Goal: Find contact information: Find contact information

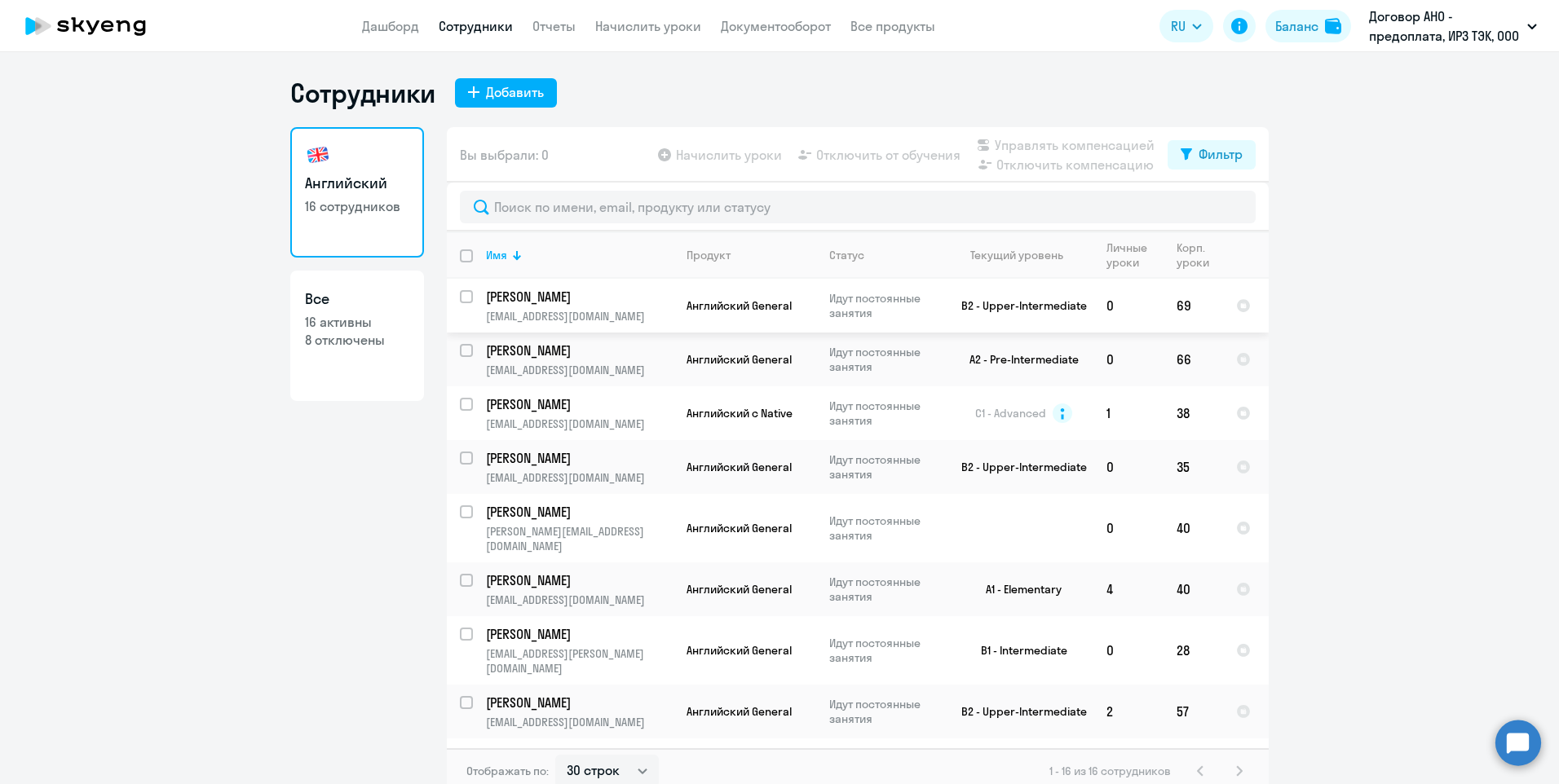
select select "30"
click at [558, 294] on p "[PERSON_NAME]" at bounding box center [578, 297] width 184 height 18
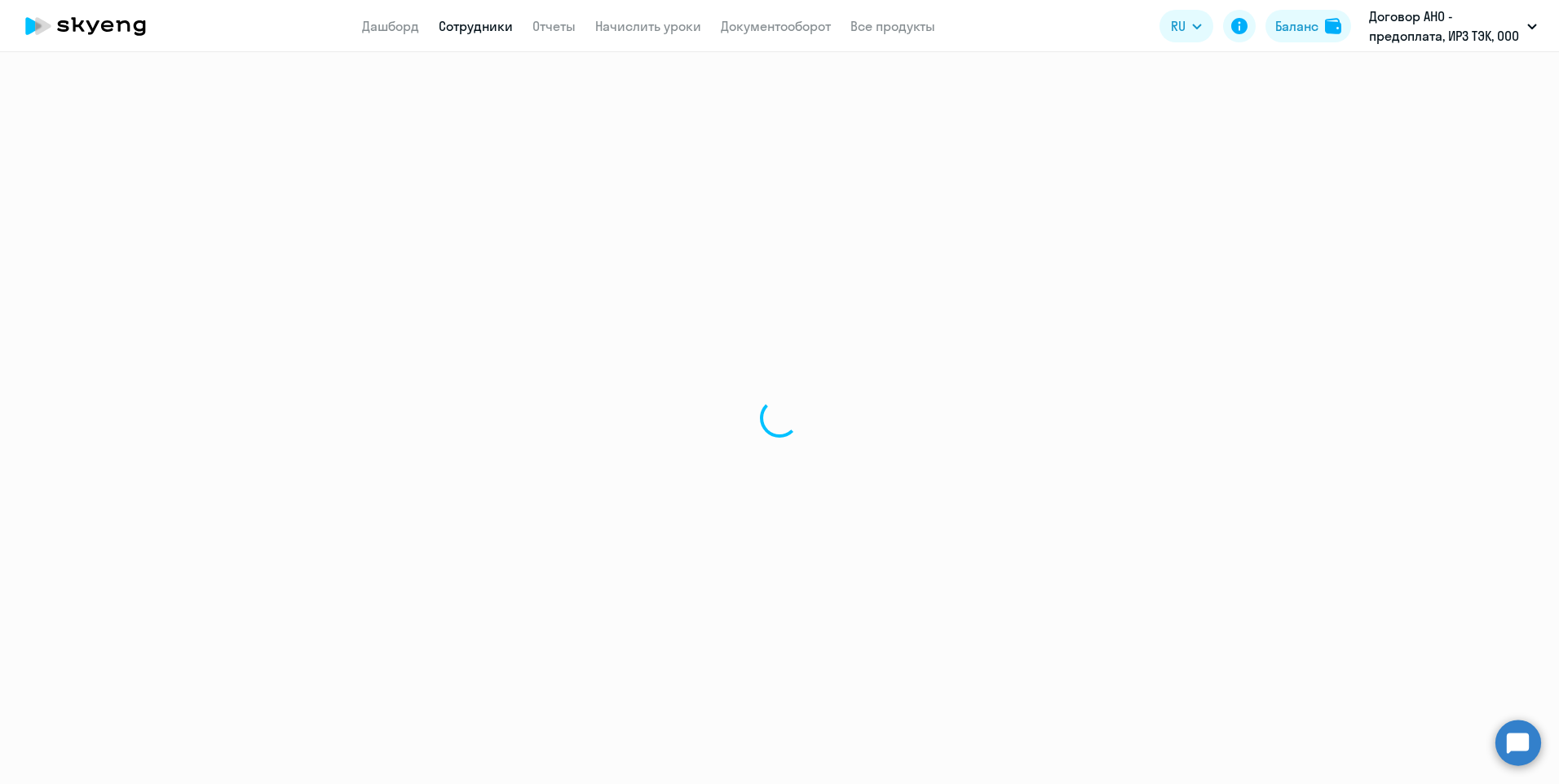
select select "english"
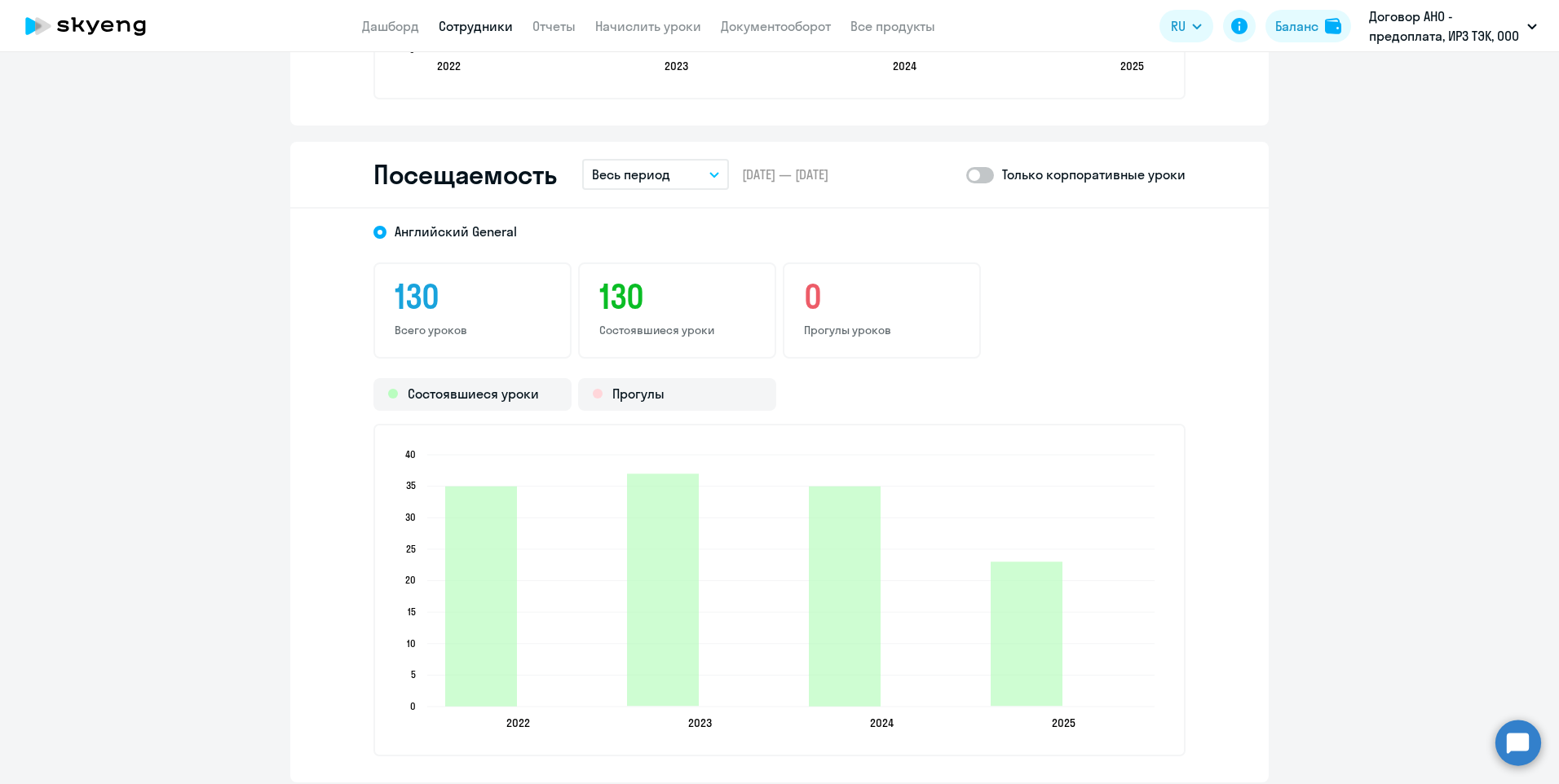
scroll to position [1957, 0]
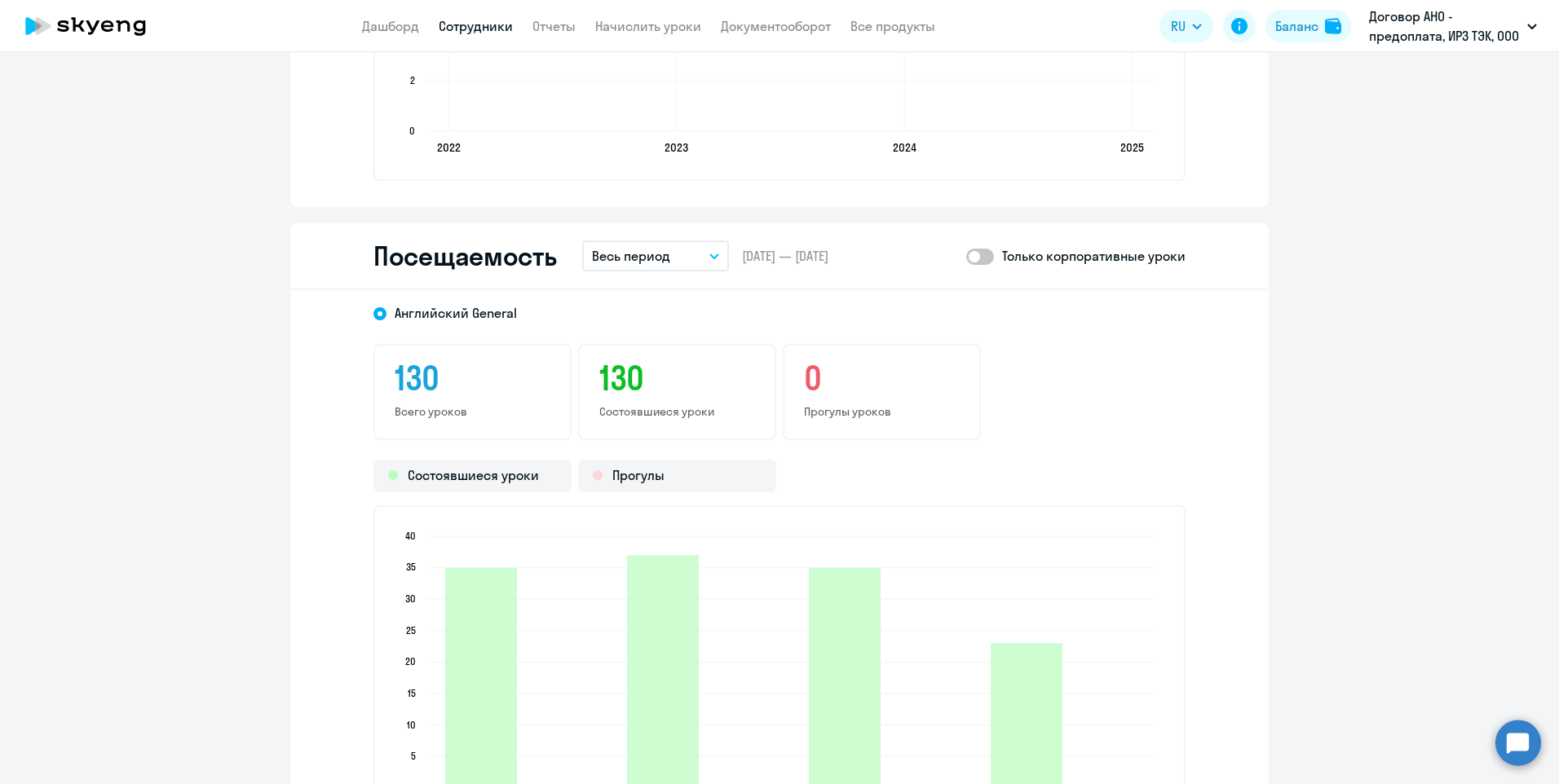
click at [702, 255] on button "Весь период" at bounding box center [655, 256] width 147 height 31
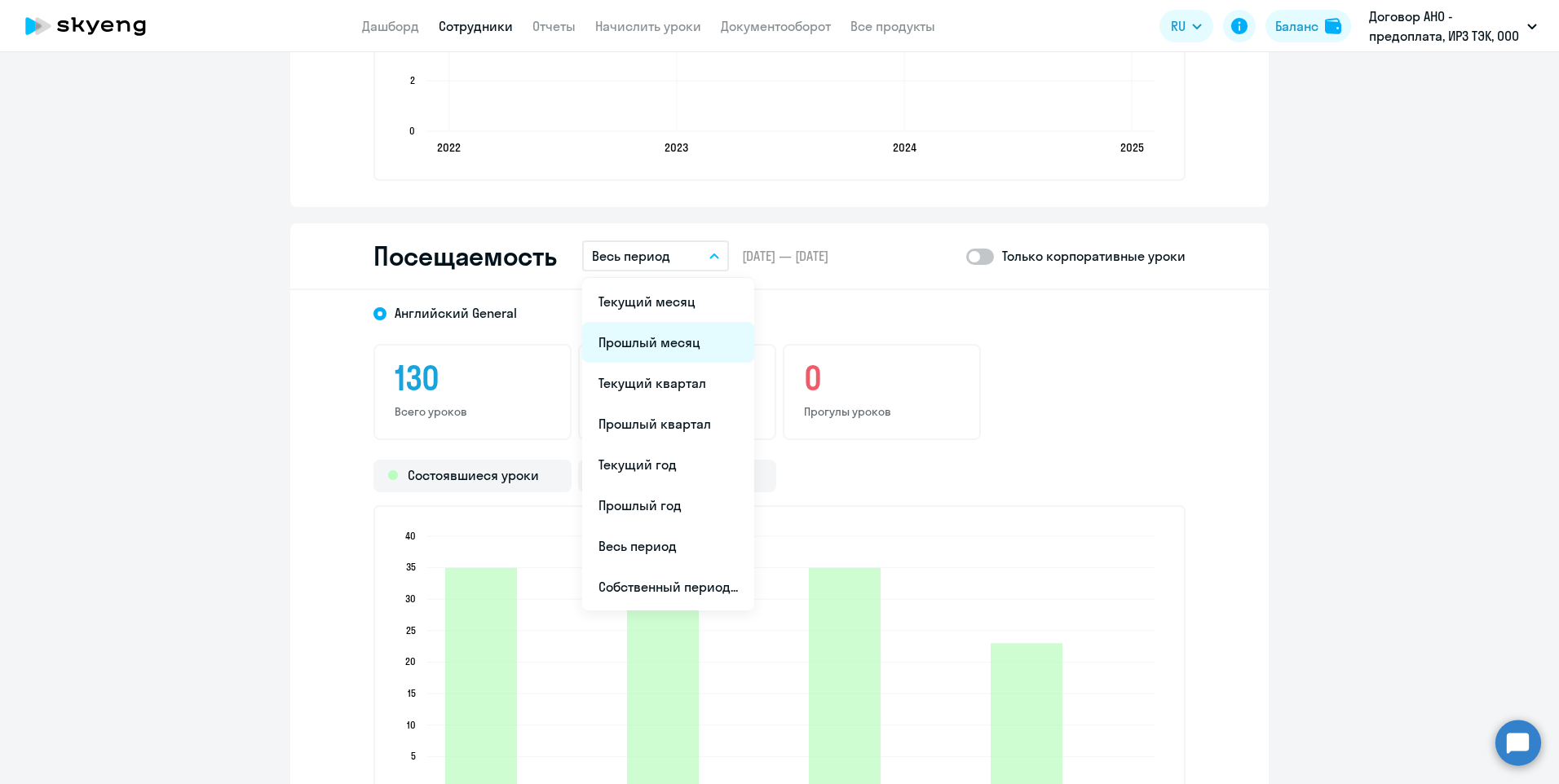
click at [666, 335] on li "Прошлый месяц" at bounding box center [668, 342] width 172 height 41
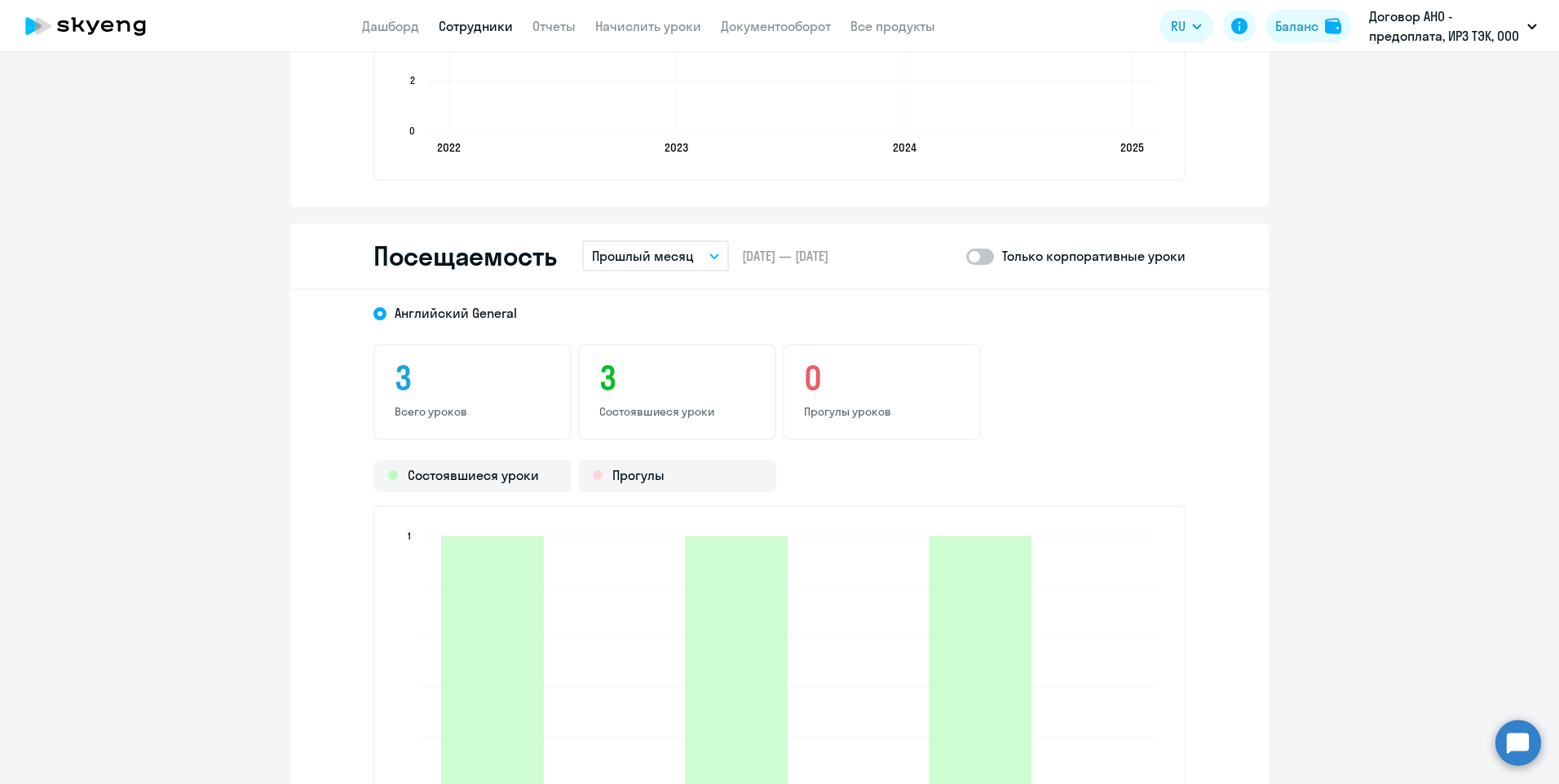
click at [462, 25] on link "Сотрудники" at bounding box center [475, 26] width 74 height 16
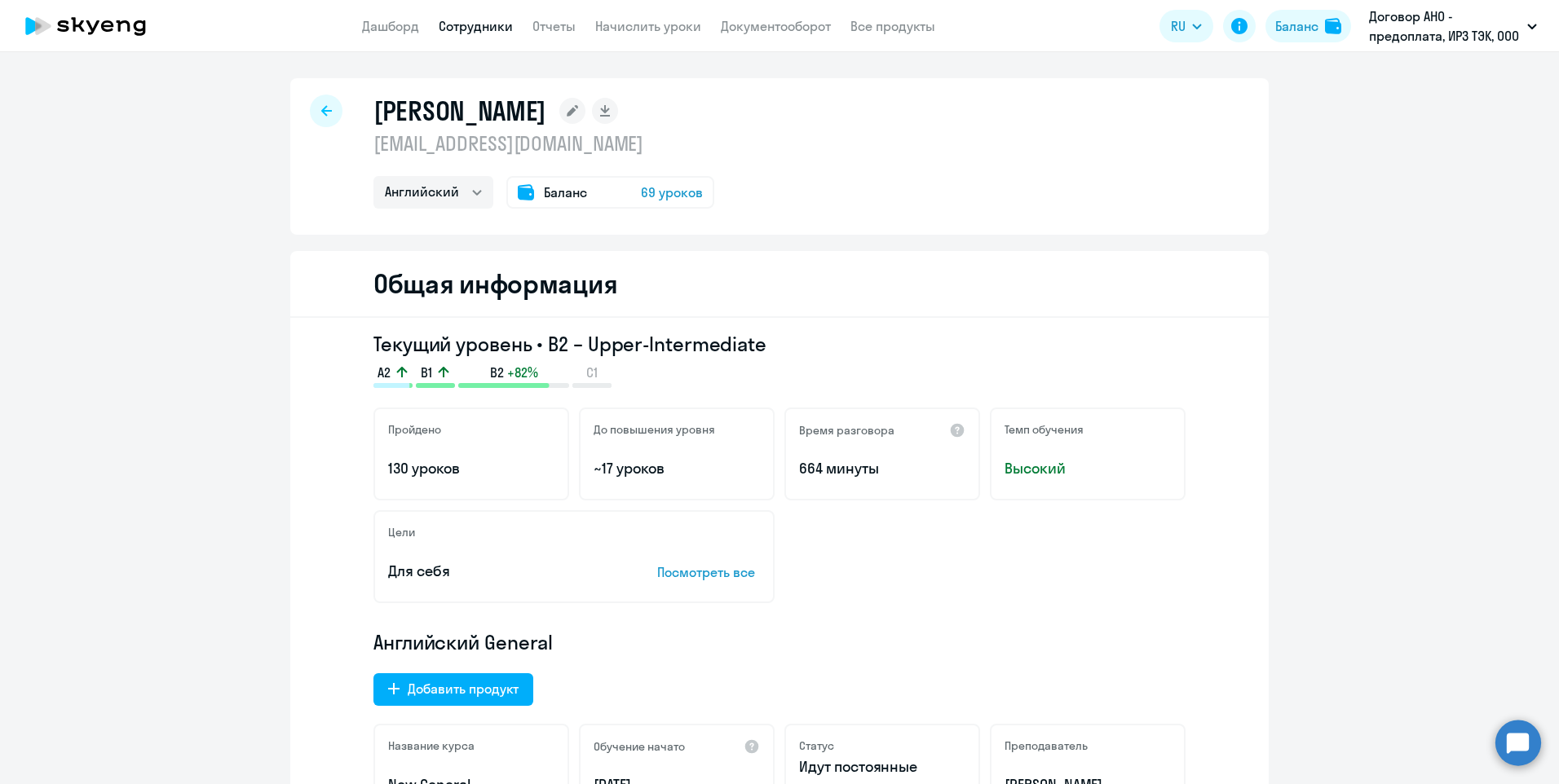
select select "30"
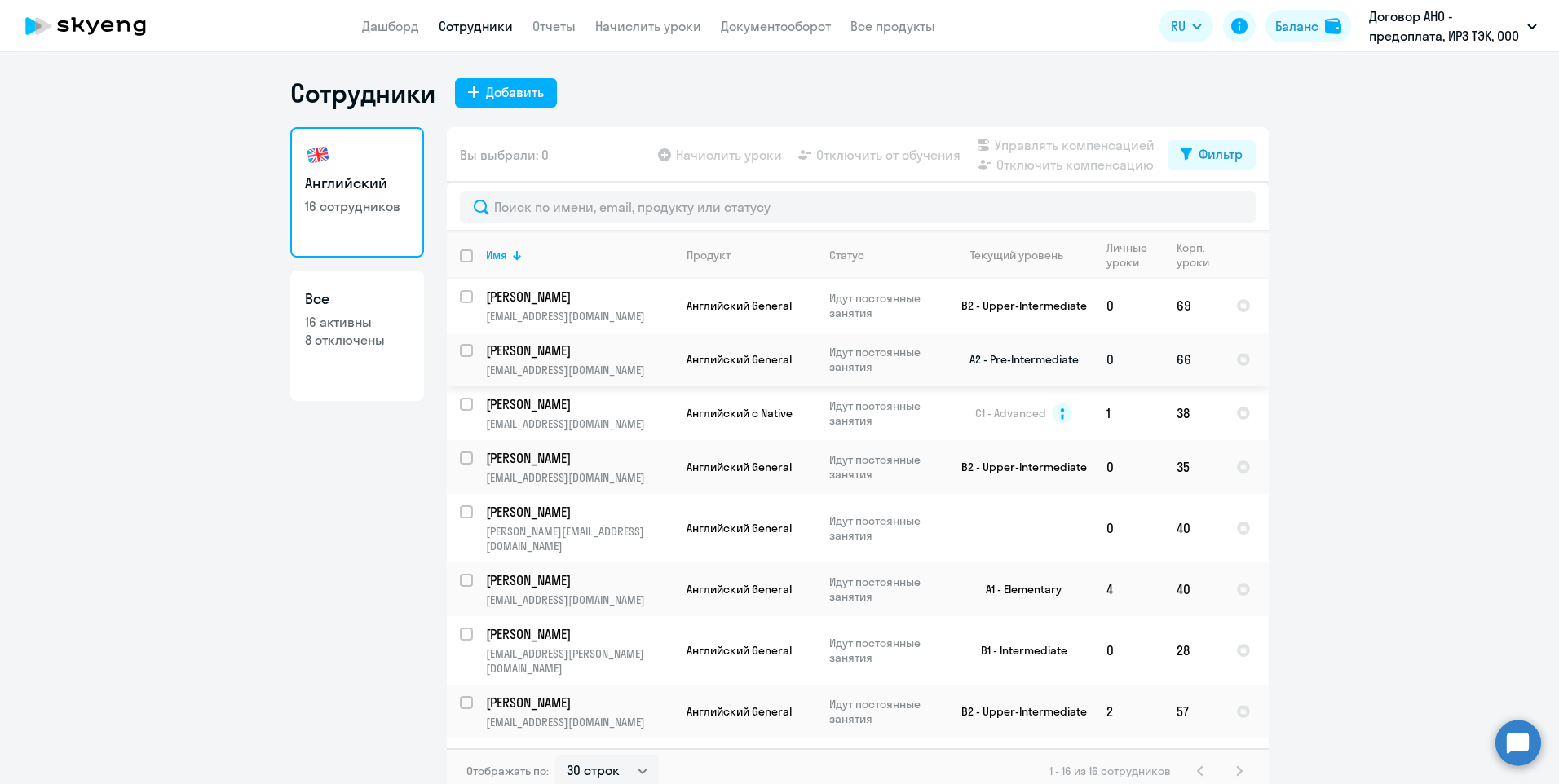
click at [569, 348] on p "[PERSON_NAME]" at bounding box center [578, 350] width 184 height 18
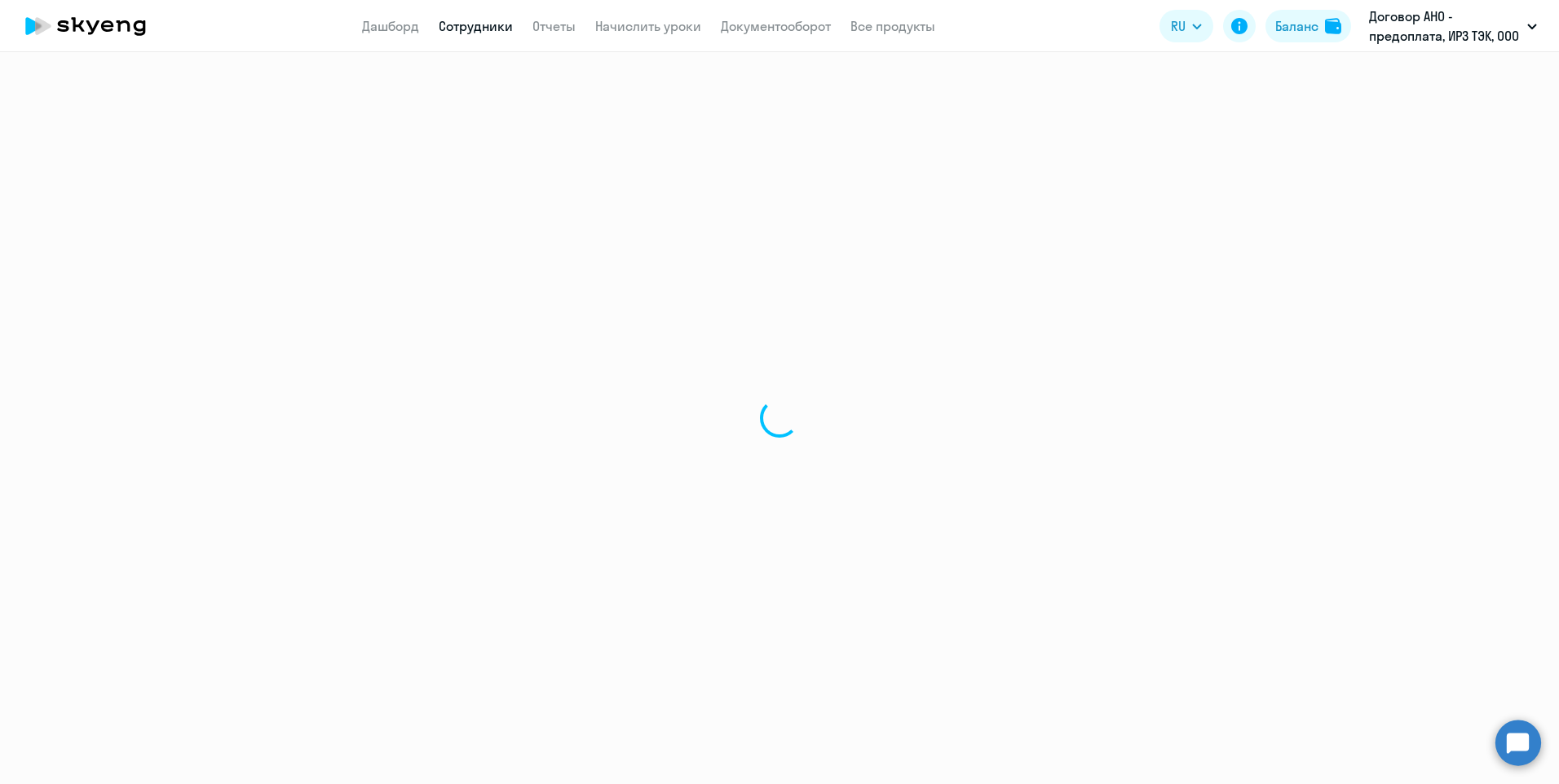
select select "english"
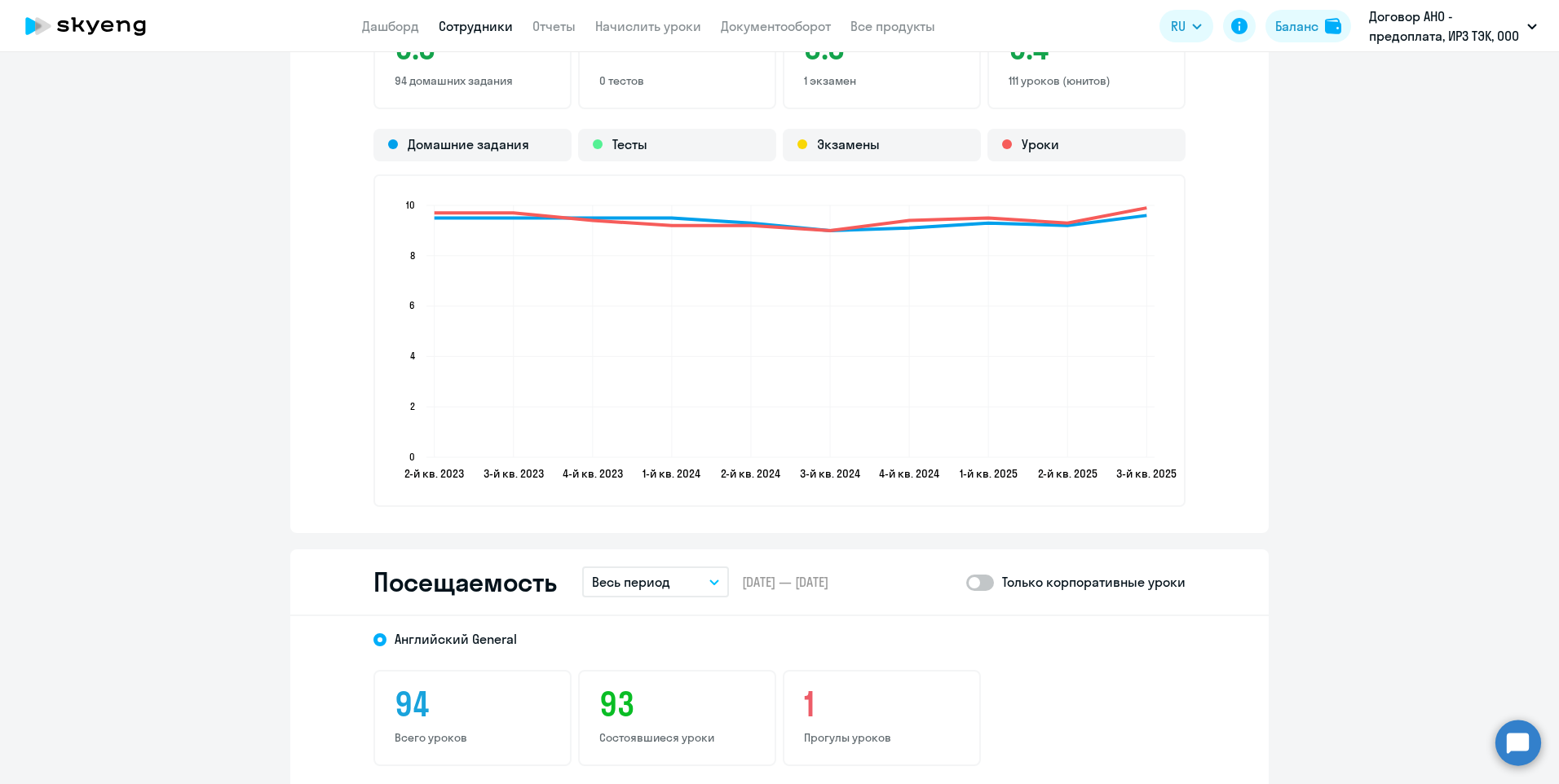
scroll to position [1875, 0]
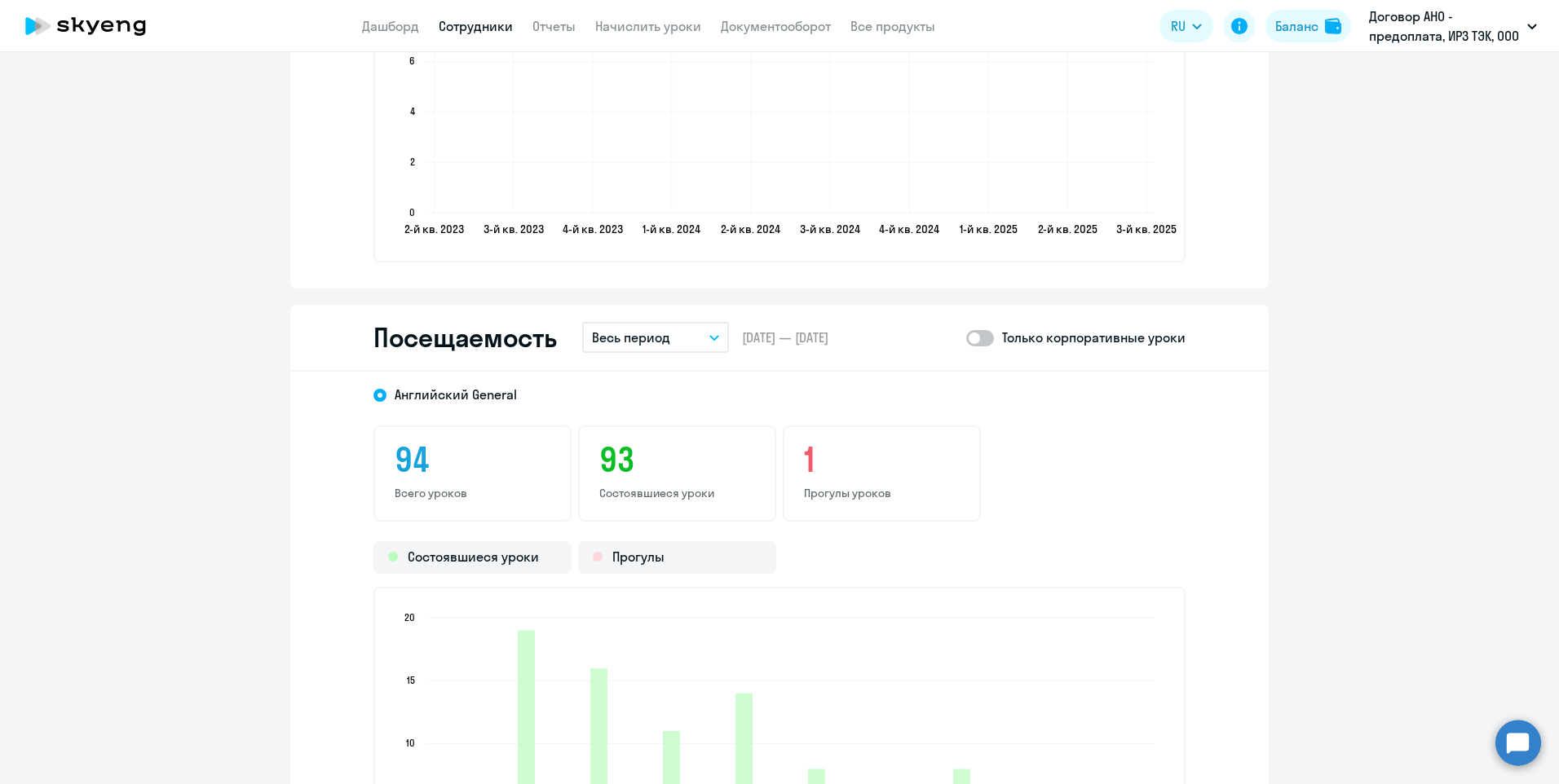
click at [710, 341] on button "Весь период" at bounding box center [655, 337] width 147 height 31
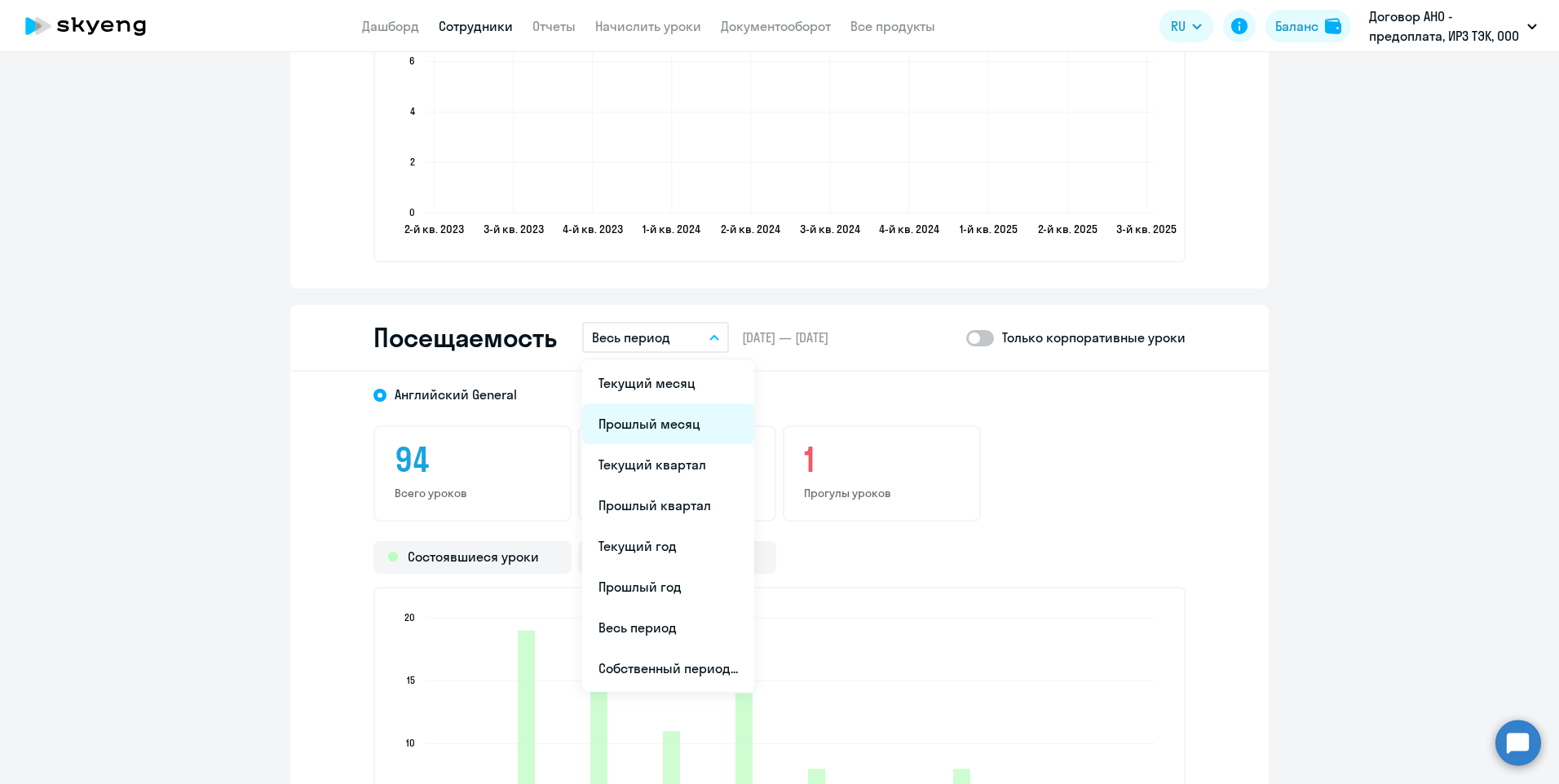
click at [656, 423] on li "Прошлый месяц" at bounding box center [668, 424] width 172 height 41
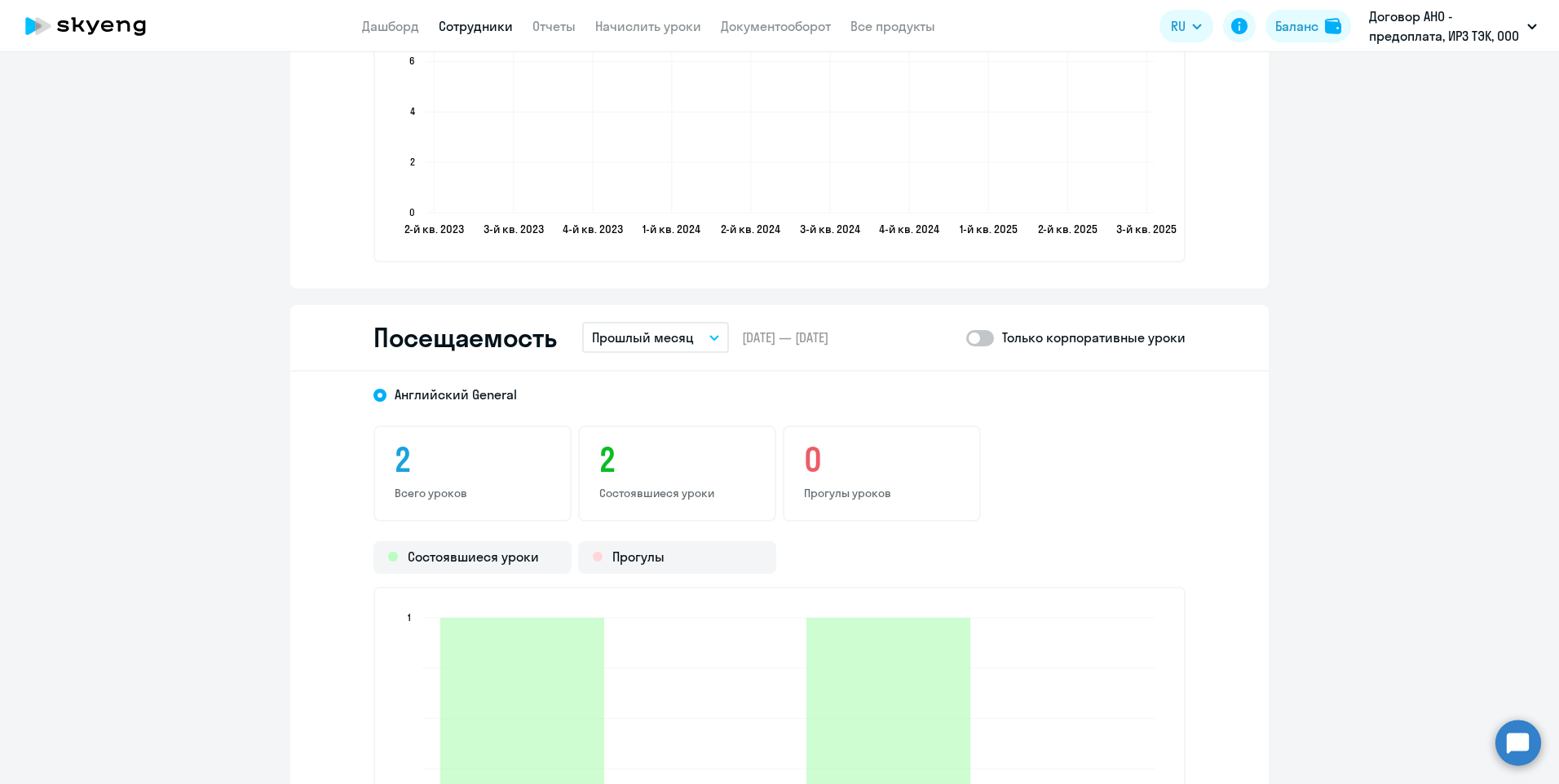
click at [480, 31] on link "Сотрудники" at bounding box center [475, 26] width 74 height 16
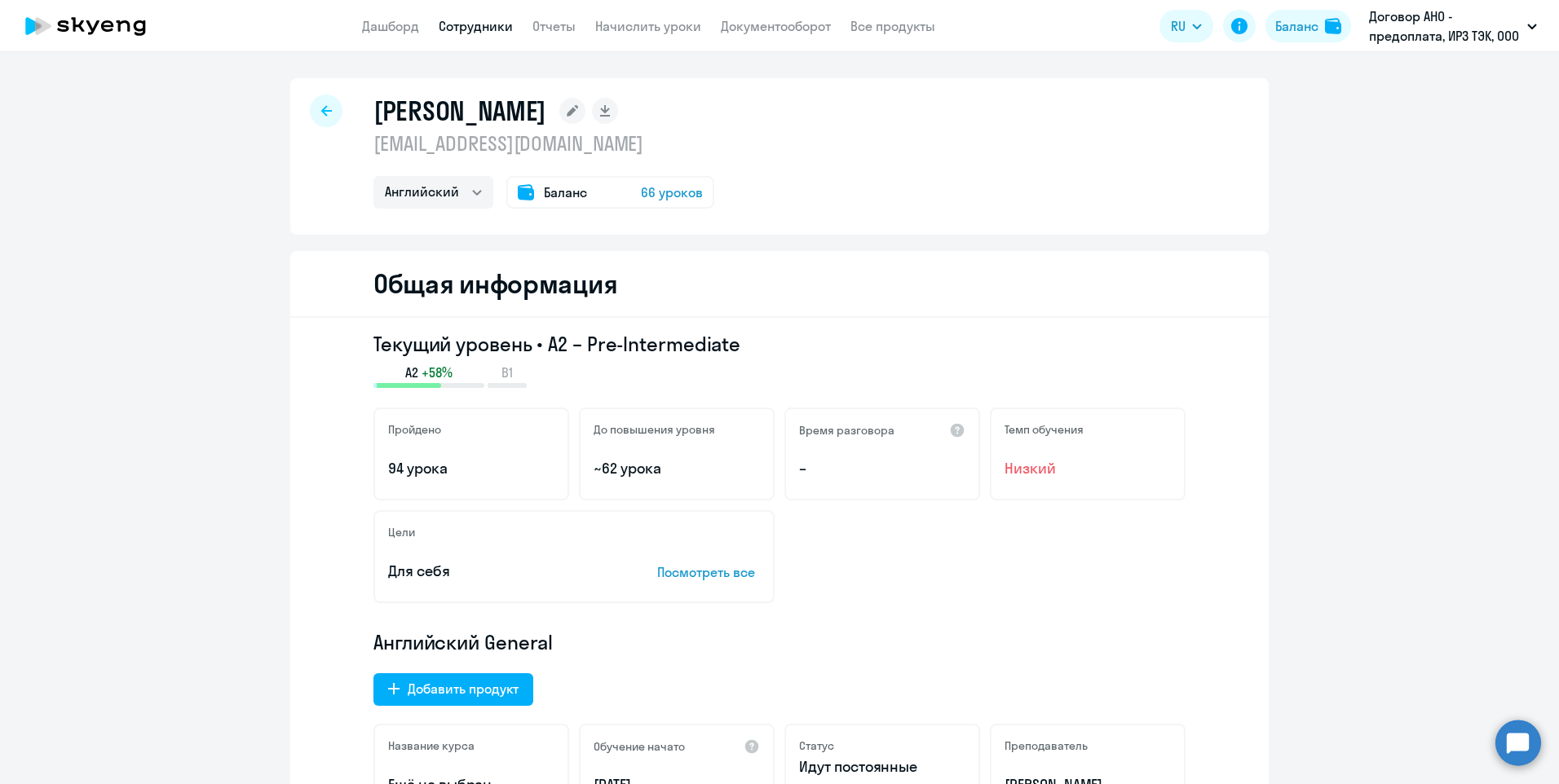
select select "30"
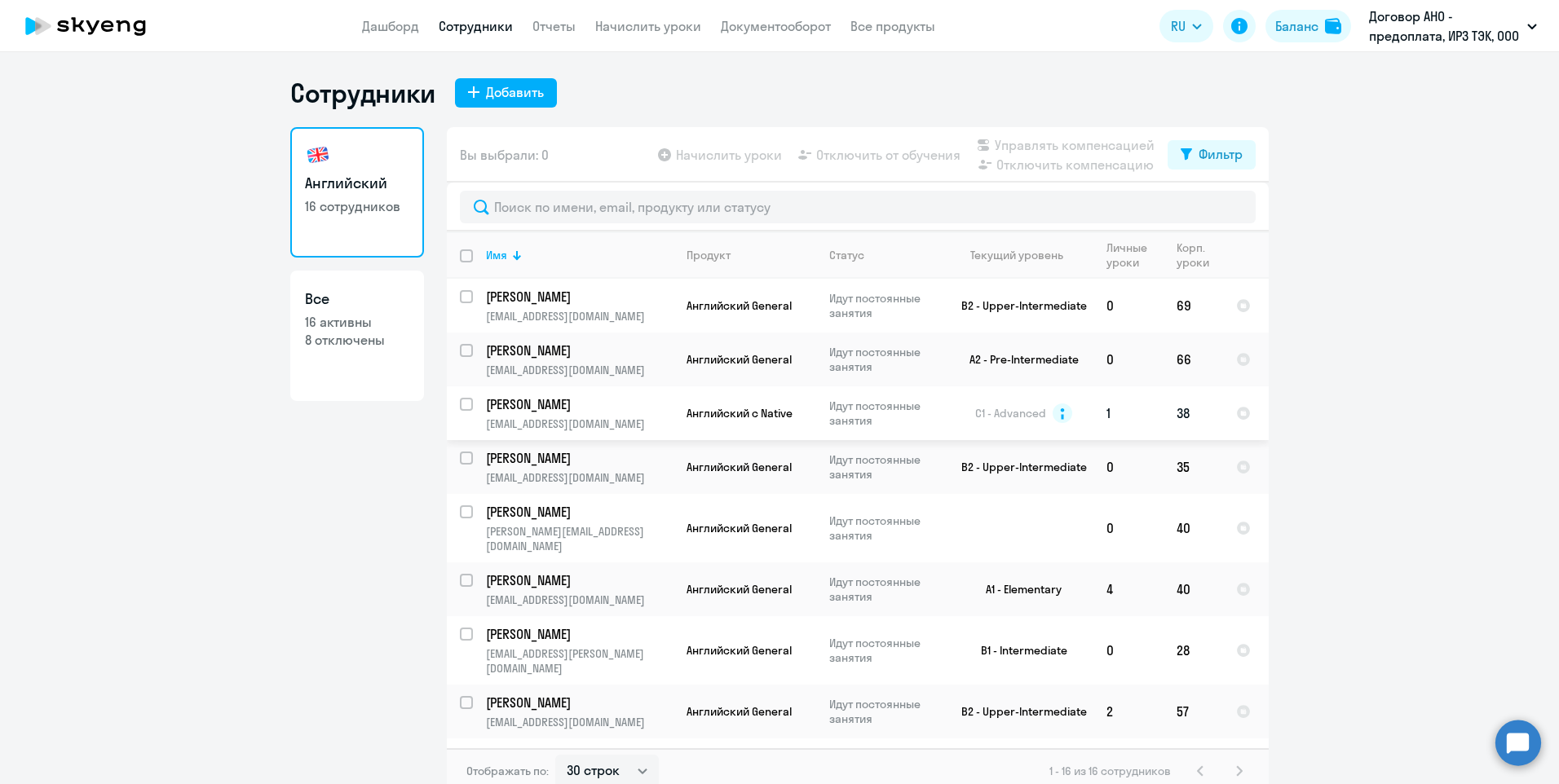
click at [597, 410] on p "[PERSON_NAME]" at bounding box center [578, 404] width 184 height 18
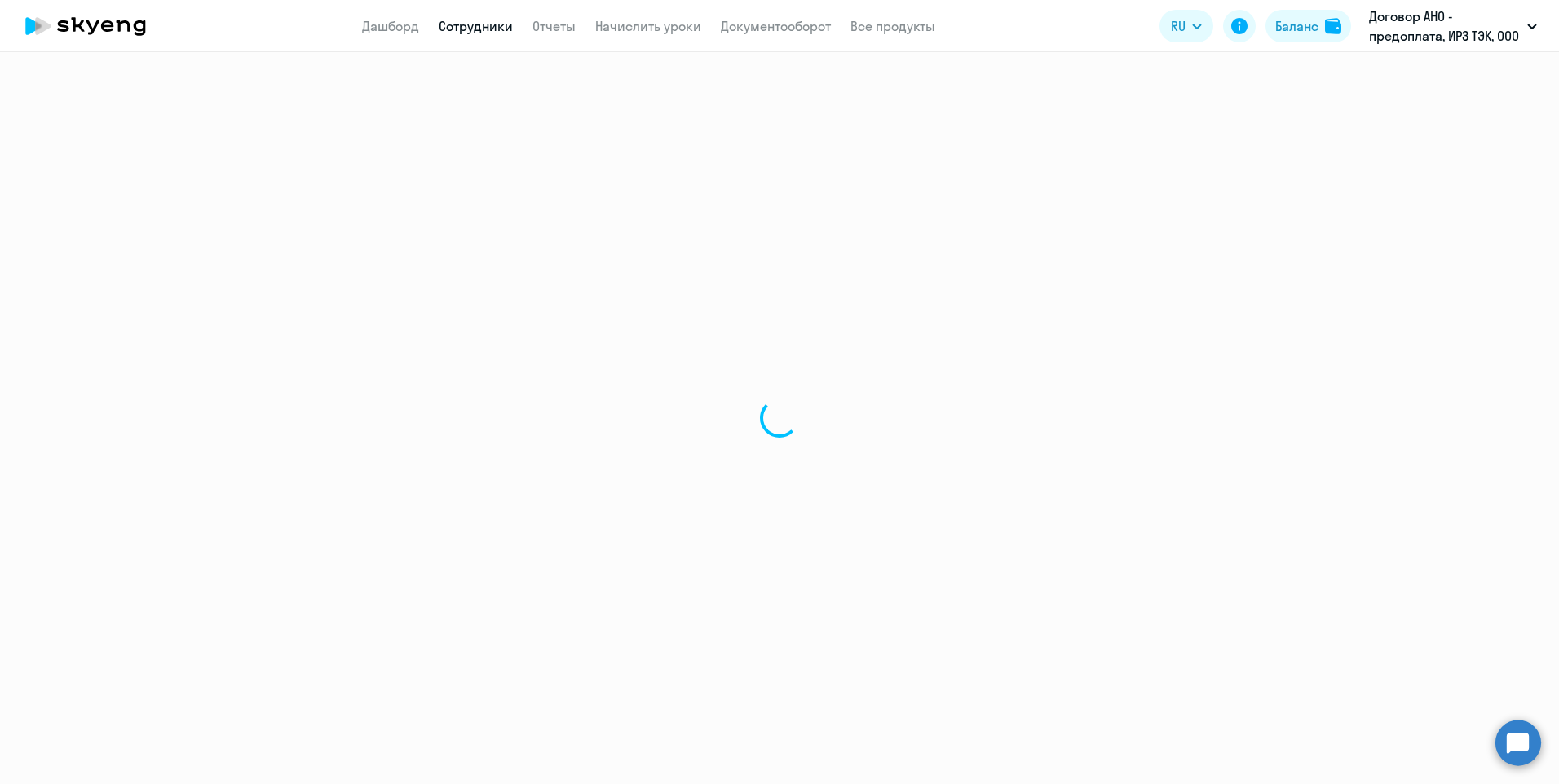
select select "english"
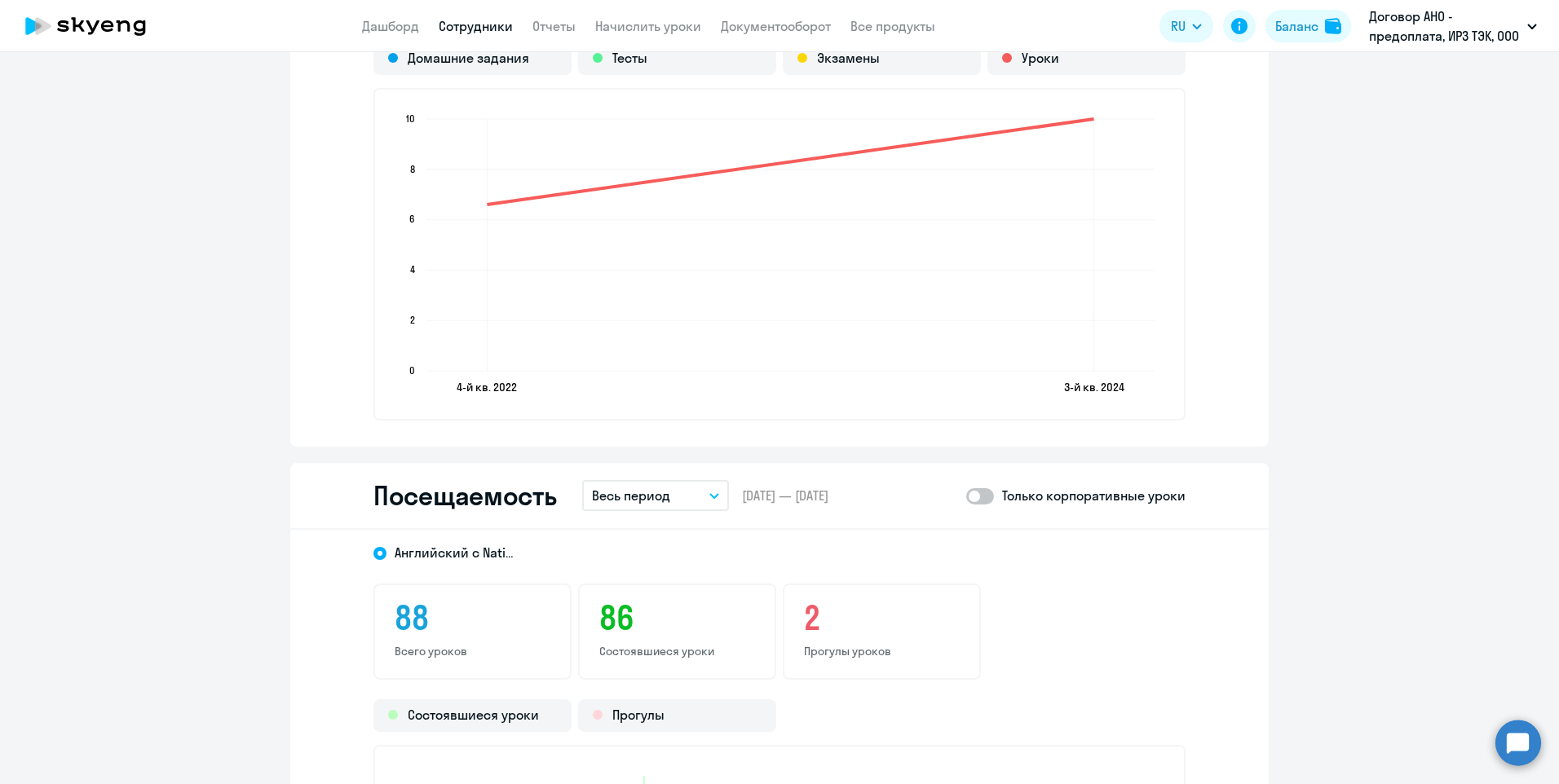
scroll to position [1794, 0]
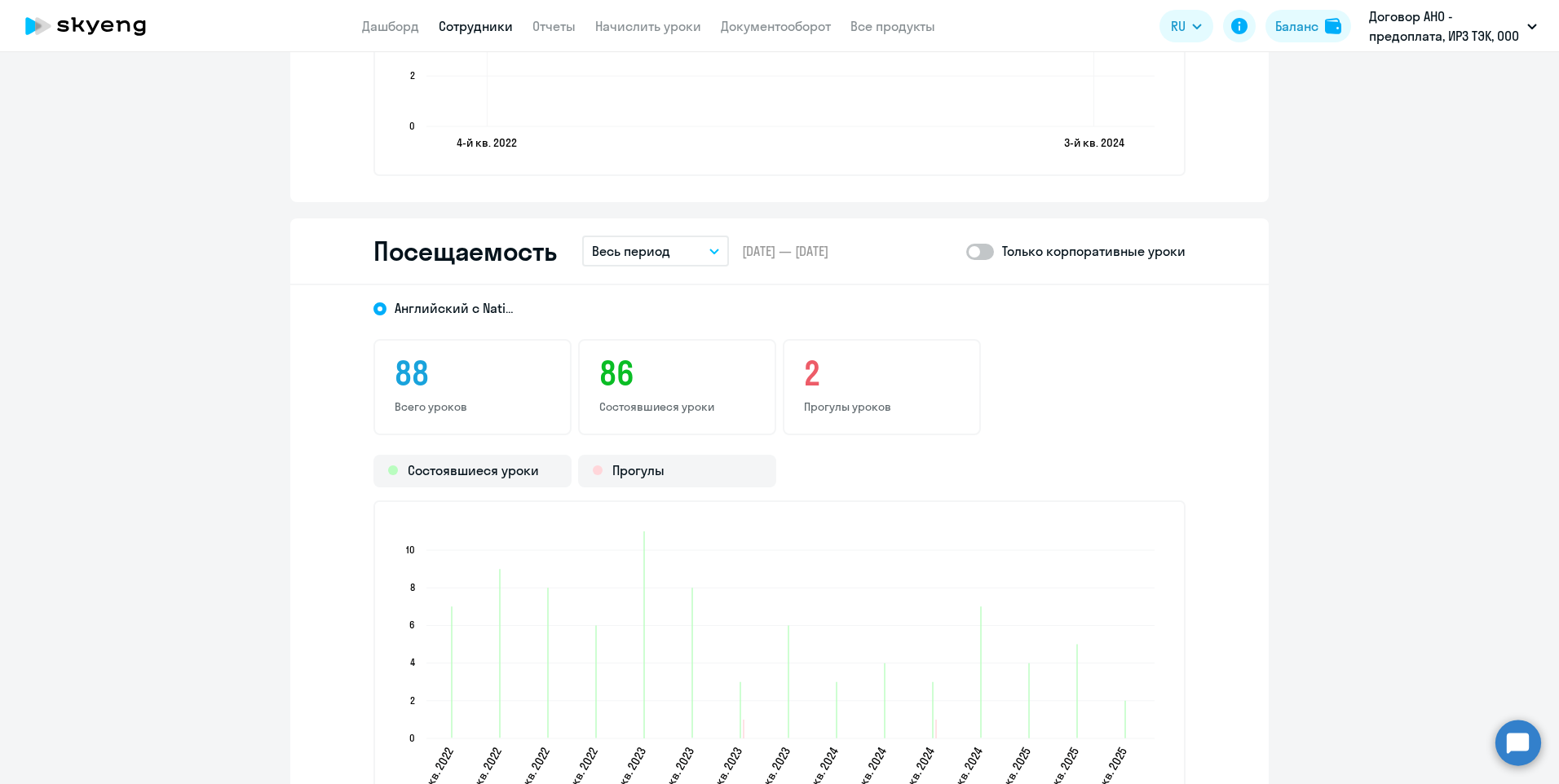
click at [710, 254] on icon "button" at bounding box center [714, 252] width 10 height 6
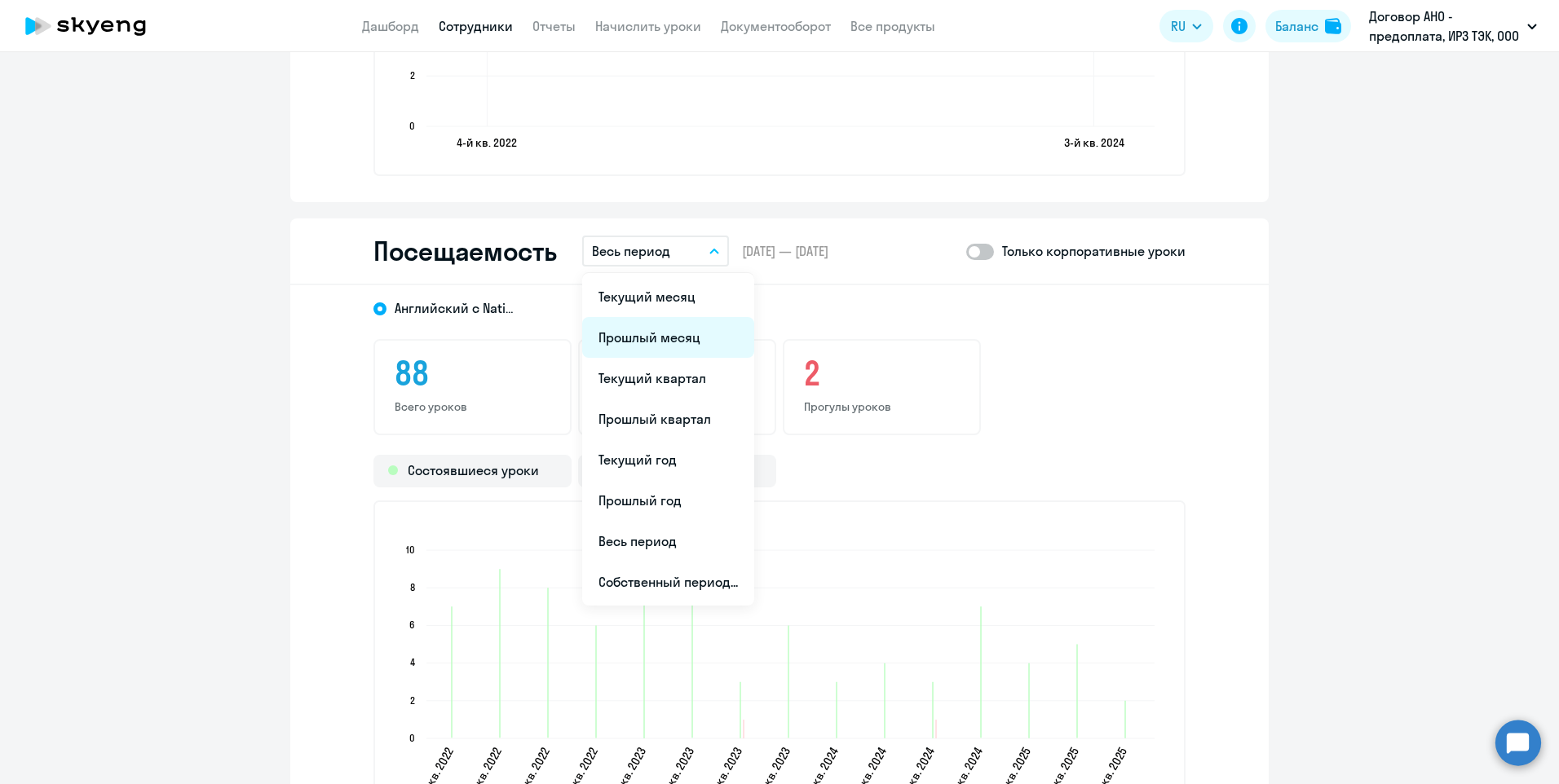
click at [659, 329] on li "Прошлый месяц" at bounding box center [668, 337] width 172 height 41
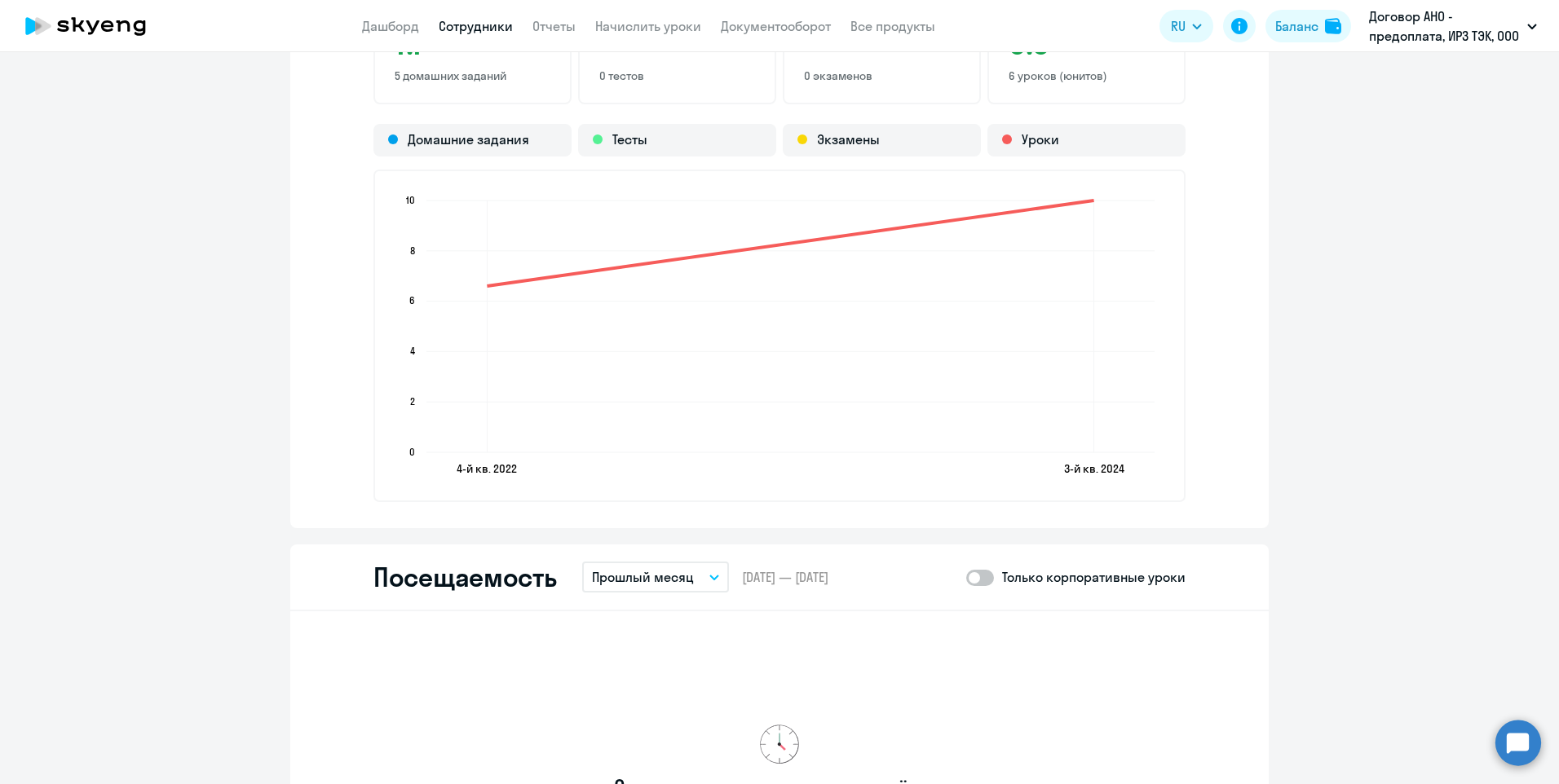
scroll to position [1222, 0]
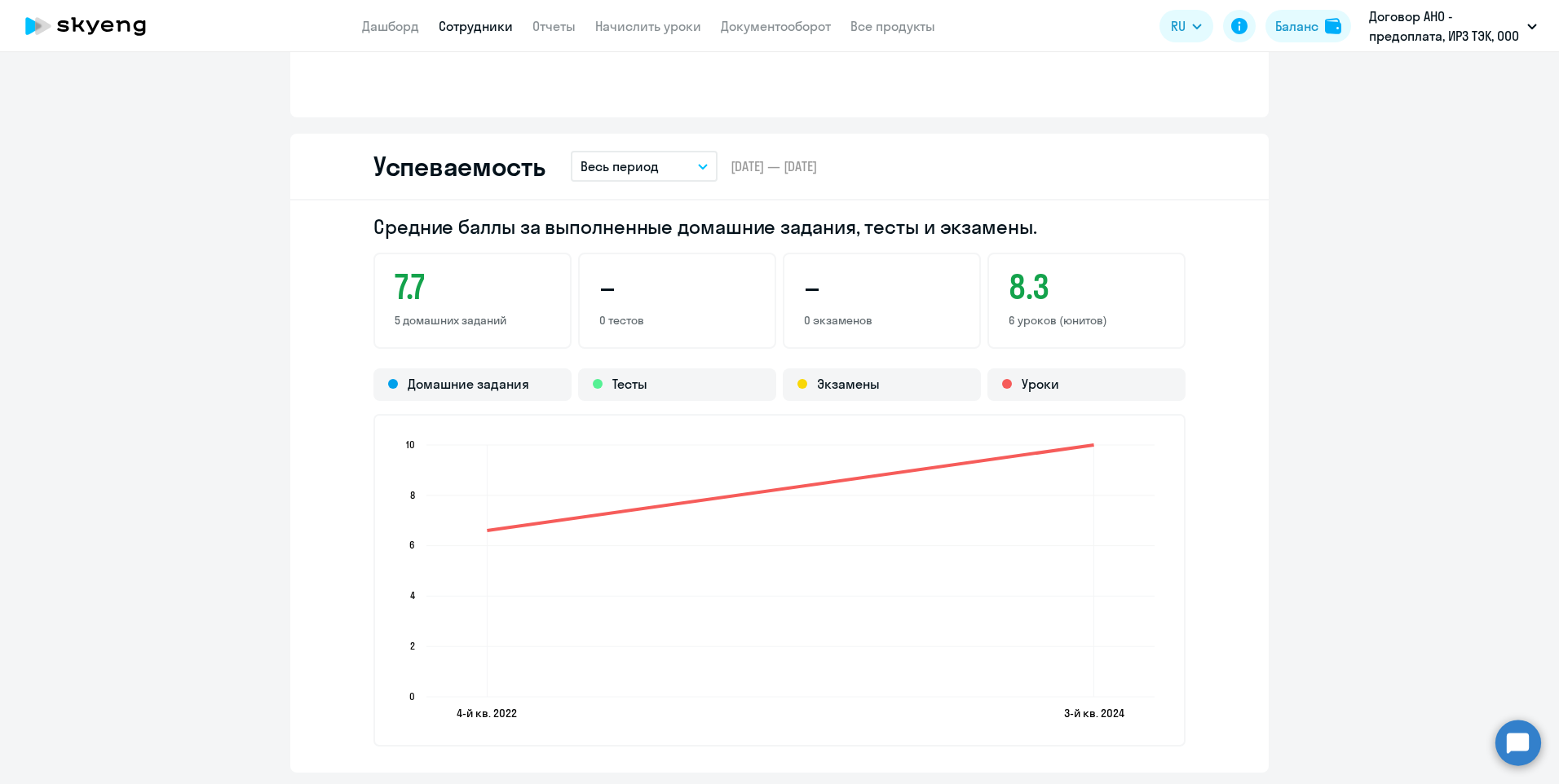
click at [494, 31] on link "Сотрудники" at bounding box center [475, 26] width 74 height 16
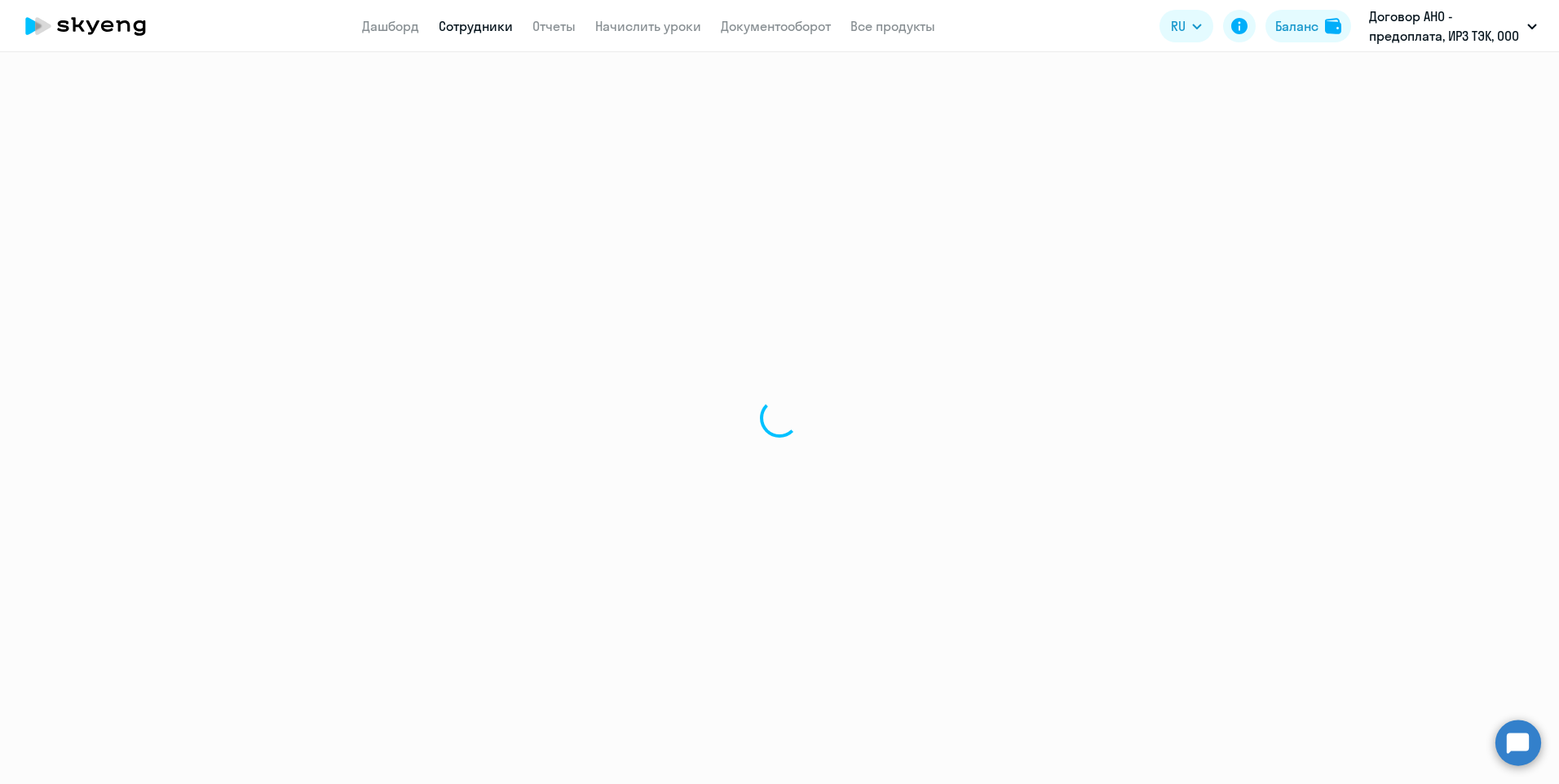
select select "30"
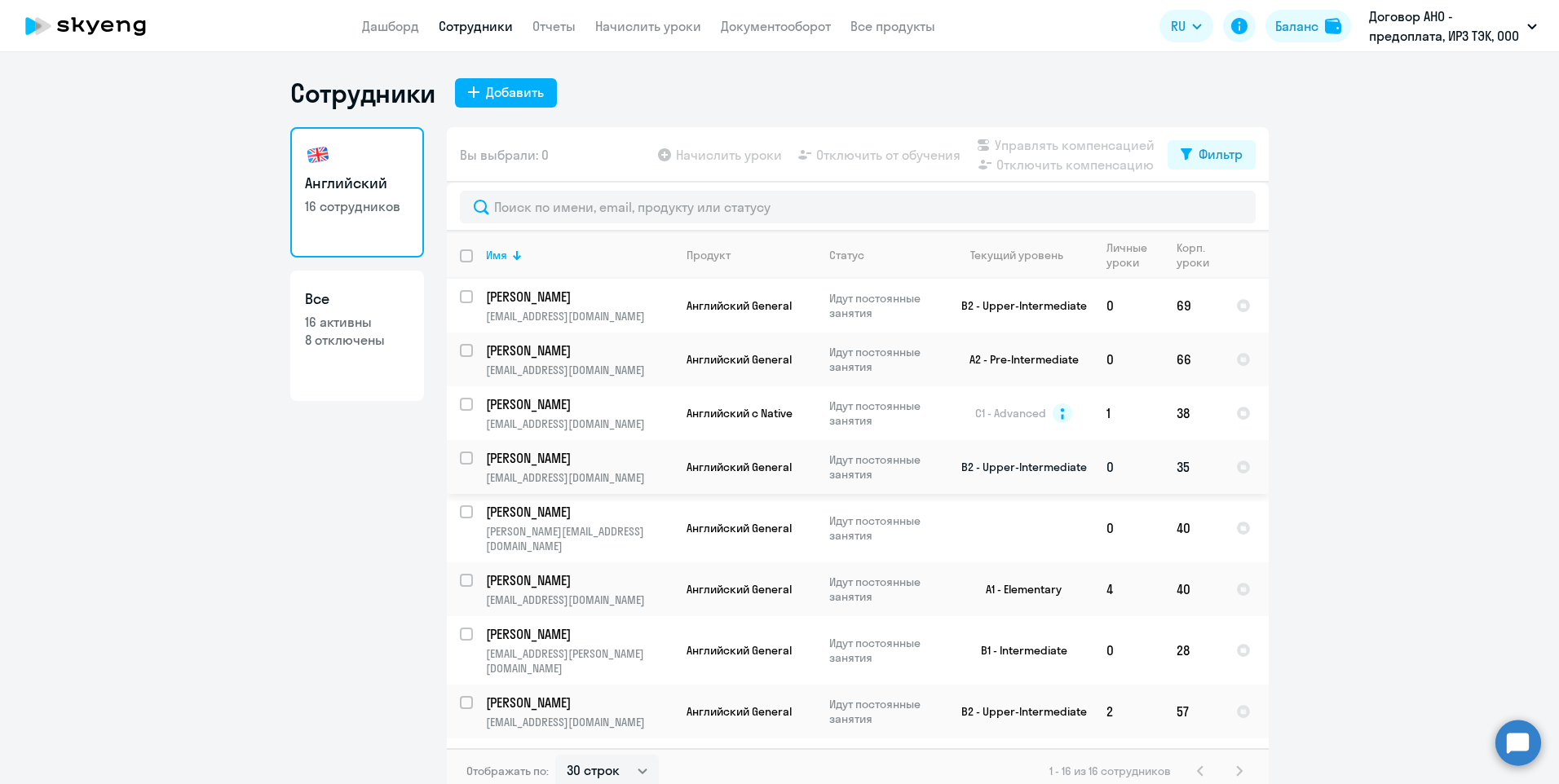
click at [584, 457] on p "[PERSON_NAME]" at bounding box center [578, 458] width 184 height 18
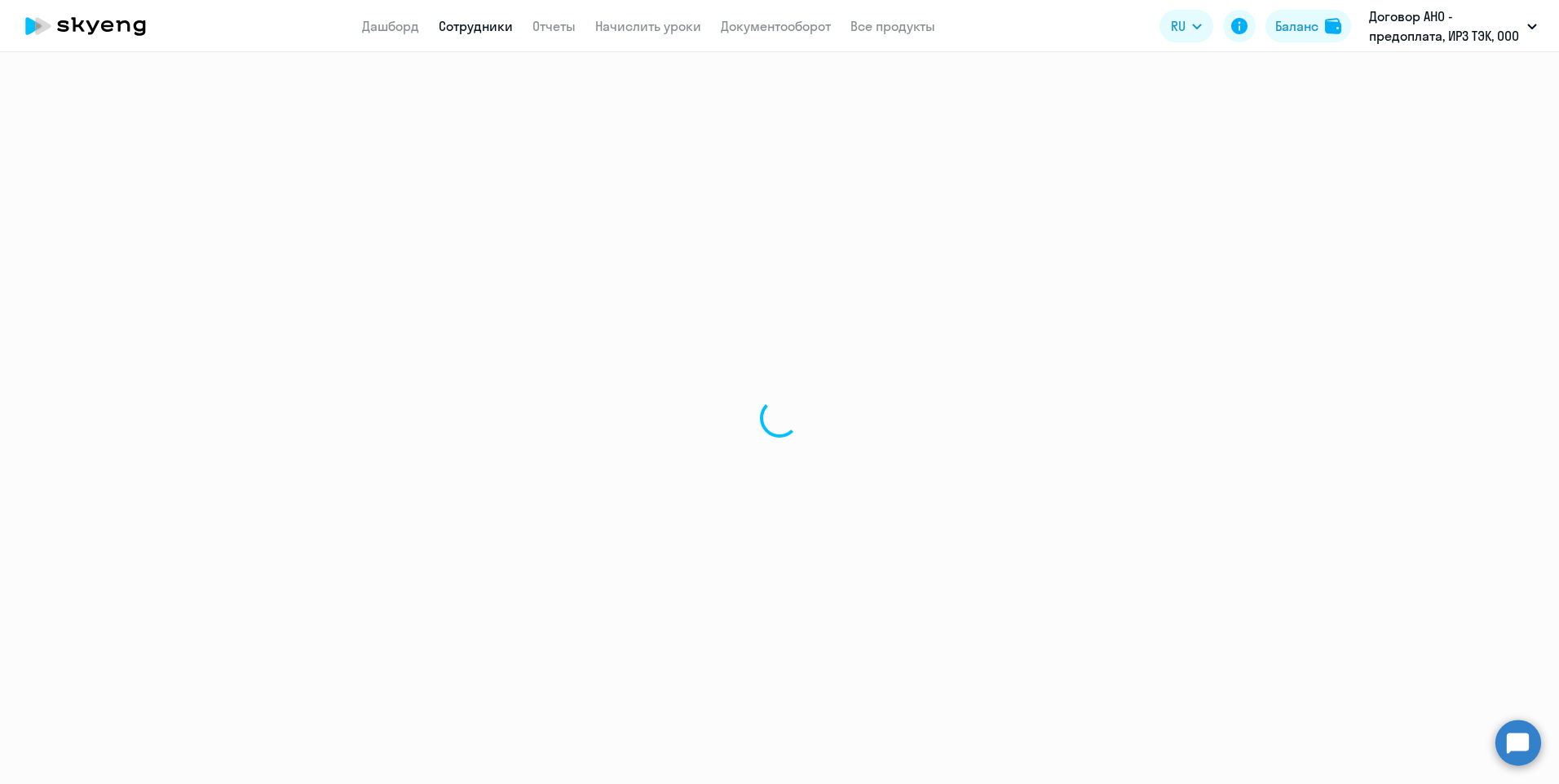
select select "english"
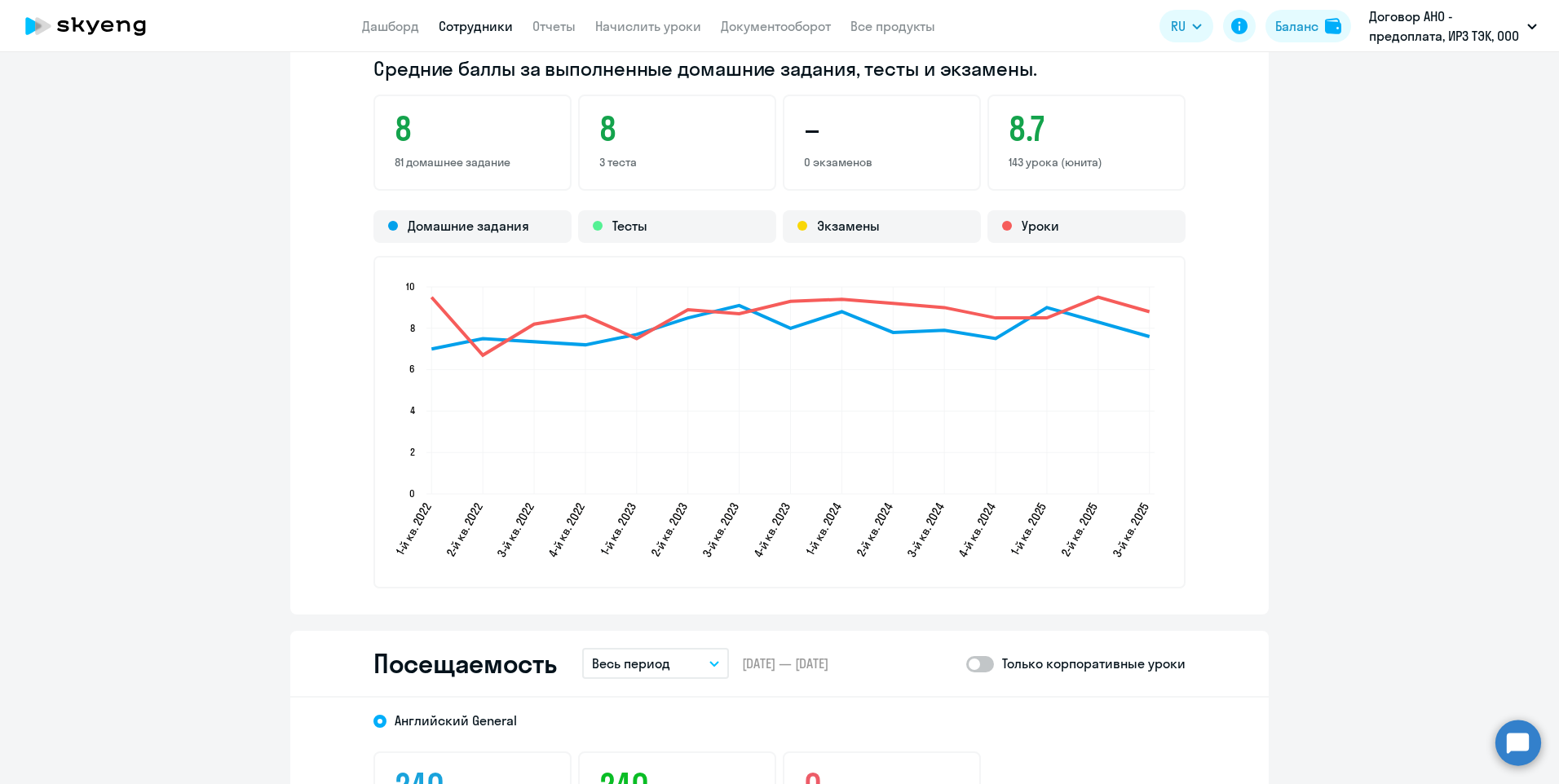
scroll to position [1794, 0]
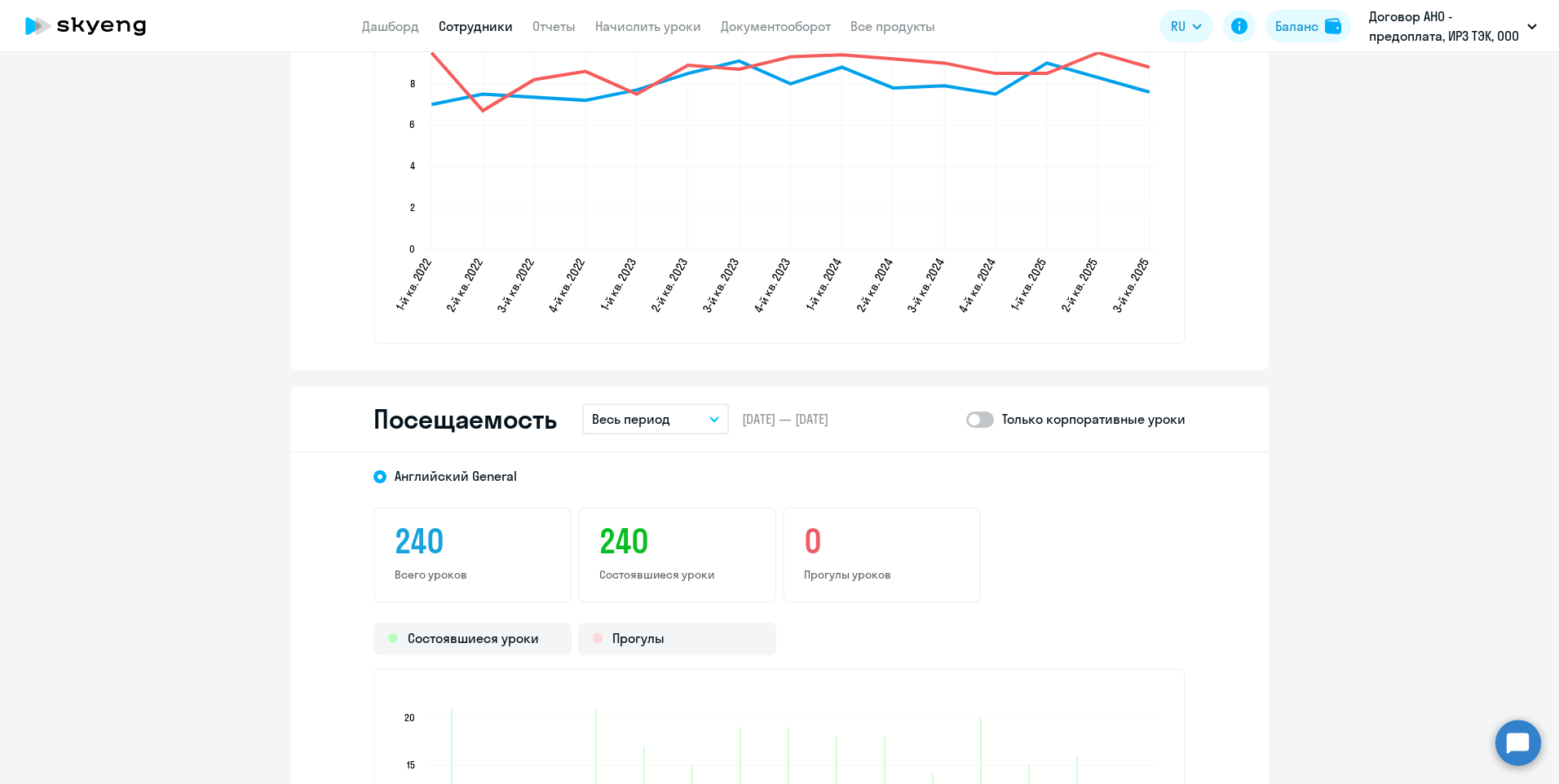
click at [711, 420] on icon "button" at bounding box center [714, 419] width 9 height 4
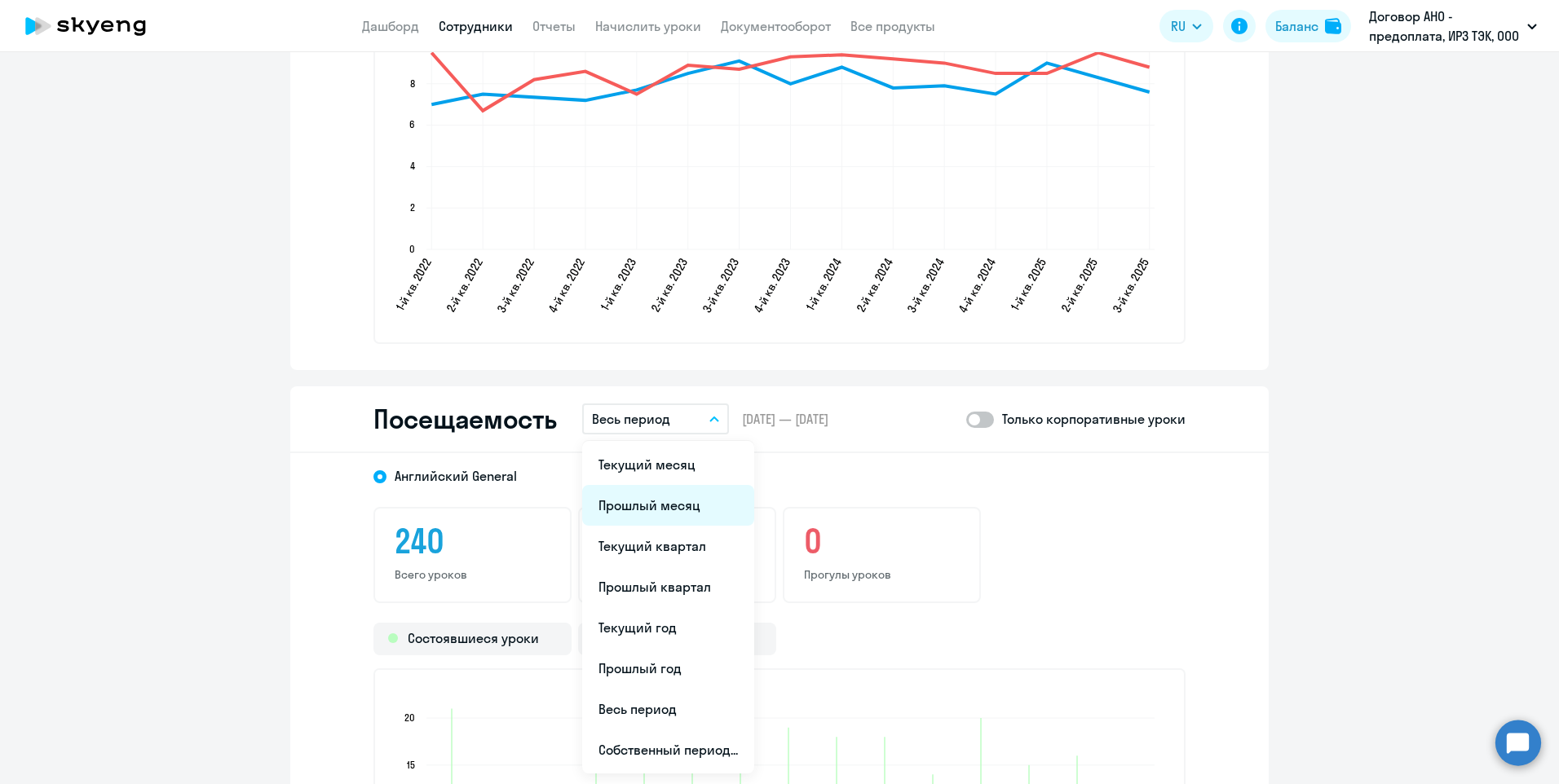
click at [680, 508] on li "Прошлый месяц" at bounding box center [668, 505] width 172 height 41
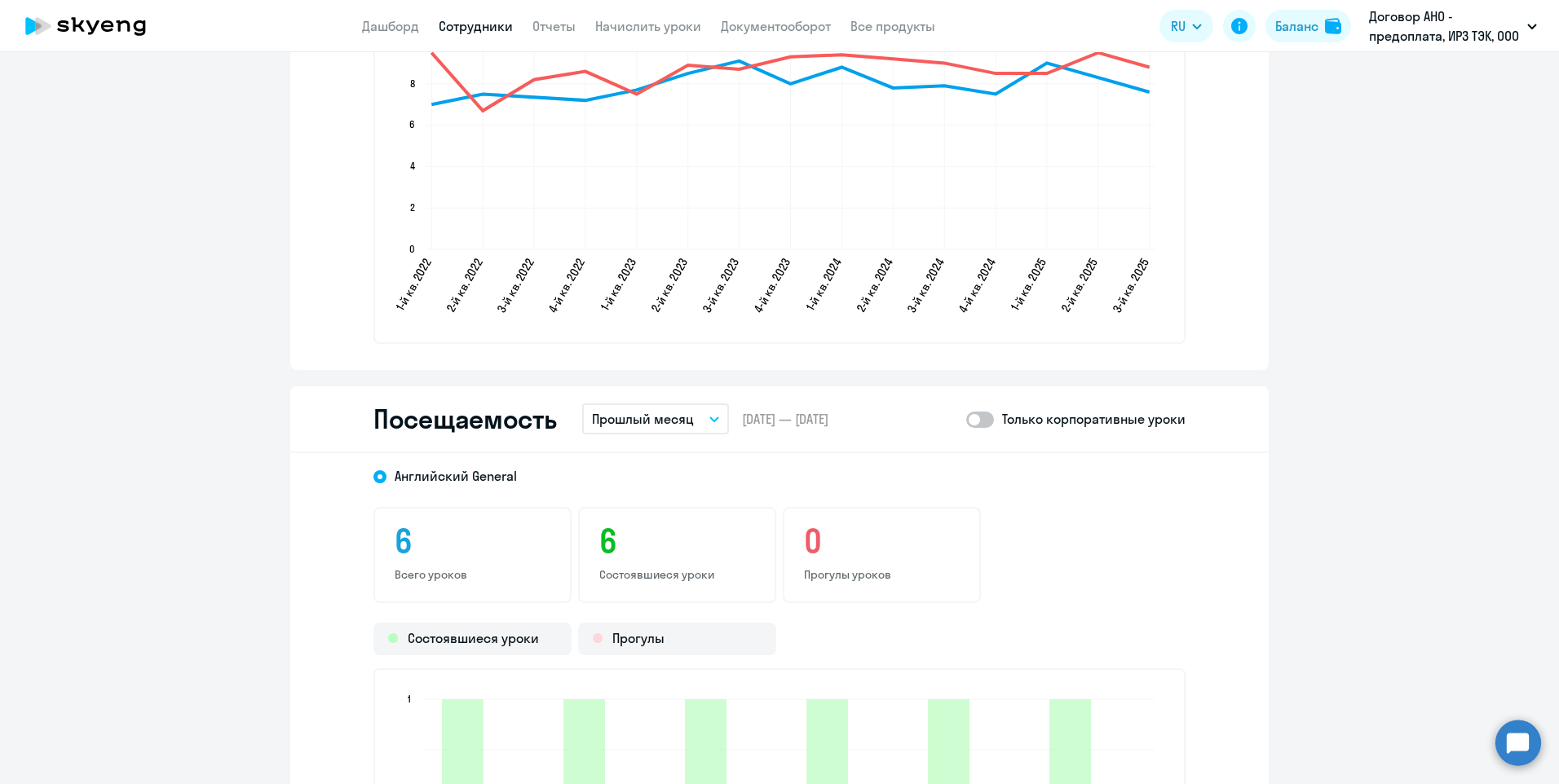
click at [472, 24] on link "Сотрудники" at bounding box center [475, 26] width 74 height 16
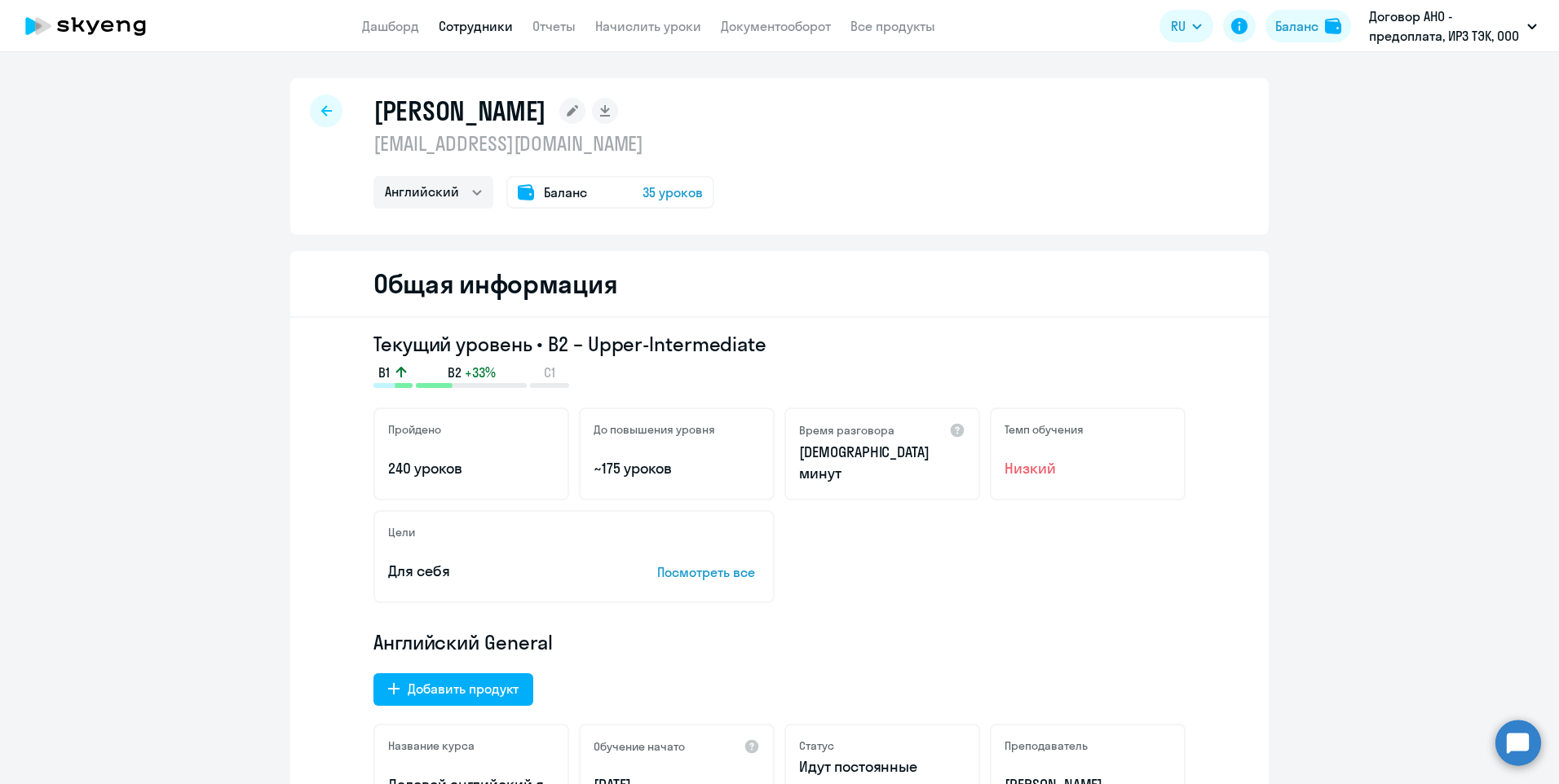
select select "30"
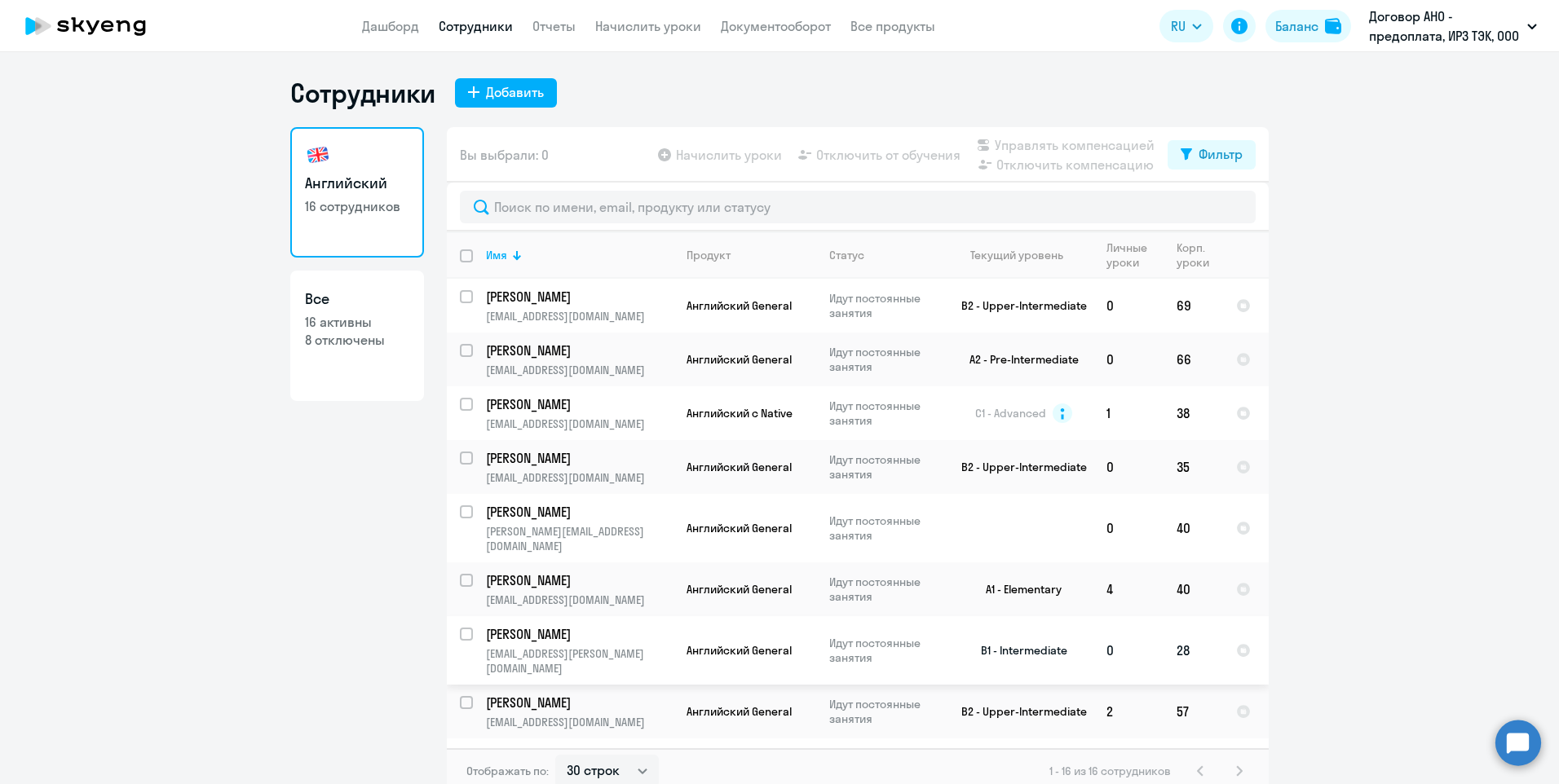
scroll to position [81, 0]
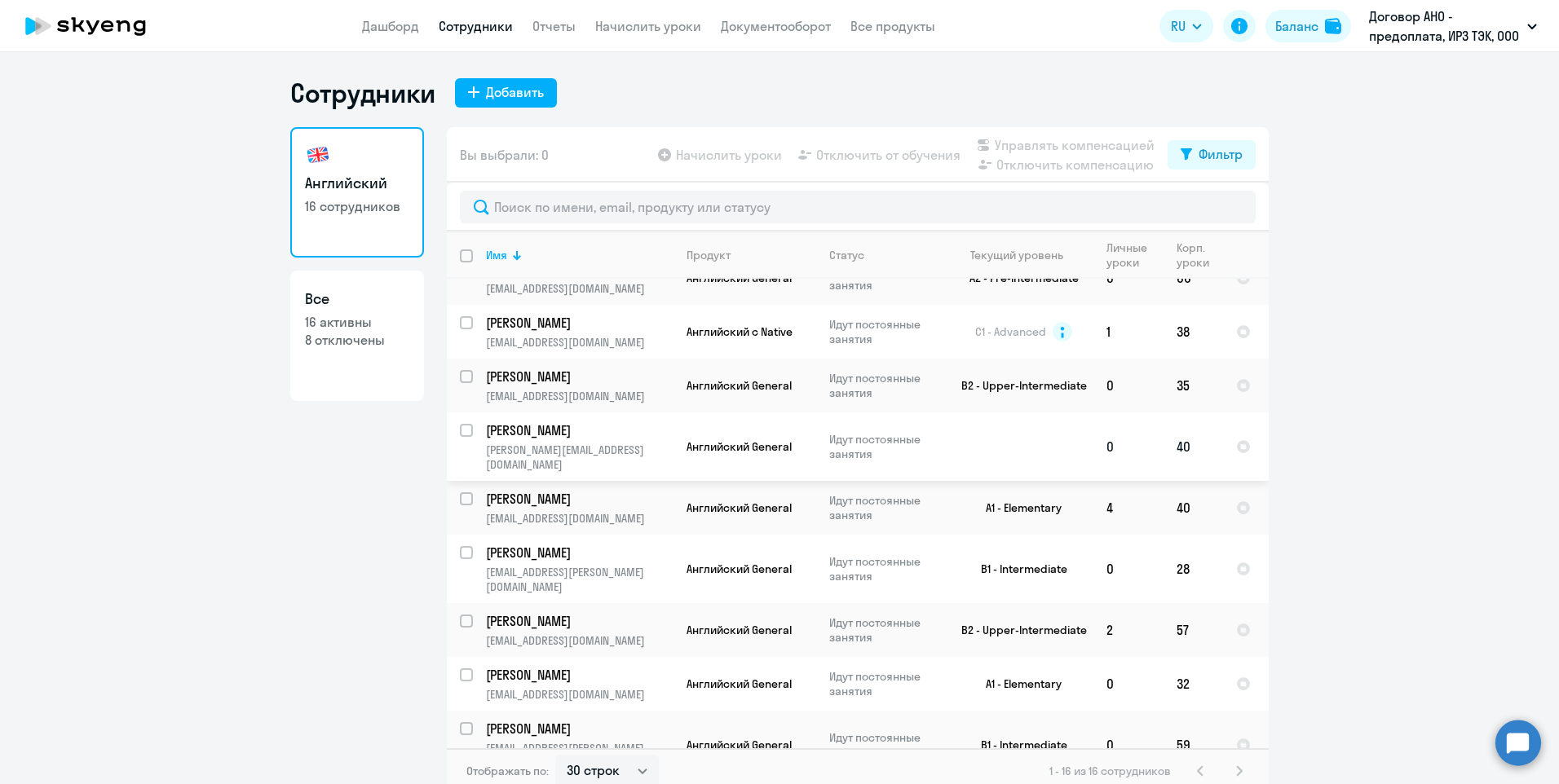
click at [533, 443] on p "[PERSON_NAME][EMAIL_ADDRESS][DOMAIN_NAME]" at bounding box center [579, 457] width 187 height 30
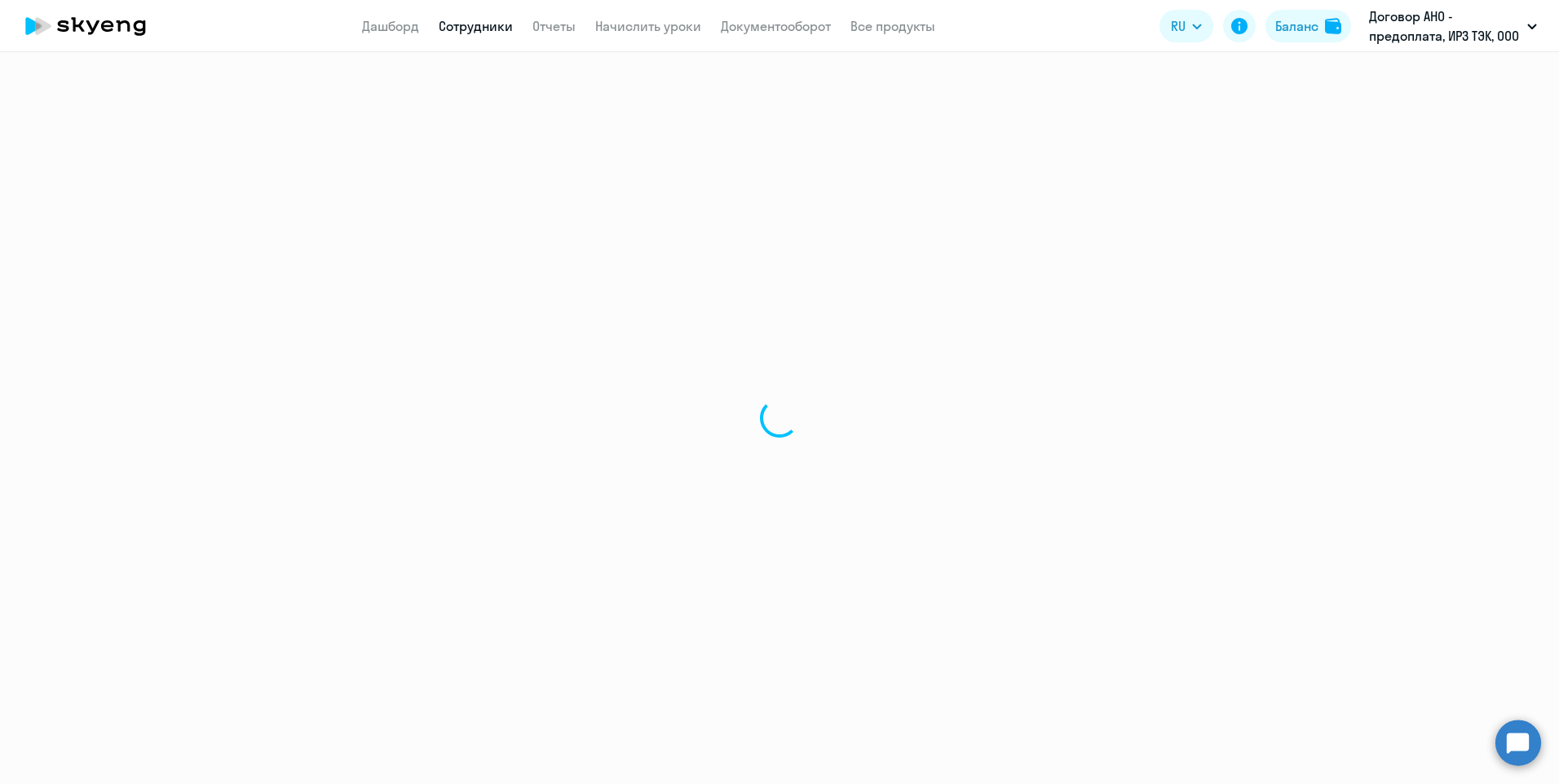
select select "english"
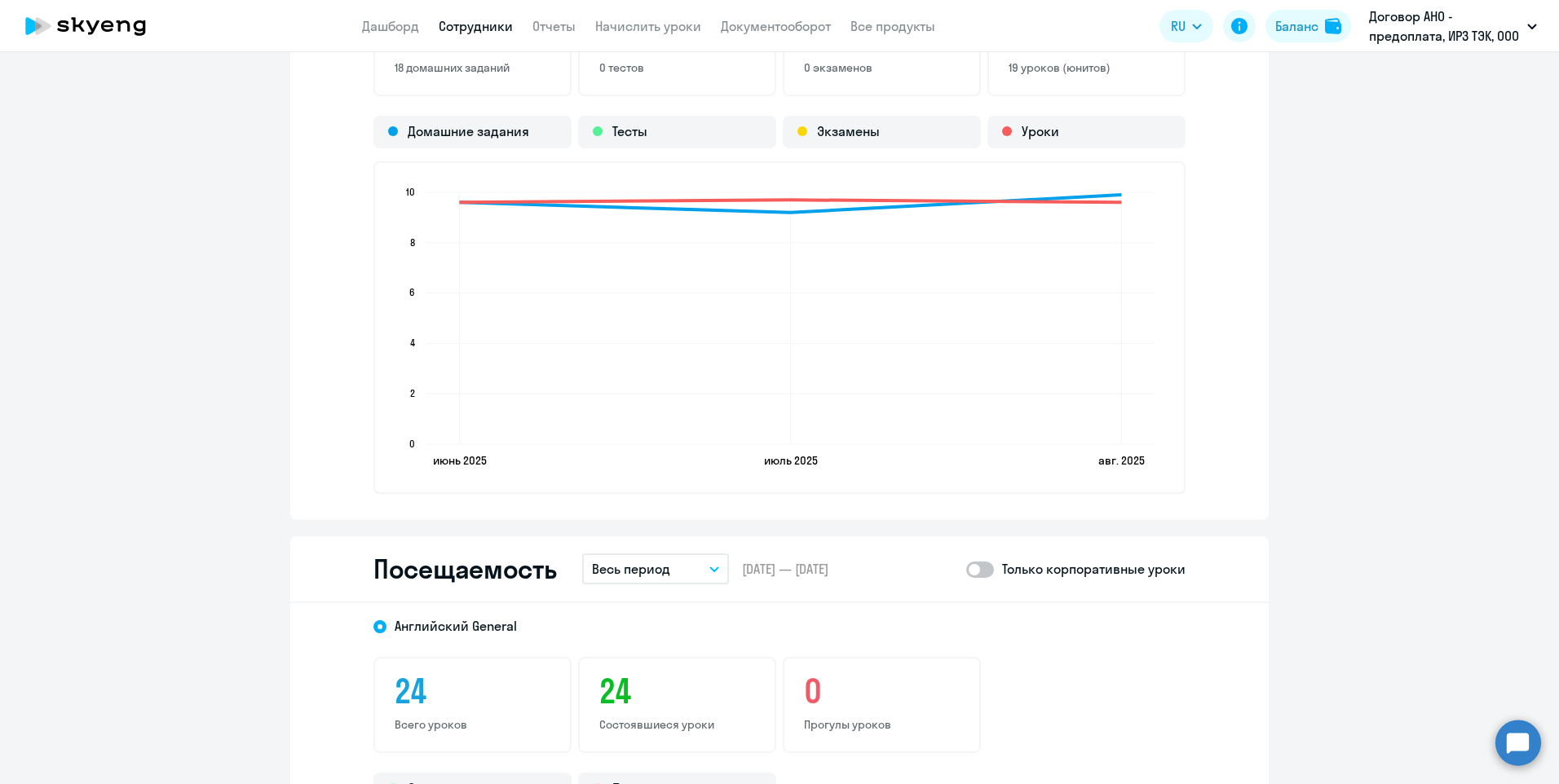
scroll to position [1712, 0]
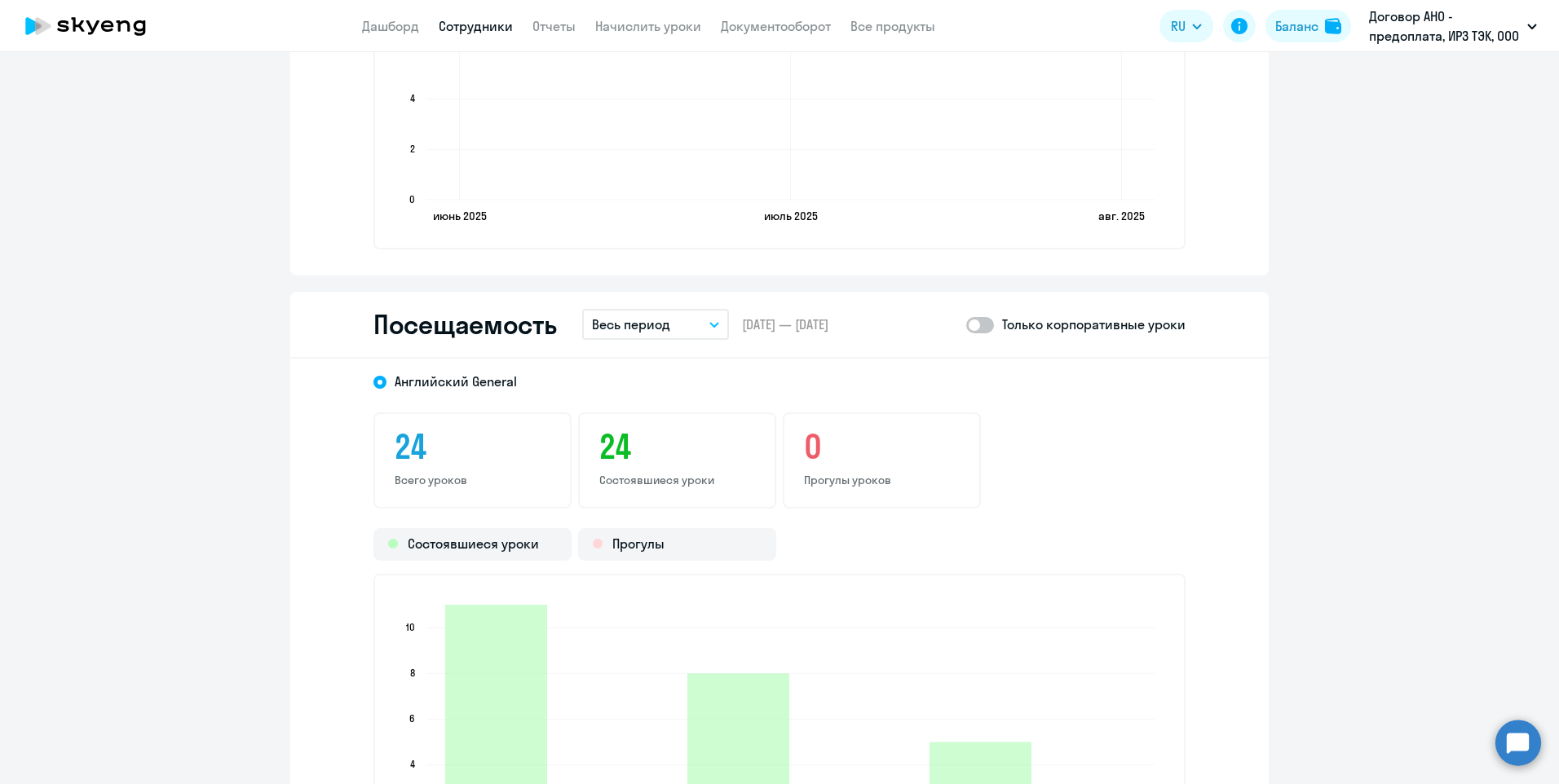
click at [710, 323] on icon "button" at bounding box center [714, 325] width 10 height 6
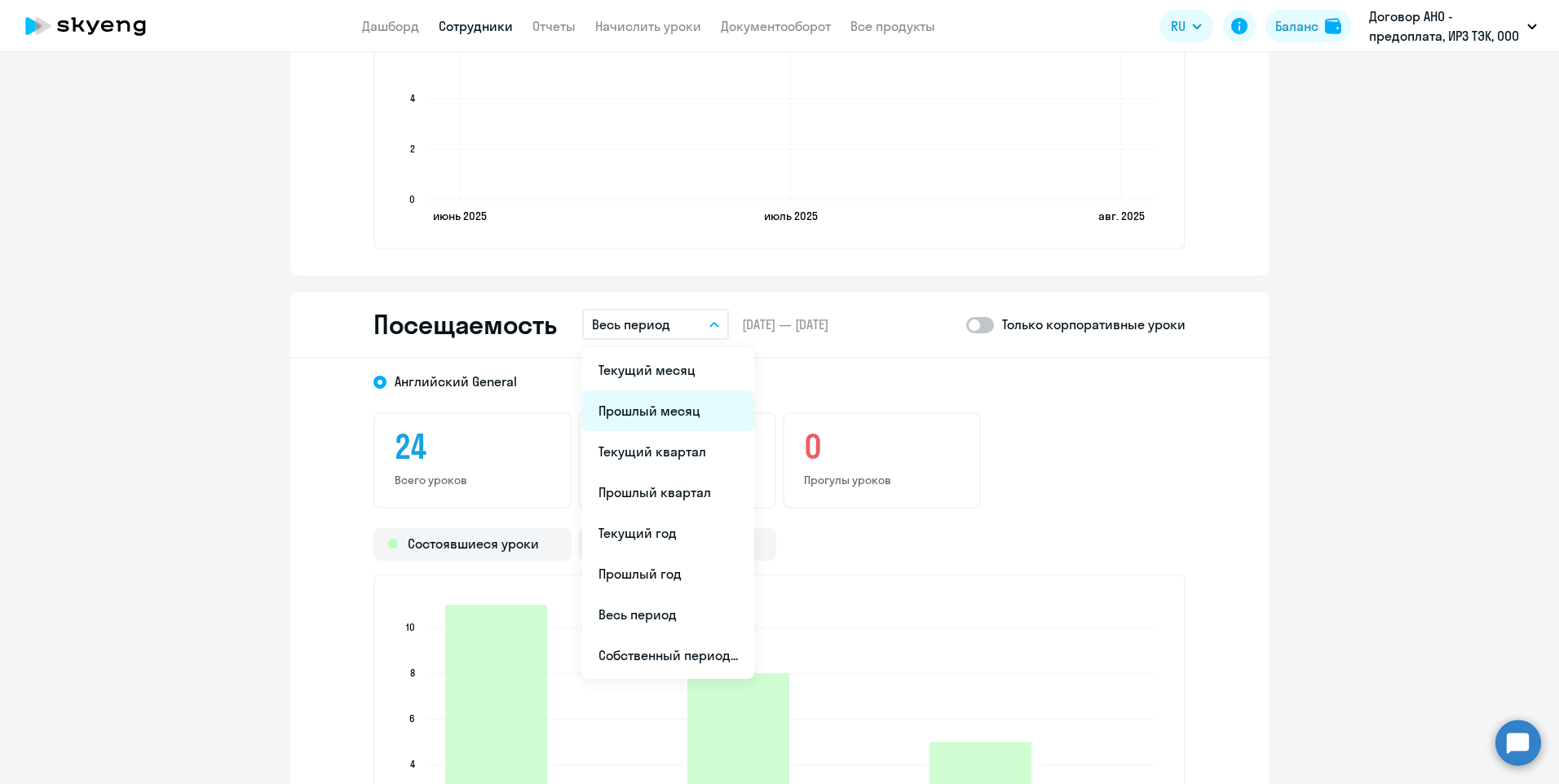
click at [640, 414] on li "Прошлый месяц" at bounding box center [668, 411] width 172 height 41
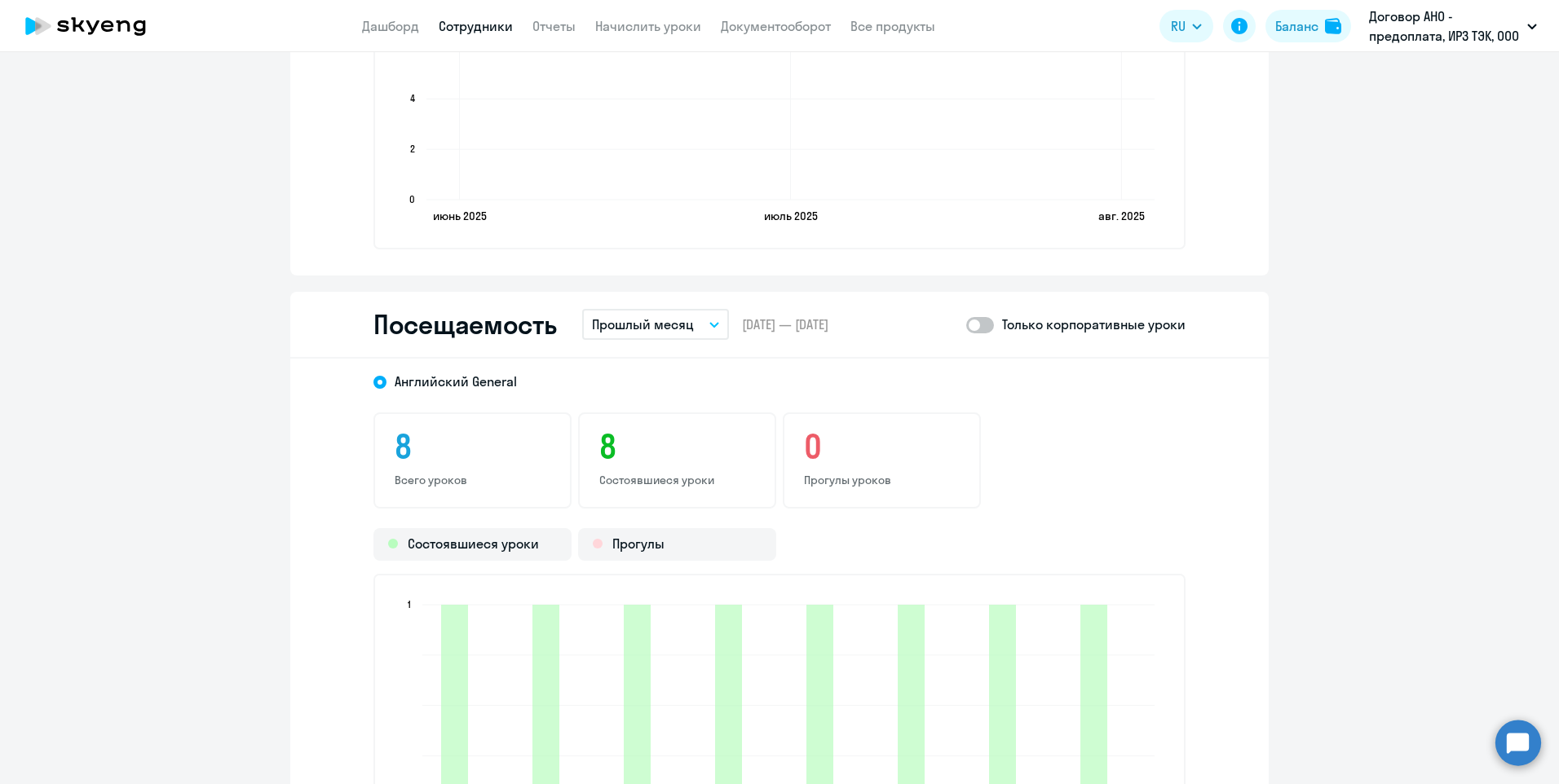
click at [1061, 327] on p "Только корпоративные уроки" at bounding box center [1095, 325] width 184 height 19
click at [983, 322] on span at bounding box center [980, 325] width 28 height 16
click at [966, 325] on input "checkbox" at bounding box center [965, 325] width 1 height 1
checkbox input "true"
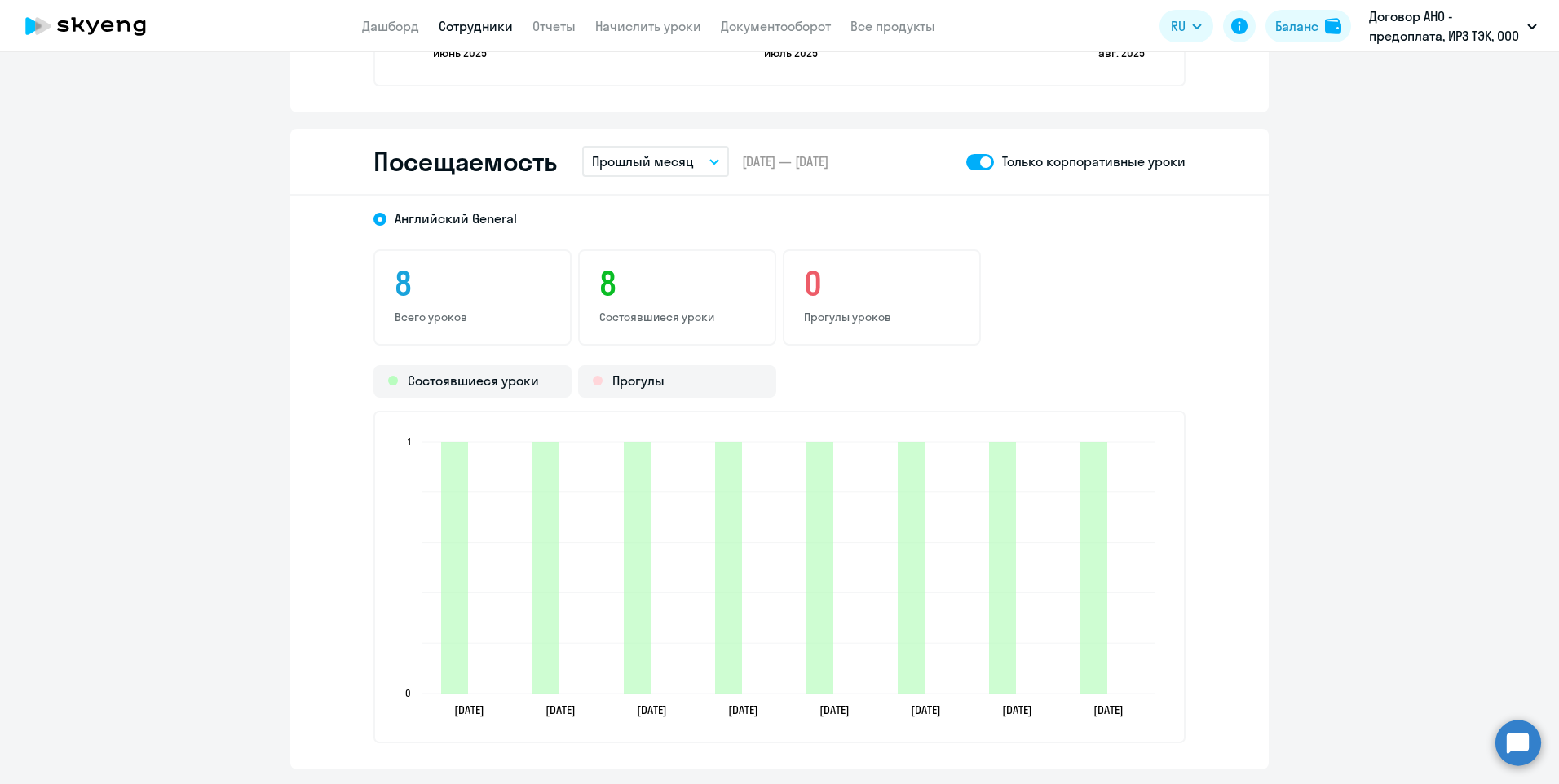
scroll to position [1630, 0]
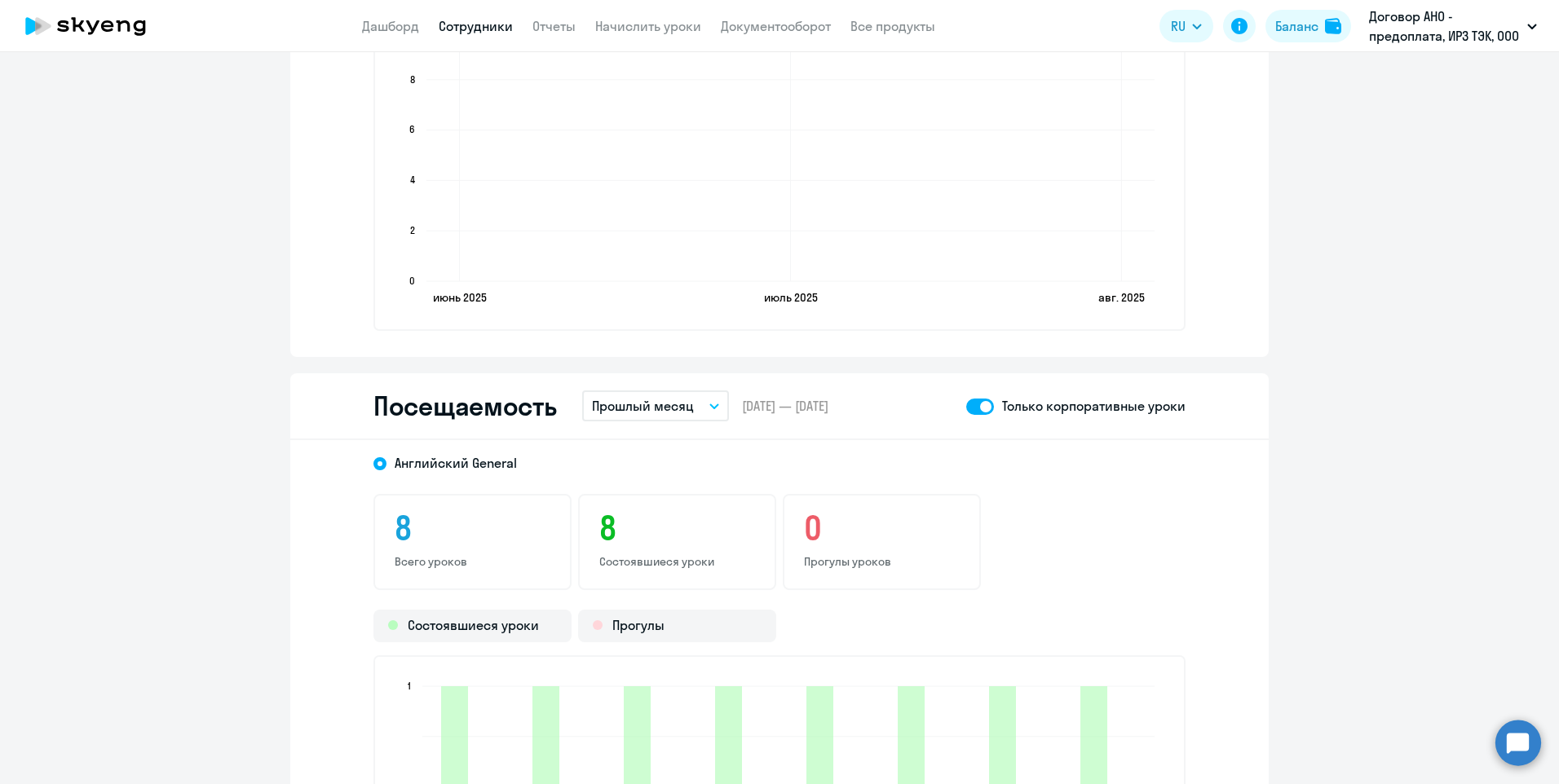
click at [491, 25] on link "Сотрудники" at bounding box center [475, 26] width 74 height 16
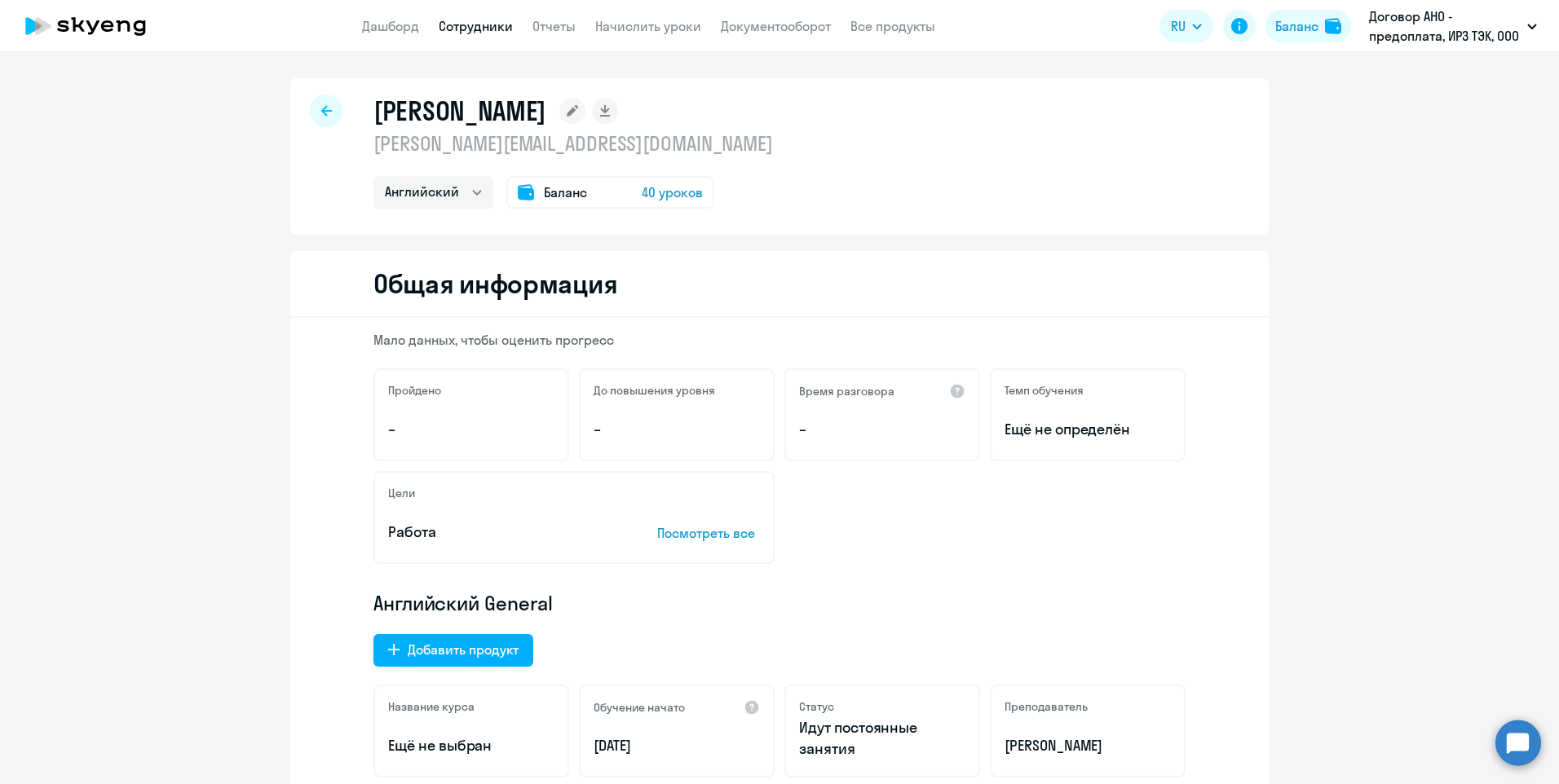
select select "30"
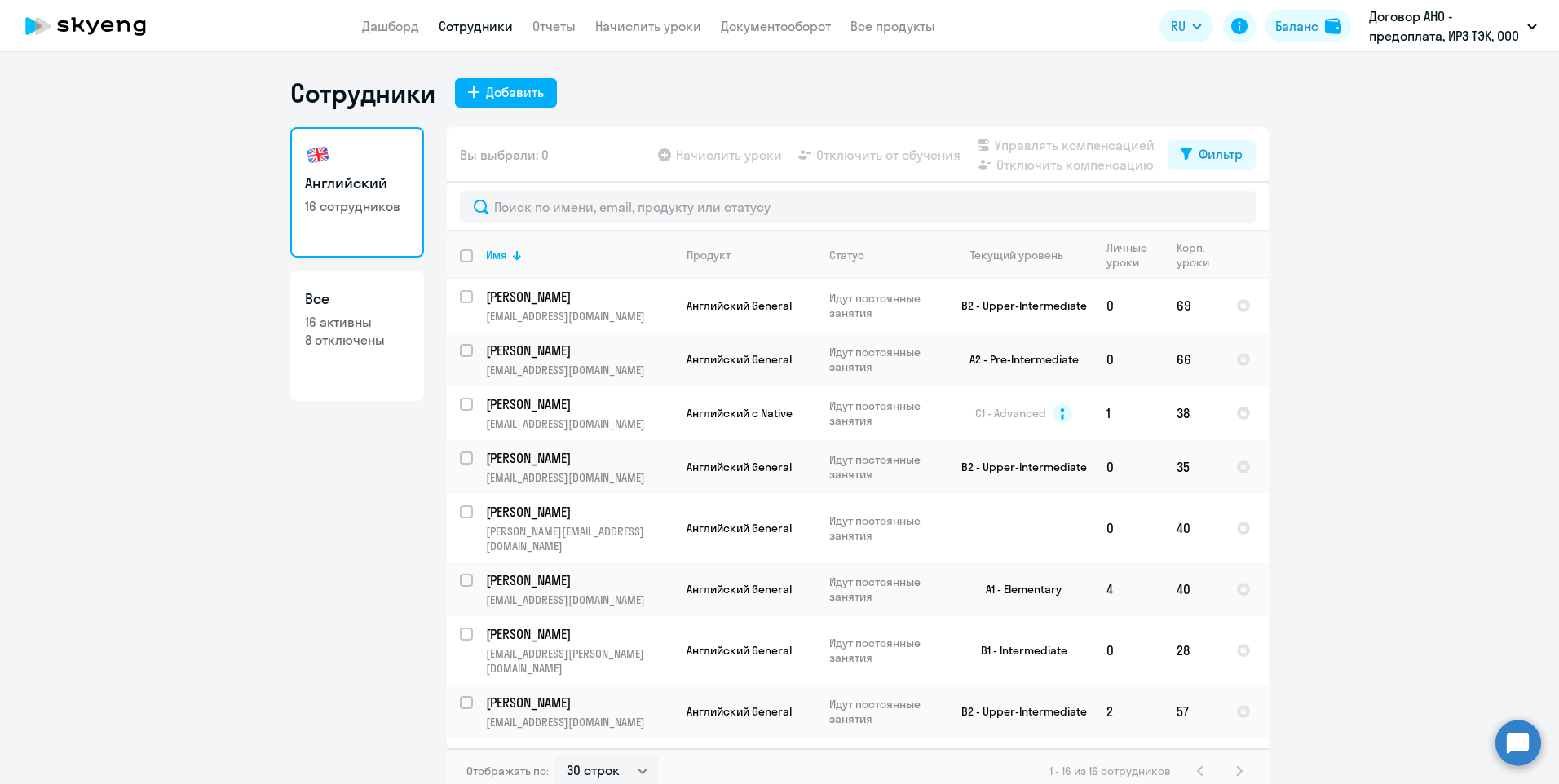
scroll to position [81, 0]
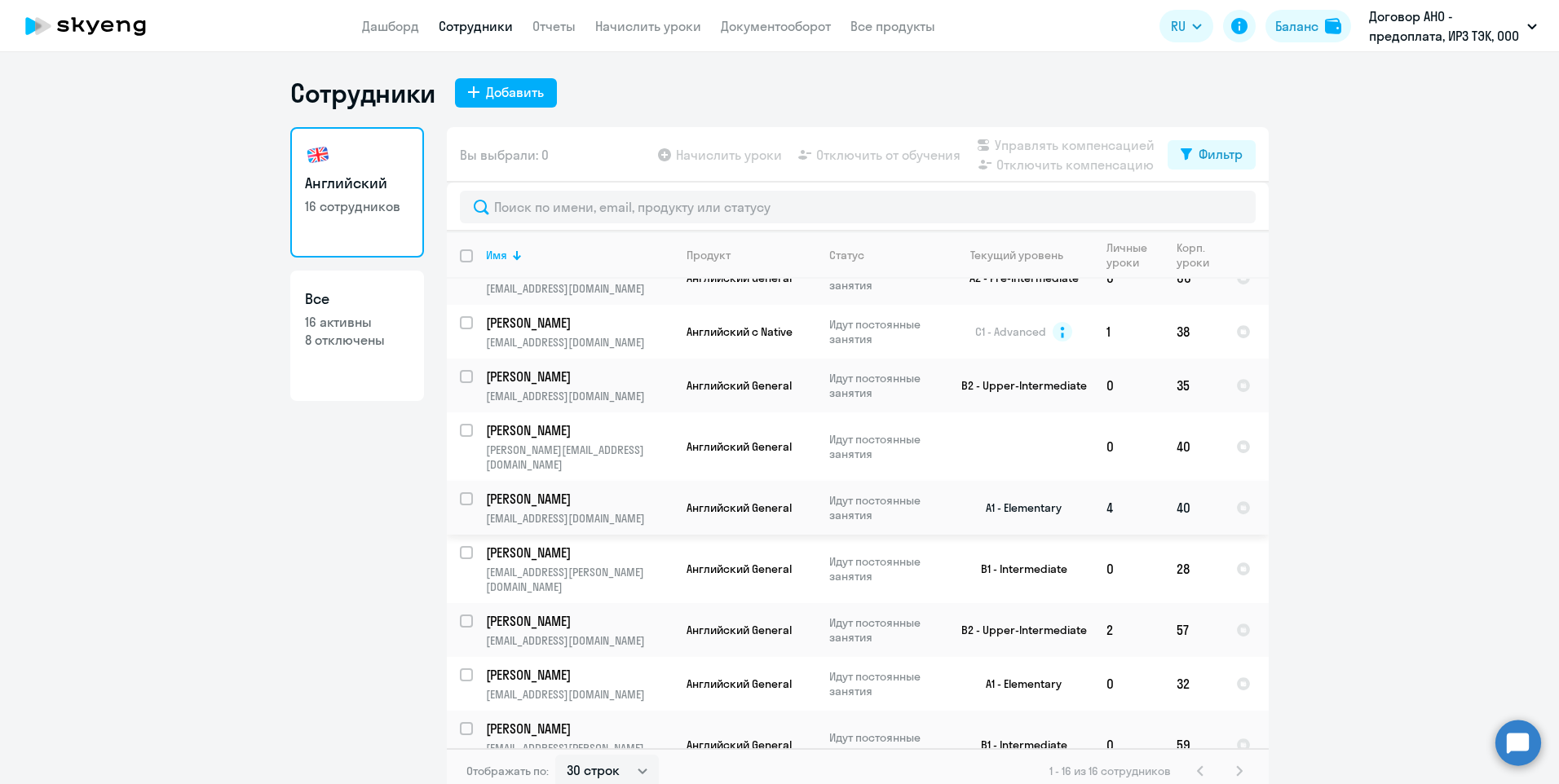
click at [560, 490] on p "[PERSON_NAME]" at bounding box center [578, 499] width 184 height 18
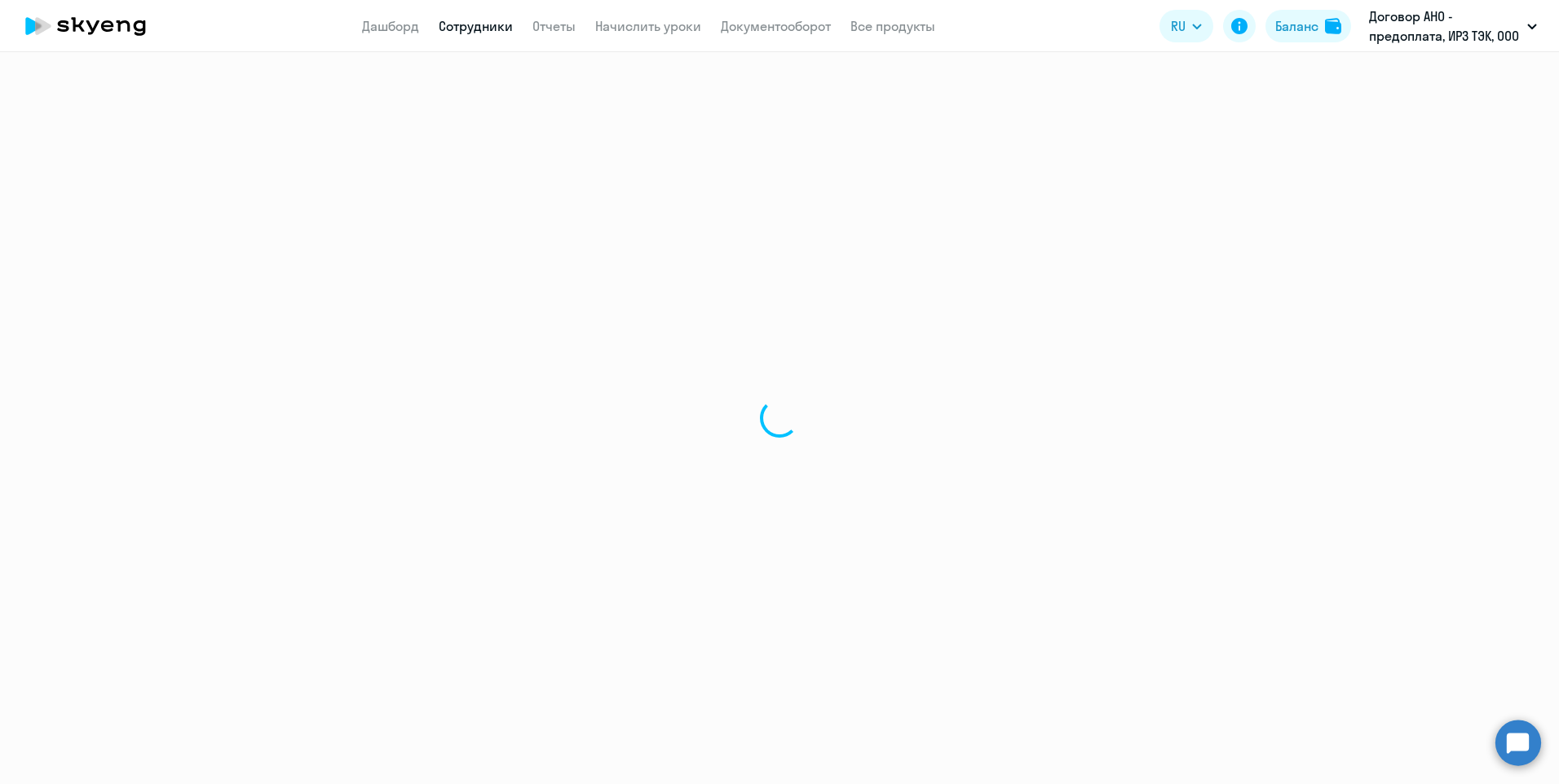
select select "english"
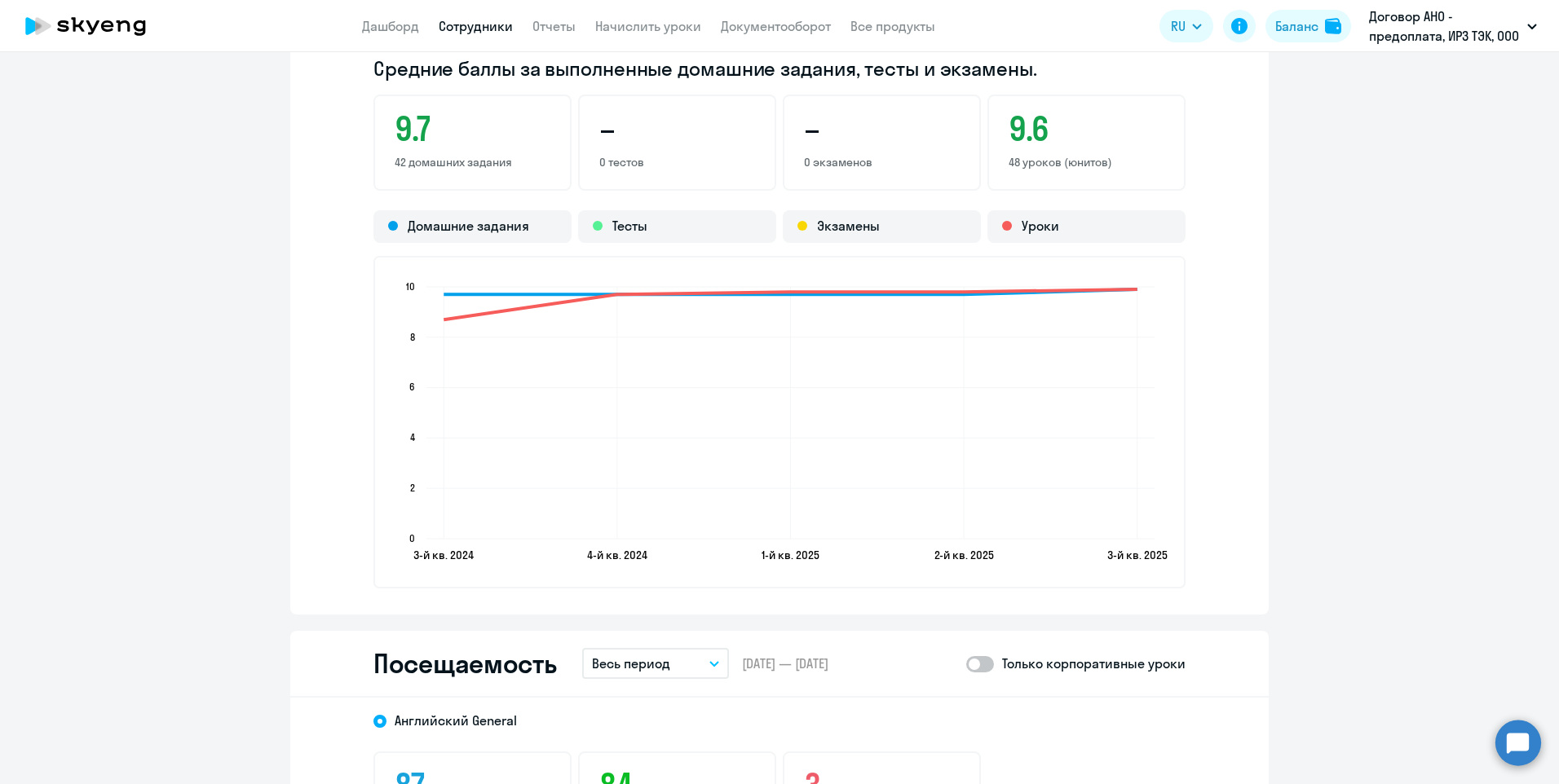
scroll to position [1794, 0]
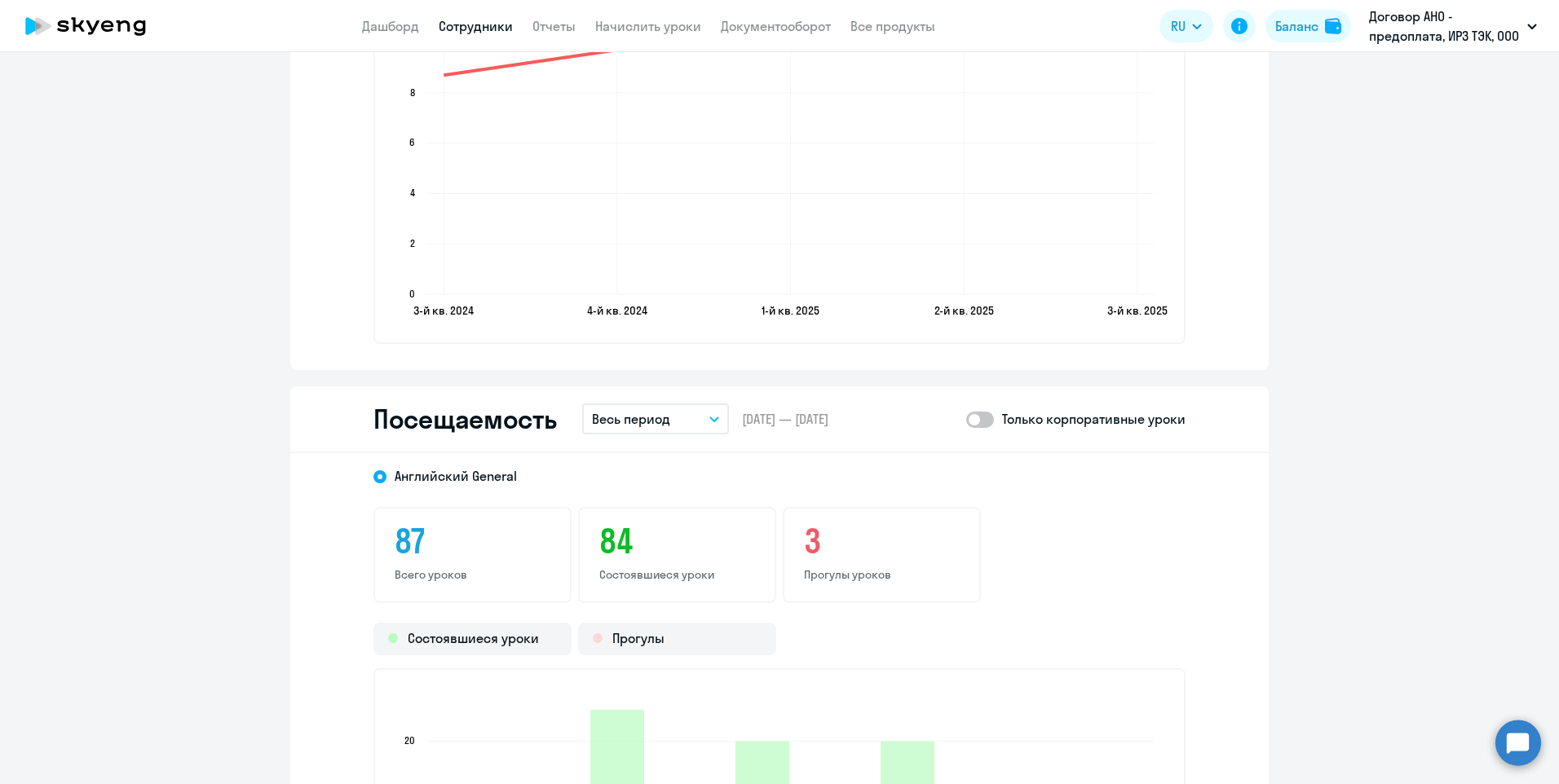
click at [710, 421] on icon "button" at bounding box center [714, 419] width 10 height 6
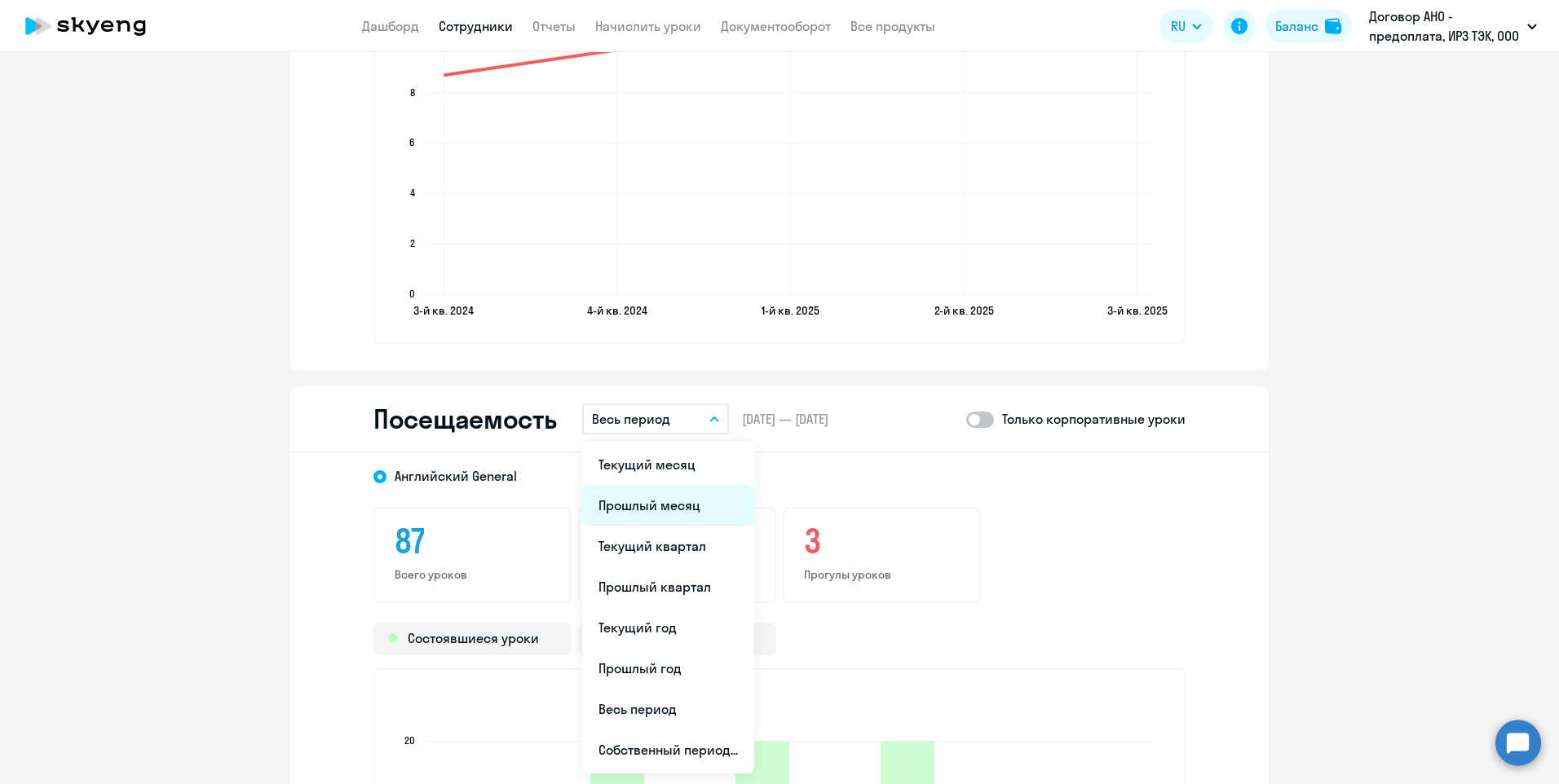
click at [669, 514] on li "Прошлый месяц" at bounding box center [668, 505] width 172 height 41
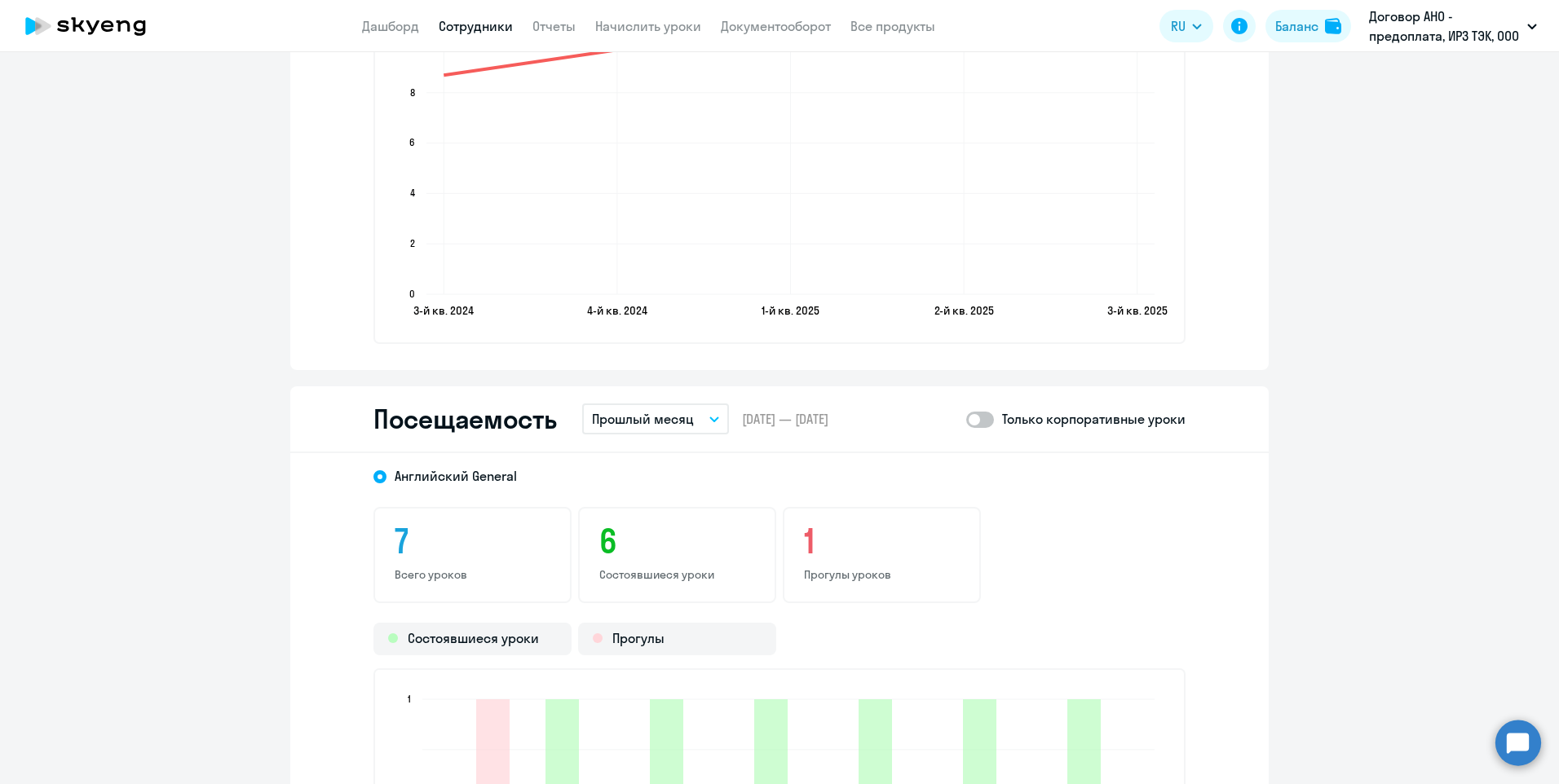
click at [466, 26] on link "Сотрудники" at bounding box center [475, 26] width 74 height 16
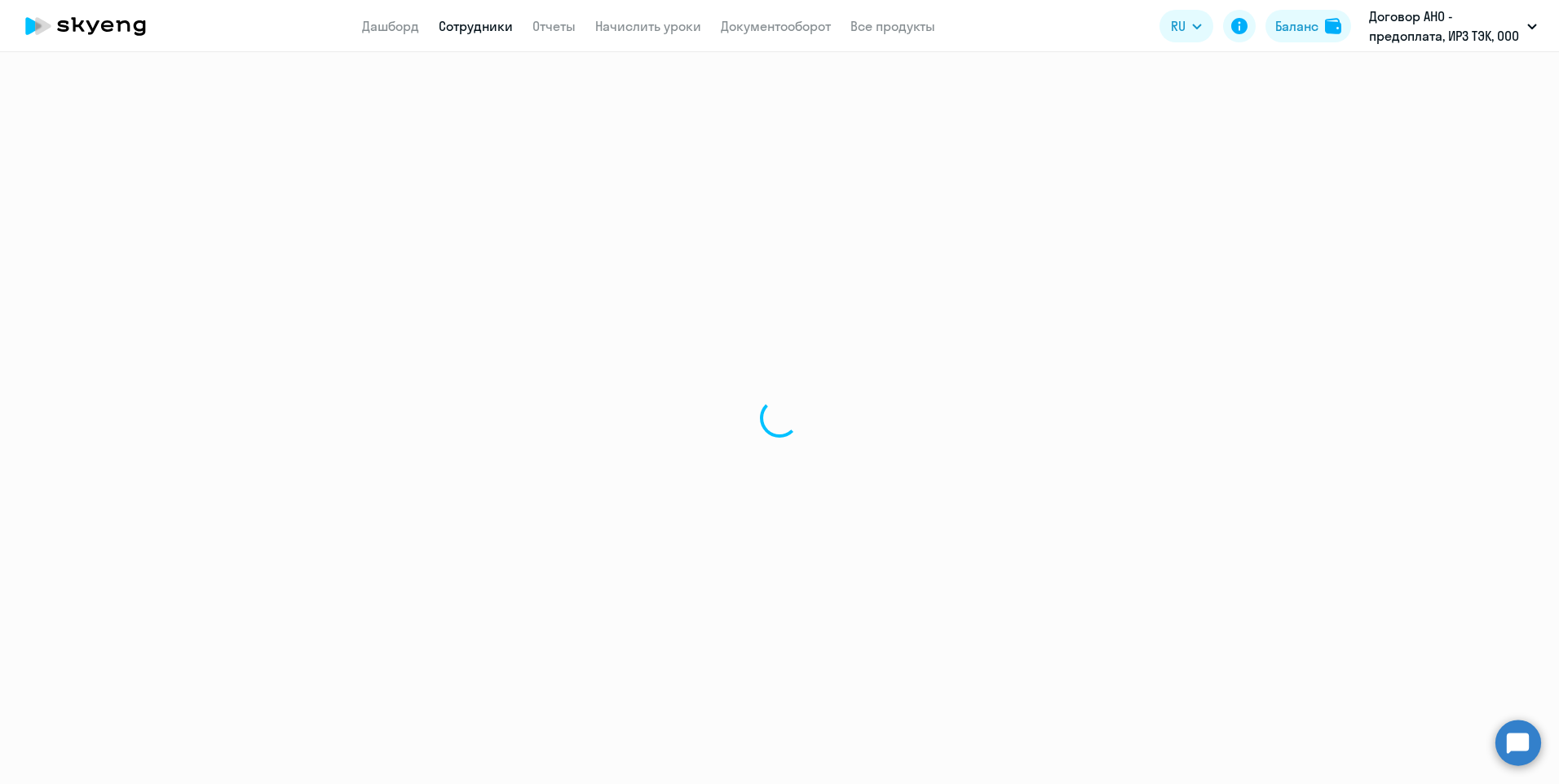
select select "30"
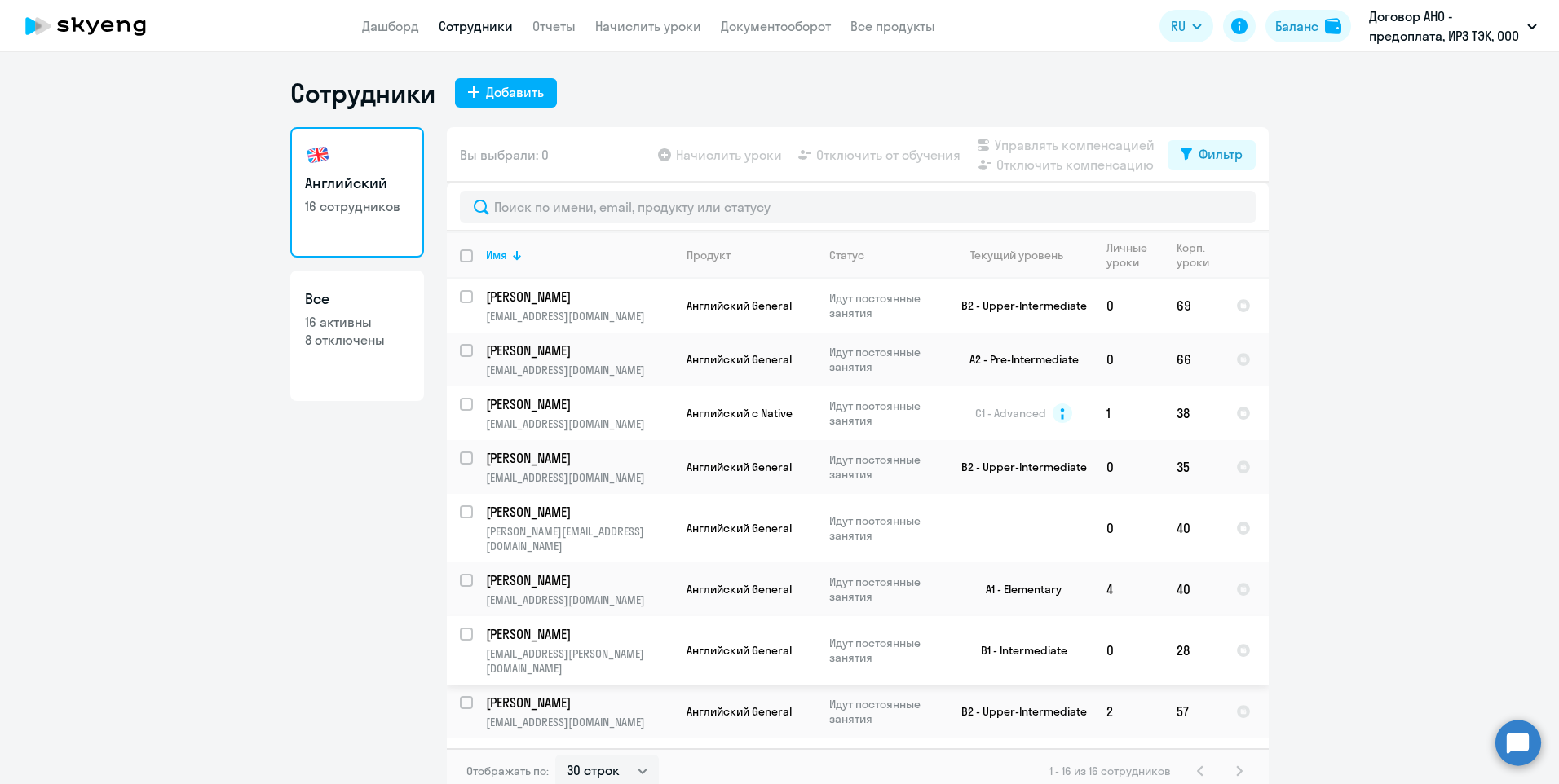
scroll to position [163, 0]
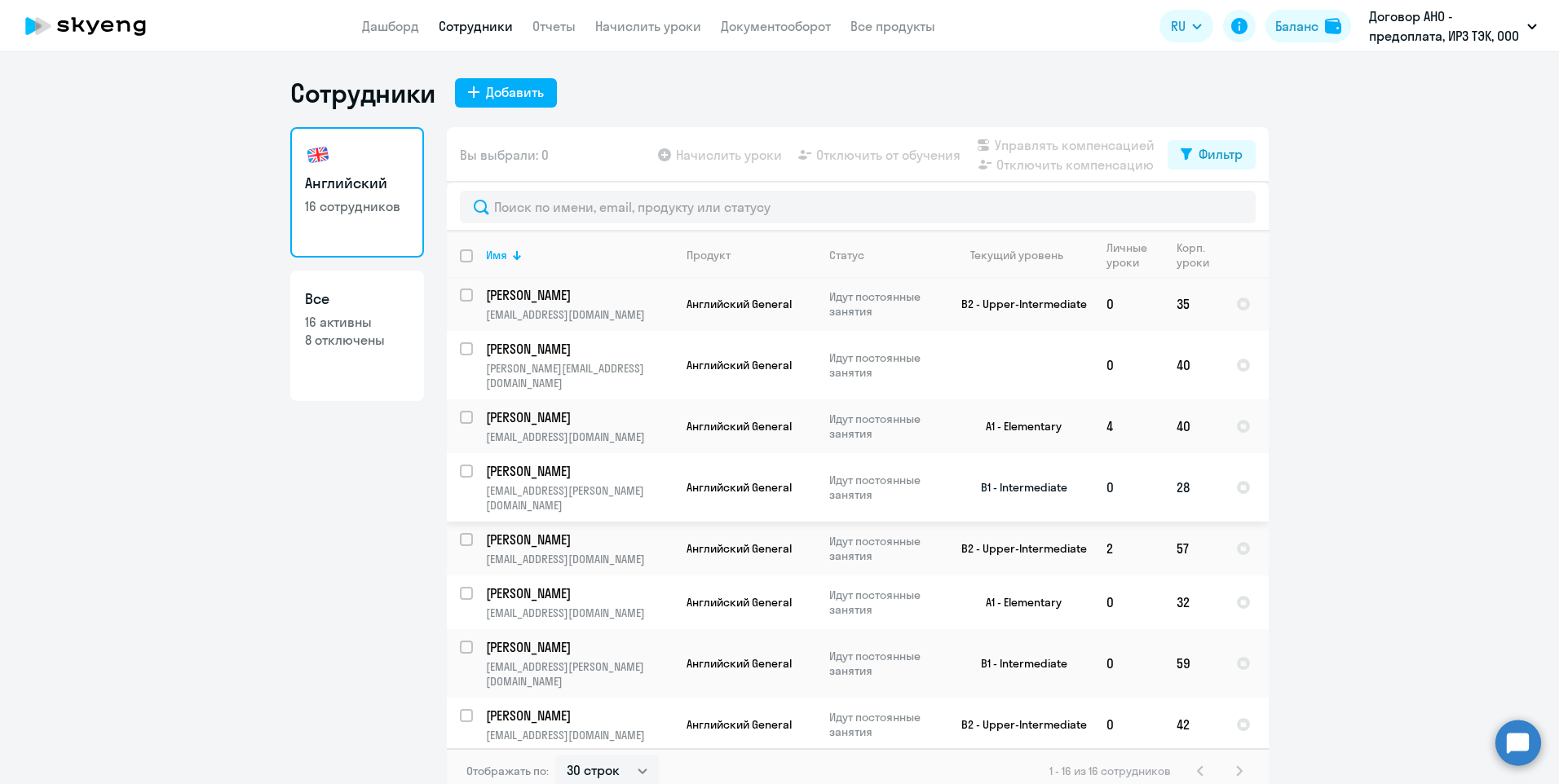
click at [602, 483] on p "[EMAIL_ADDRESS][PERSON_NAME][DOMAIN_NAME]" at bounding box center [579, 498] width 187 height 30
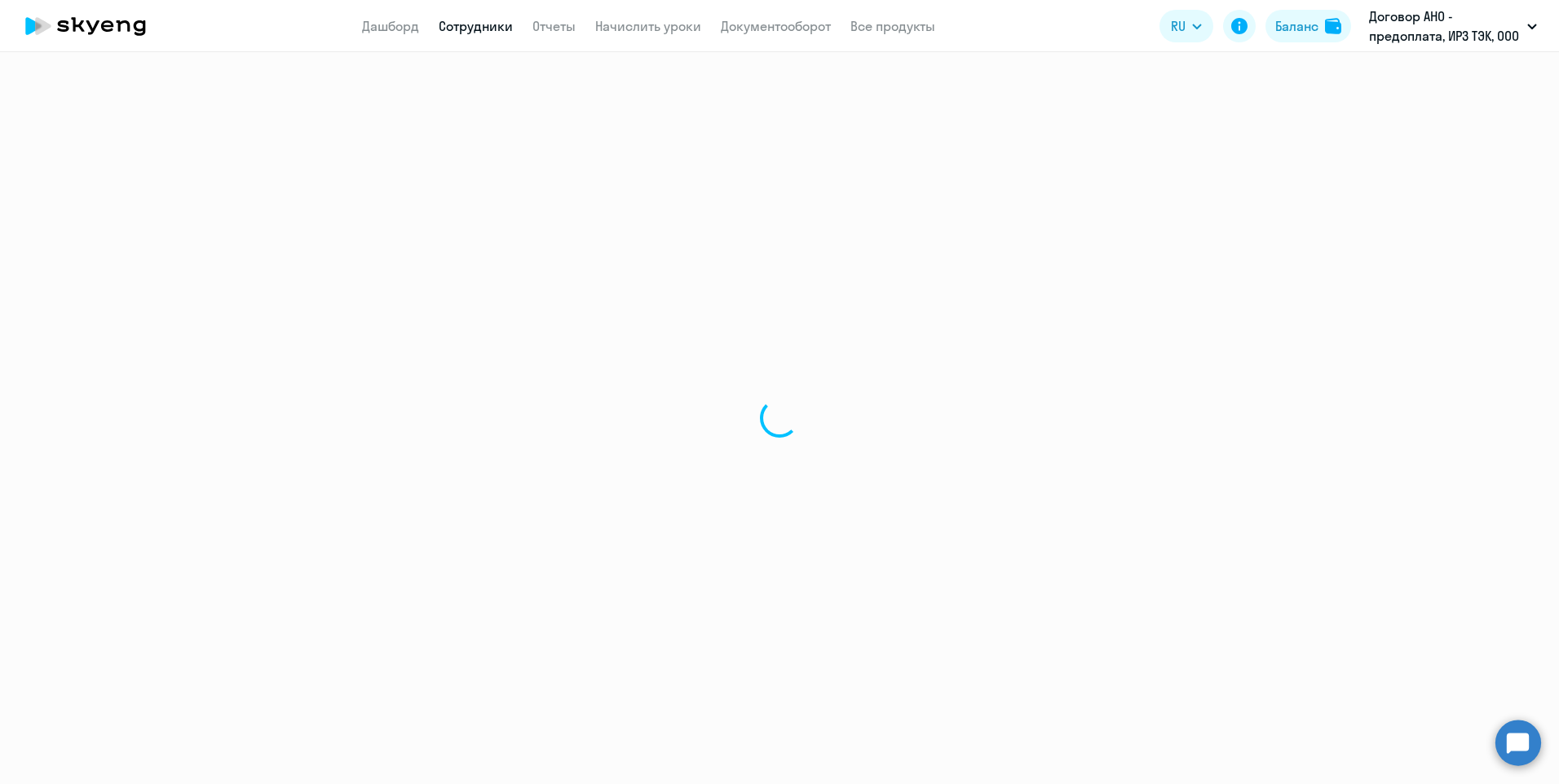
select select "english"
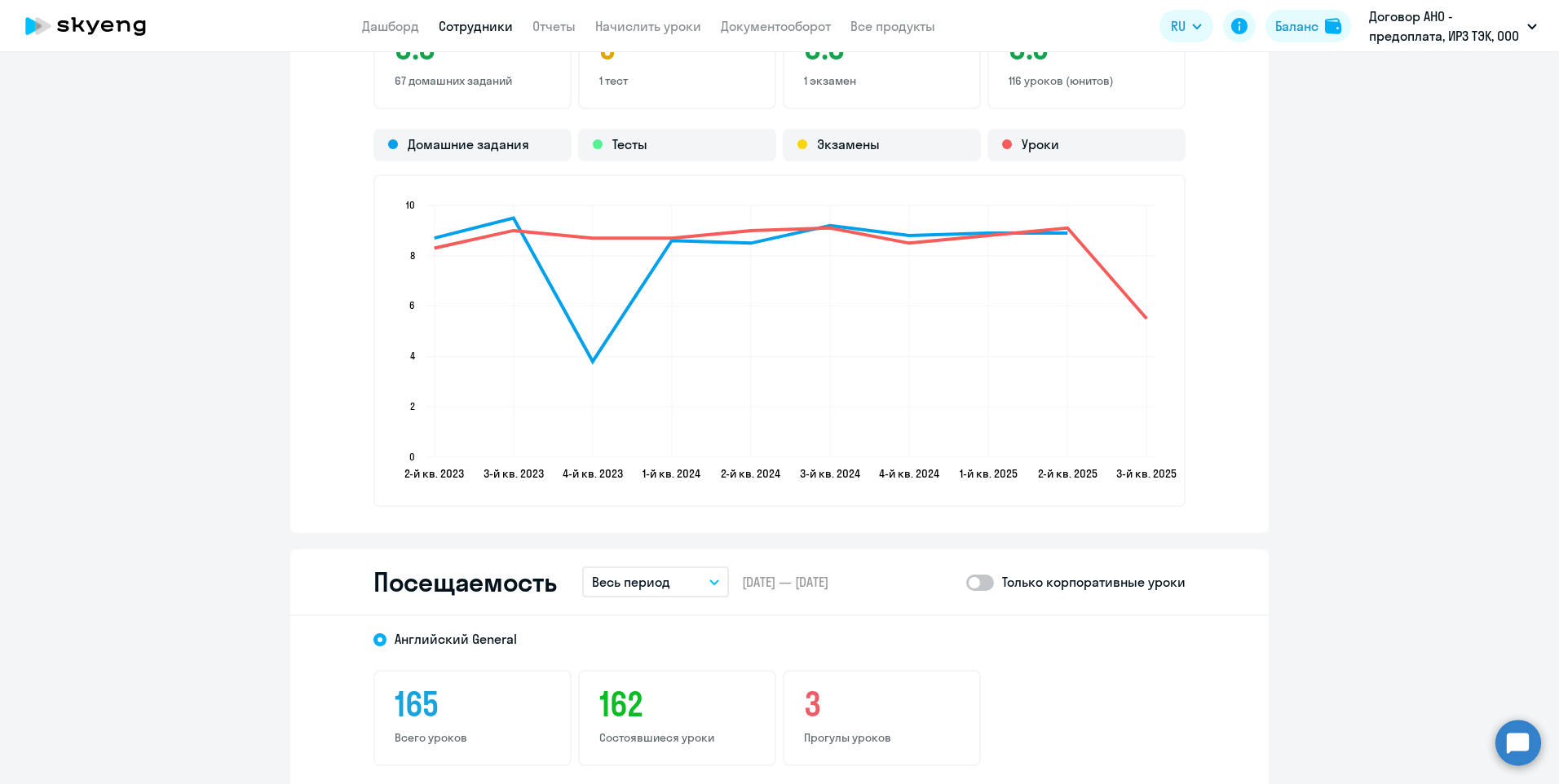
scroll to position [1875, 0]
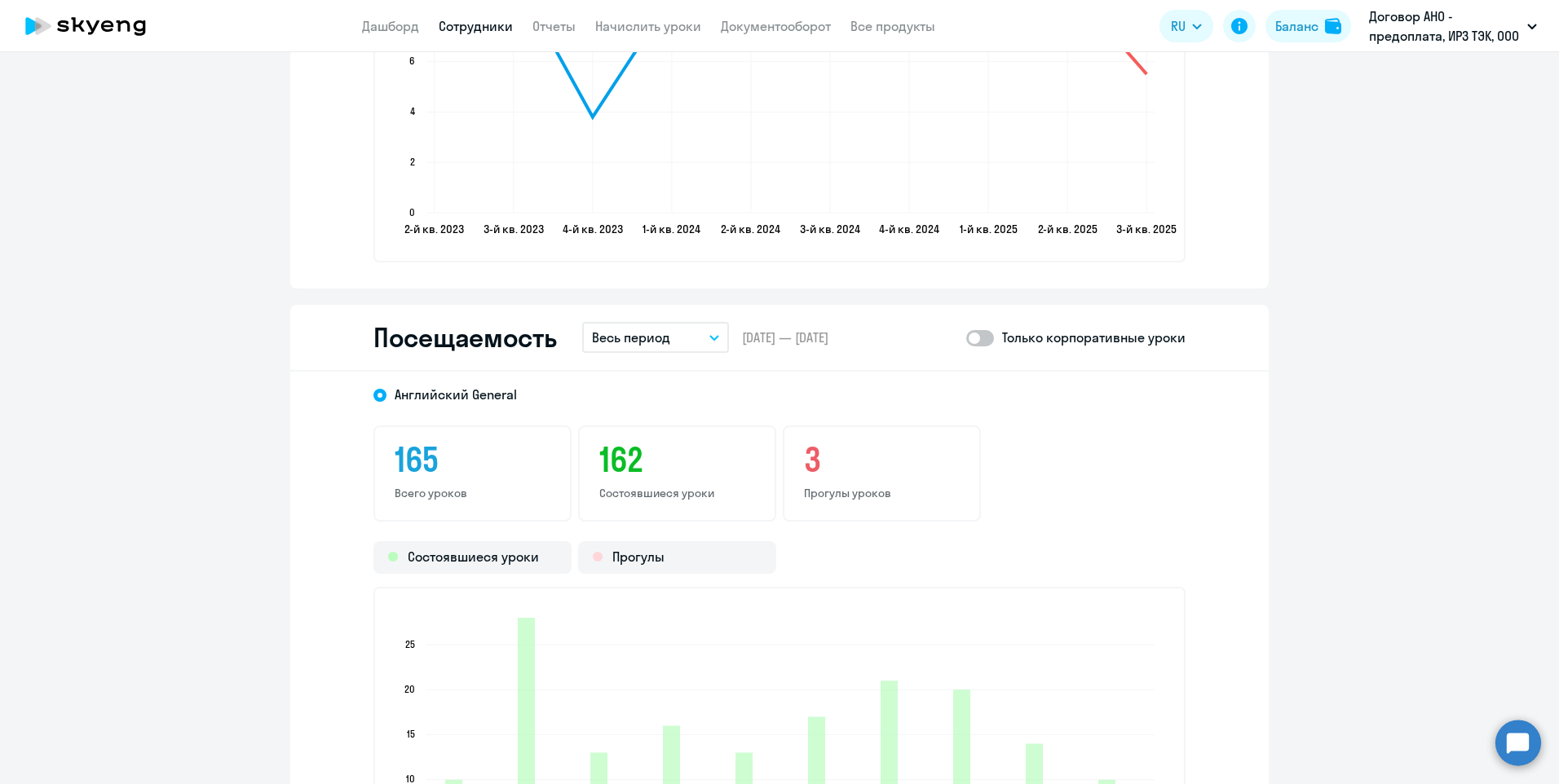
click at [712, 344] on button "Весь период" at bounding box center [655, 337] width 147 height 31
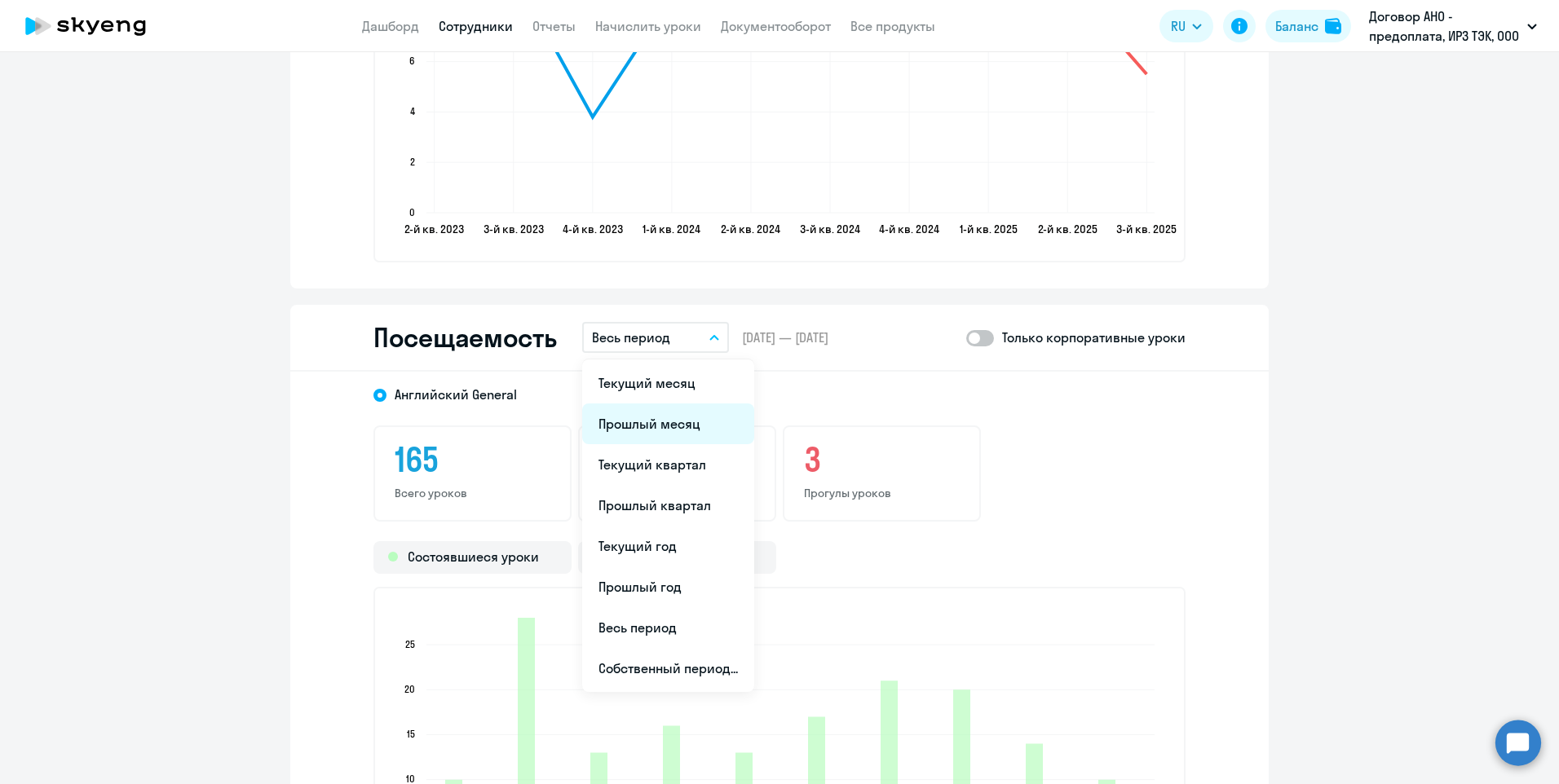
click at [652, 428] on li "Прошлый месяц" at bounding box center [668, 424] width 172 height 41
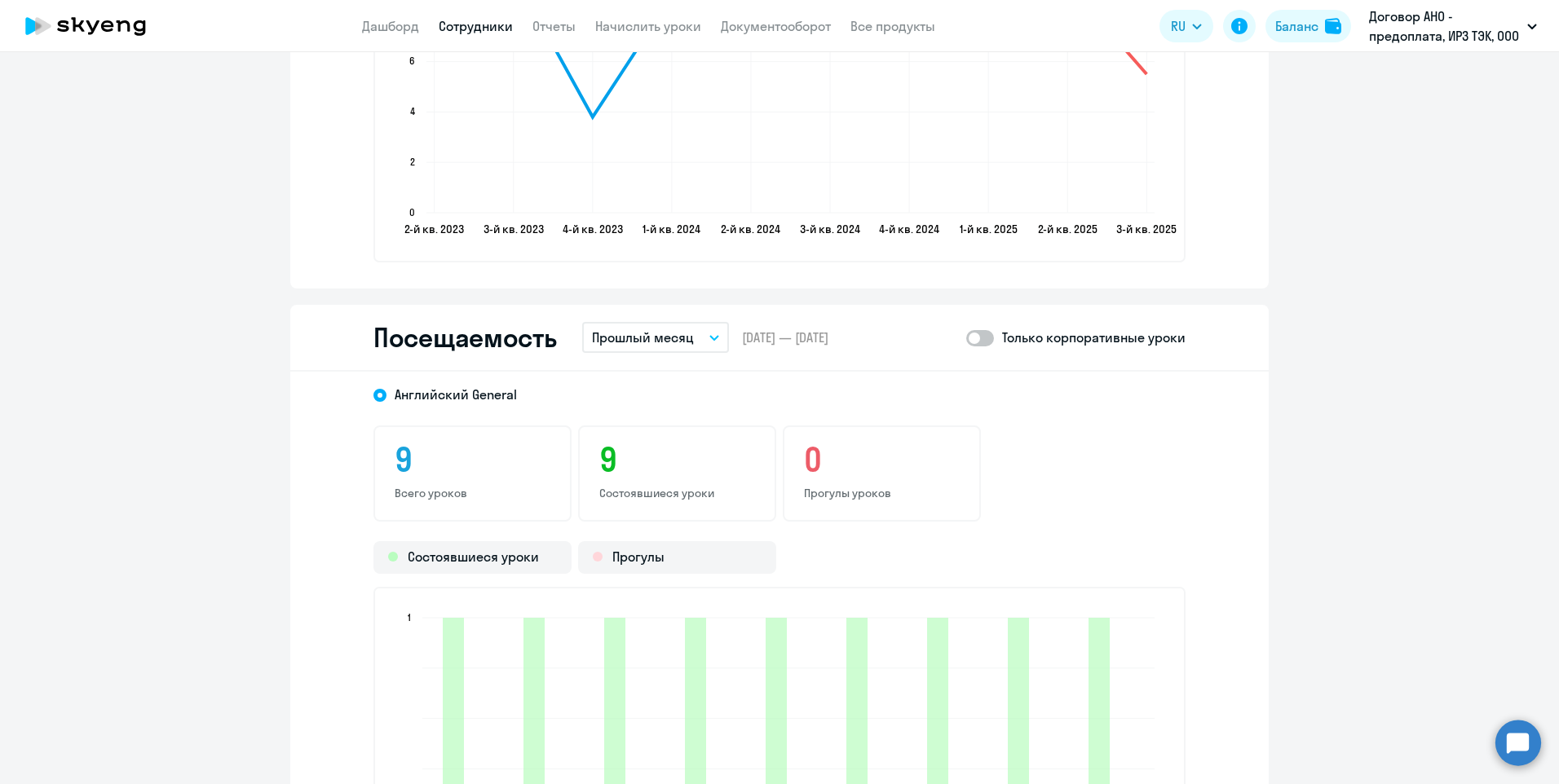
click at [476, 20] on link "Сотрудники" at bounding box center [475, 26] width 74 height 16
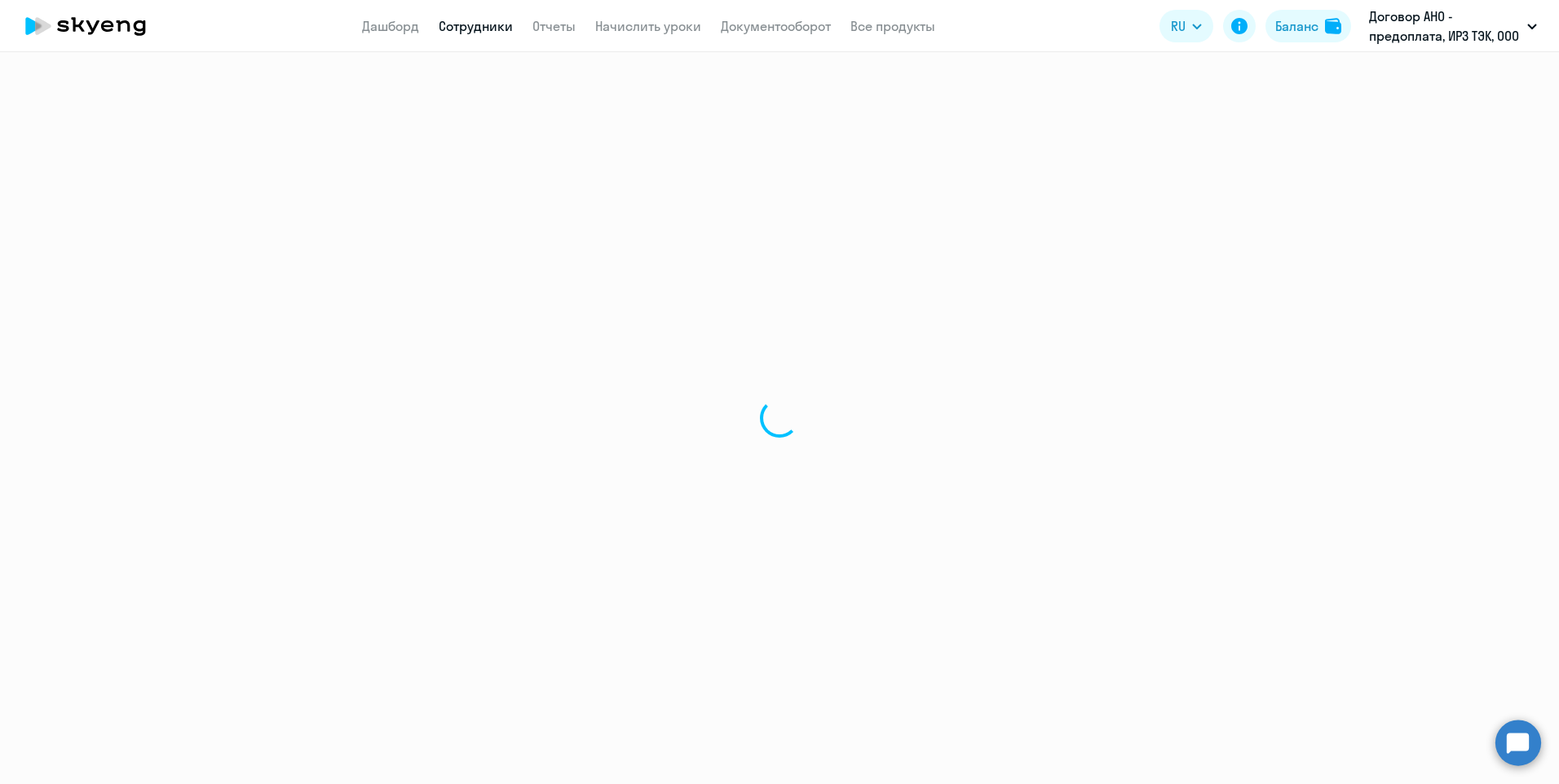
select select "30"
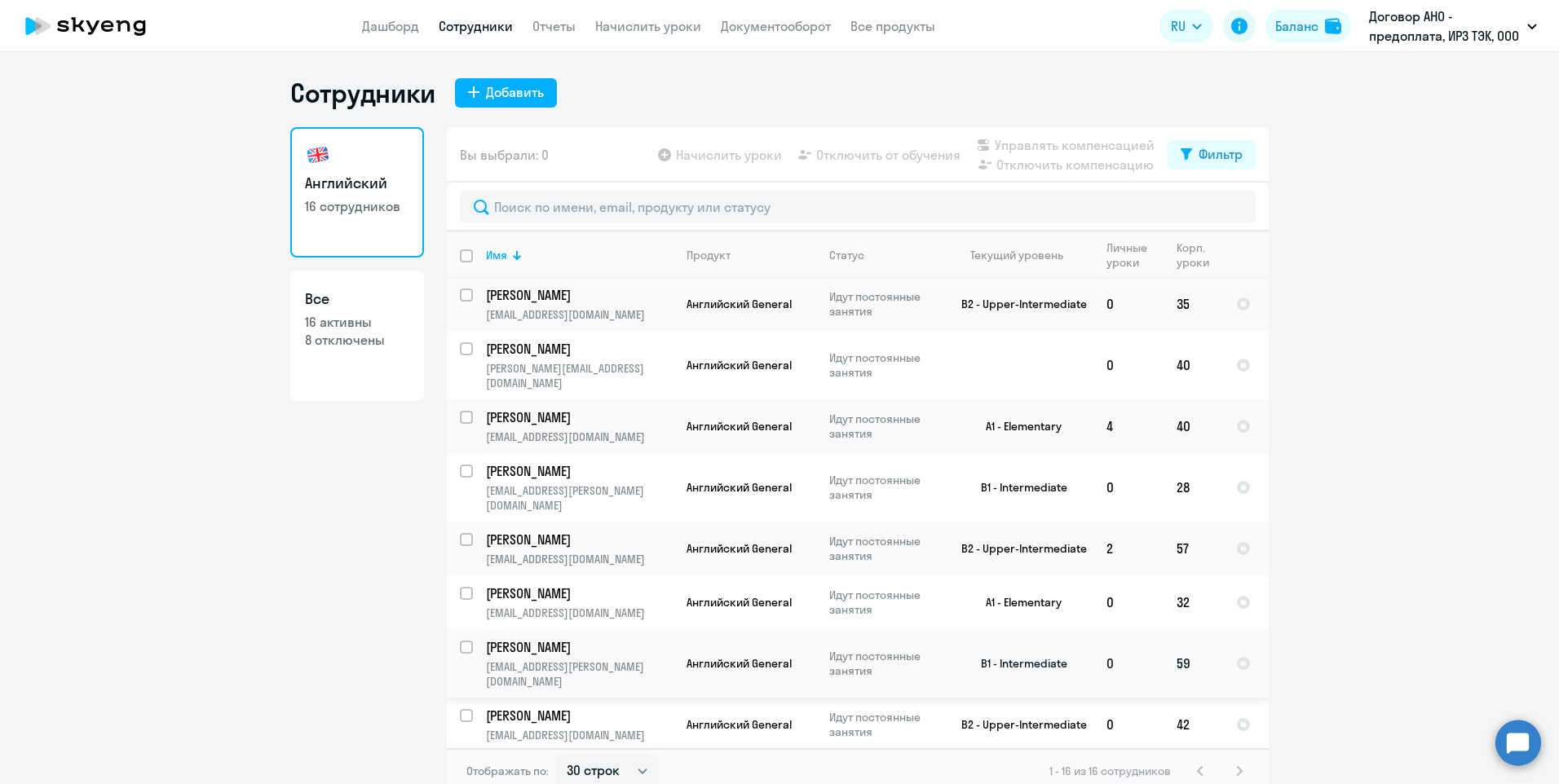
scroll to position [244, 0]
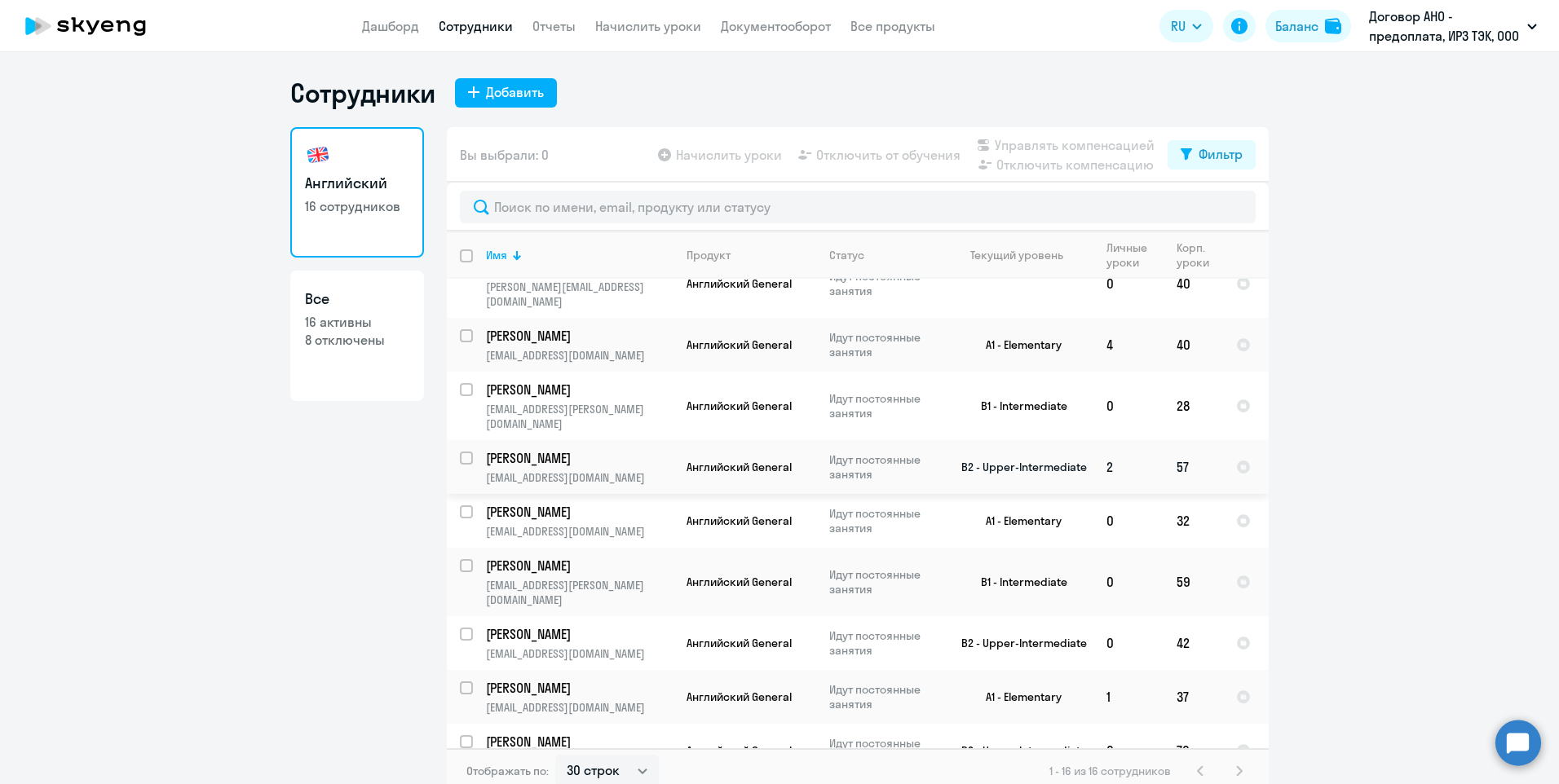
click at [585, 440] on td "[PERSON_NAME] [PERSON_NAME][EMAIL_ADDRESS][DOMAIN_NAME]" at bounding box center [573, 467] width 200 height 54
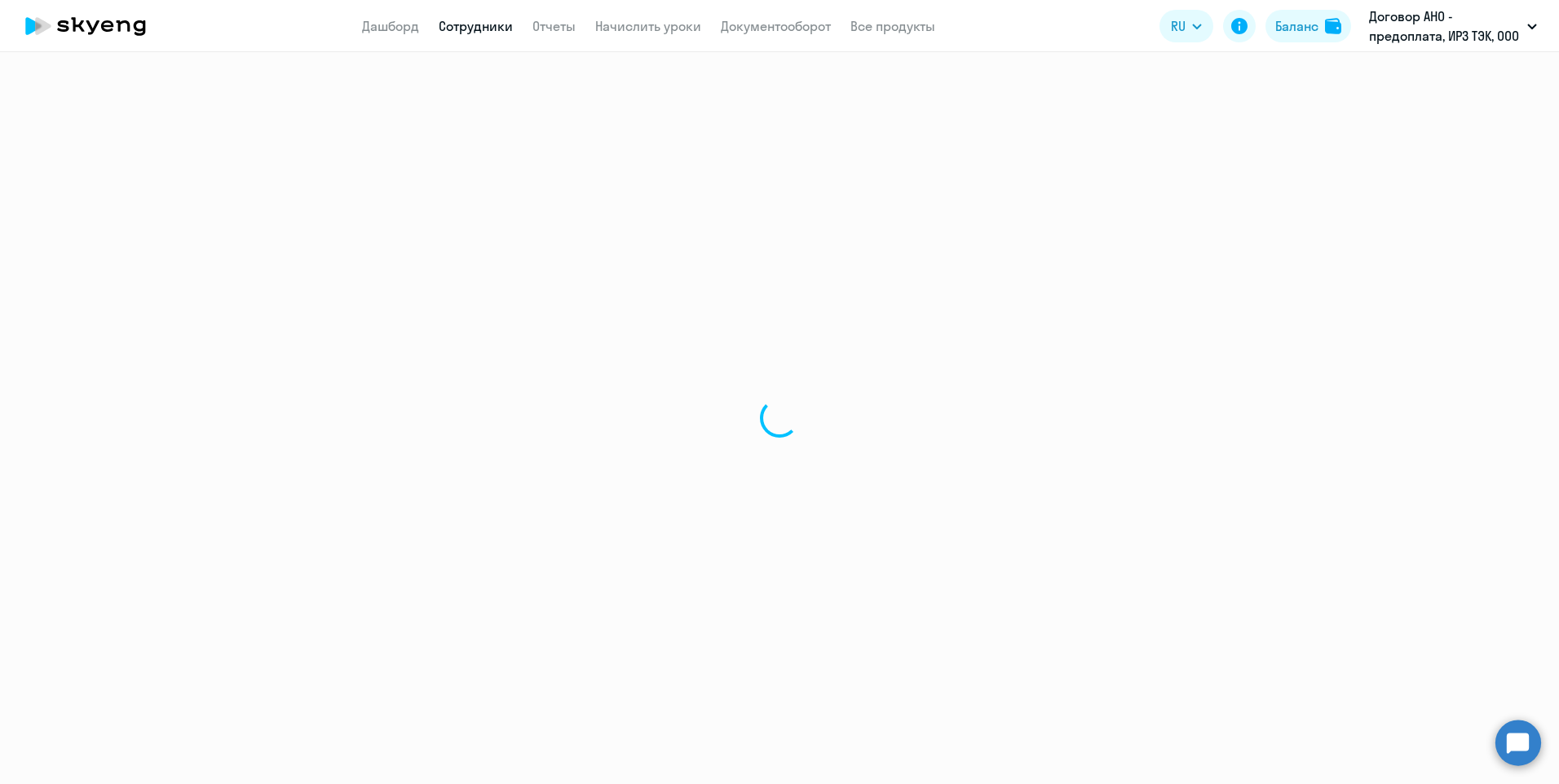
select select "english"
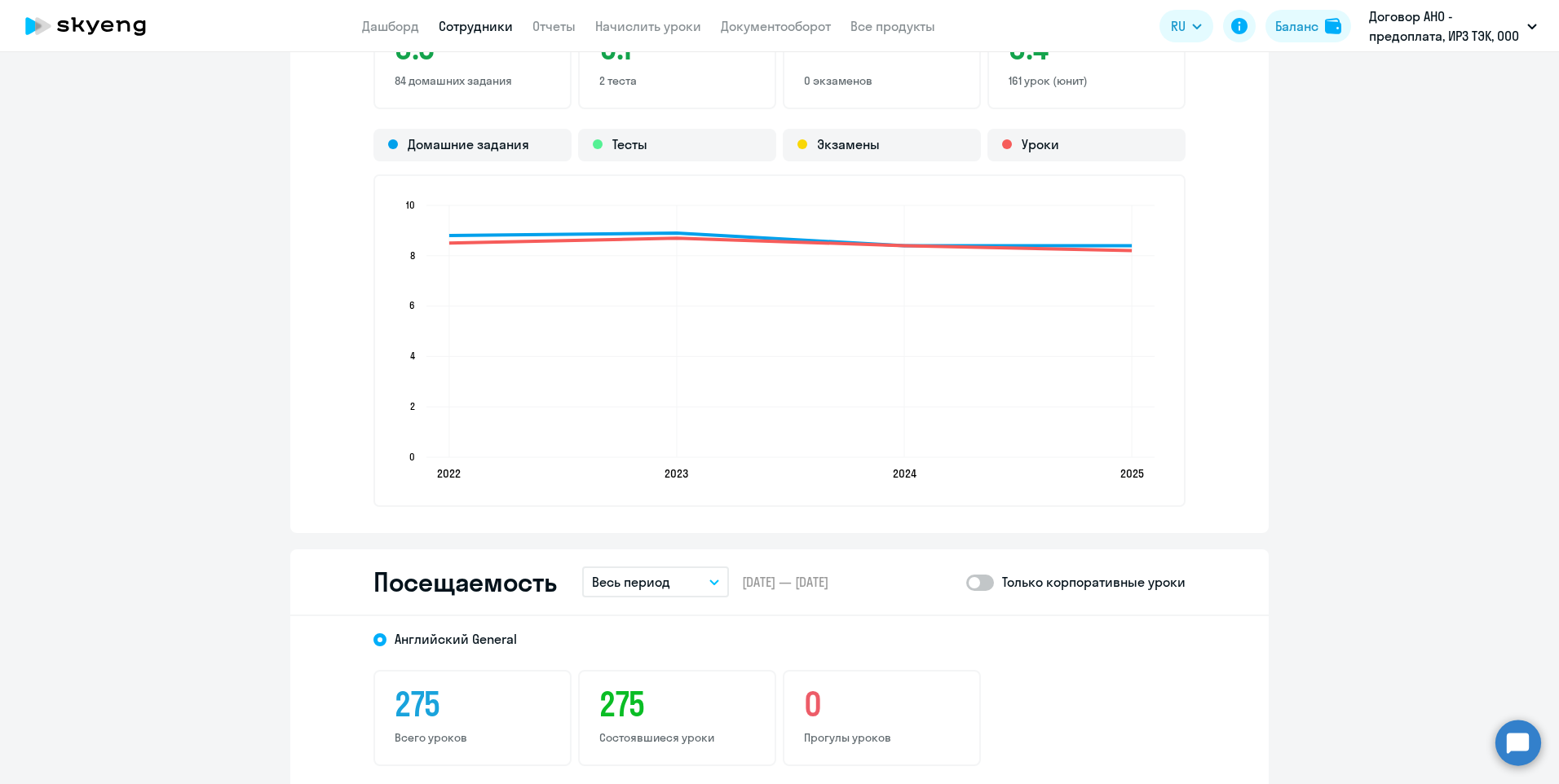
scroll to position [1957, 0]
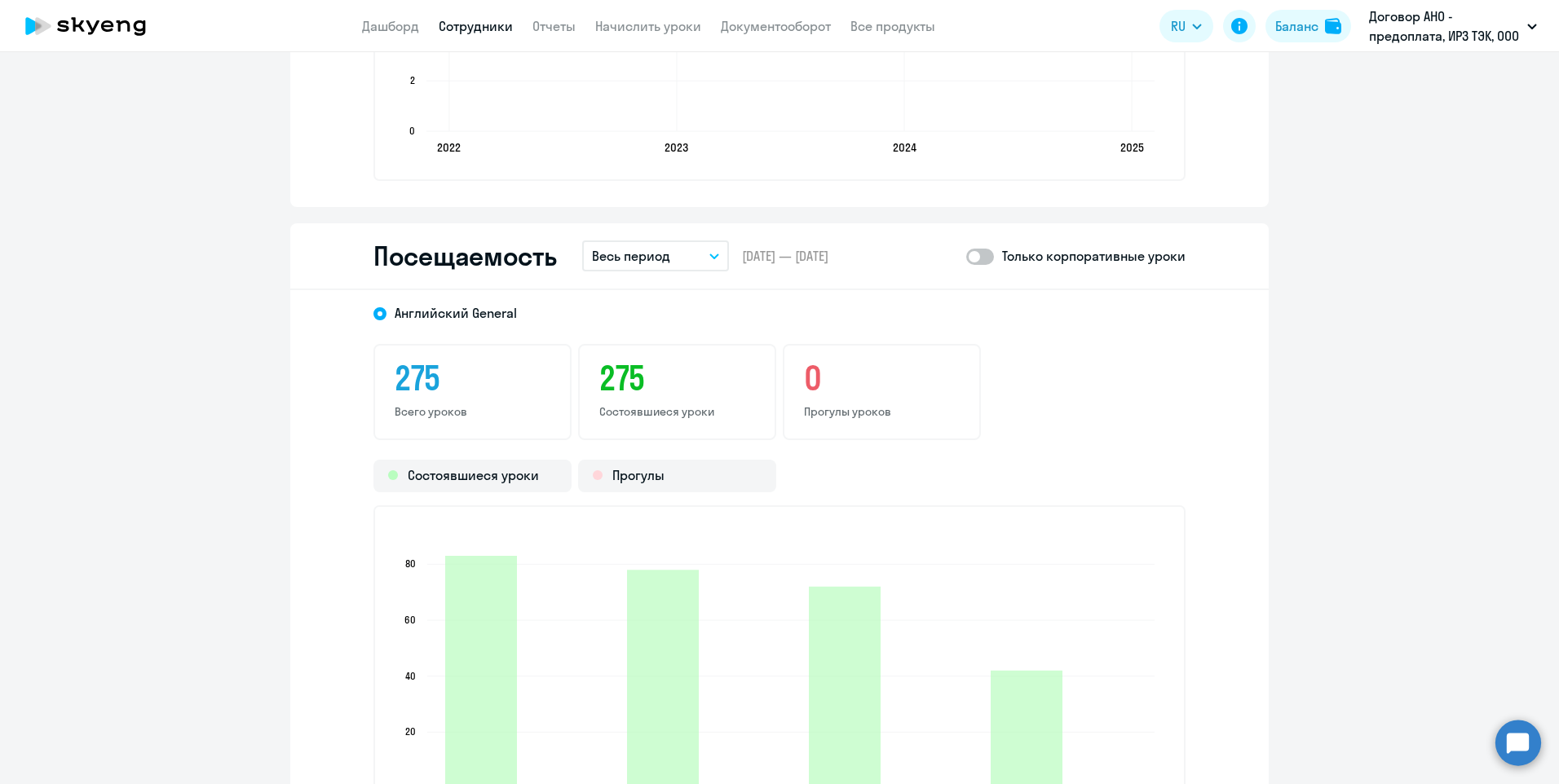
click at [707, 260] on button "Весь период" at bounding box center [655, 256] width 147 height 31
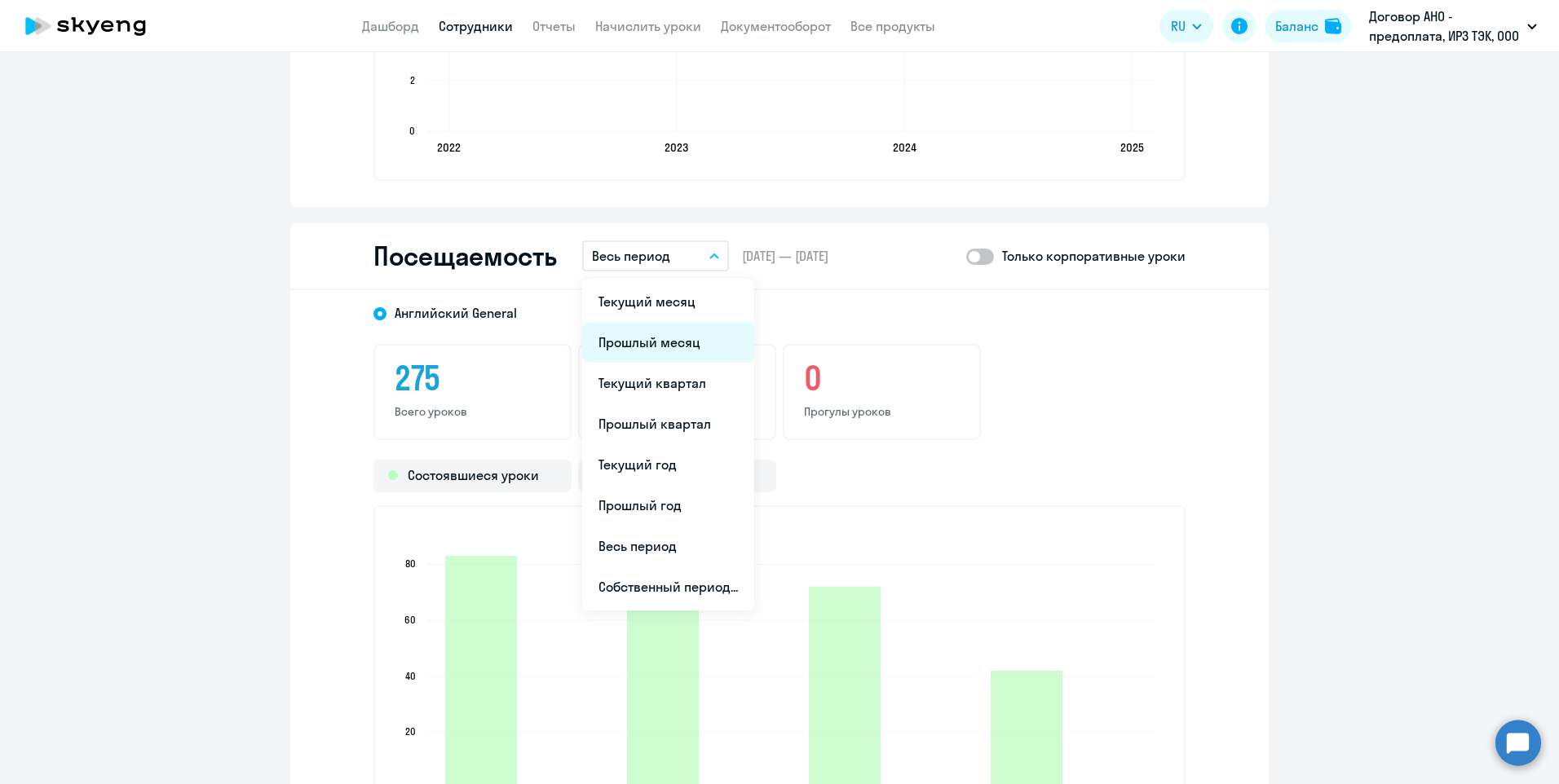
click at [656, 343] on li "Прошлый месяц" at bounding box center [668, 342] width 172 height 41
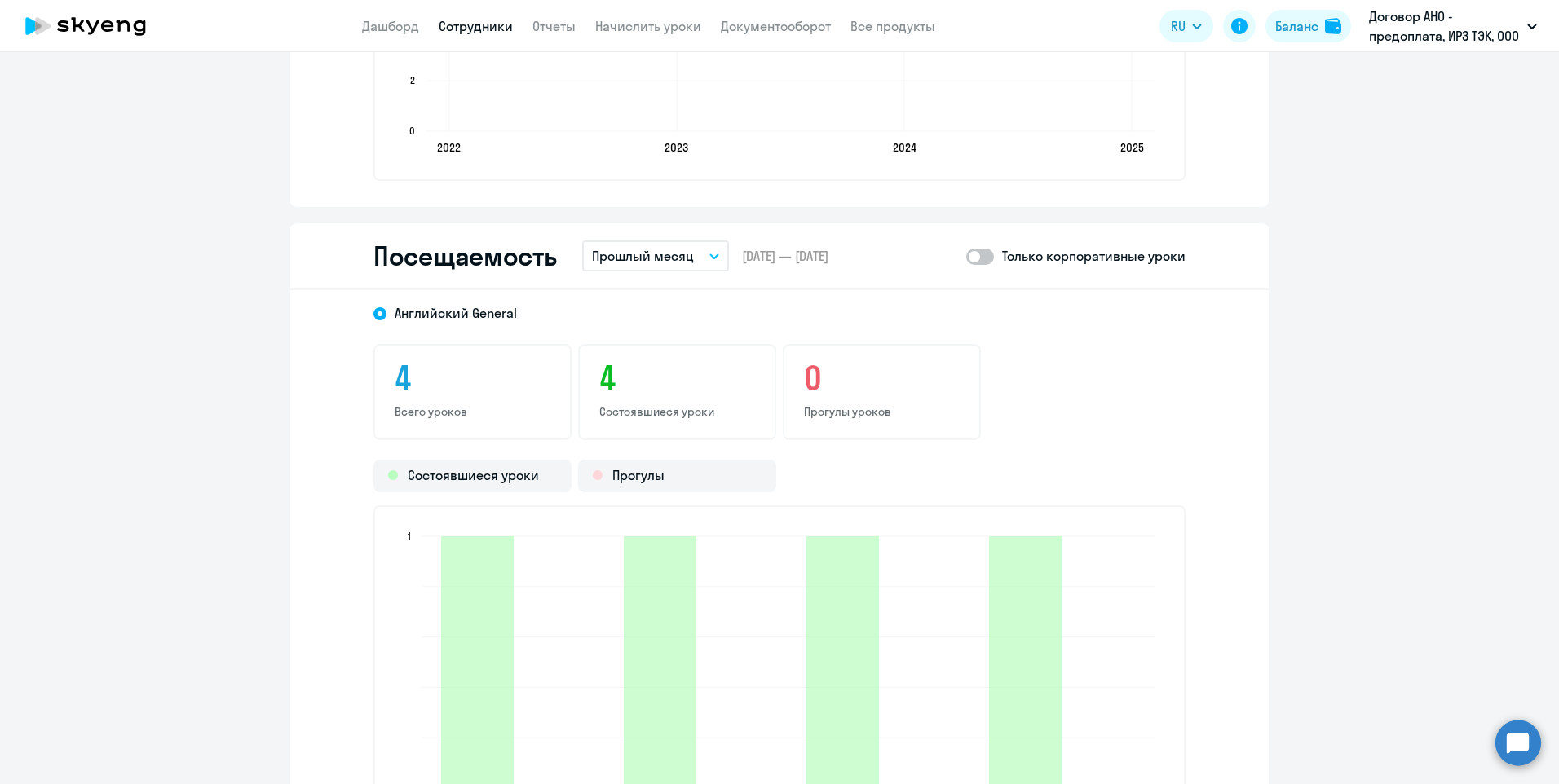
click at [487, 26] on link "Сотрудники" at bounding box center [475, 26] width 74 height 16
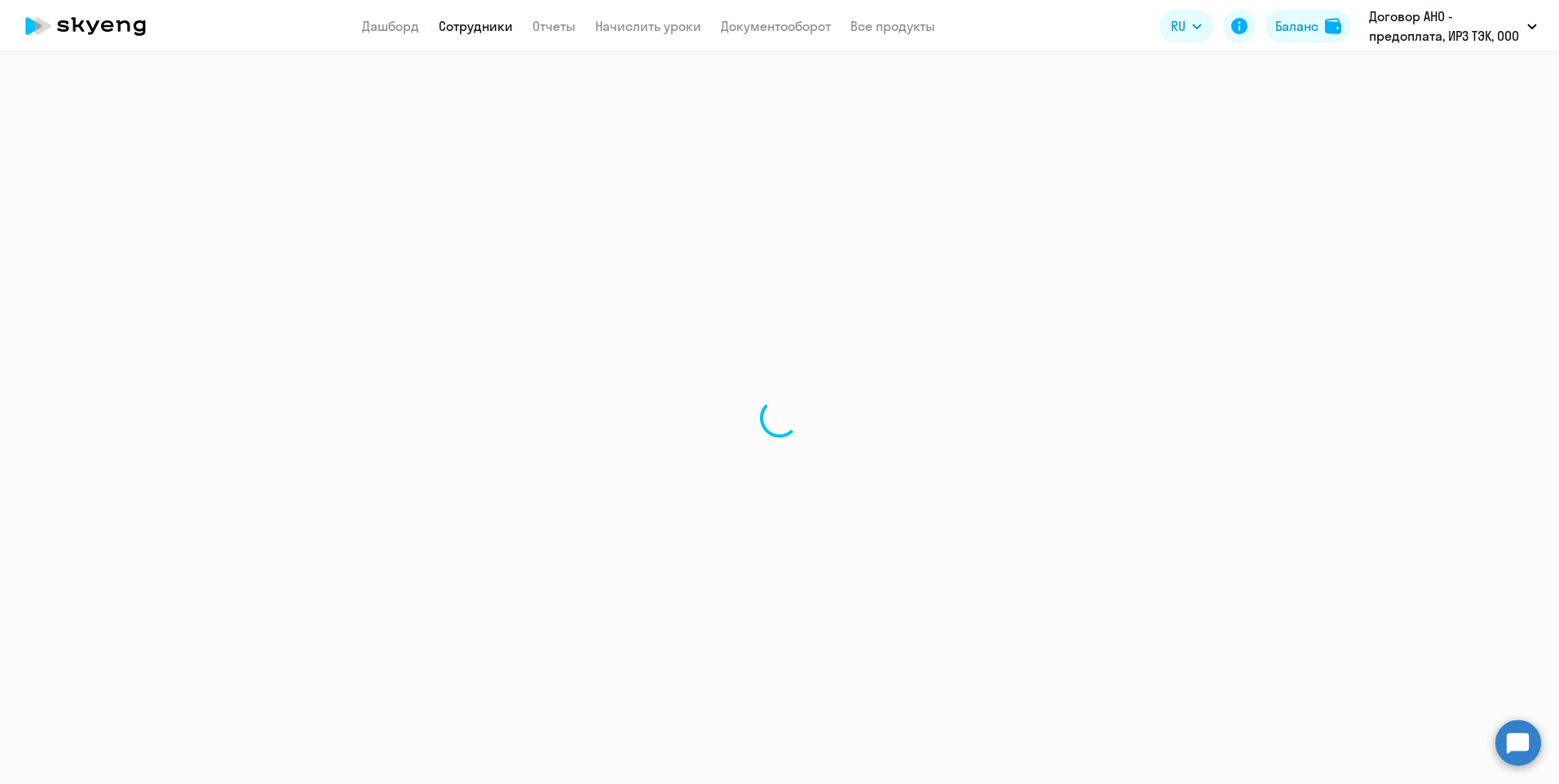
select select "30"
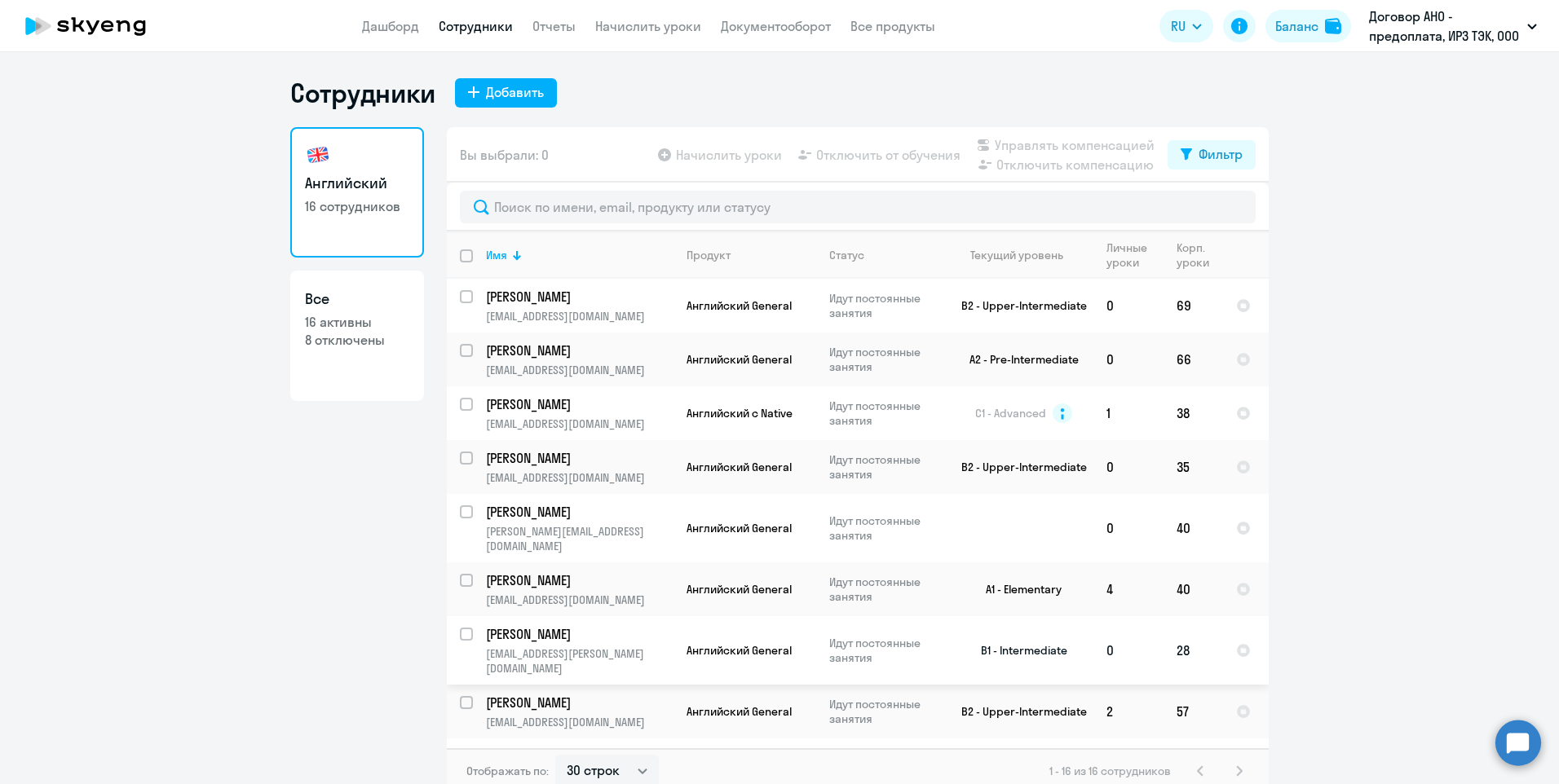
scroll to position [244, 0]
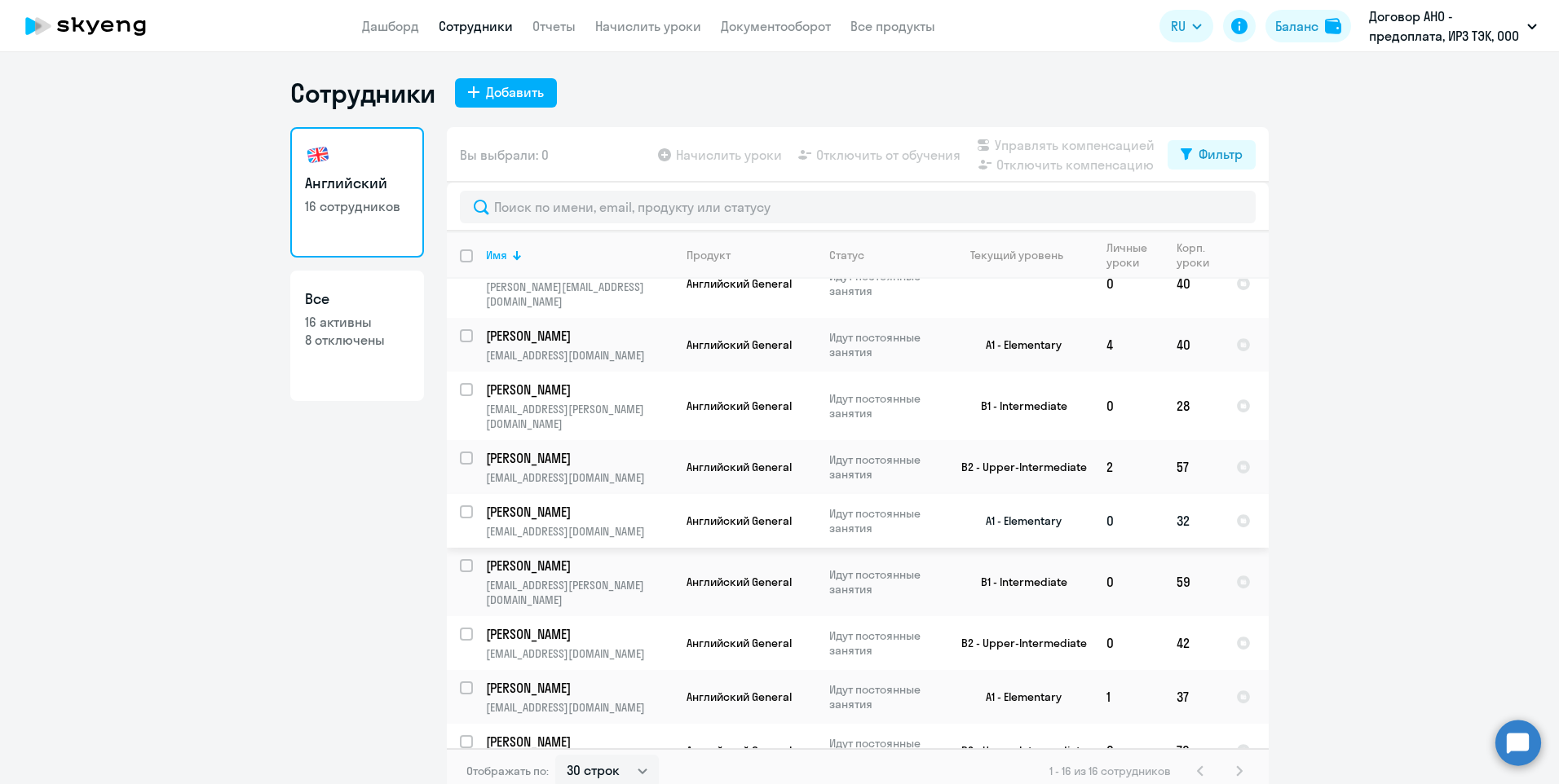
click at [600, 525] on p "[EMAIL_ADDRESS][DOMAIN_NAME]" at bounding box center [579, 531] width 187 height 14
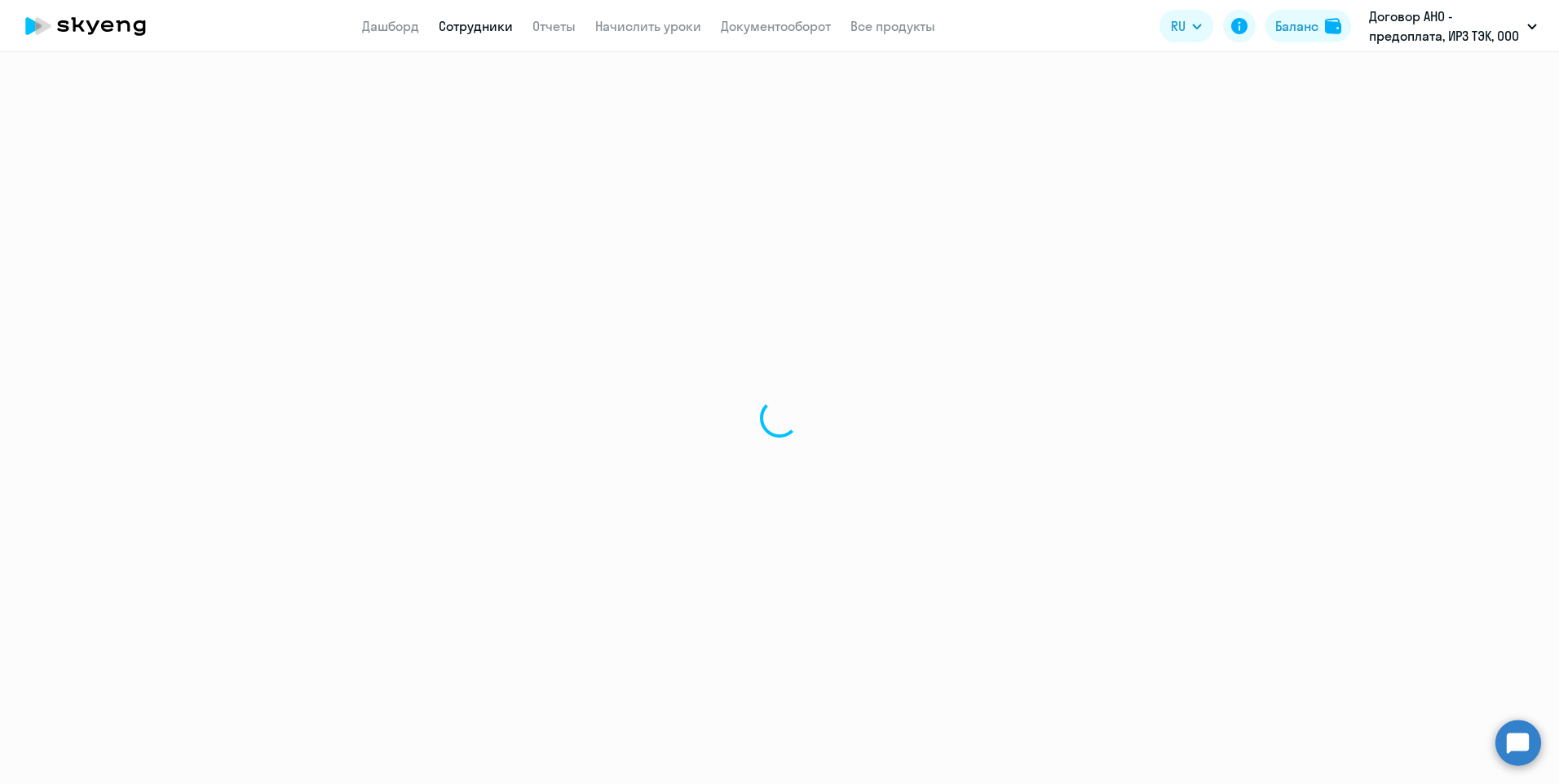
select select "english"
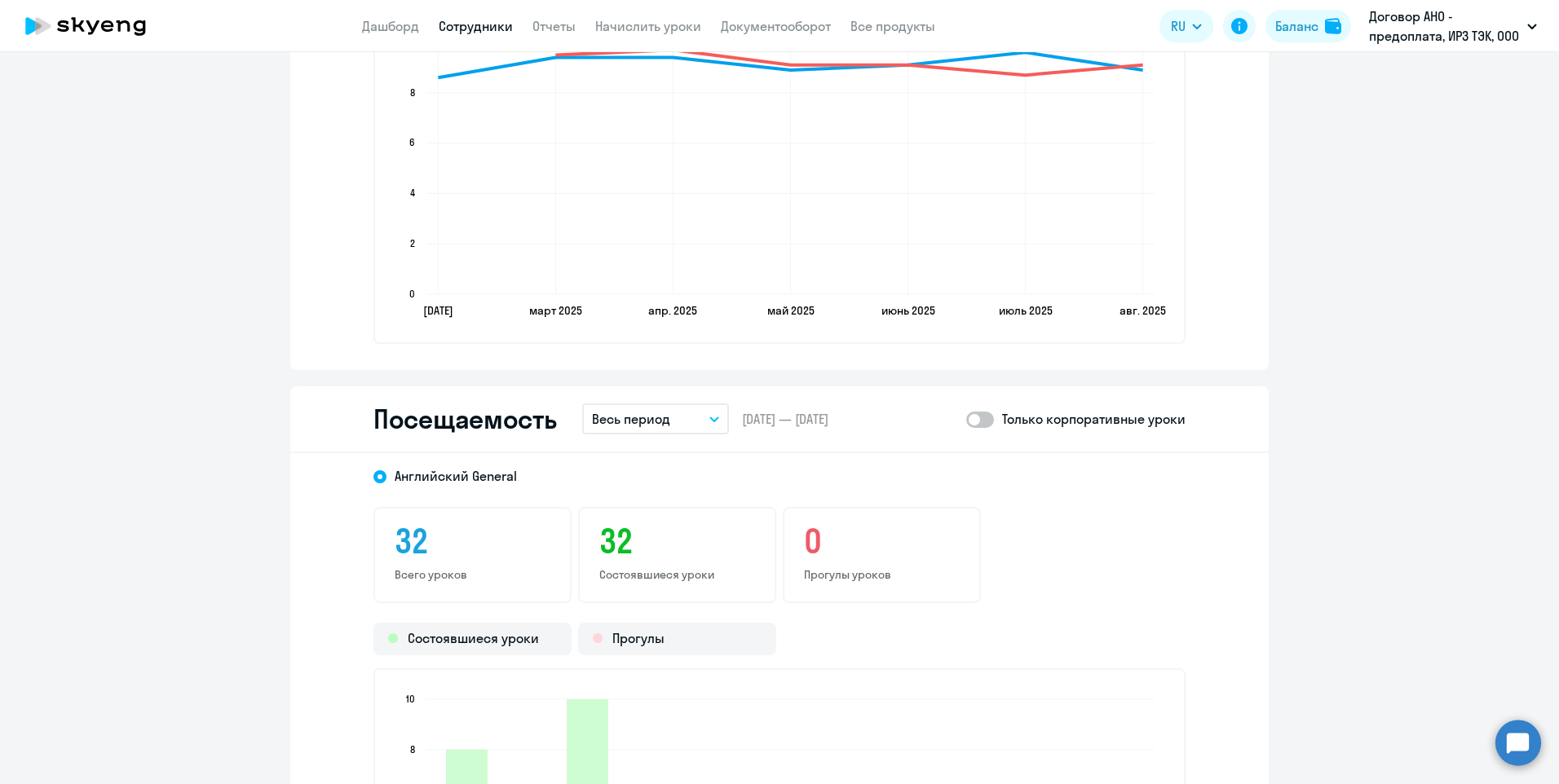
scroll to position [2038, 0]
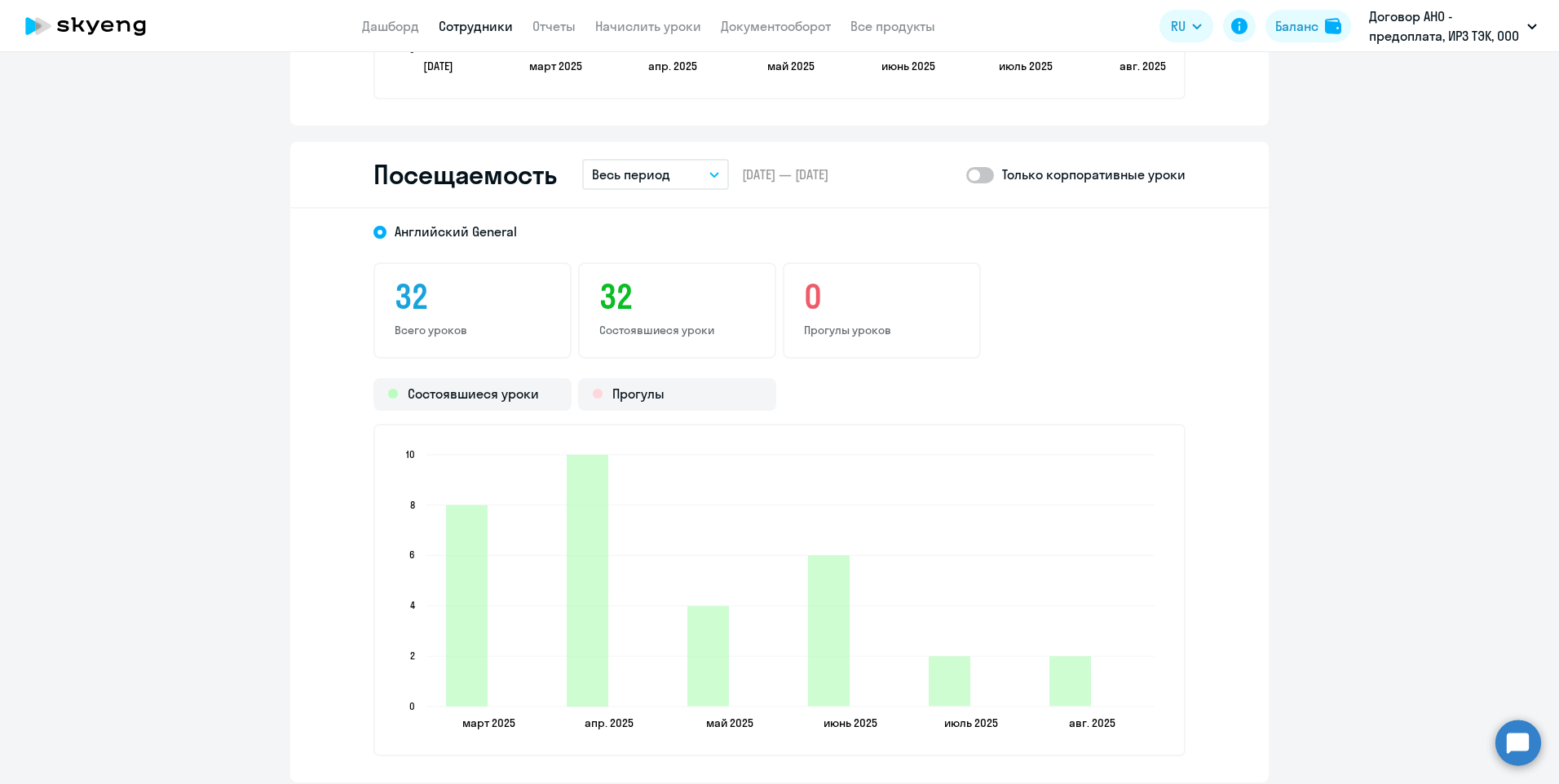
click at [711, 175] on icon "button" at bounding box center [714, 175] width 9 height 4
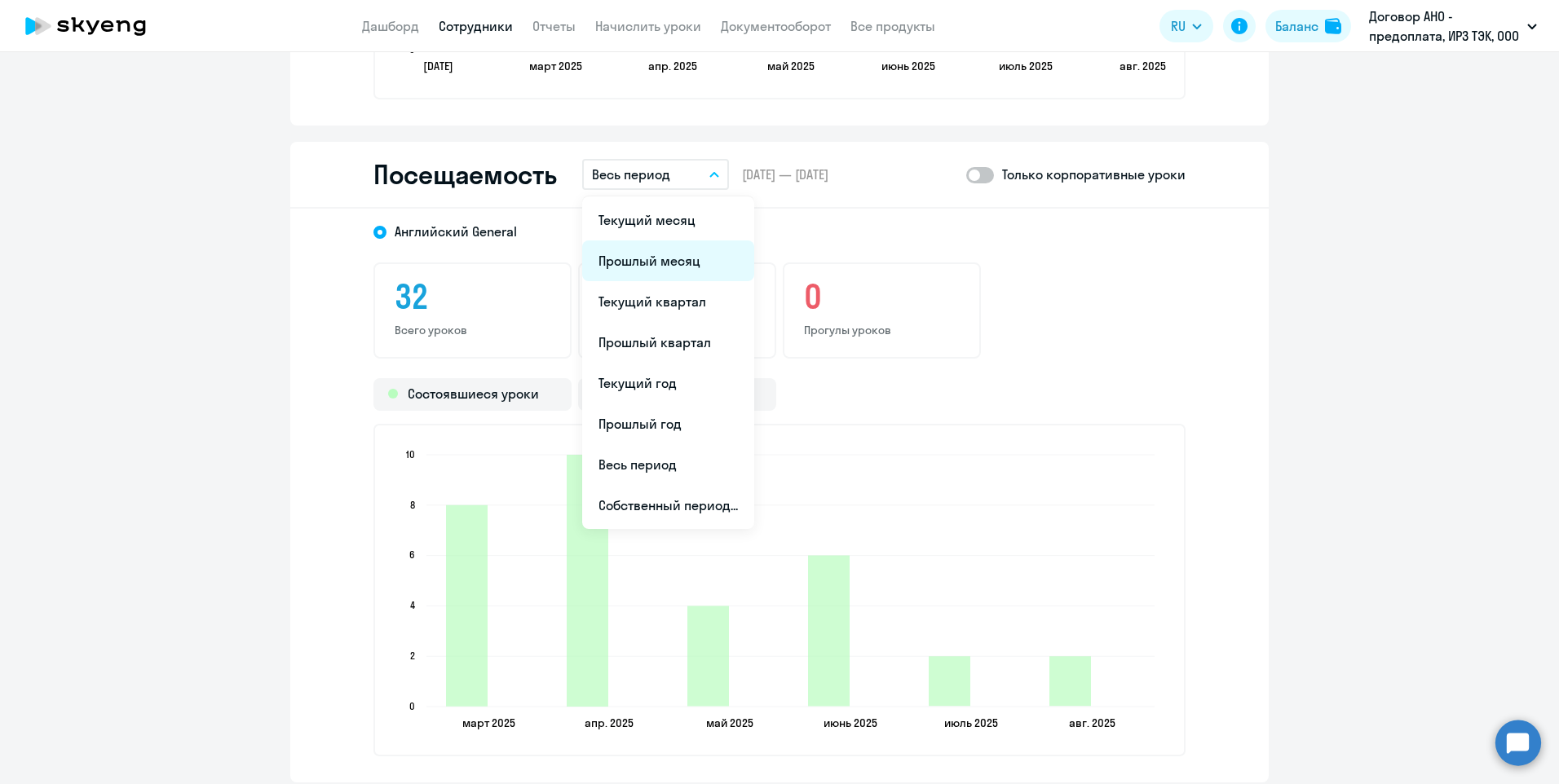
click at [668, 269] on li "Прошлый месяц" at bounding box center [668, 260] width 172 height 41
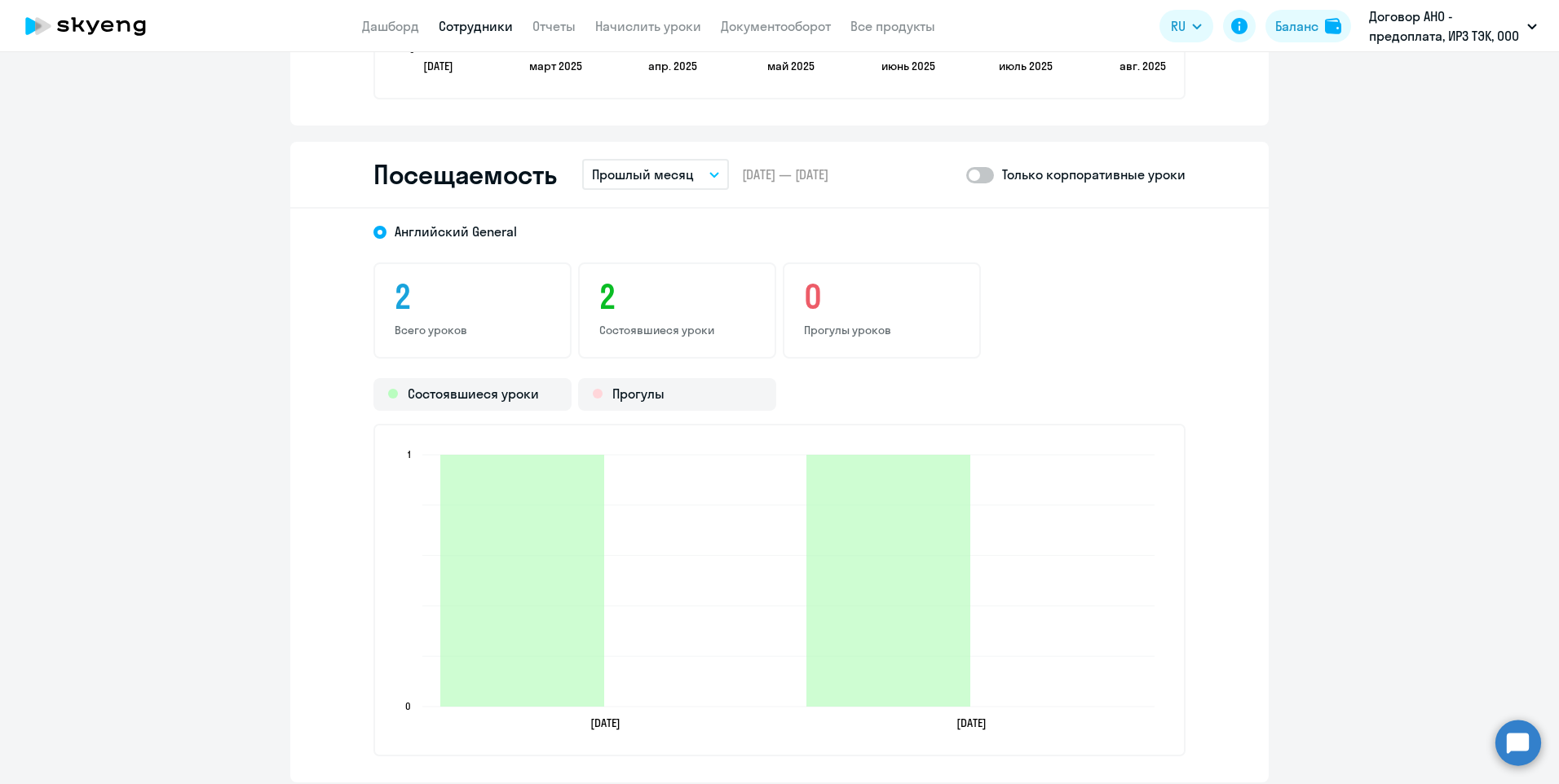
click at [476, 25] on link "Сотрудники" at bounding box center [475, 26] width 74 height 16
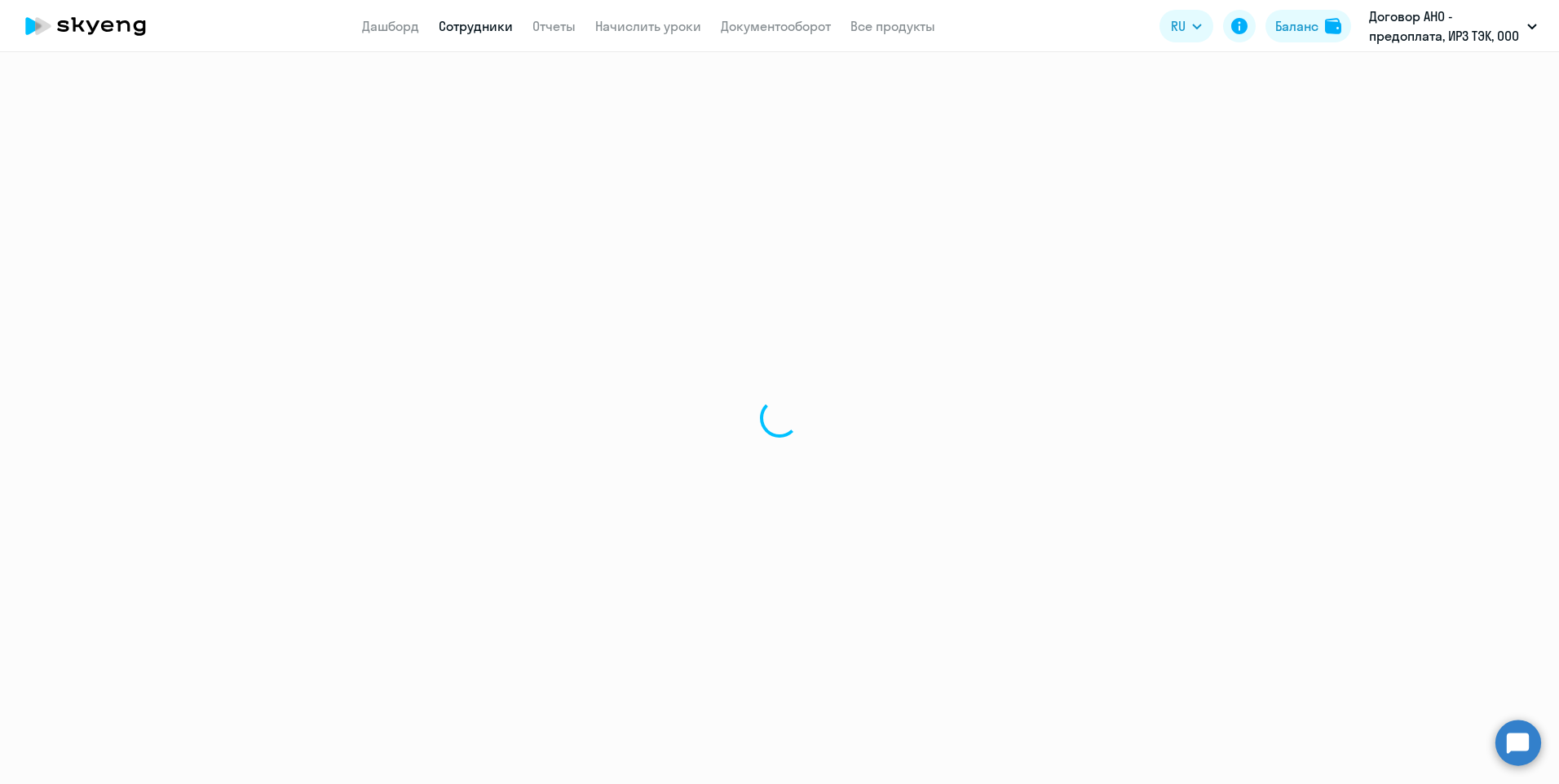
select select "30"
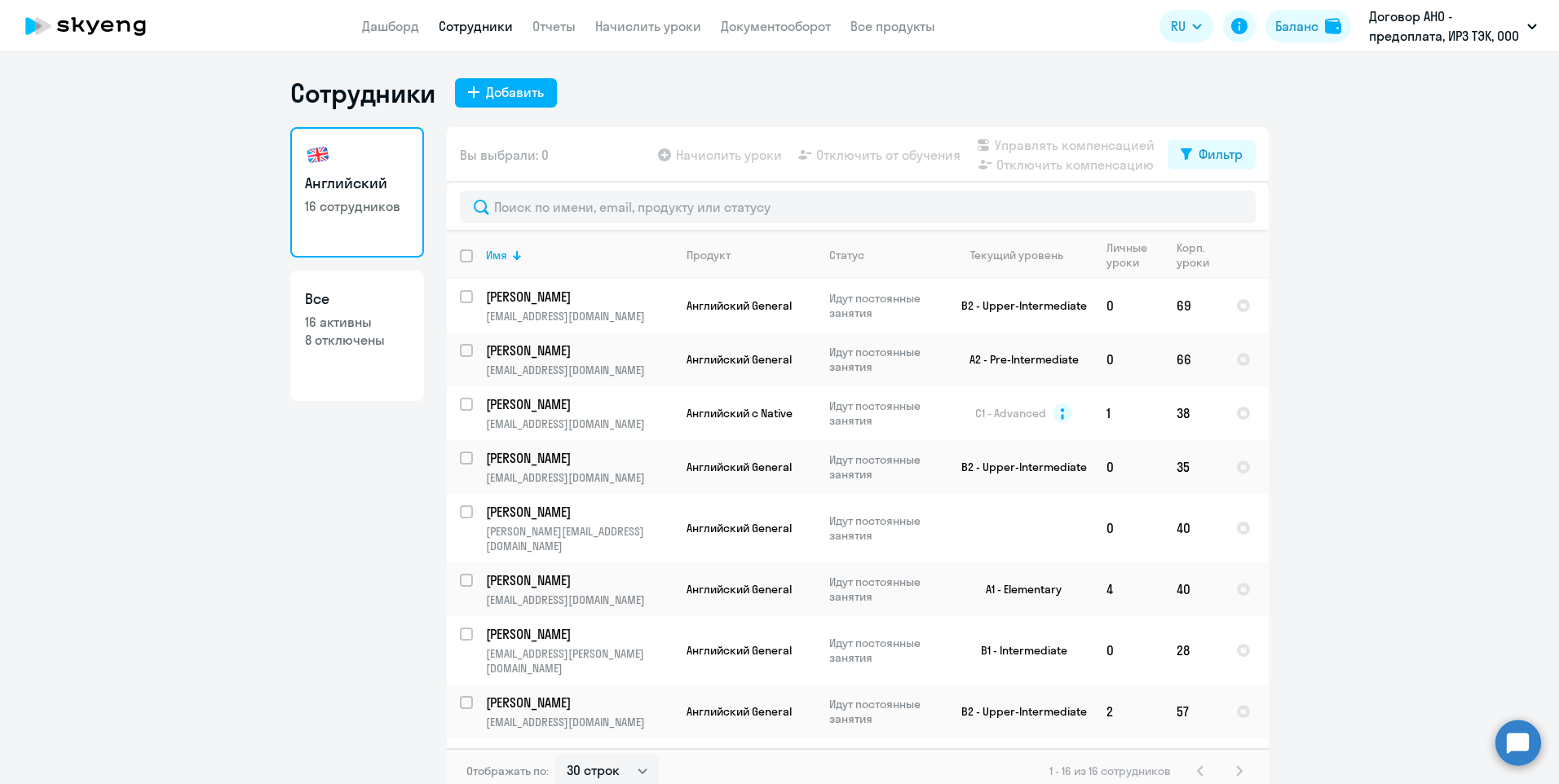
scroll to position [326, 0]
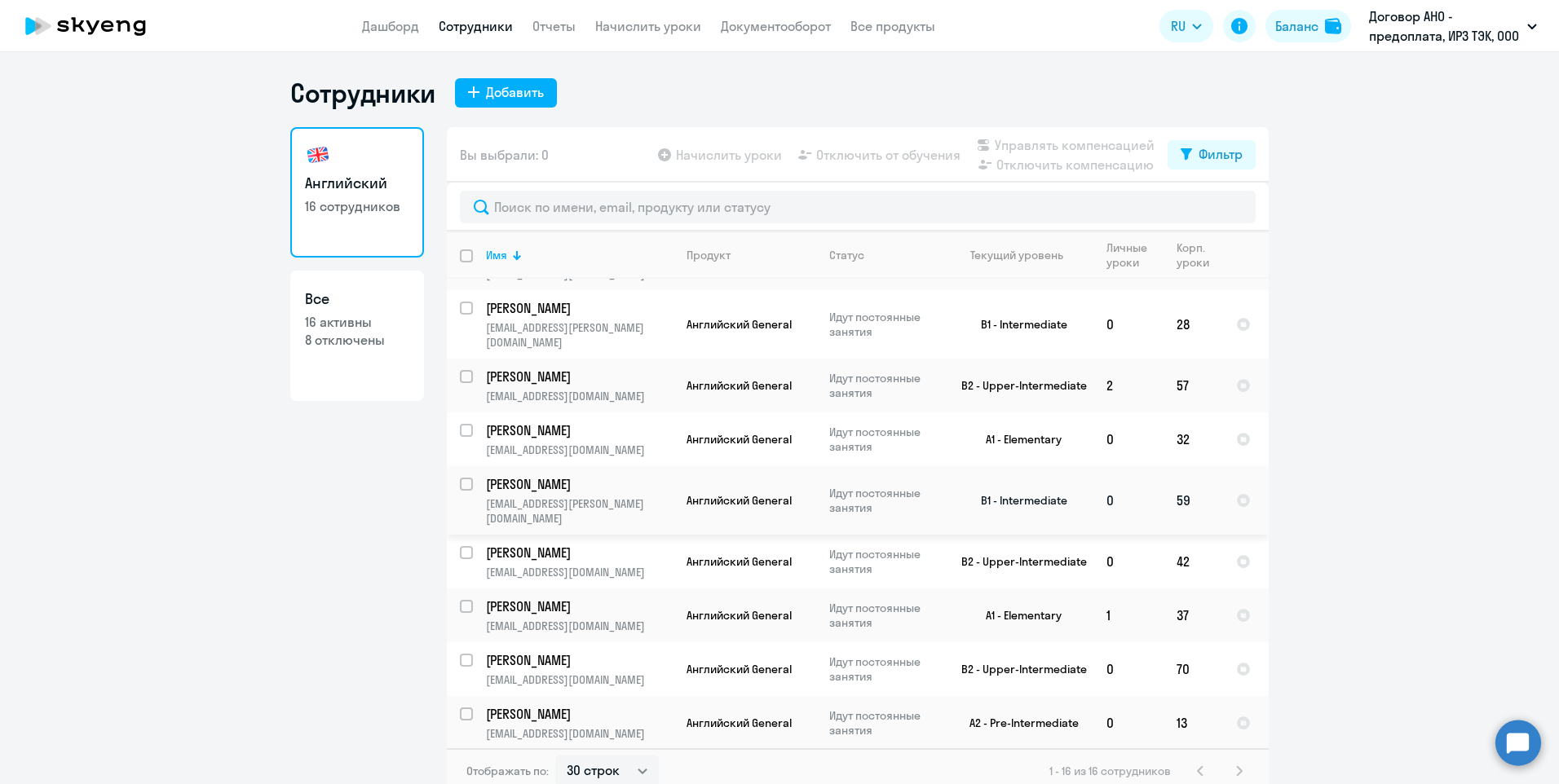
click at [542, 475] on p "[PERSON_NAME]" at bounding box center [578, 483] width 184 height 18
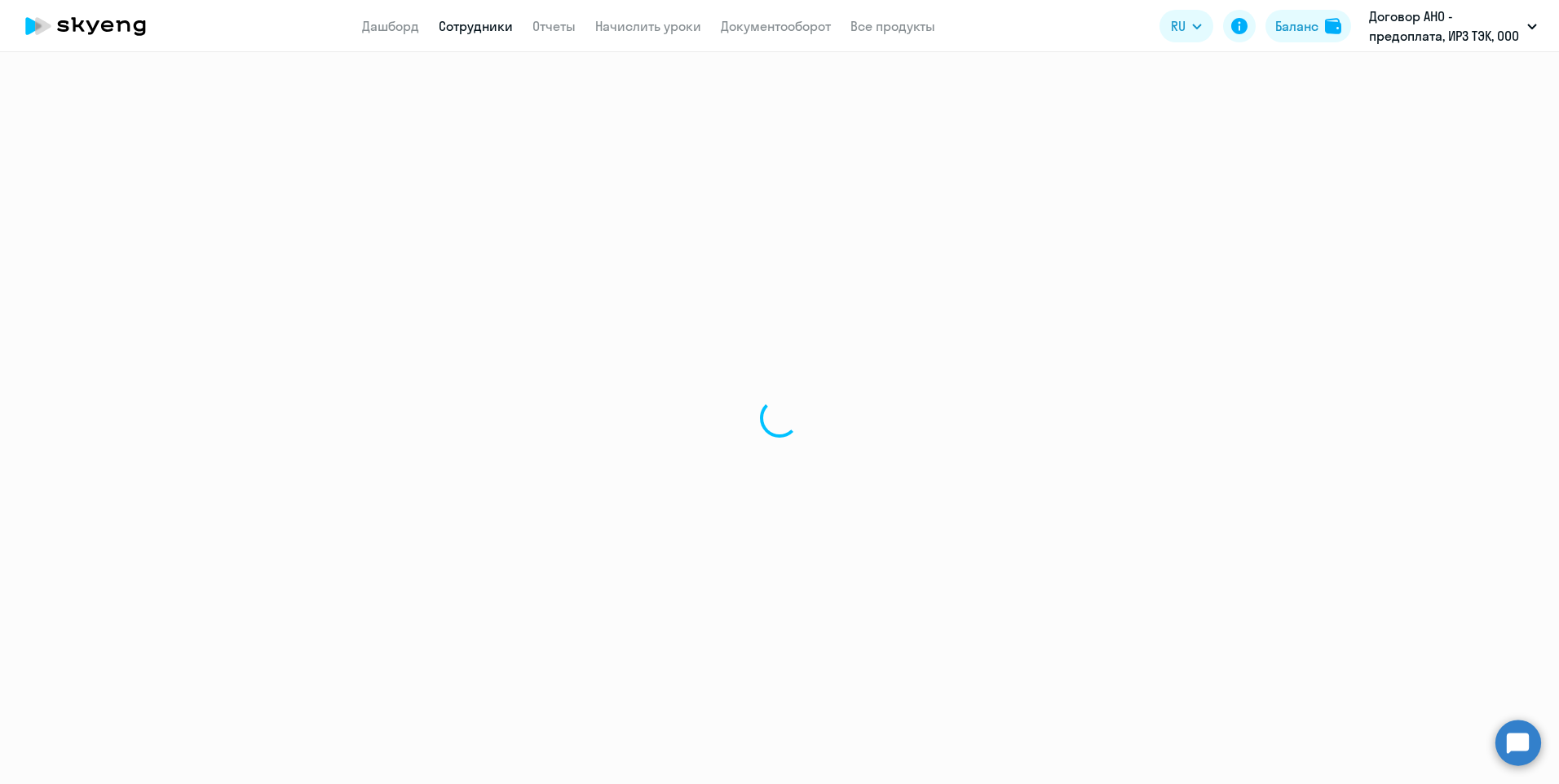
select select "english"
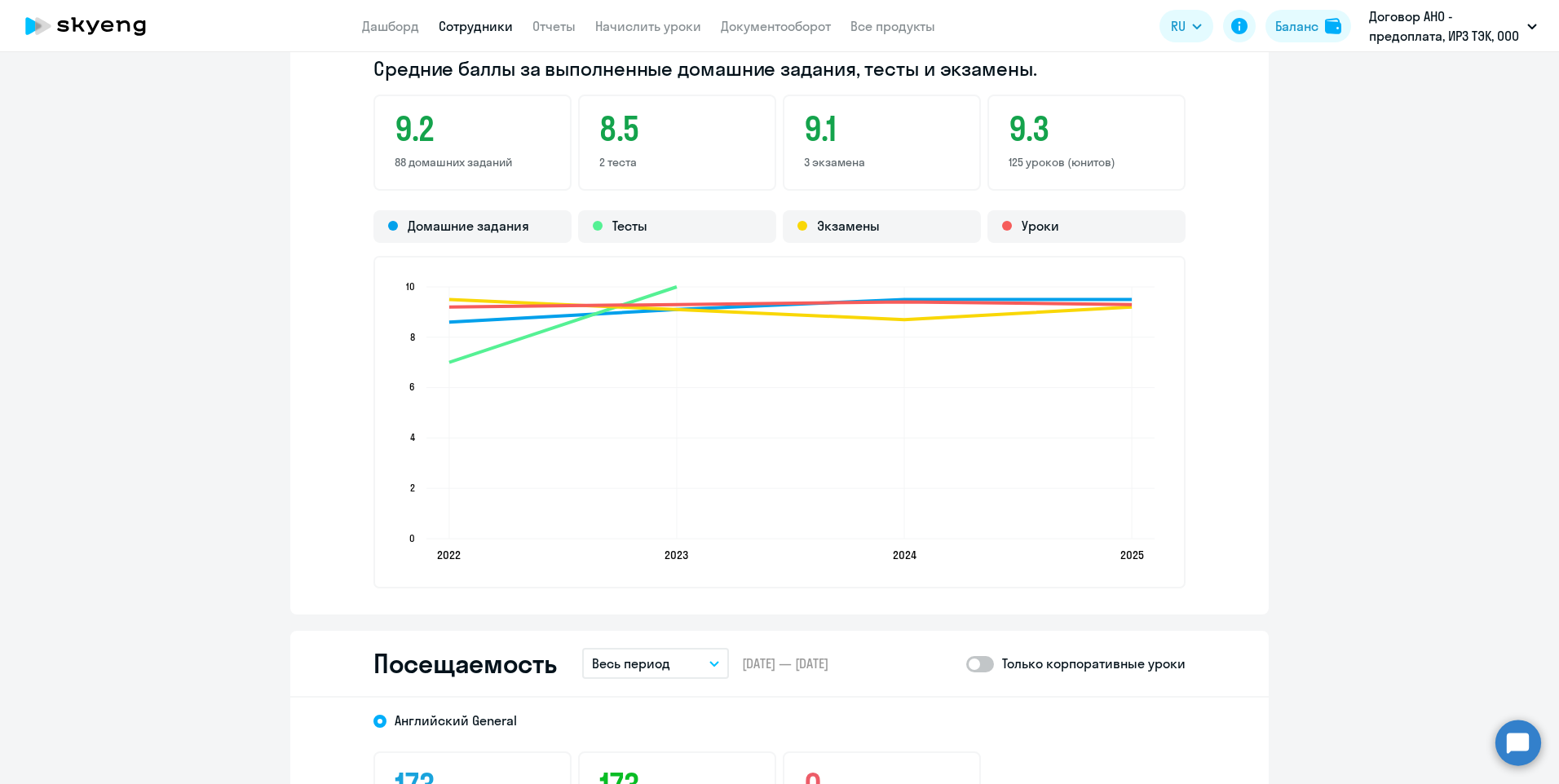
scroll to position [1875, 0]
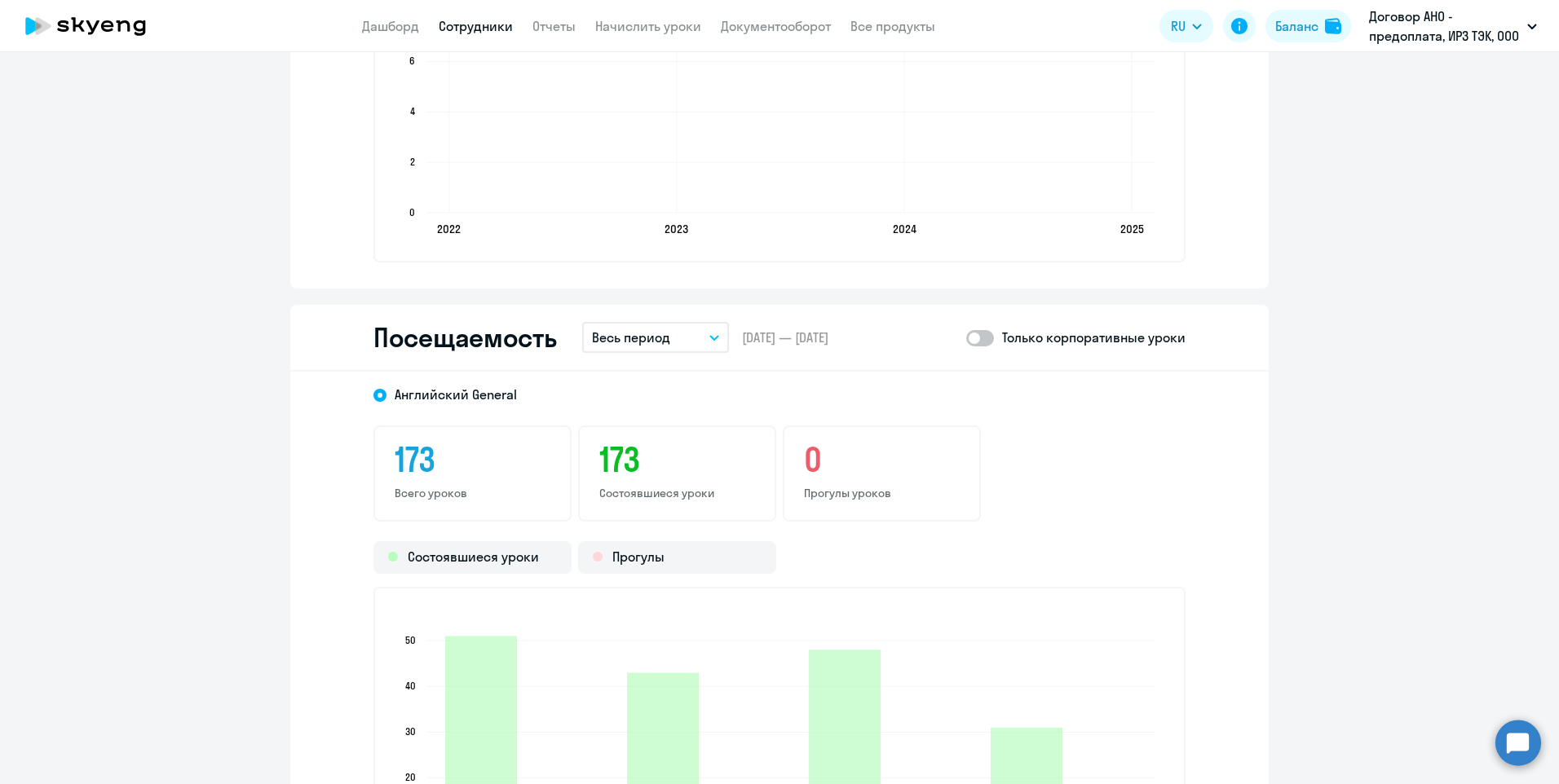
click at [709, 341] on button "Весь период" at bounding box center [655, 337] width 147 height 31
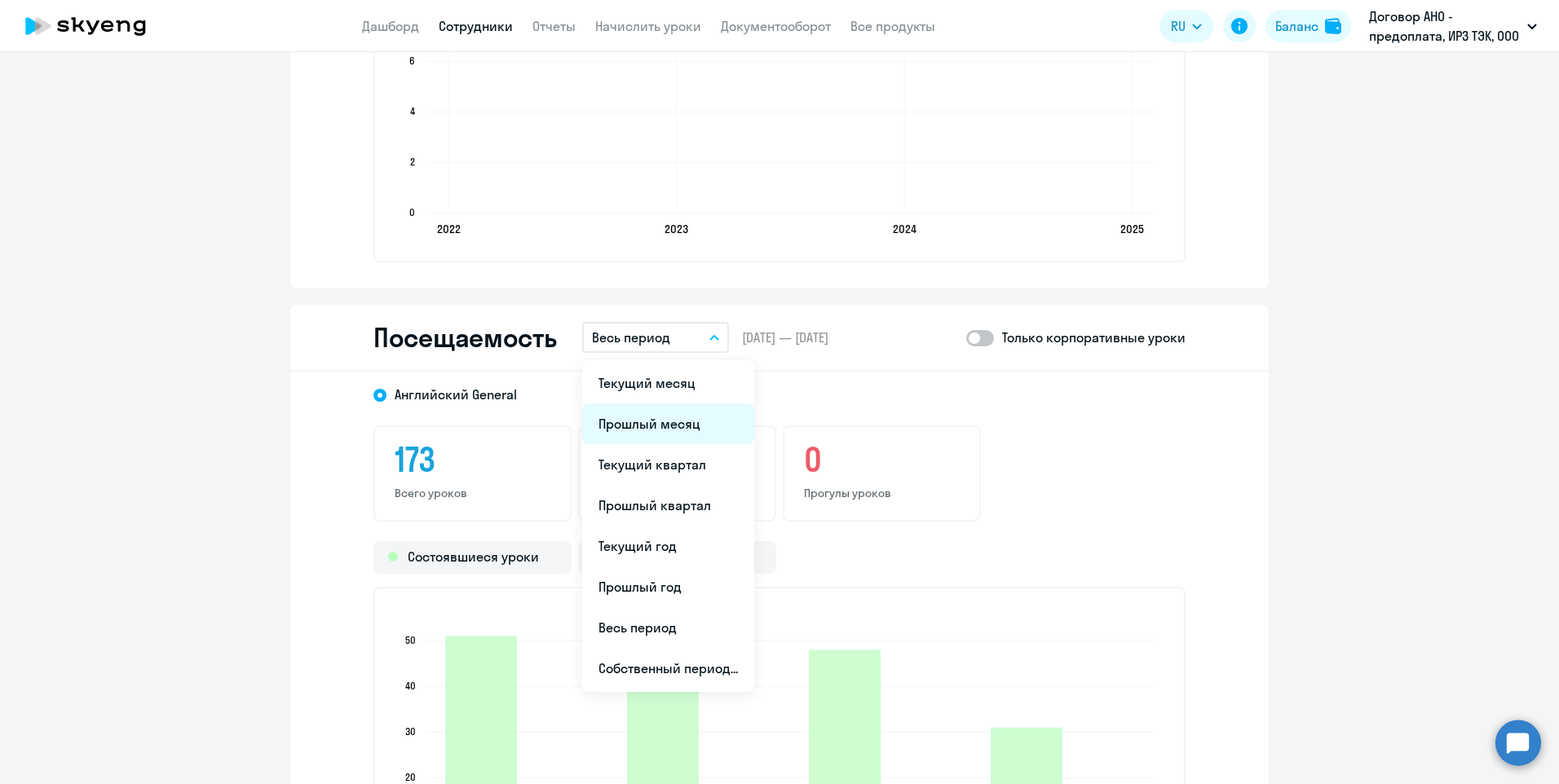
click at [660, 432] on li "Прошлый месяц" at bounding box center [668, 424] width 172 height 41
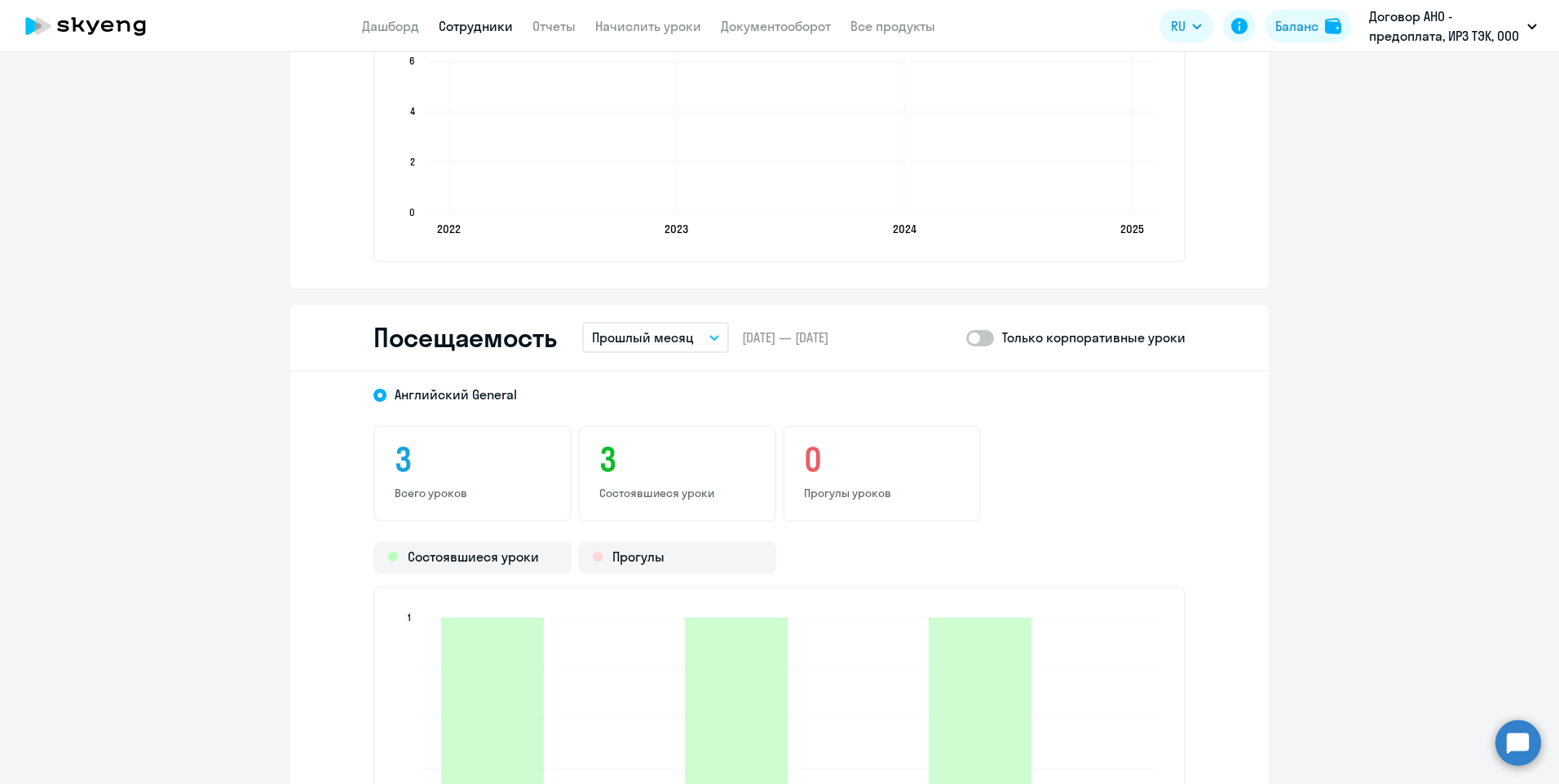
click at [491, 29] on link "Сотрудники" at bounding box center [475, 26] width 74 height 16
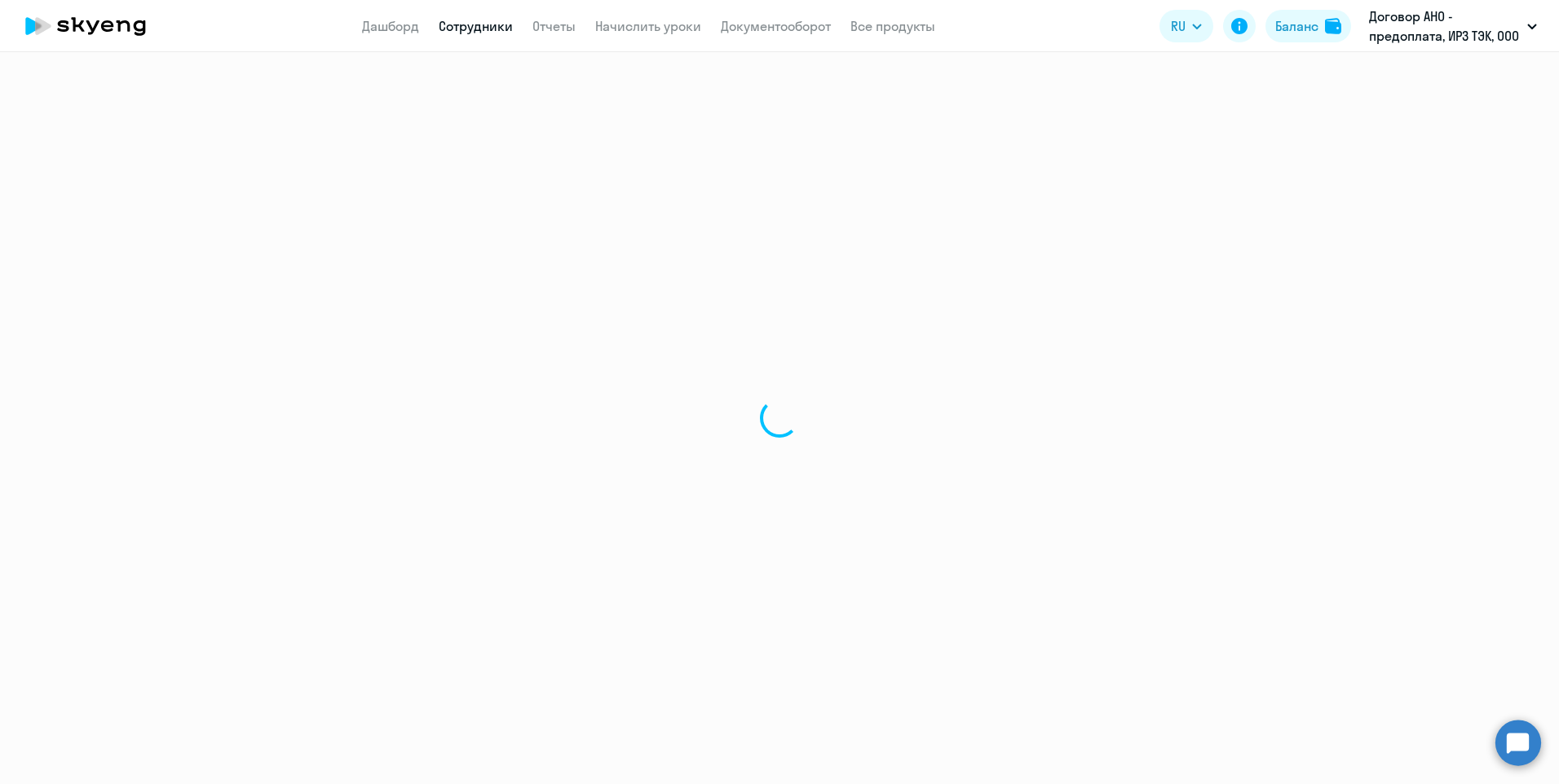
select select "30"
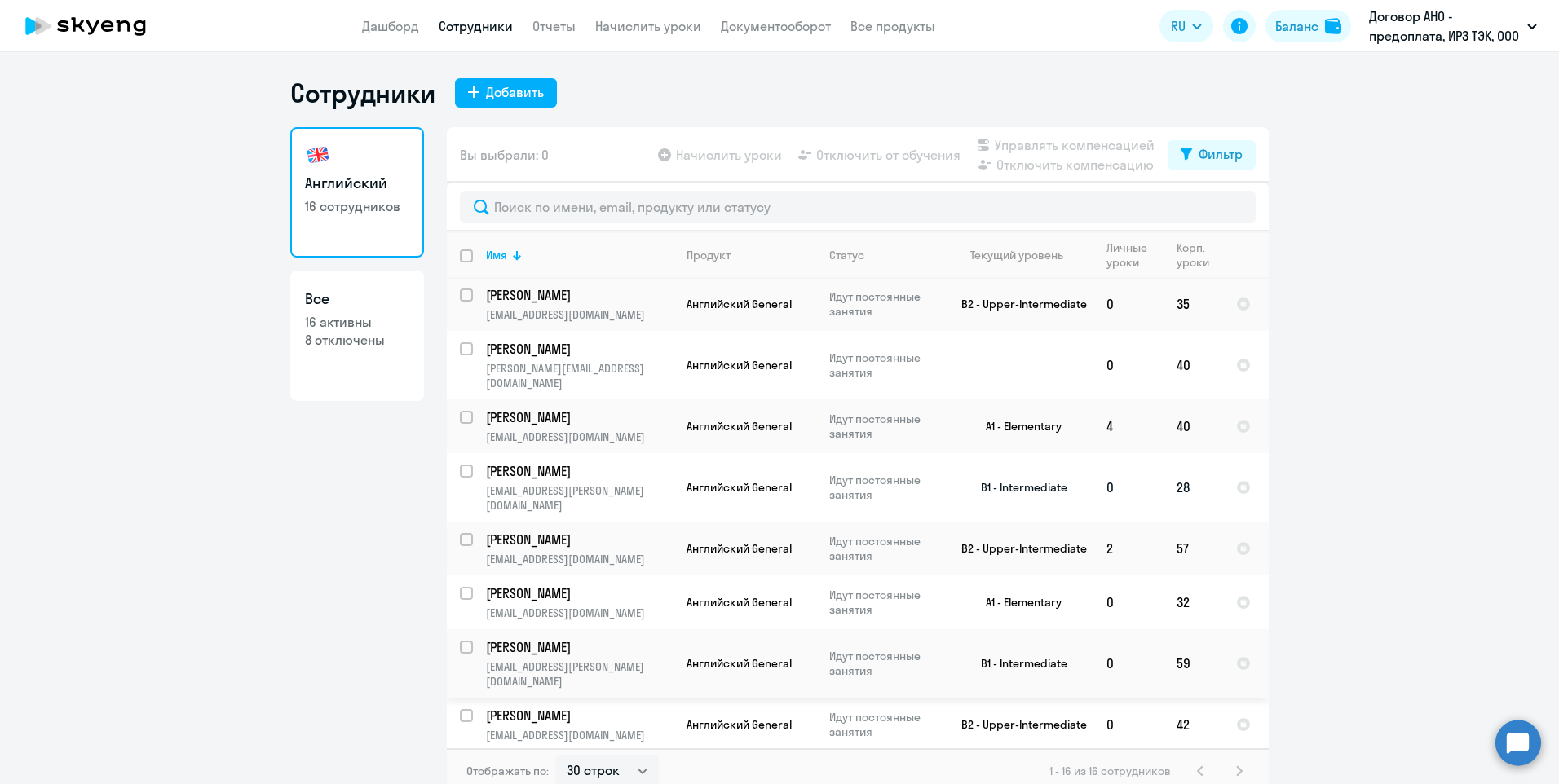
scroll to position [326, 0]
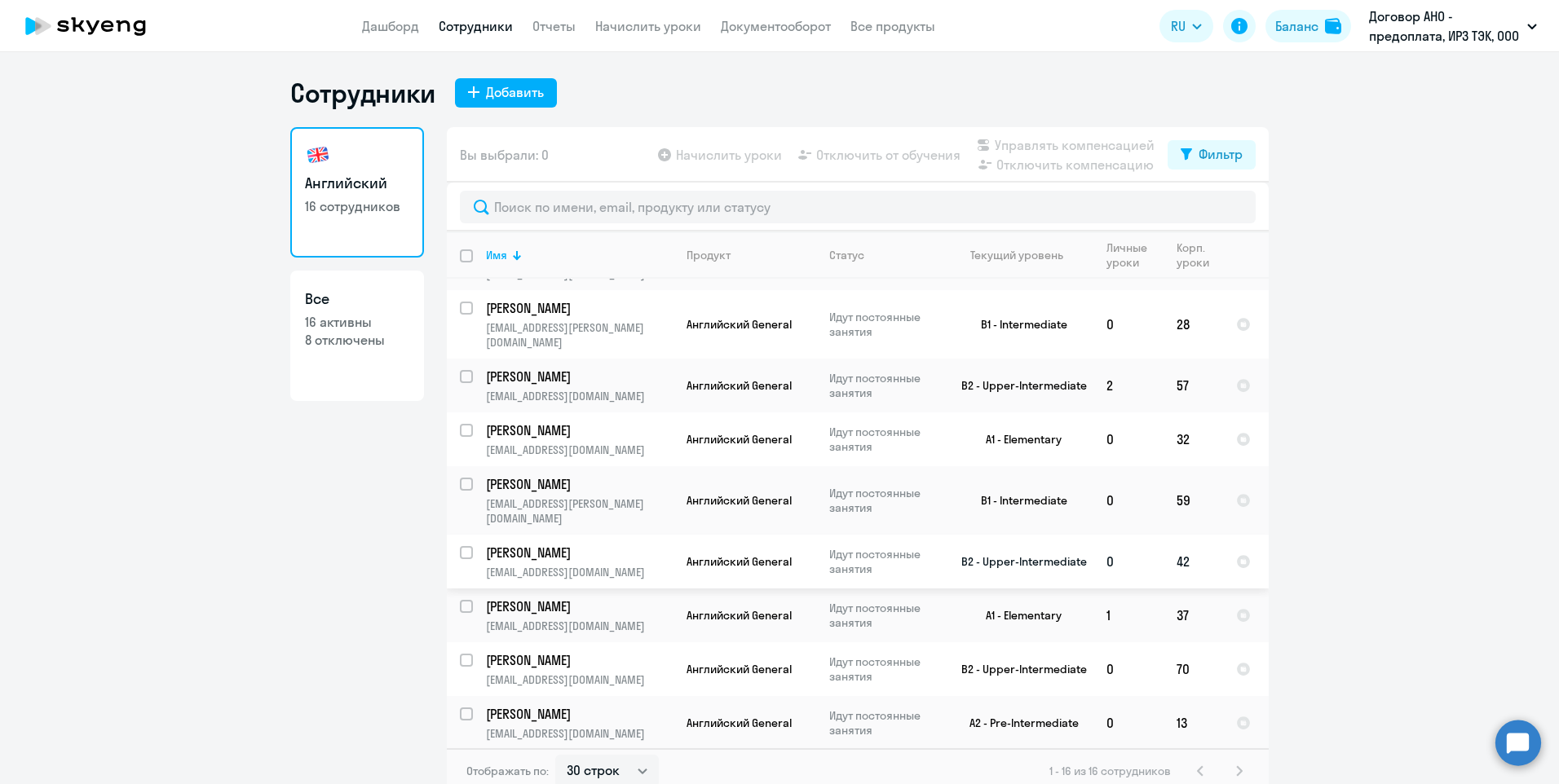
click at [580, 544] on p "[PERSON_NAME]" at bounding box center [578, 552] width 184 height 18
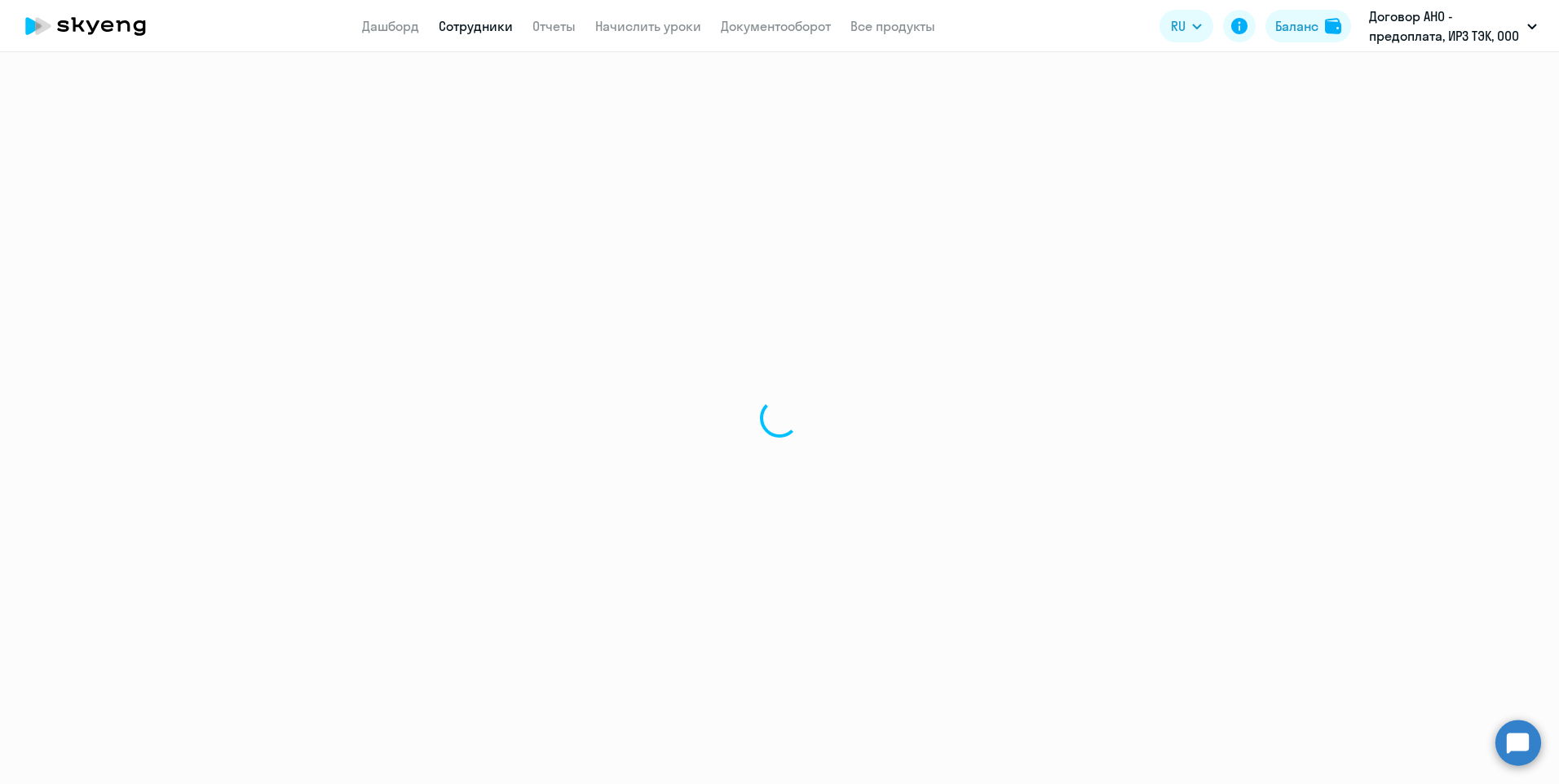
select select "english"
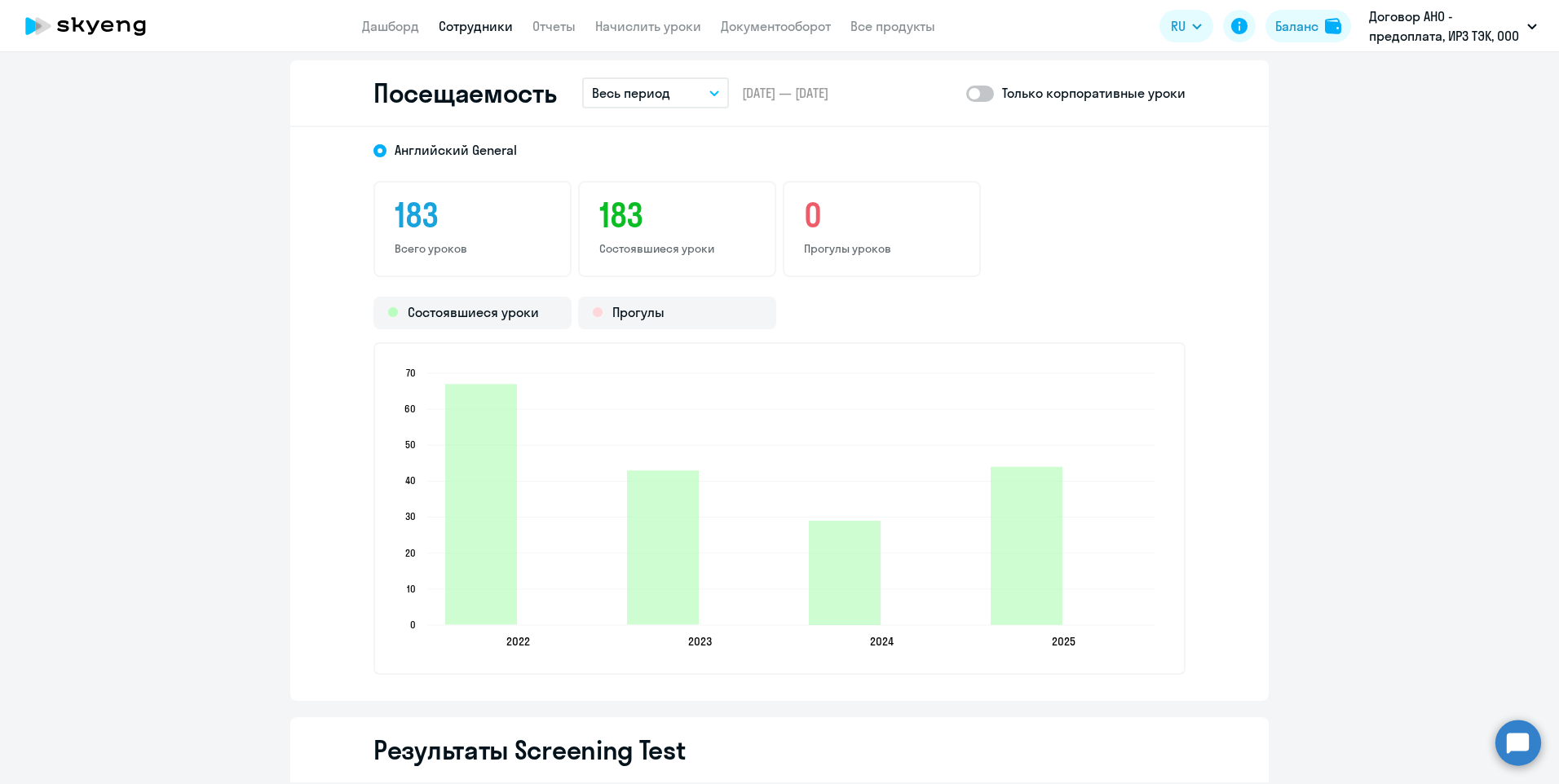
scroll to position [1875, 0]
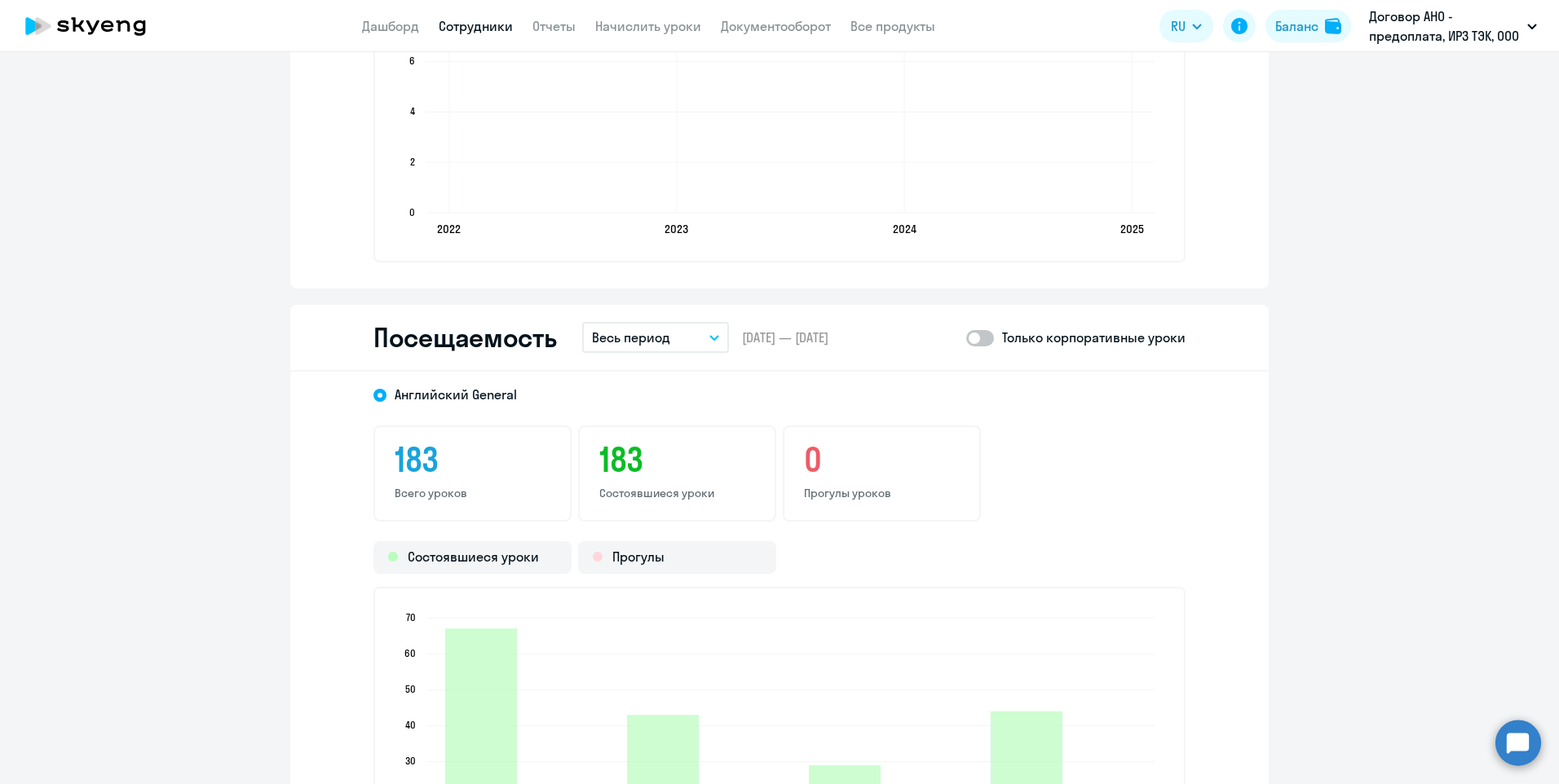
click at [708, 256] on ngx-charts-line-chart "2022 2022 2023 2023 2024 2024 2025 2025 0 0 2 2 4 4 6 6 8 8 10 10" at bounding box center [780, 96] width 812 height 332
click at [707, 257] on ngx-charts-line-chart "2022 2022 2023 2023 2024 2024 2025 2025 0 0 2 2 4 4 6 6 8 8 10 10" at bounding box center [780, 96] width 812 height 332
click at [676, 256] on ngx-charts-line-chart "2022 2022 2023 2023 2024 2024 2025 2025 0 0 2 2 4 4 6 6 8 8 10 10" at bounding box center [780, 96] width 812 height 332
click at [706, 256] on ngx-charts-line-chart "2022 2022 2023 2023 2024 2024 2025 2025 0 0 2 2 4 4 6 6 8 8 10 10" at bounding box center [780, 96] width 812 height 332
click at [705, 256] on ngx-charts-line-chart "2022 2022 2023 2023 2024 2024 2025 2025 0 0 2 2 4 4 6 6 8 8 10 10" at bounding box center [780, 96] width 812 height 332
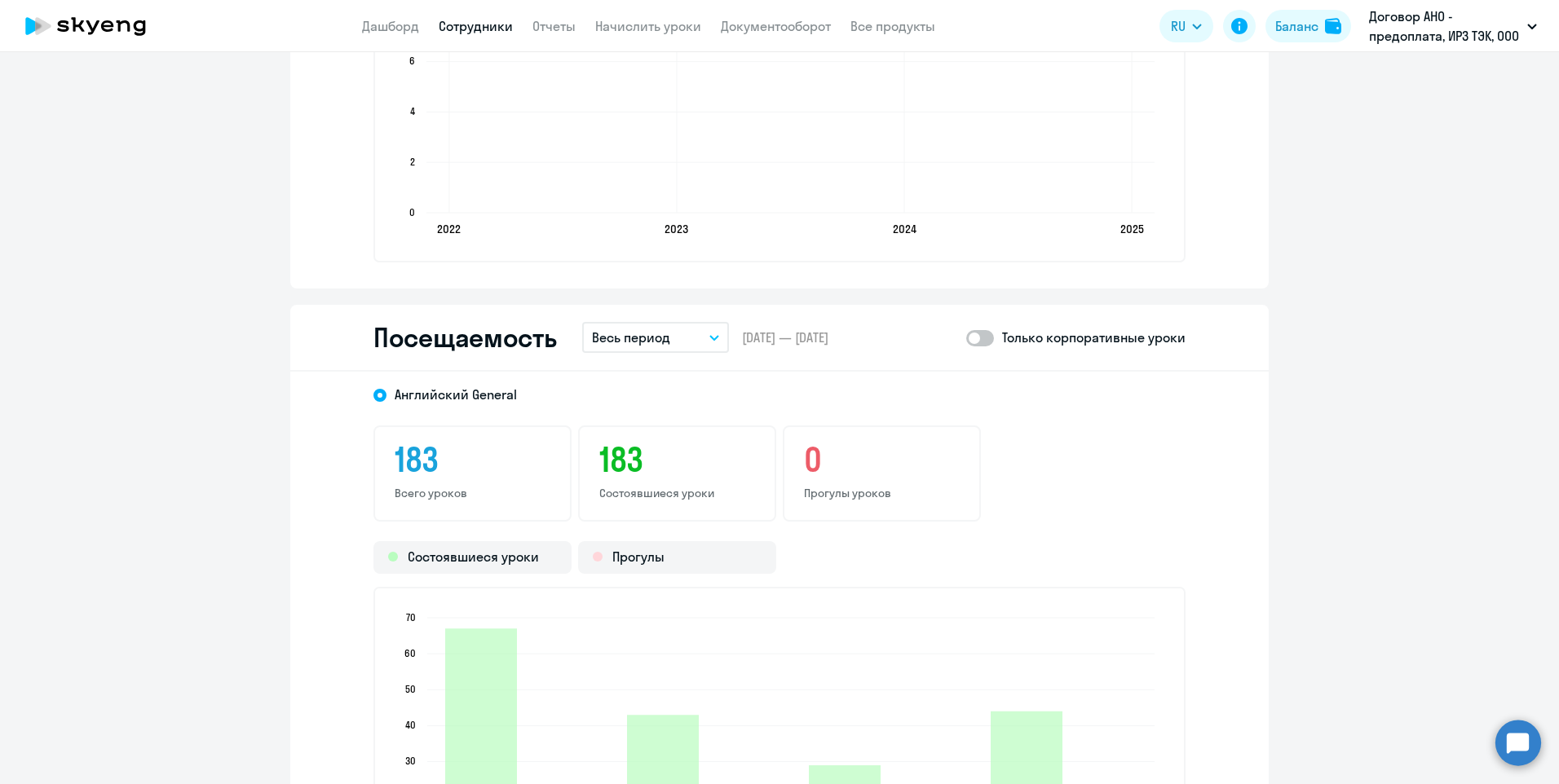
click at [709, 256] on ngx-charts-line-chart "2022 2022 2023 2023 2024 2024 2025 2025 0 0 2 2 4 4 6 6 8 8 10 10" at bounding box center [780, 96] width 812 height 332
click at [705, 256] on ngx-charts-line-chart "2022 2022 2023 2023 2024 2024 2025 2025 0 0 2 2 4 4 6 6 8 8 10 10" at bounding box center [780, 96] width 812 height 332
click at [708, 341] on button "Весь период" at bounding box center [655, 337] width 147 height 31
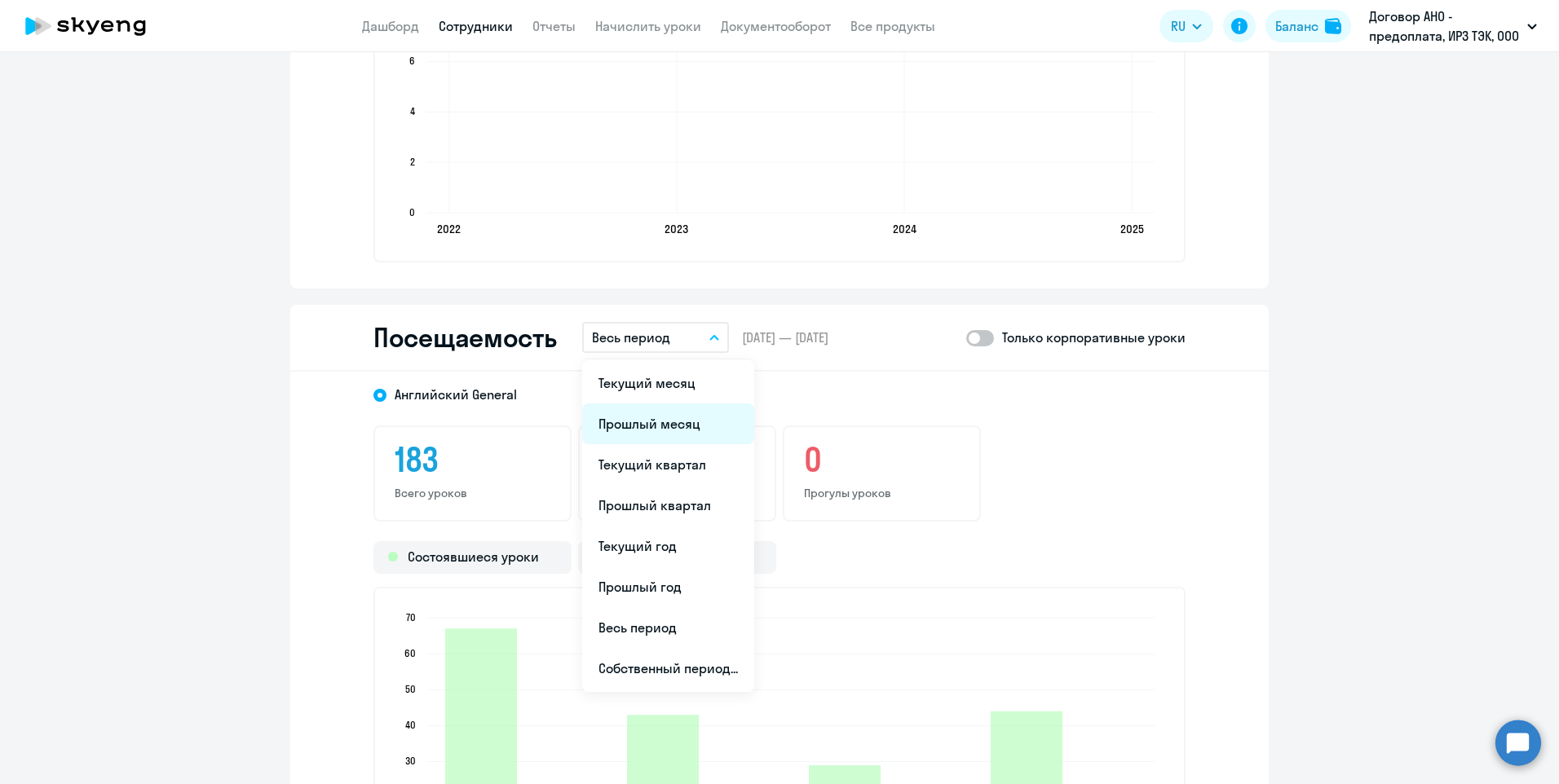
click at [688, 422] on li "Прошлый месяц" at bounding box center [668, 424] width 172 height 41
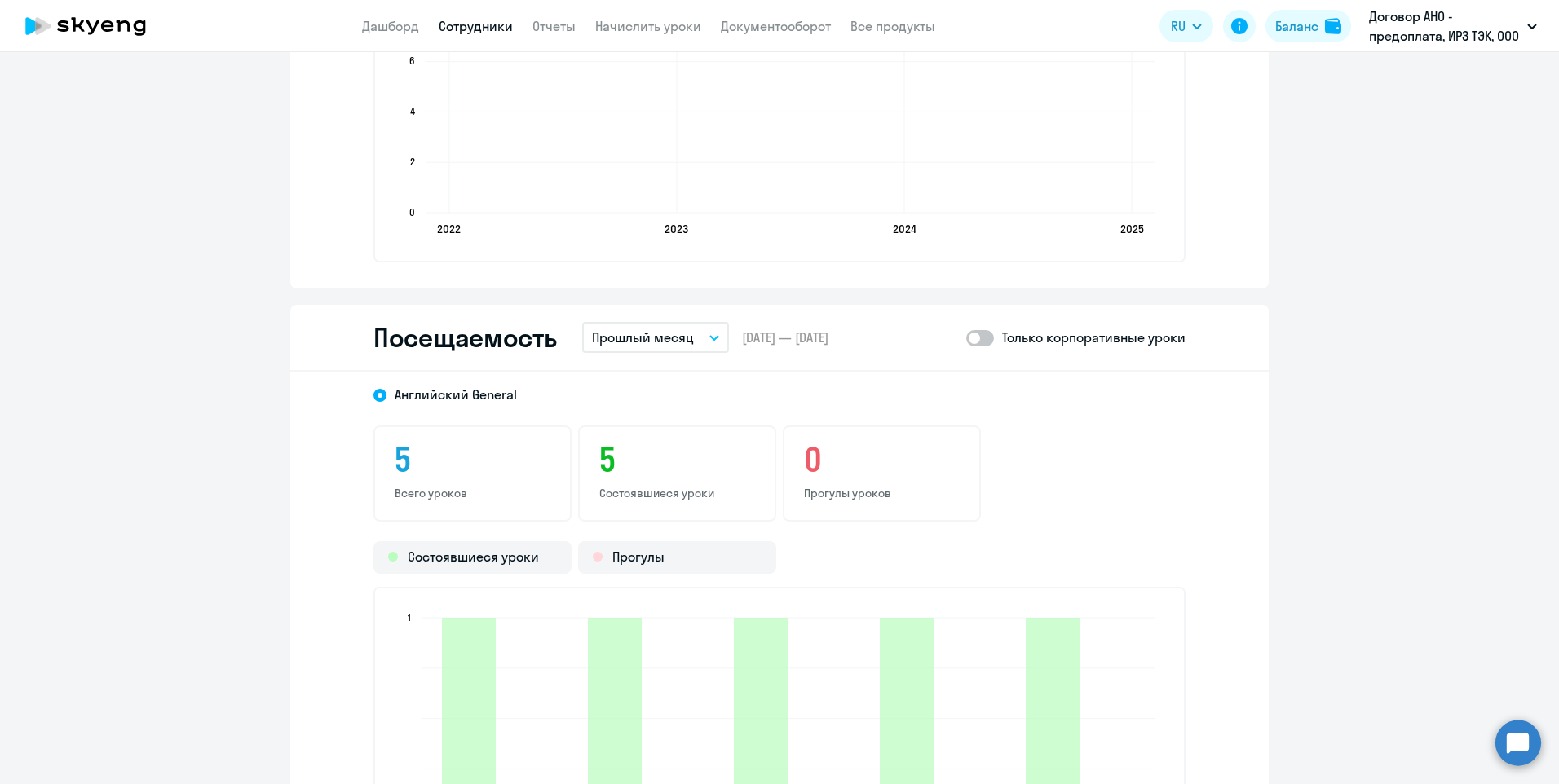
click at [499, 23] on link "Сотрудники" at bounding box center [475, 26] width 74 height 16
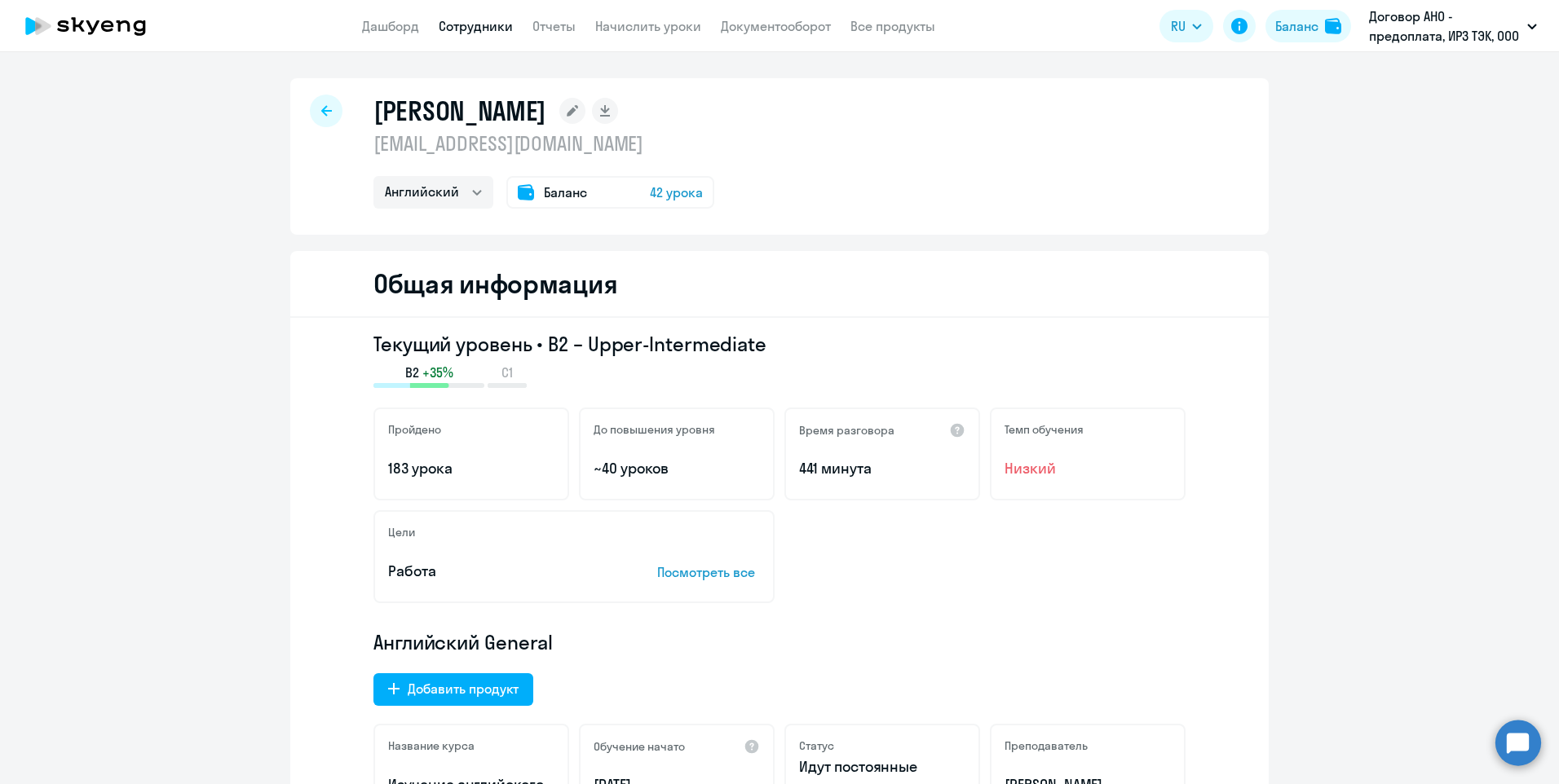
select select "30"
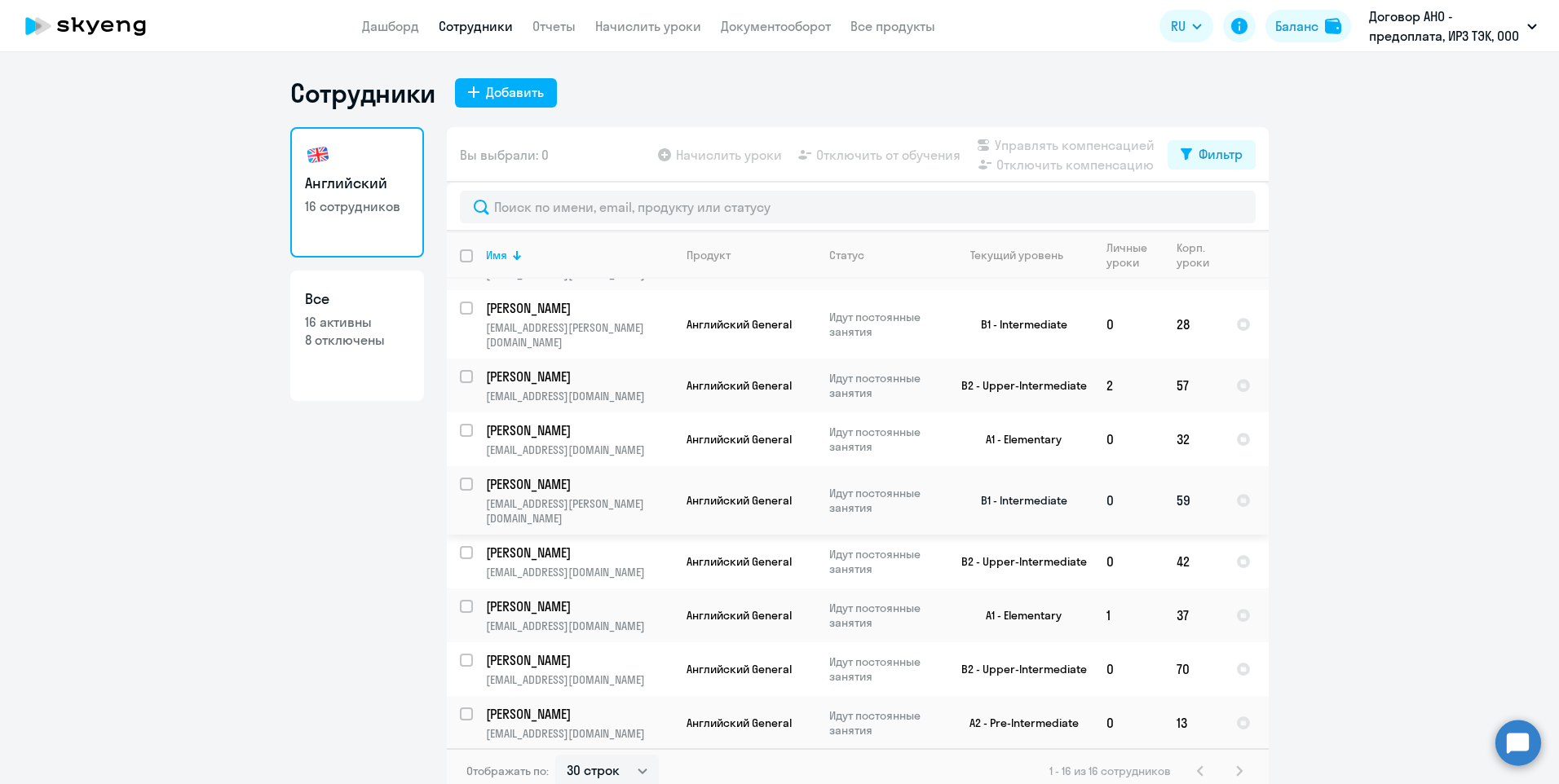
scroll to position [392, 0]
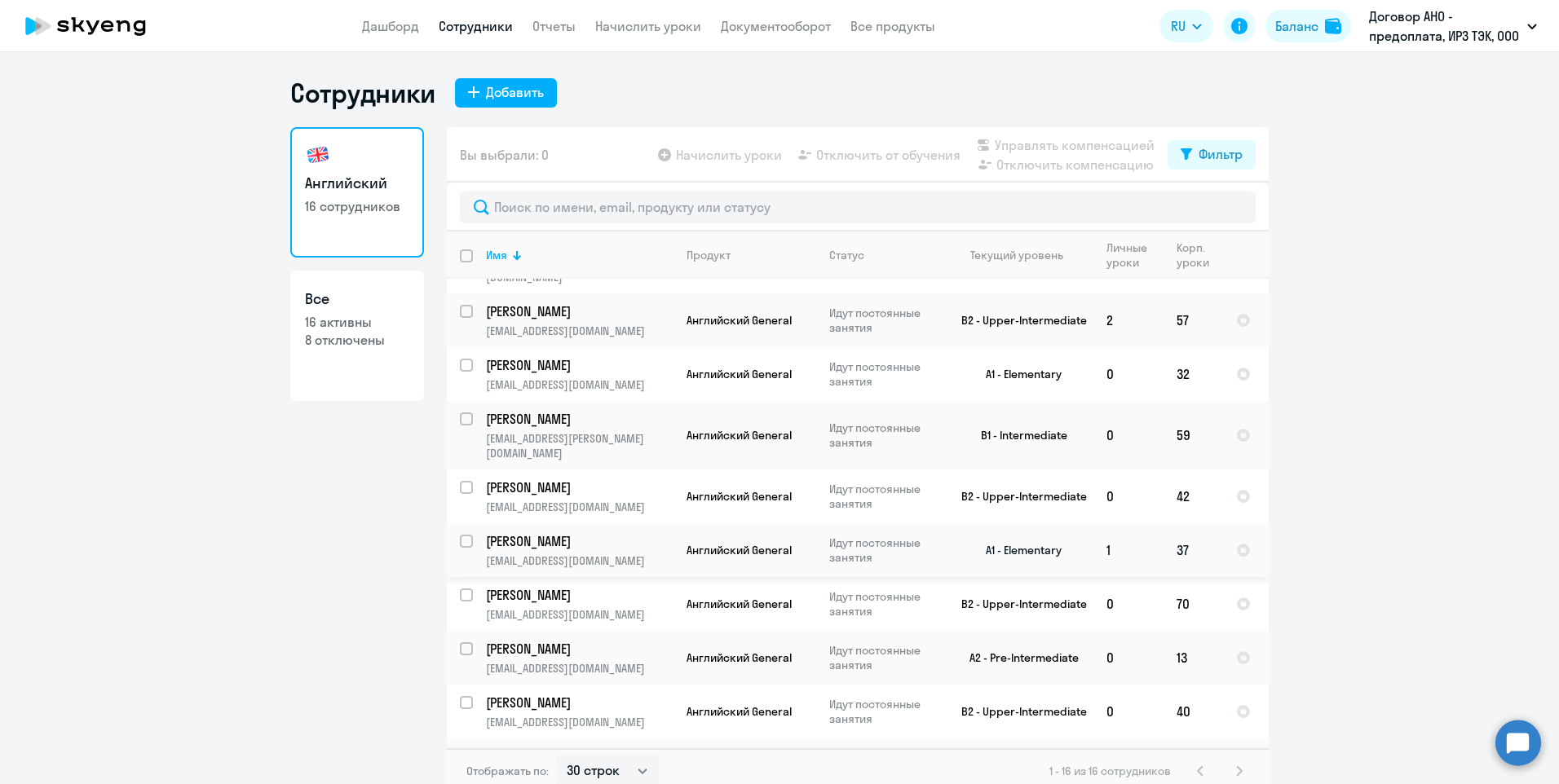
click at [526, 532] on p "[PERSON_NAME]" at bounding box center [578, 541] width 184 height 18
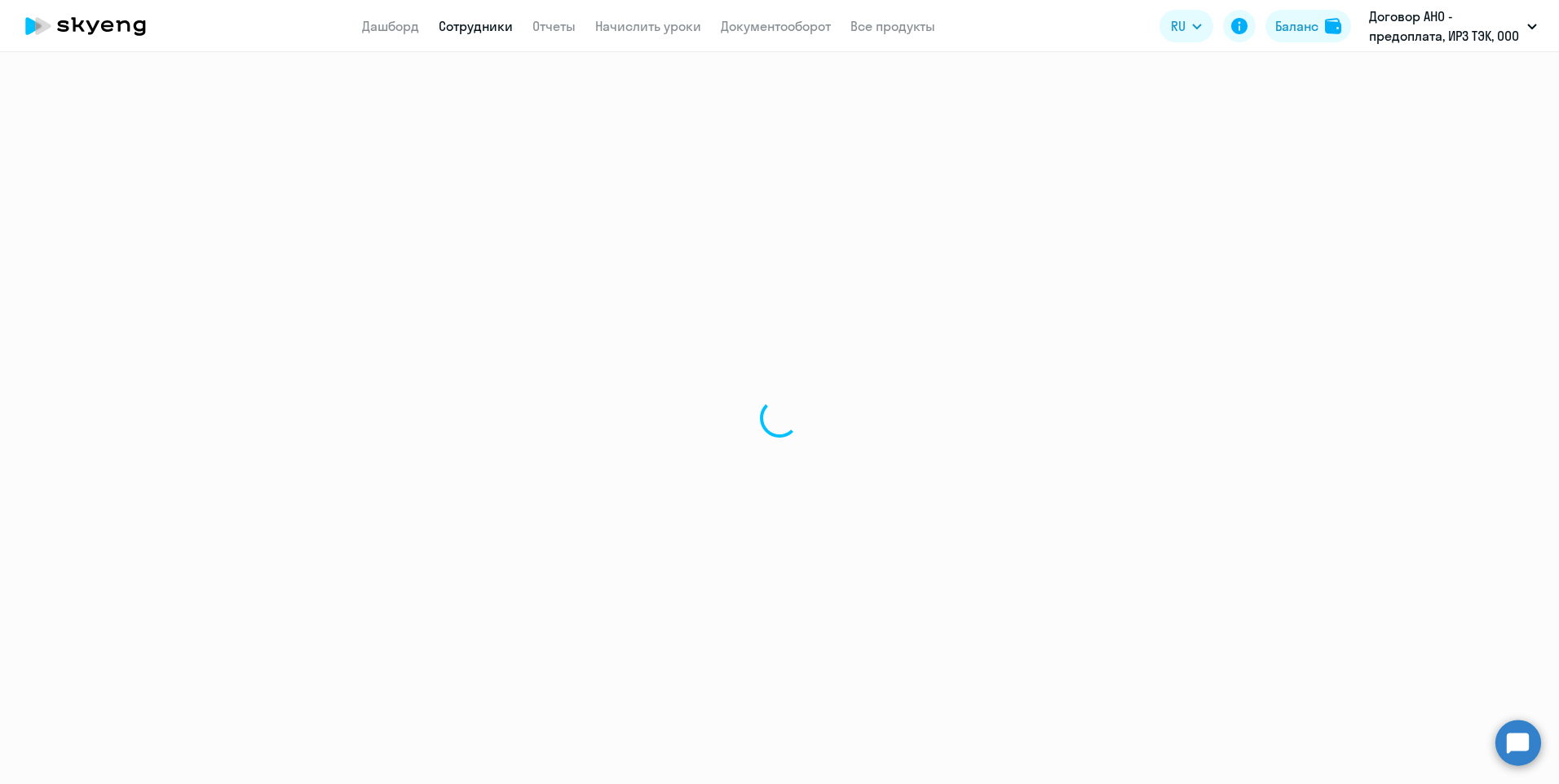
select select "english"
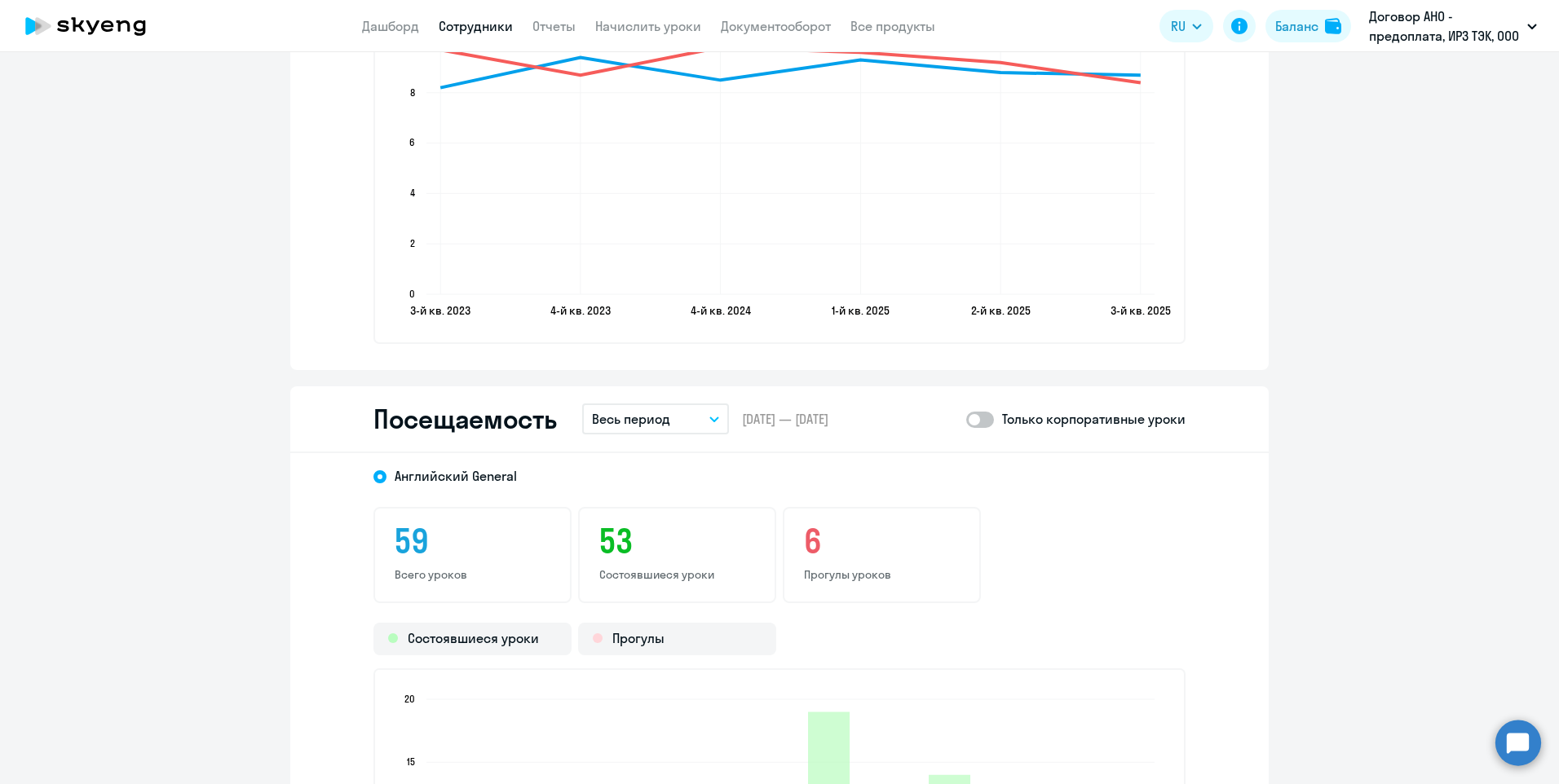
scroll to position [2038, 0]
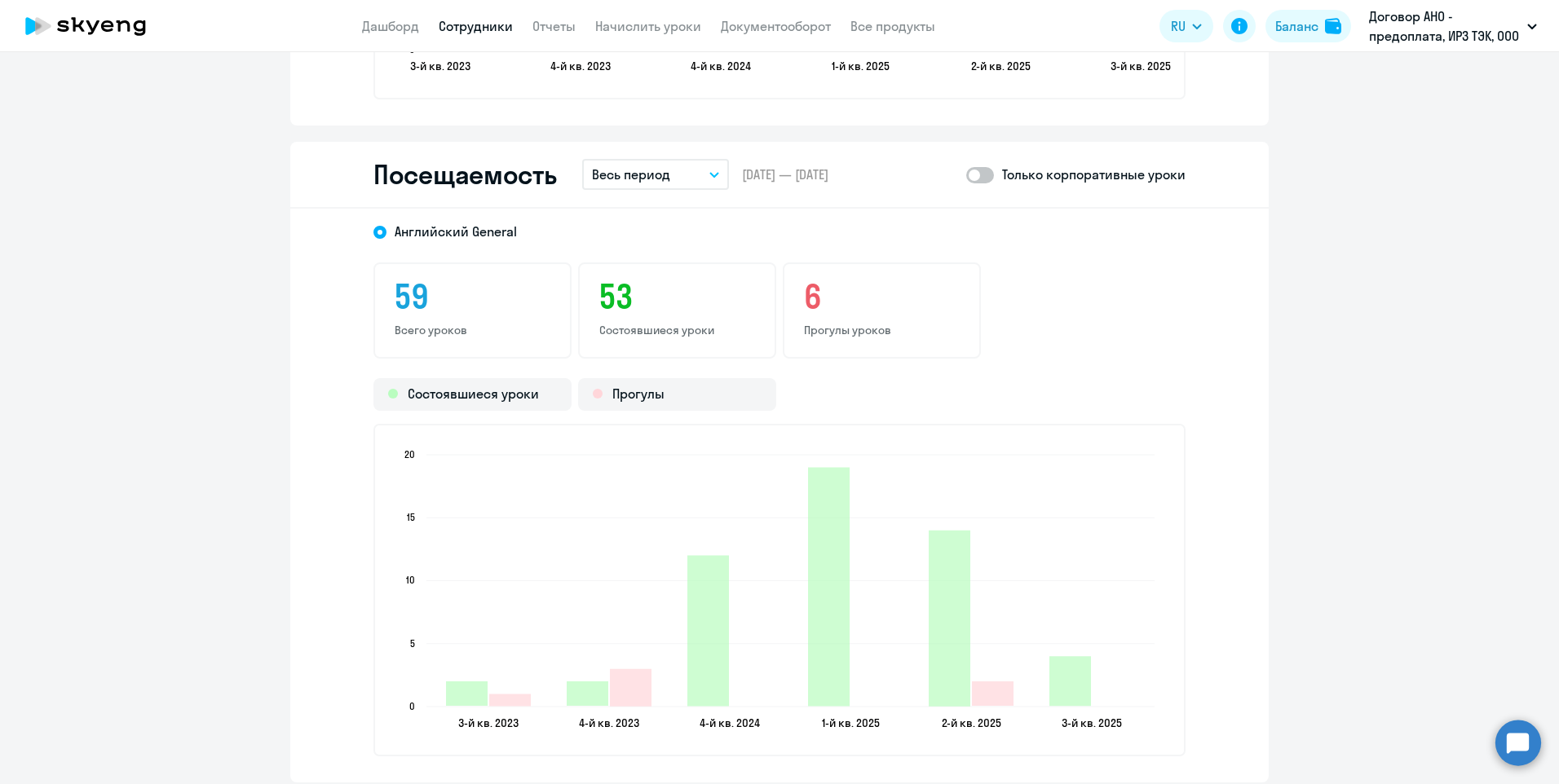
click at [711, 173] on icon "button" at bounding box center [714, 175] width 9 height 4
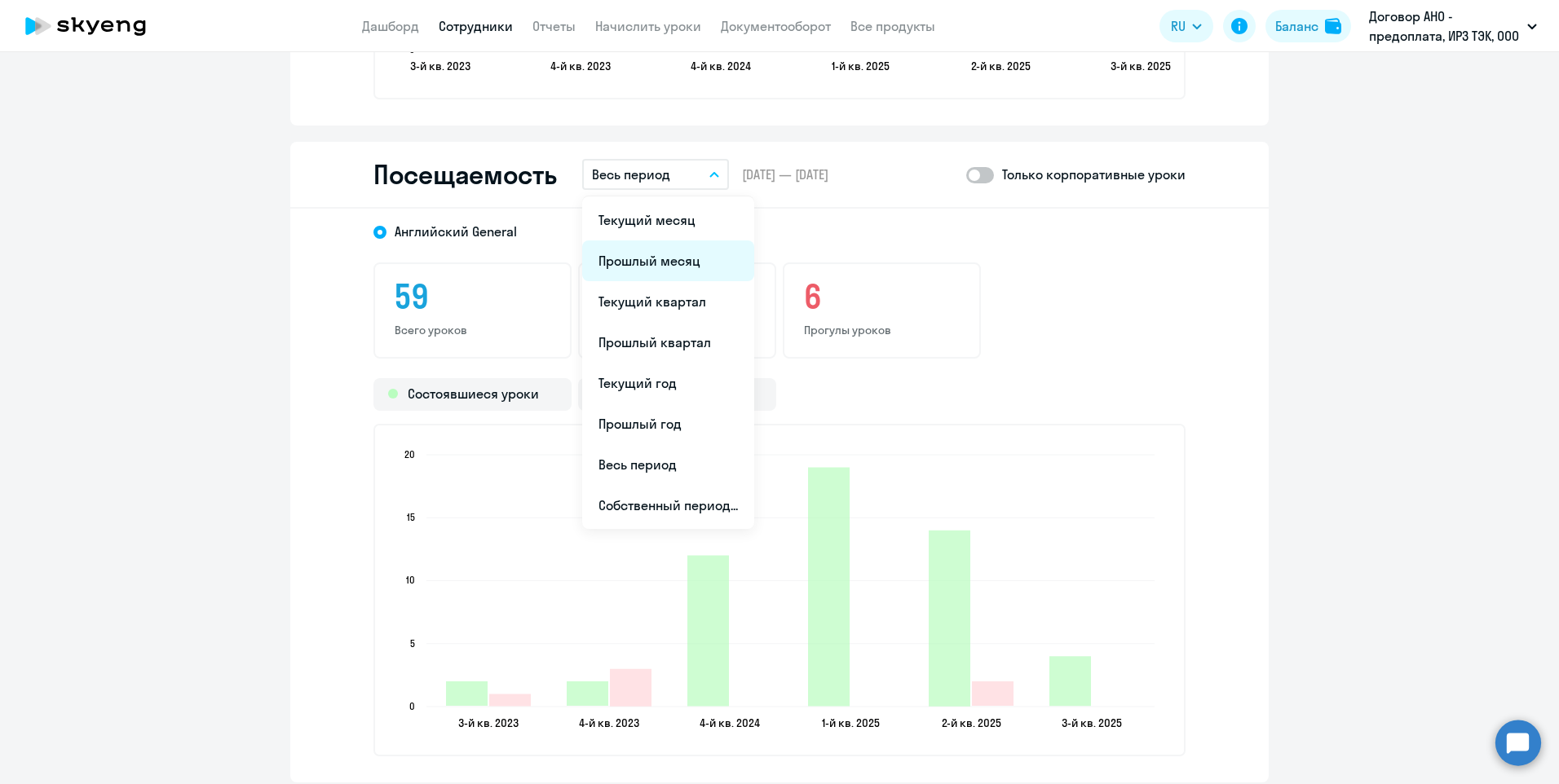
click at [648, 262] on li "Прошлый месяц" at bounding box center [668, 260] width 172 height 41
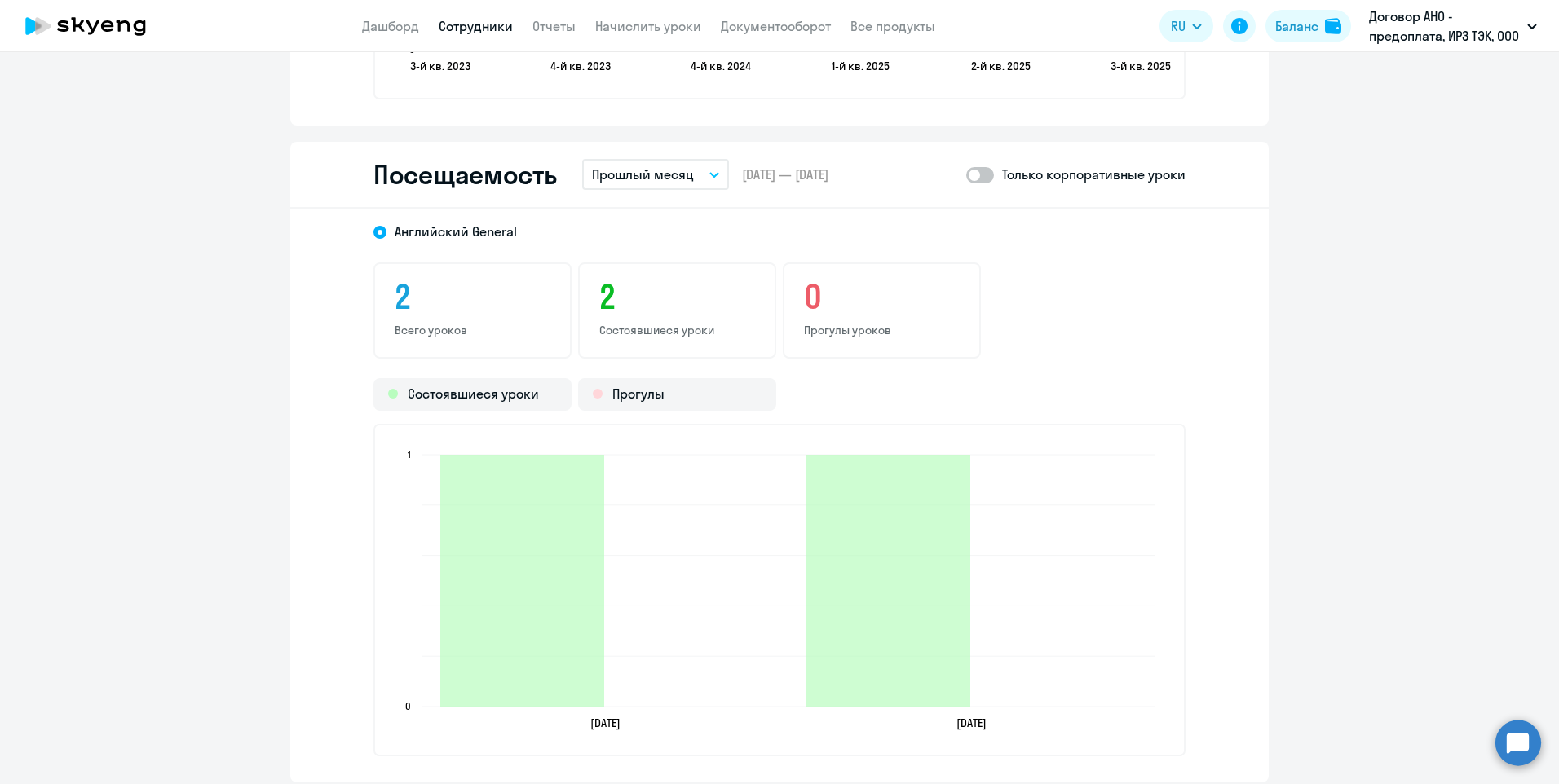
click at [500, 30] on link "Сотрудники" at bounding box center [475, 26] width 74 height 16
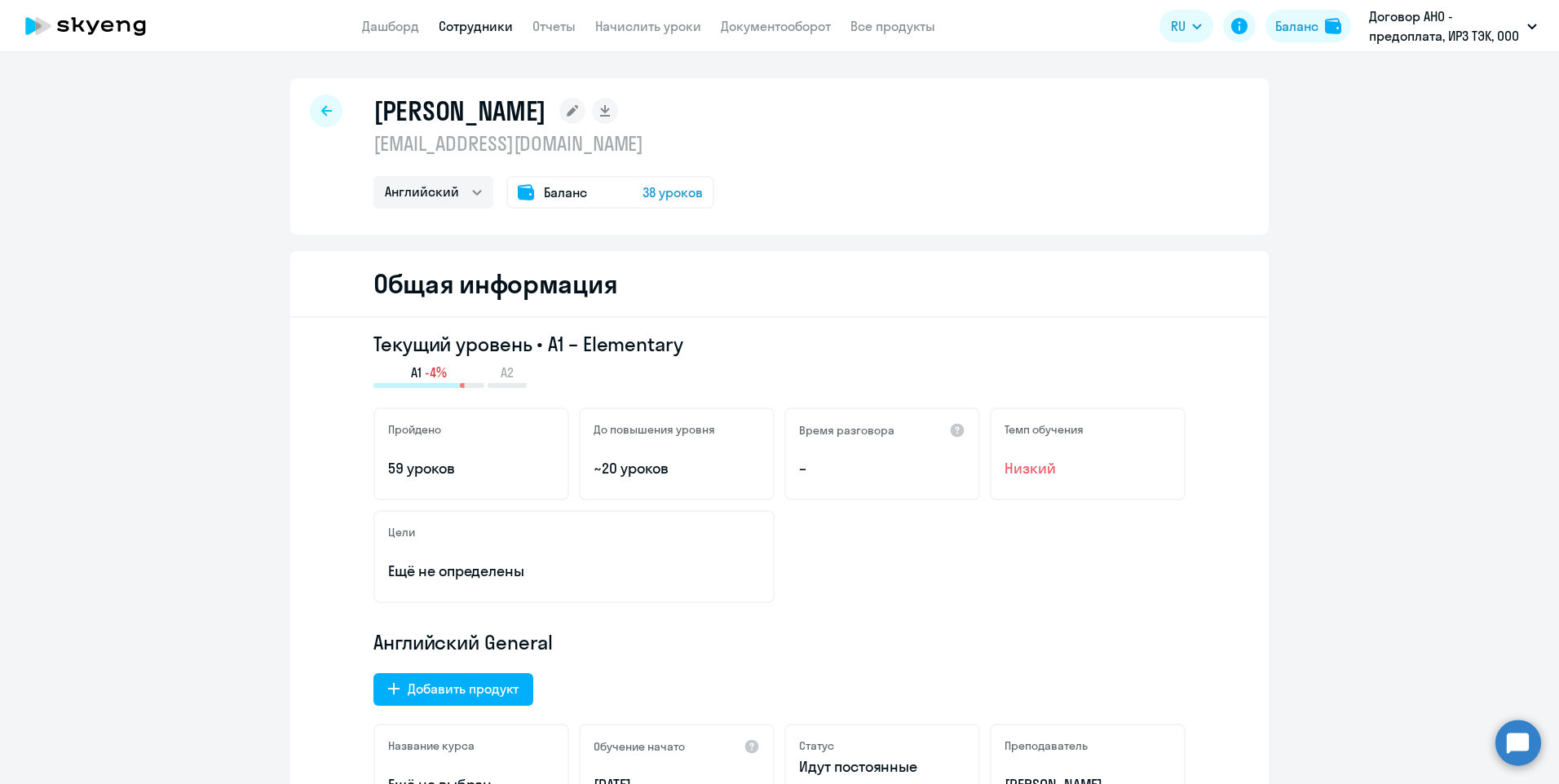
select select "30"
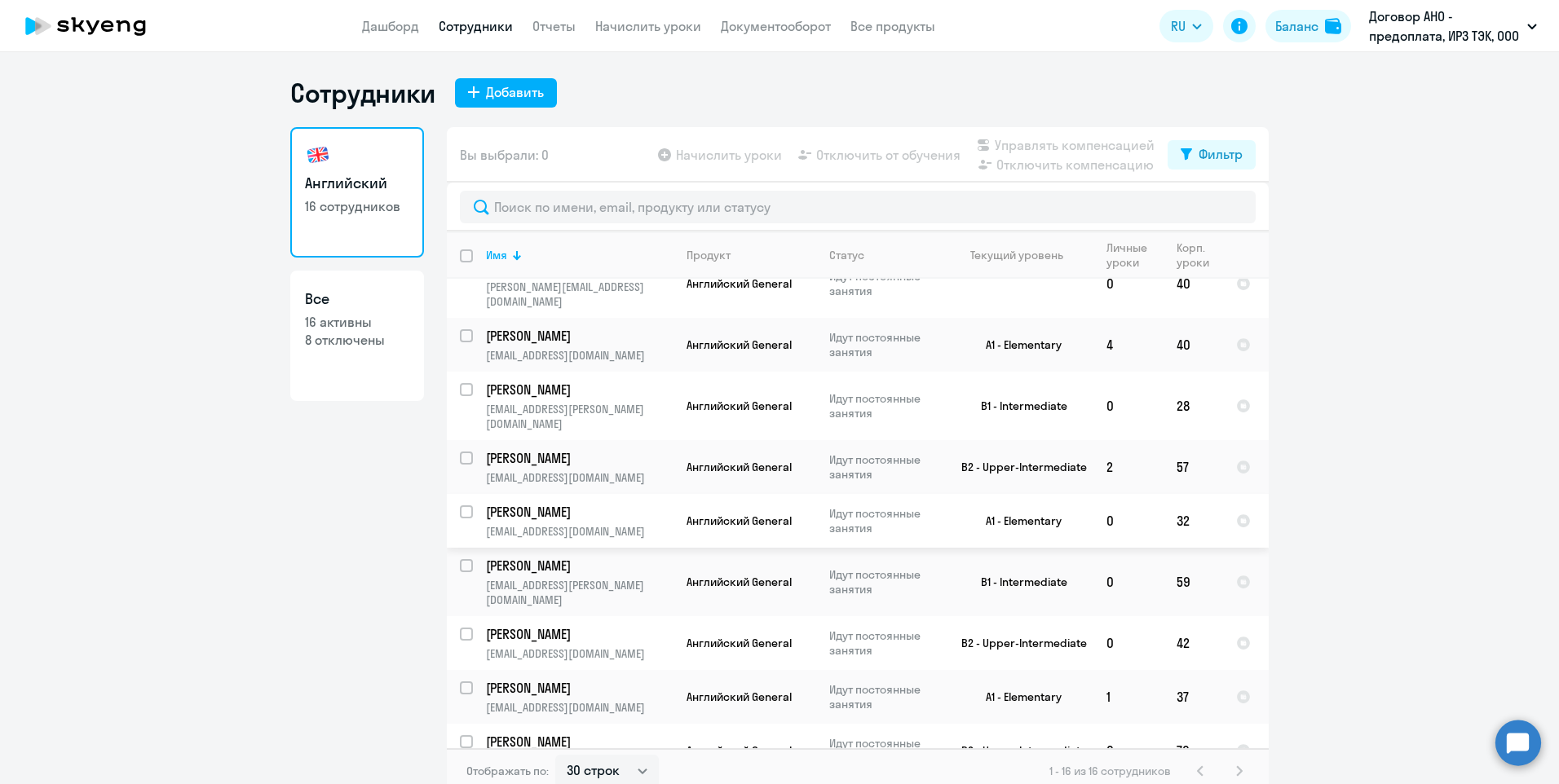
scroll to position [392, 0]
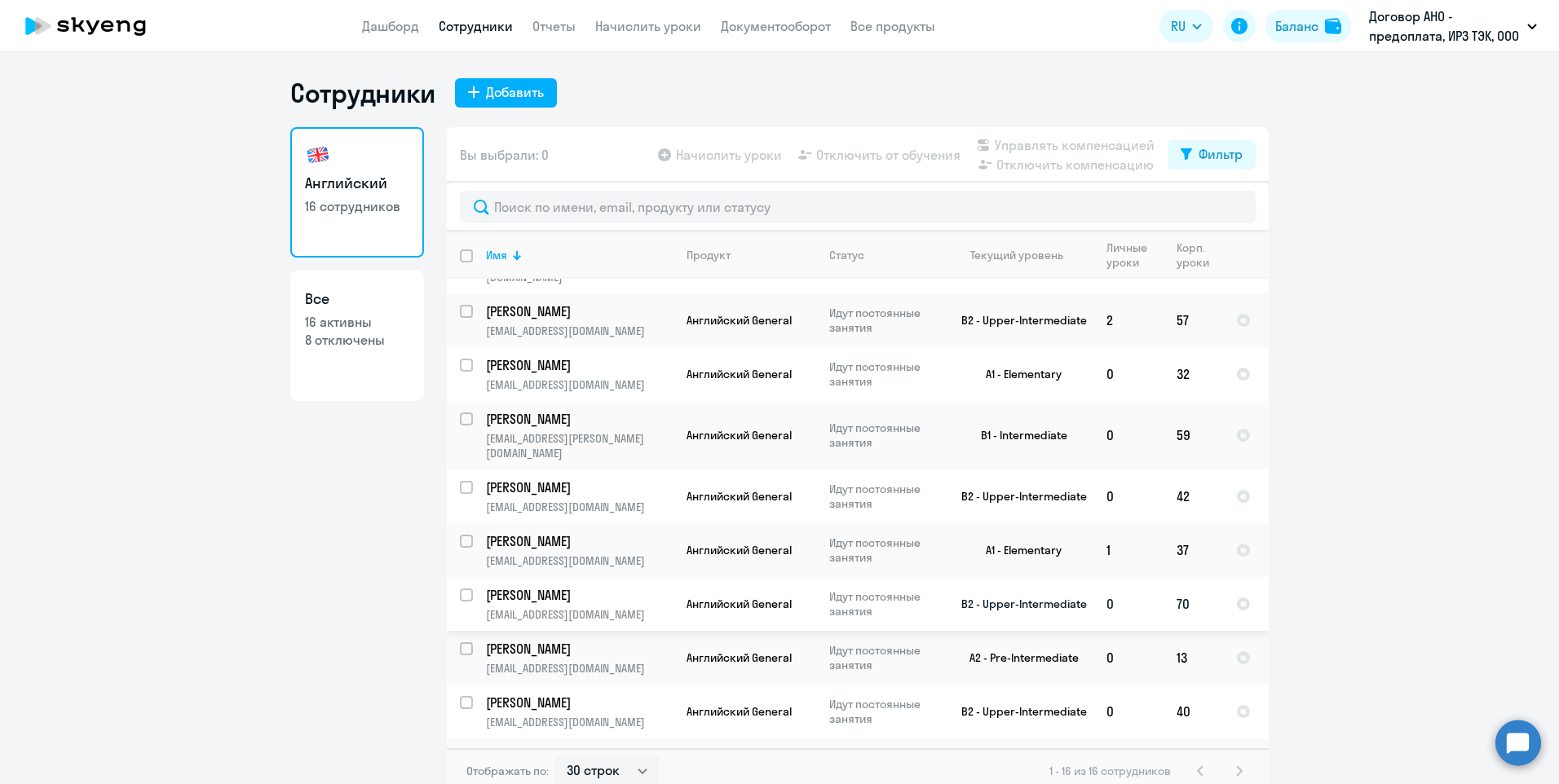
click at [581, 607] on p "[EMAIL_ADDRESS][DOMAIN_NAME]" at bounding box center [579, 614] width 187 height 14
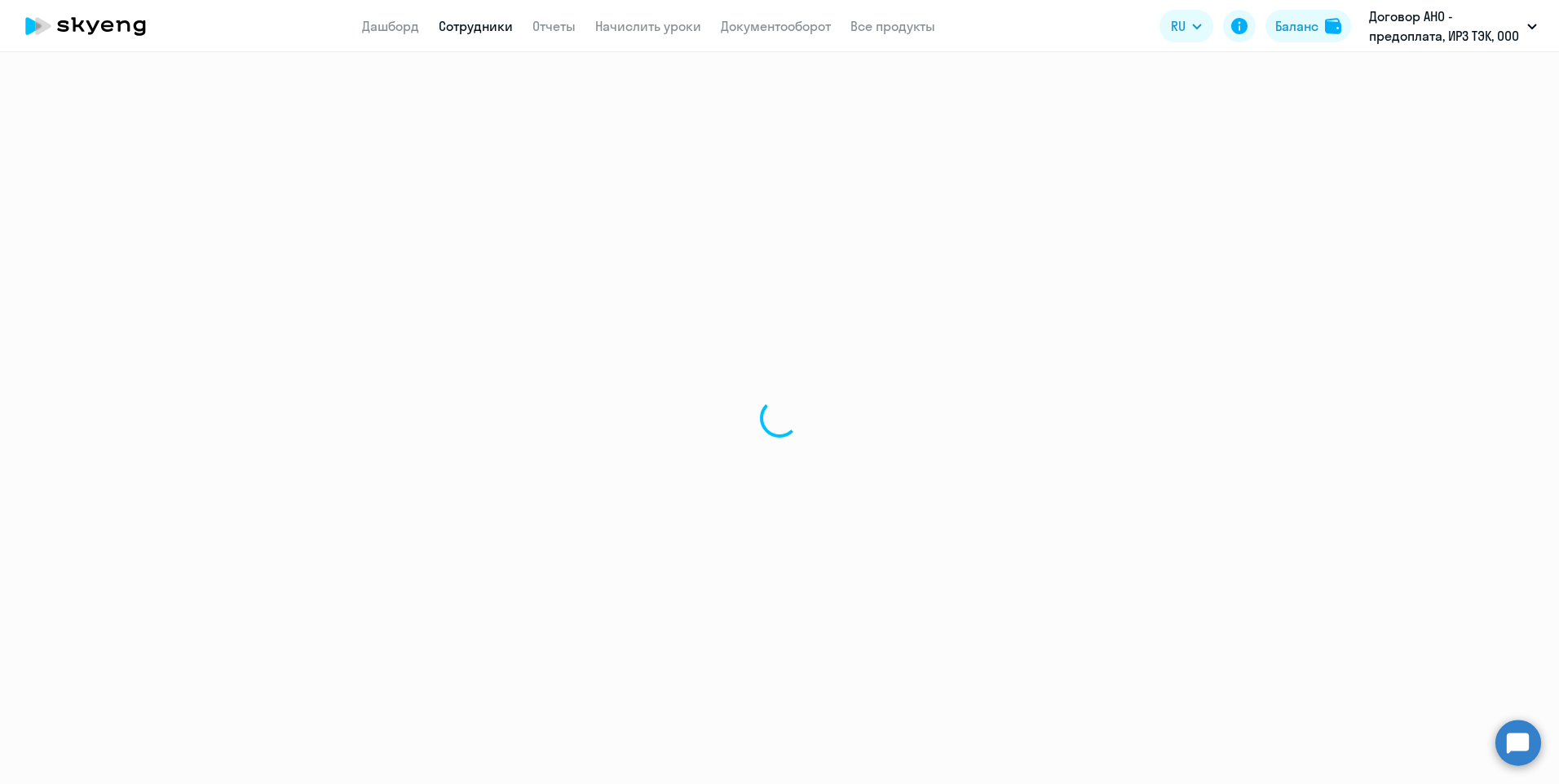
select select "english"
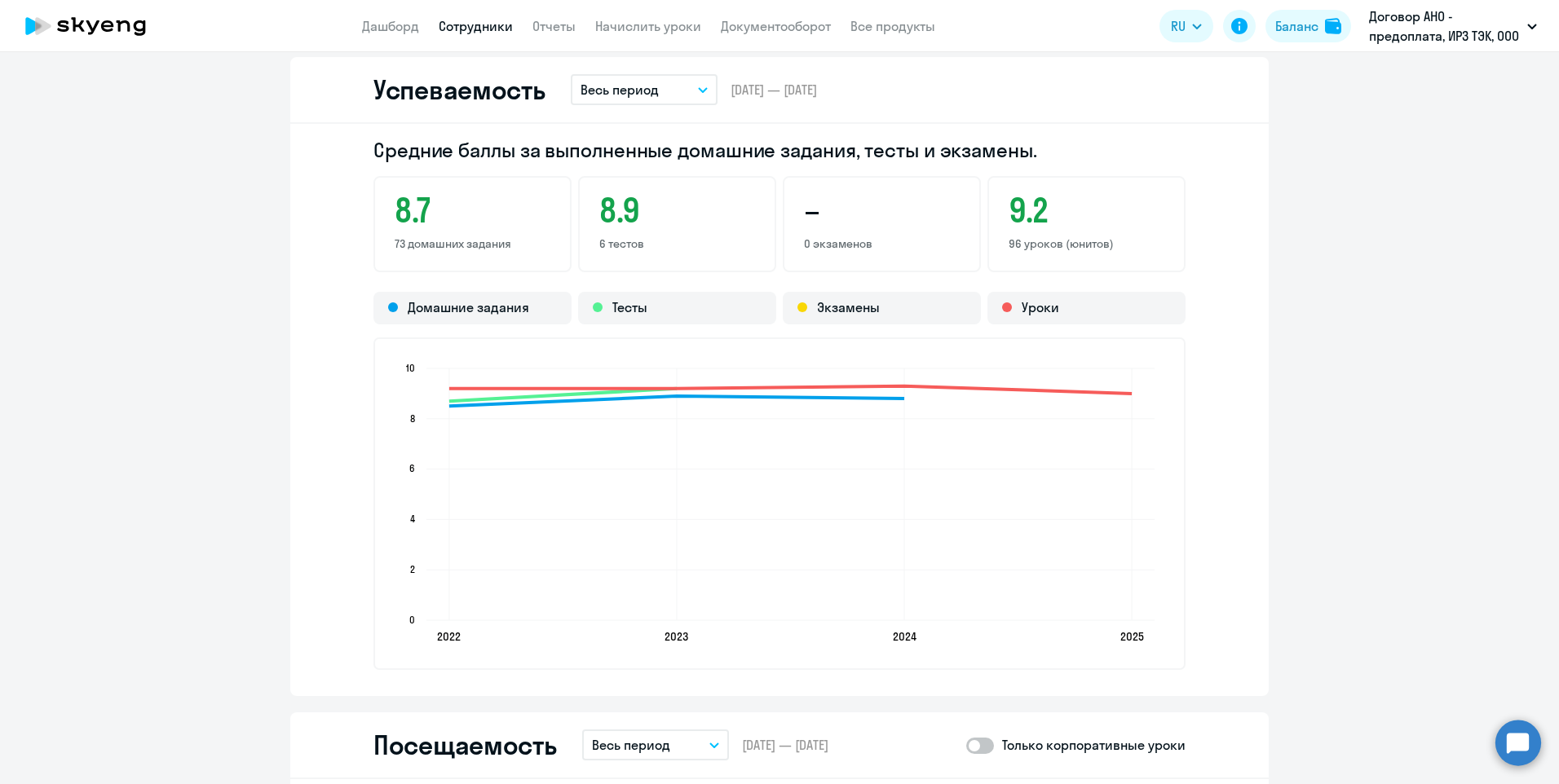
scroll to position [1794, 0]
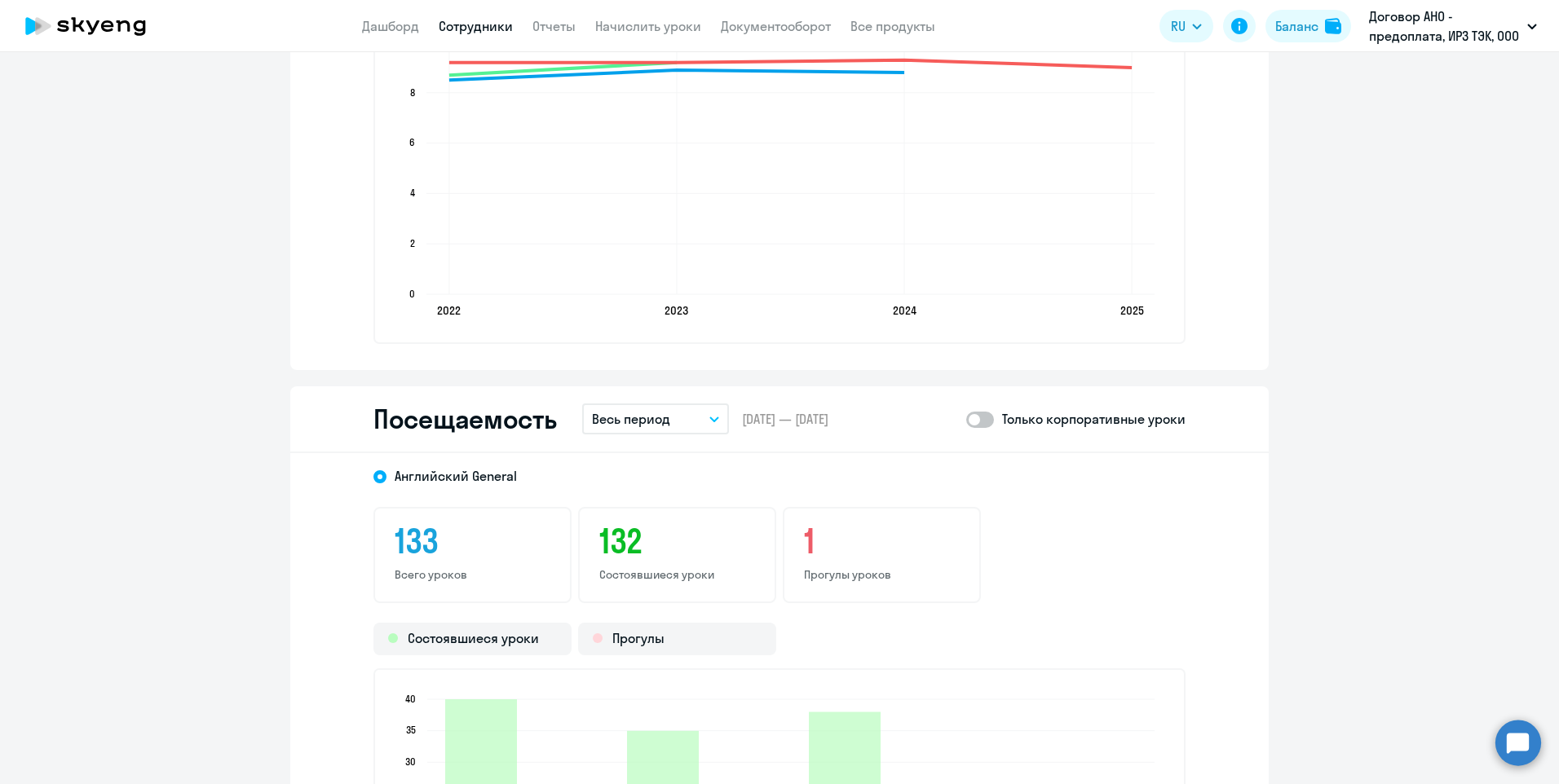
click at [706, 500] on div "Английский General 133 Всего уроков 132 Состоявшиеся уроки 1 Прогулы уроков Сос…" at bounding box center [780, 740] width 979 height 574
click at [709, 503] on div "Английский General 133 Всего уроков 132 Состоявшиеся уроки 1 Прогулы уроков Сос…" at bounding box center [780, 740] width 979 height 574
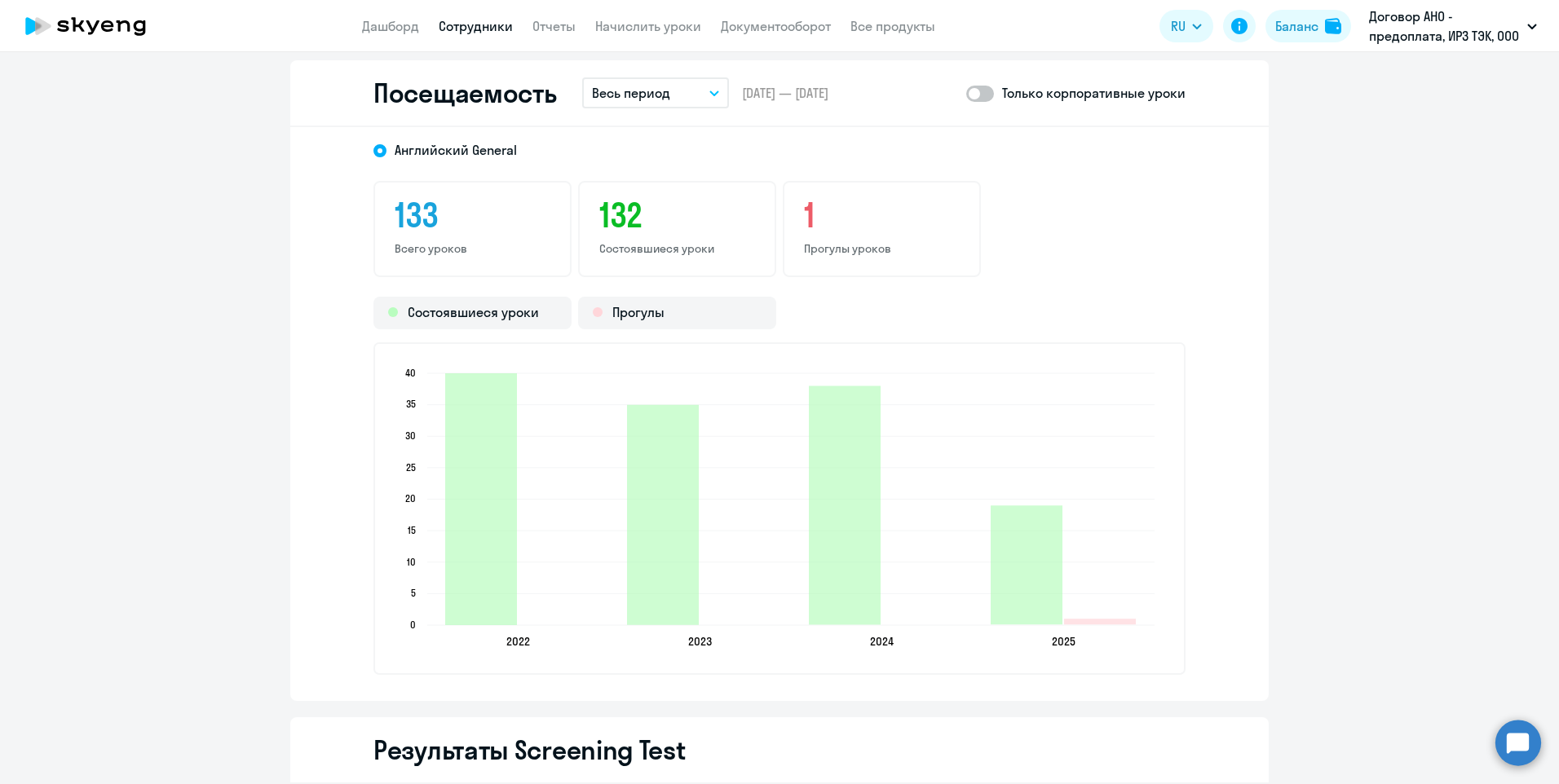
click at [711, 93] on icon "button" at bounding box center [714, 93] width 9 height 4
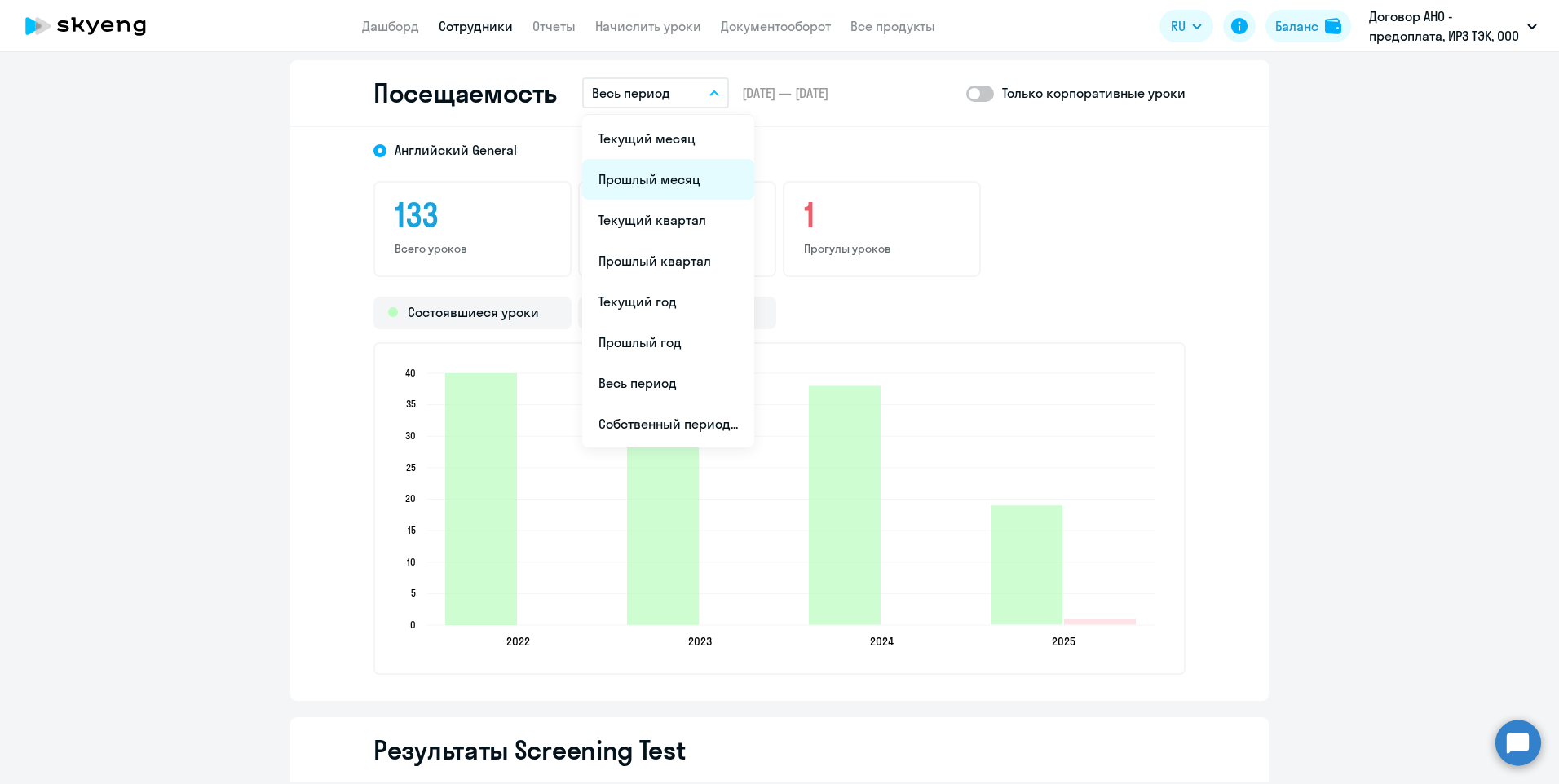
click at [688, 168] on li "Прошлый месяц" at bounding box center [668, 179] width 172 height 41
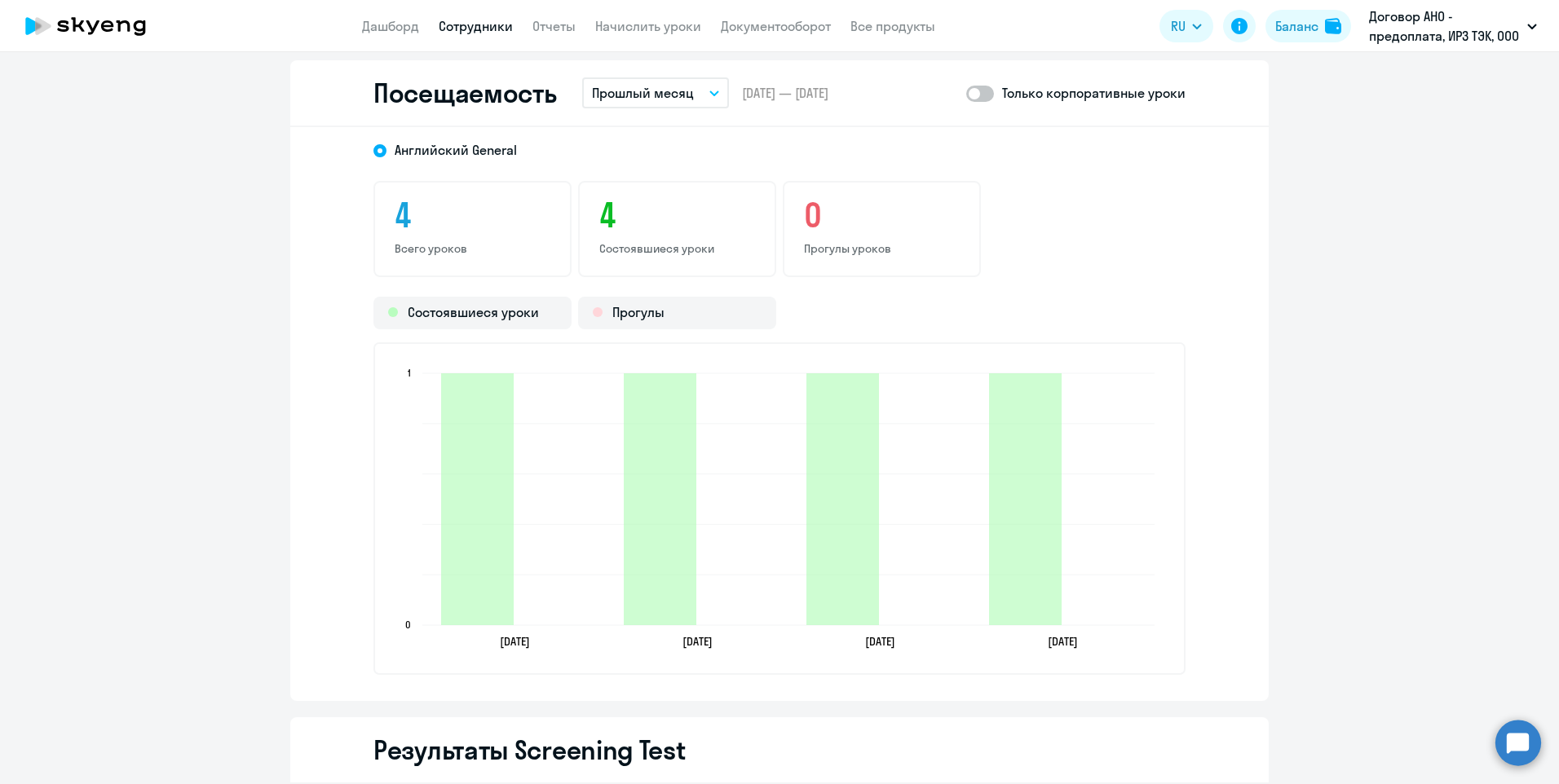
click at [473, 23] on link "Сотрудники" at bounding box center [475, 26] width 74 height 16
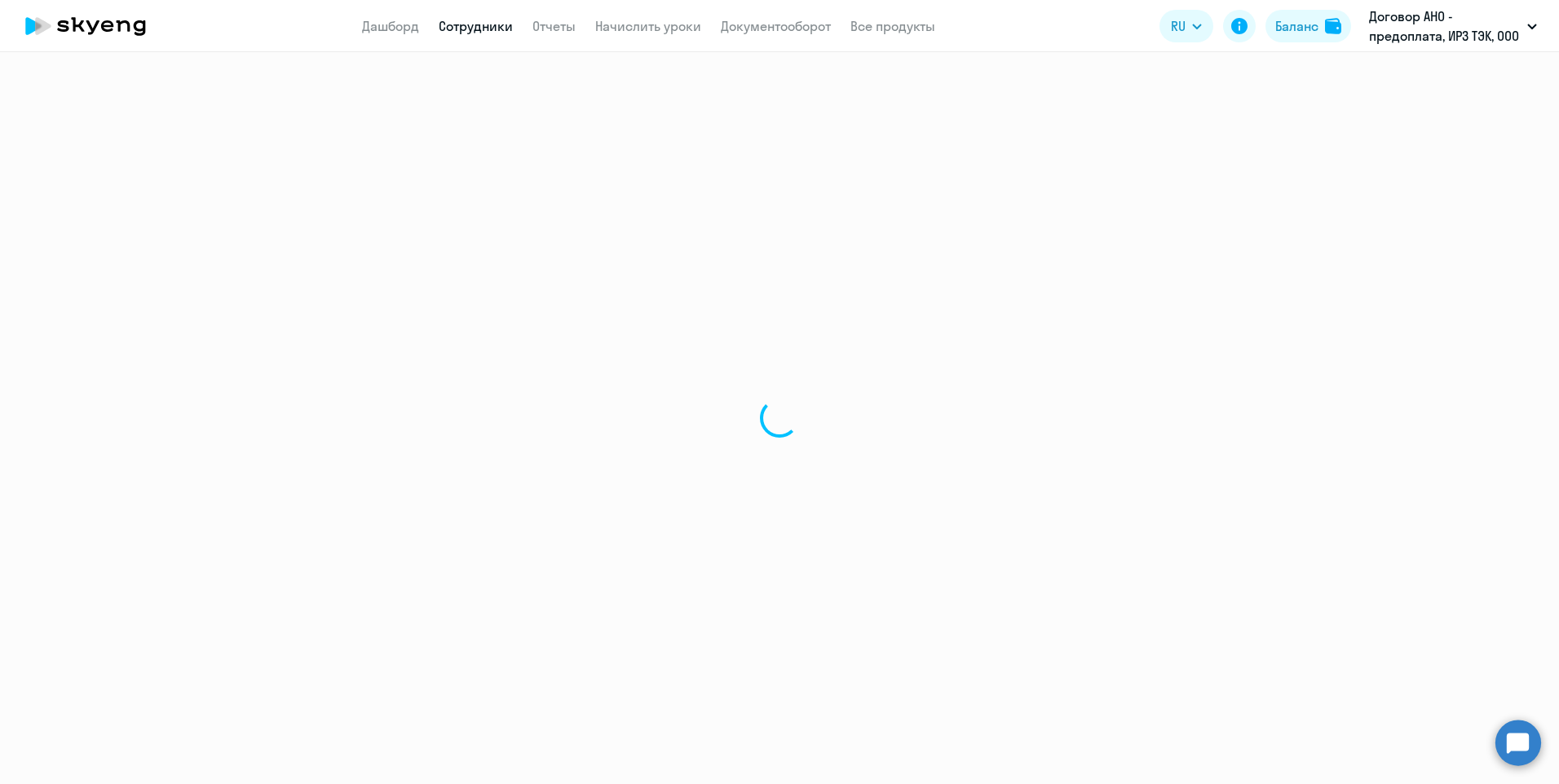
select select "30"
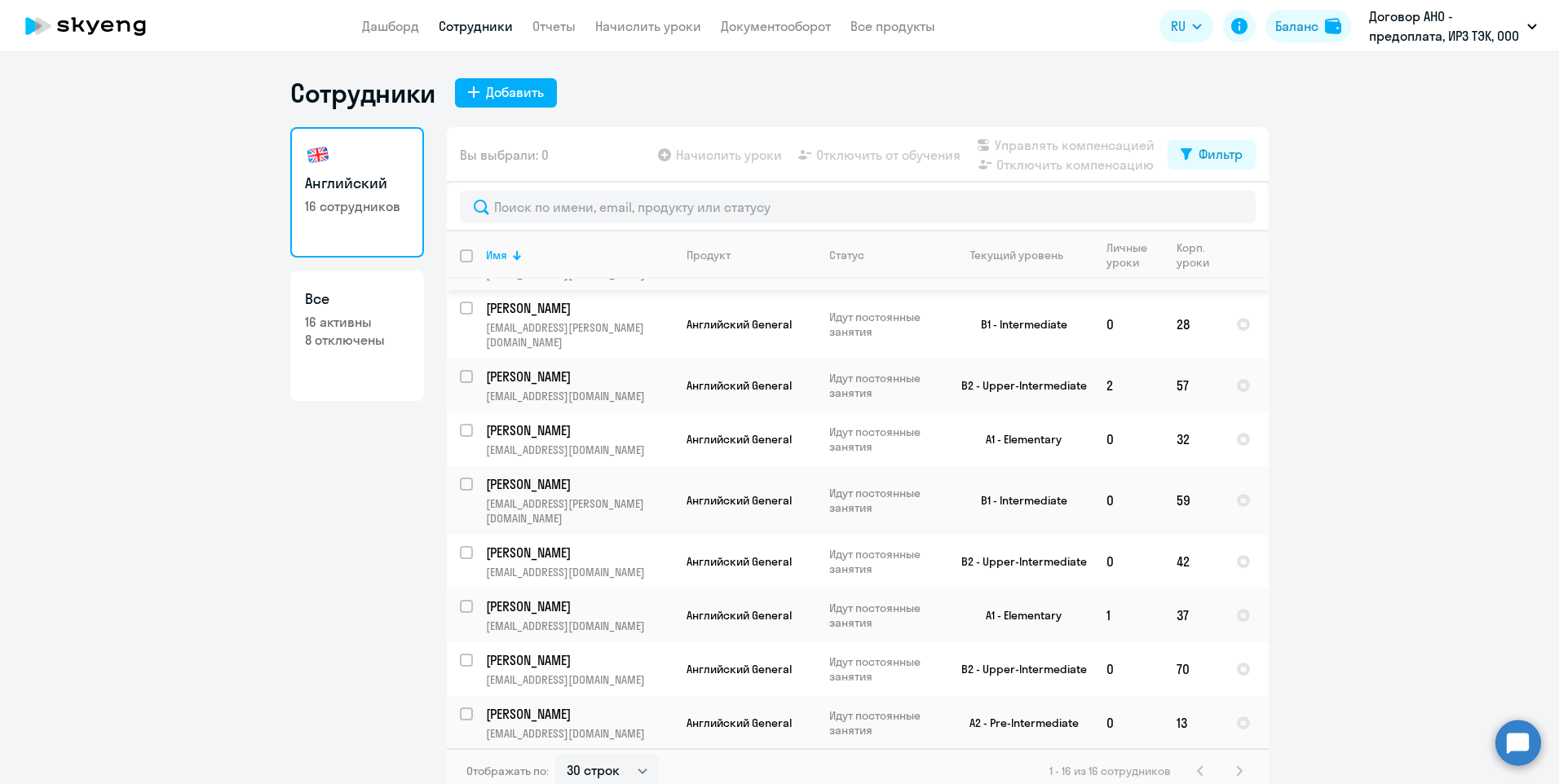
scroll to position [392, 0]
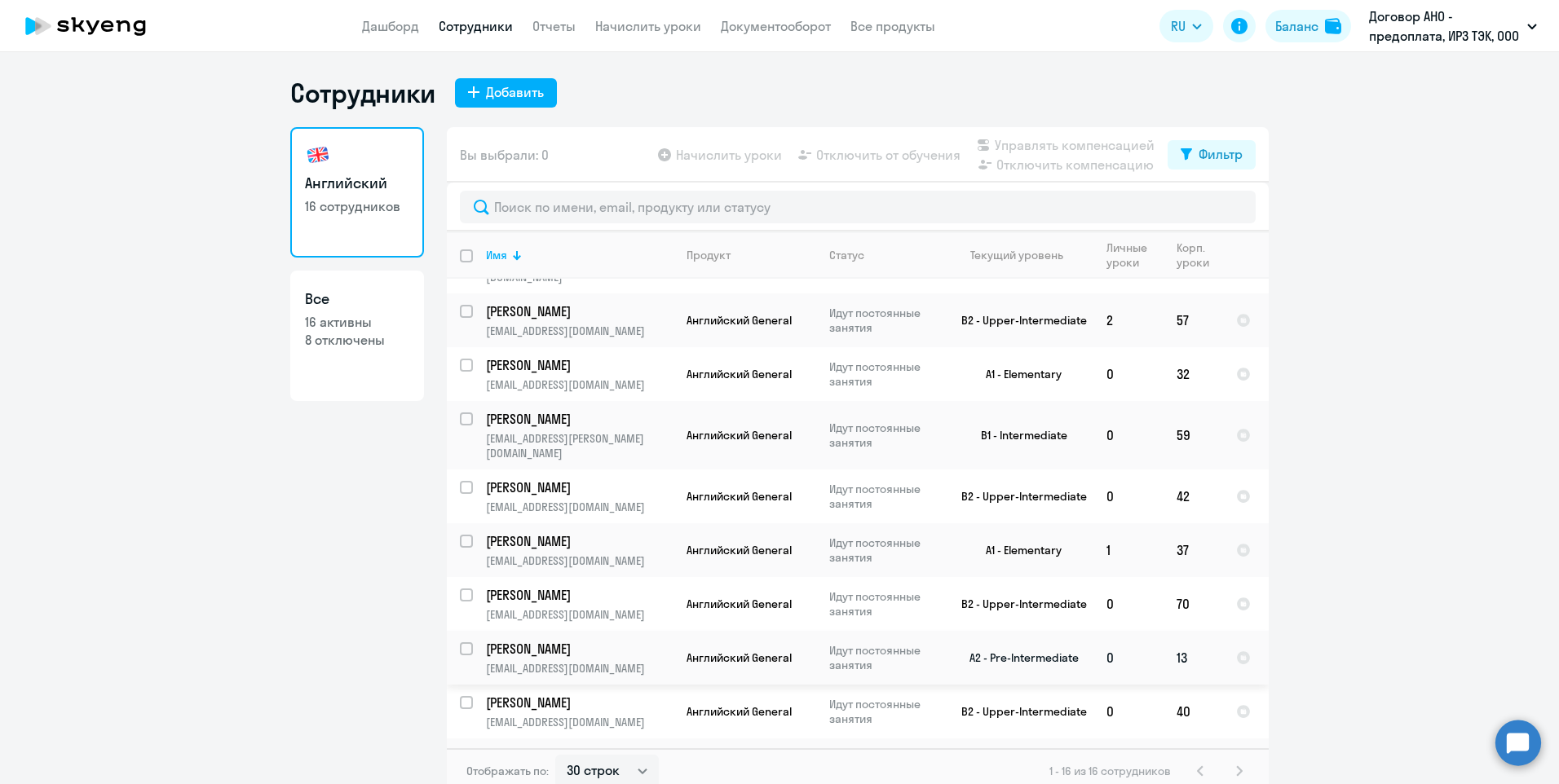
click at [562, 640] on p "[PERSON_NAME]" at bounding box center [578, 649] width 184 height 18
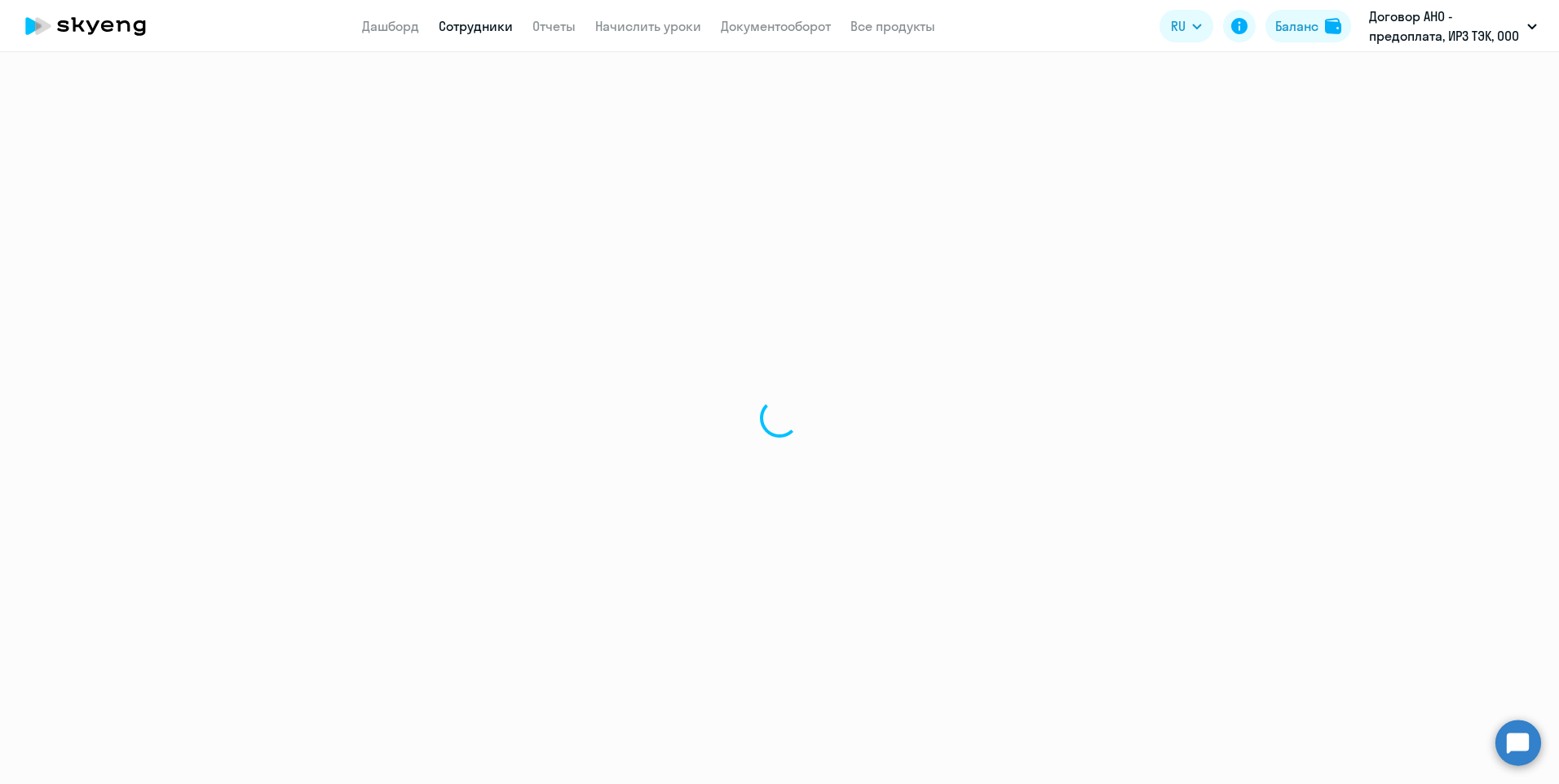
select select "english"
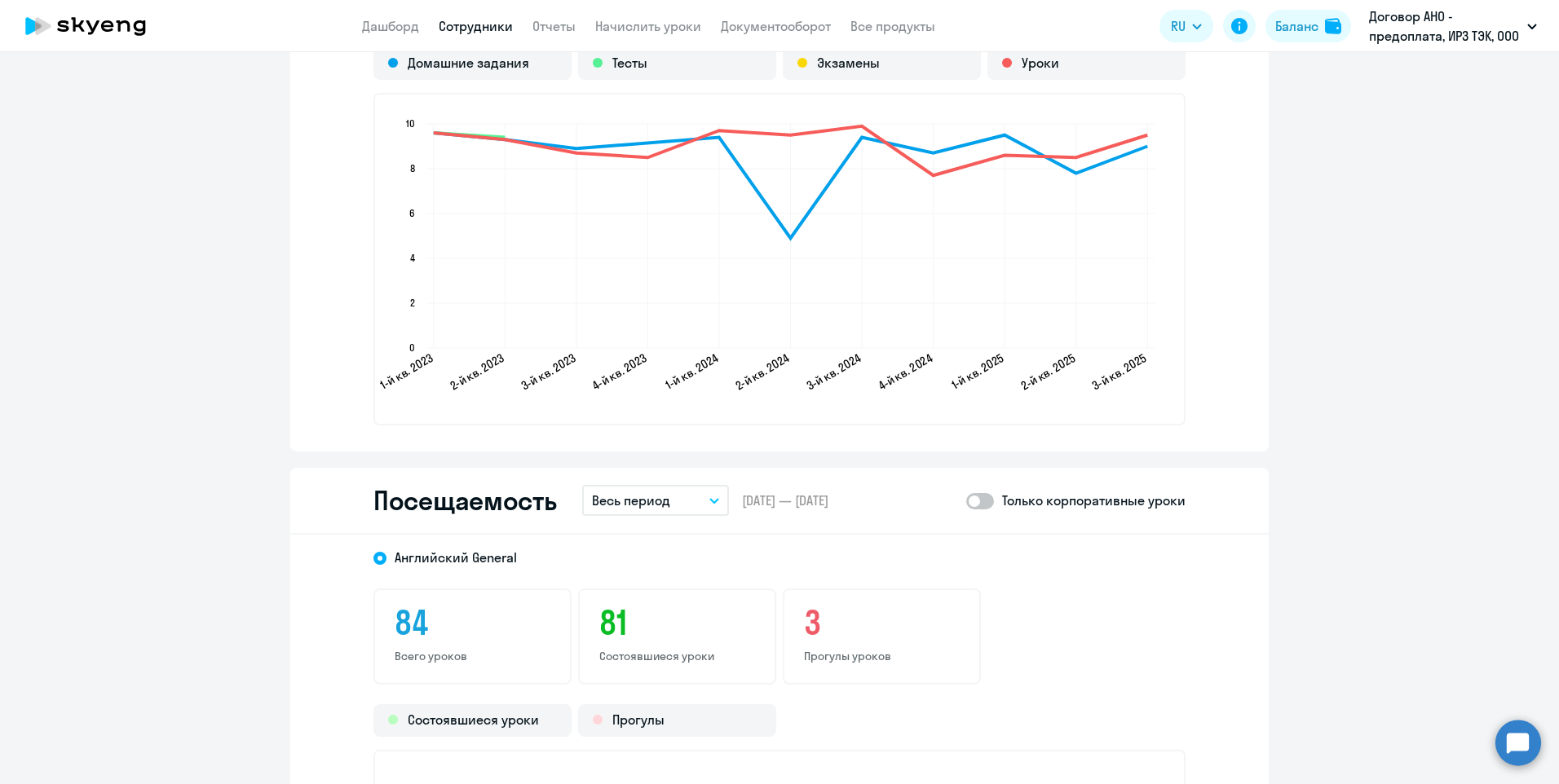
scroll to position [1957, 0]
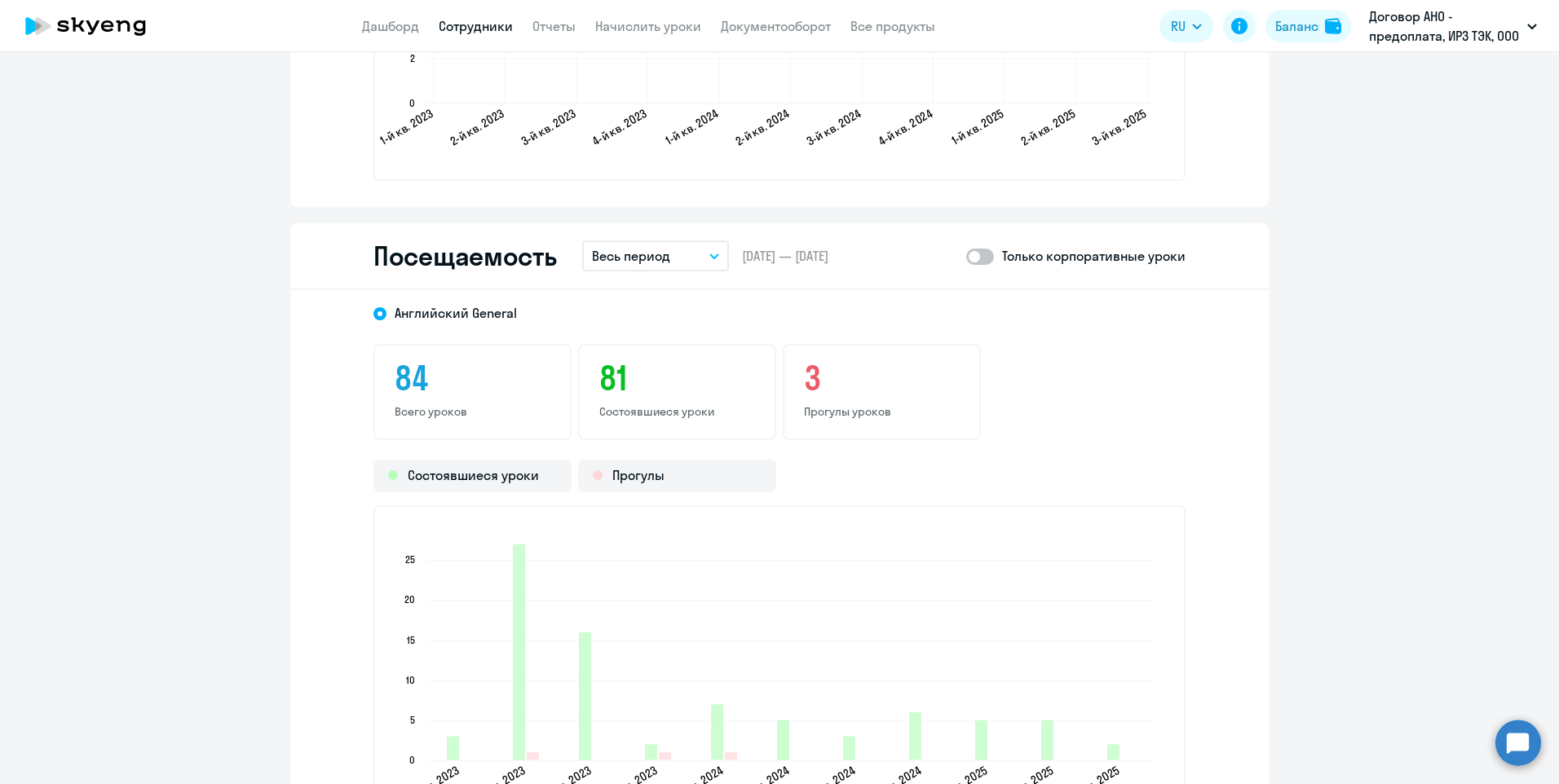
click at [711, 257] on icon "button" at bounding box center [714, 257] width 9 height 4
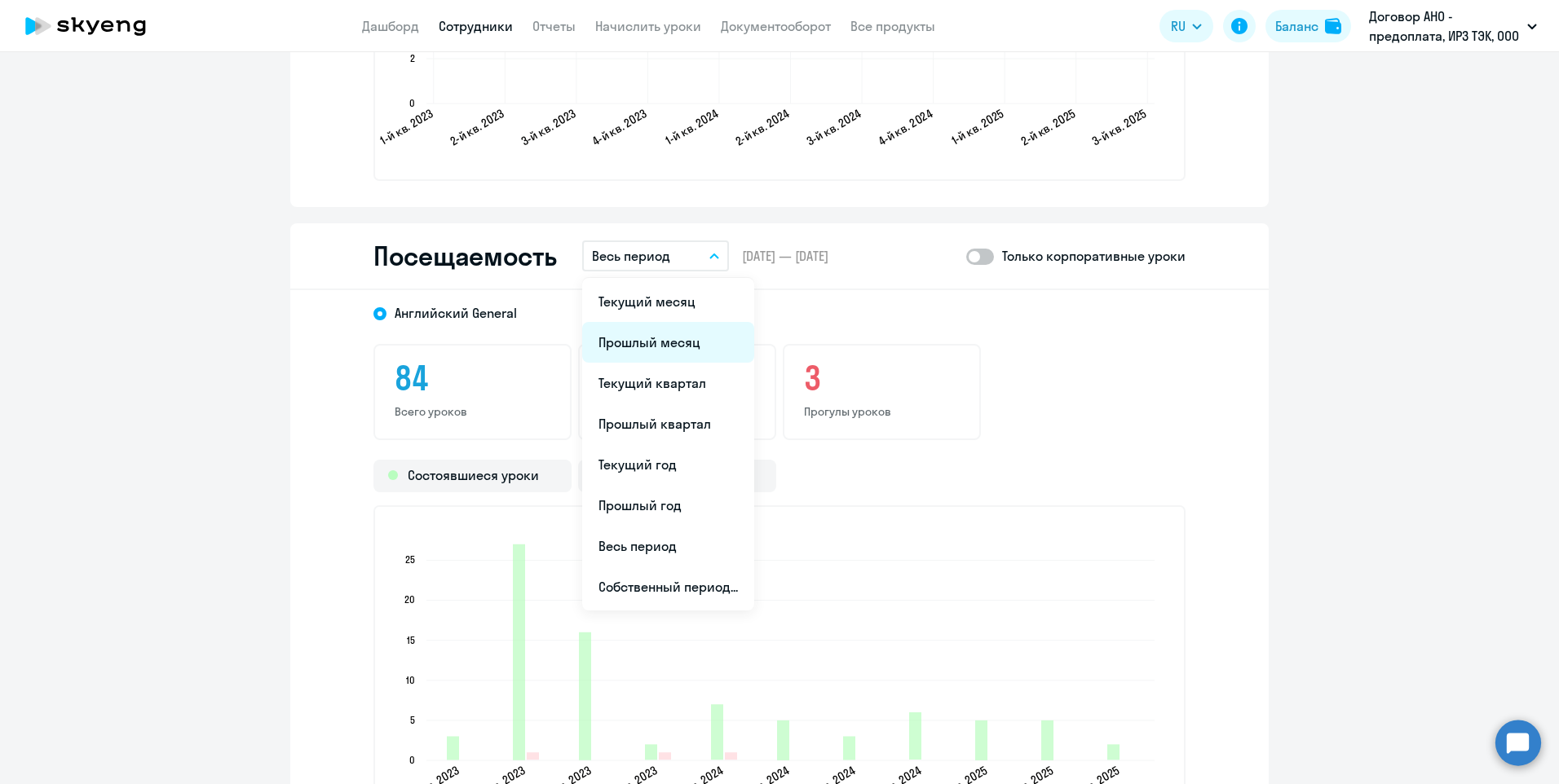
click at [678, 340] on li "Прошлый месяц" at bounding box center [668, 342] width 172 height 41
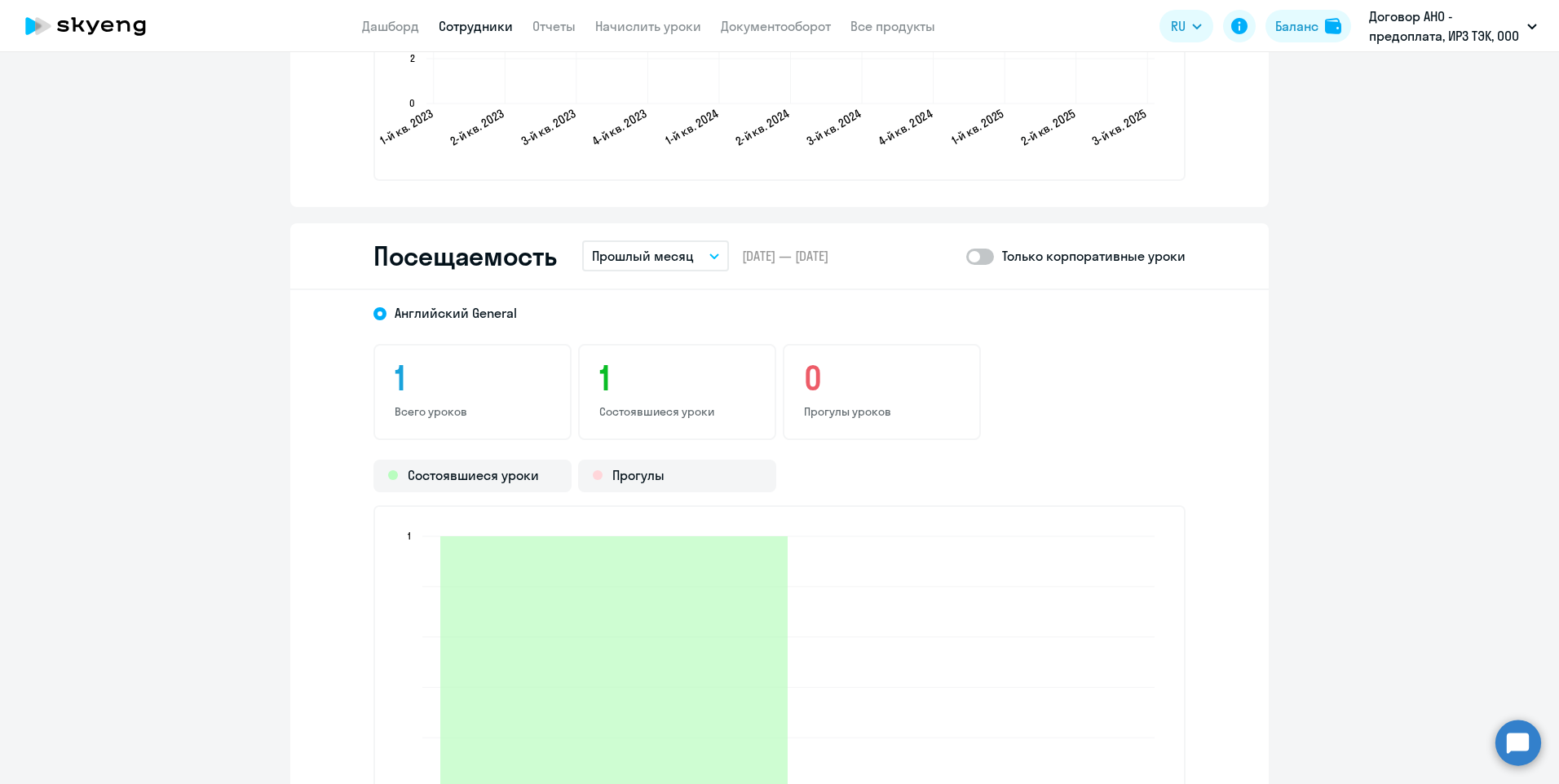
click at [478, 24] on link "Сотрудники" at bounding box center [475, 26] width 74 height 16
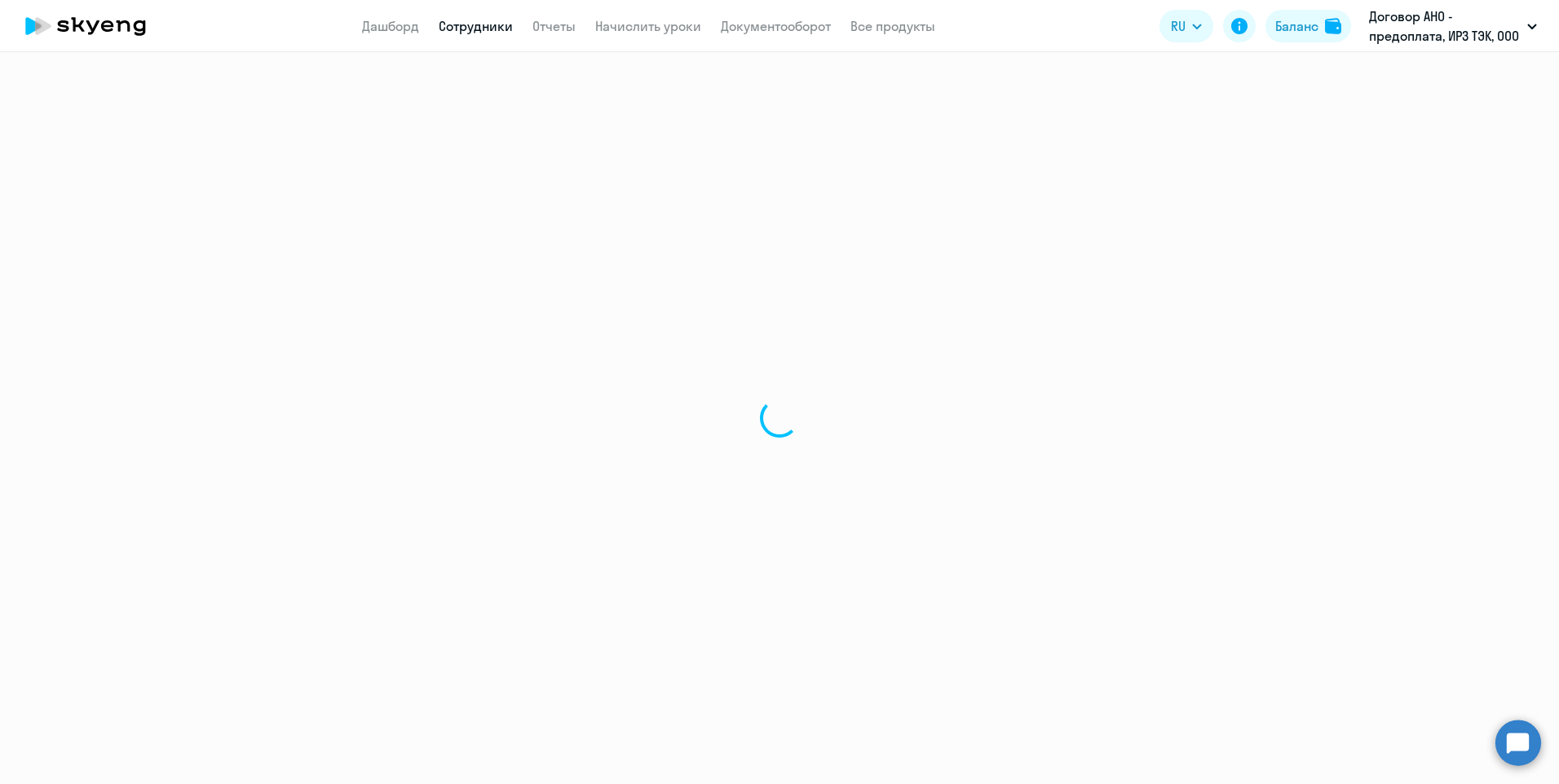
select select "30"
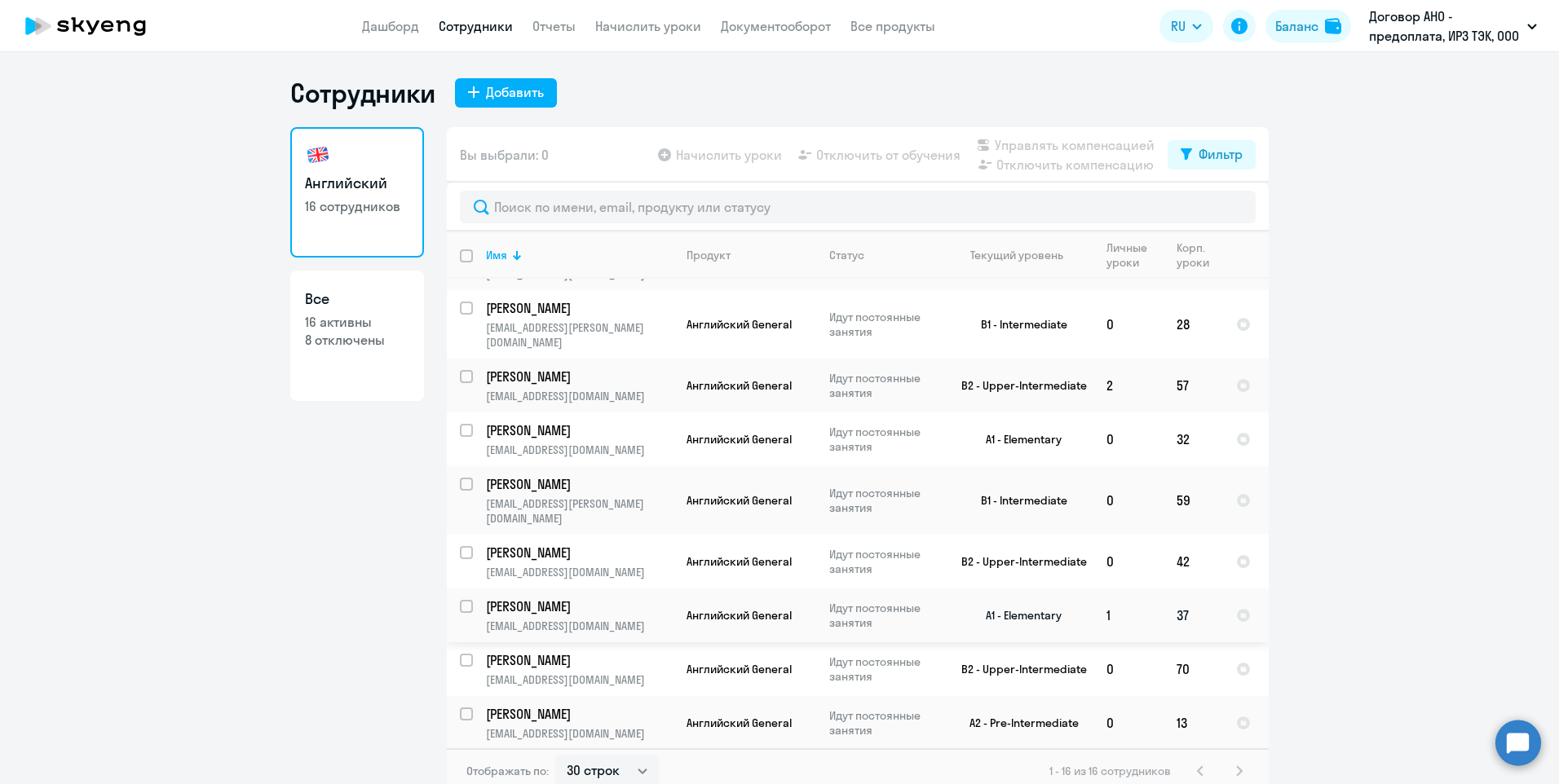
scroll to position [392, 0]
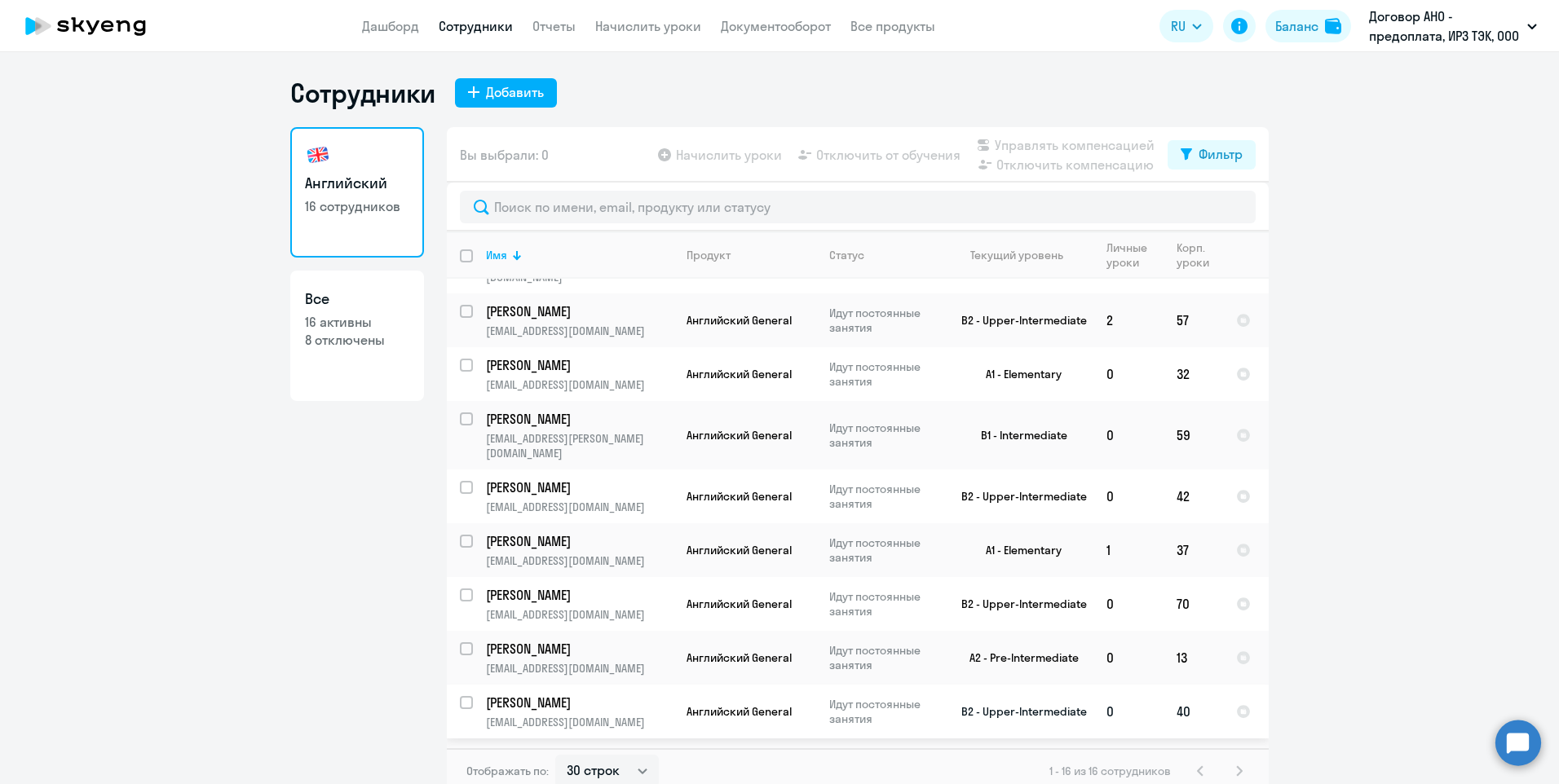
click at [641, 694] on p "[PERSON_NAME]" at bounding box center [578, 703] width 184 height 18
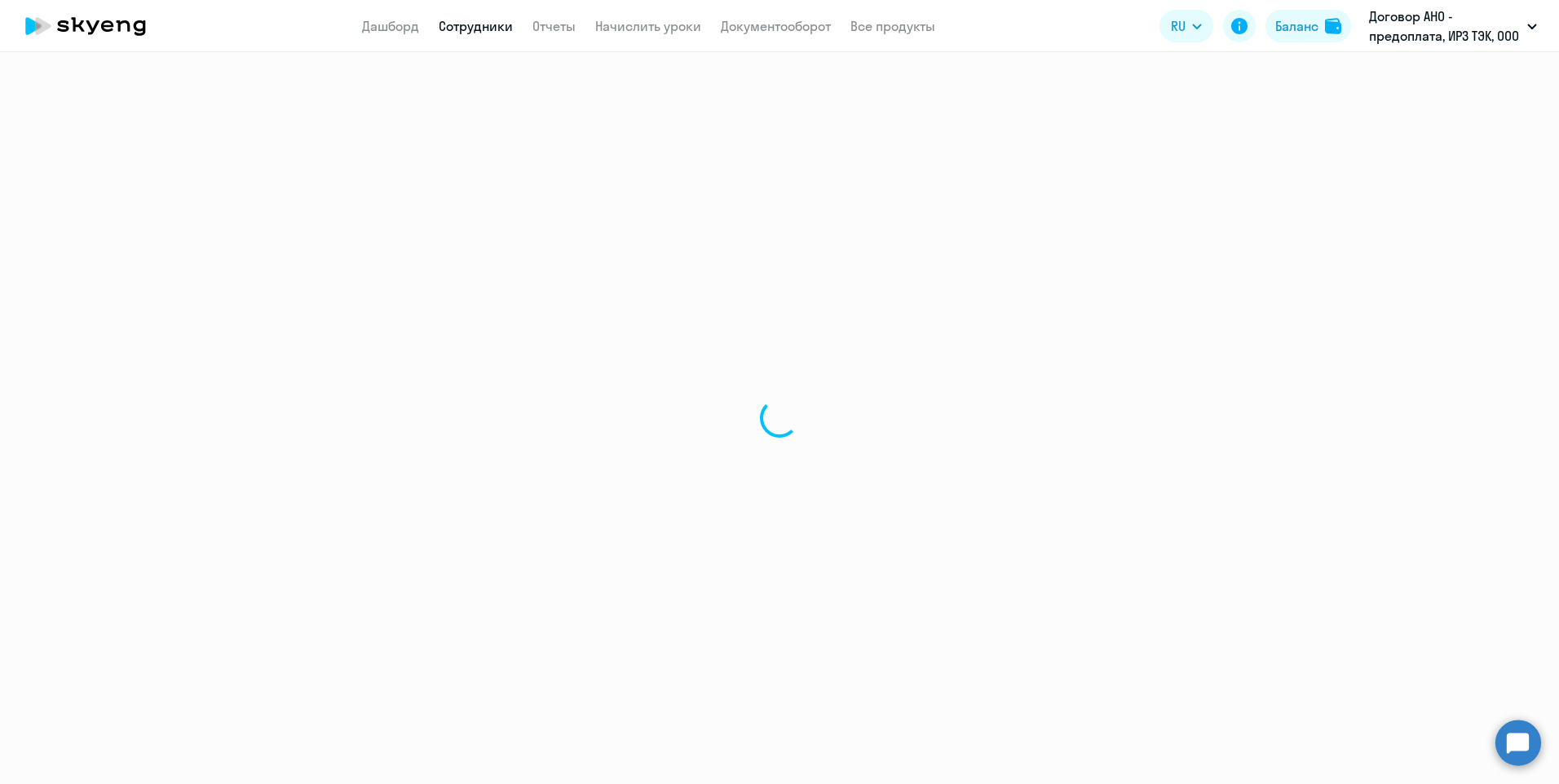
select select "english"
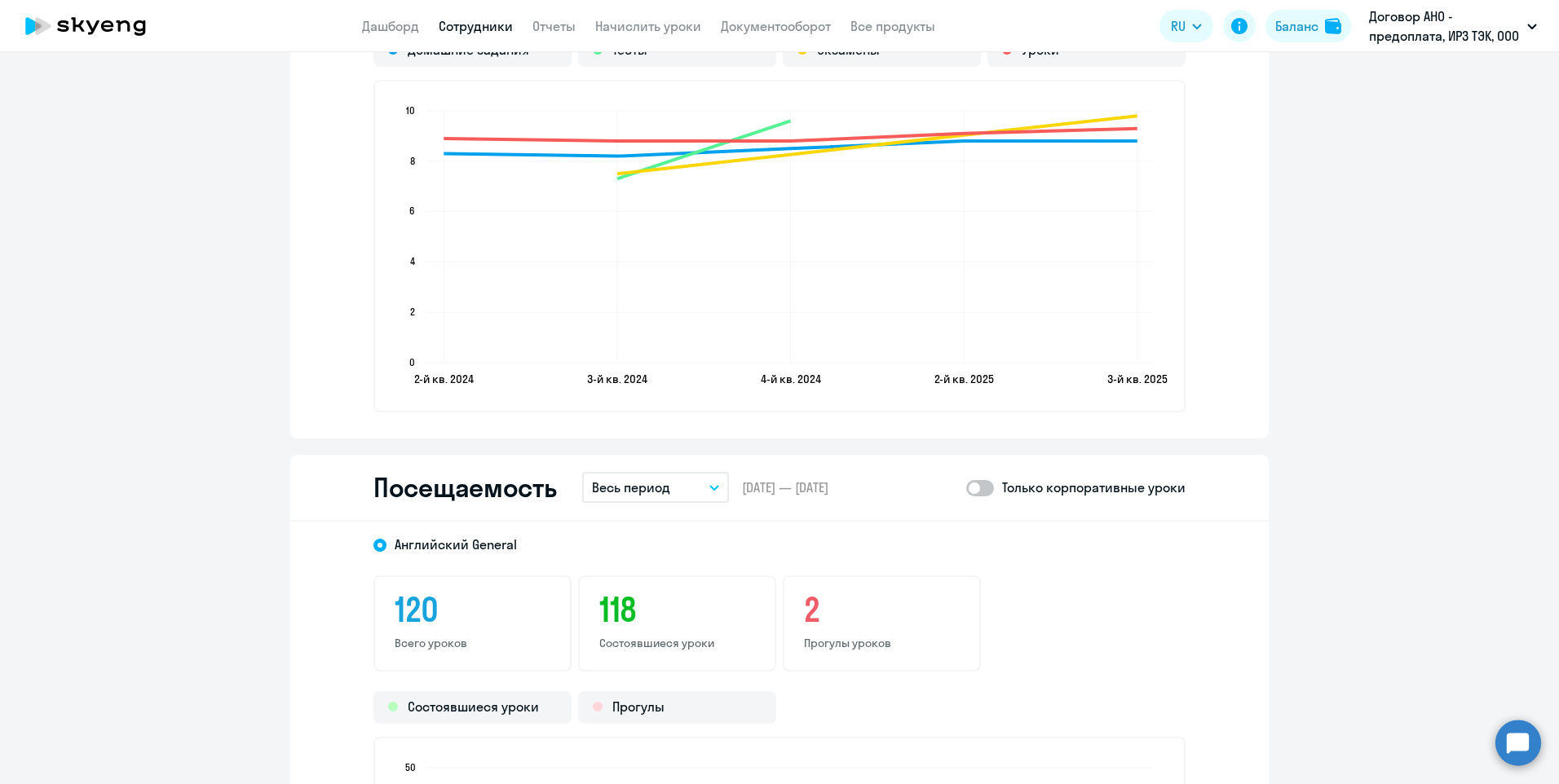
scroll to position [1630, 0]
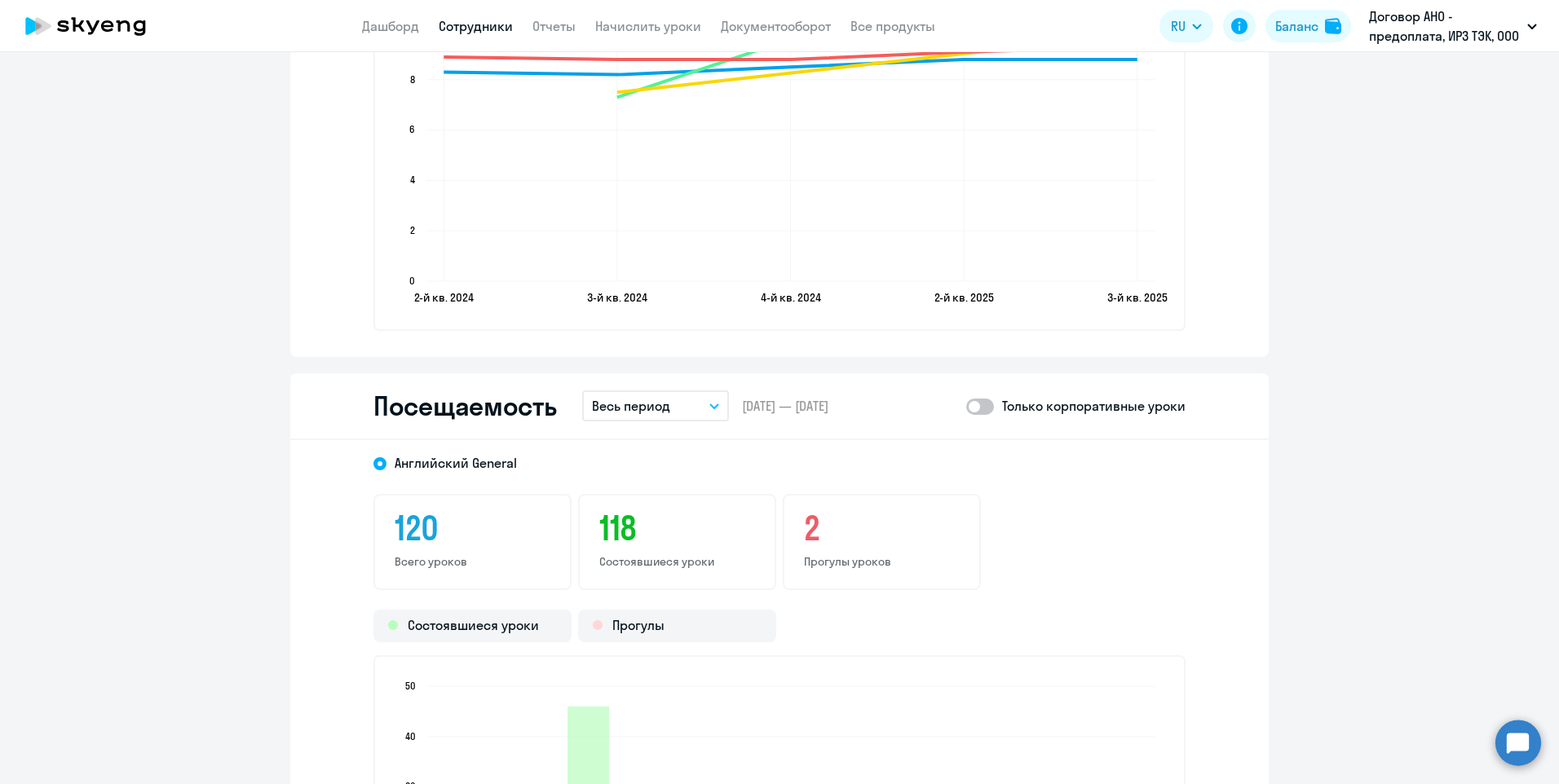
click at [712, 407] on icon "button" at bounding box center [714, 407] width 10 height 6
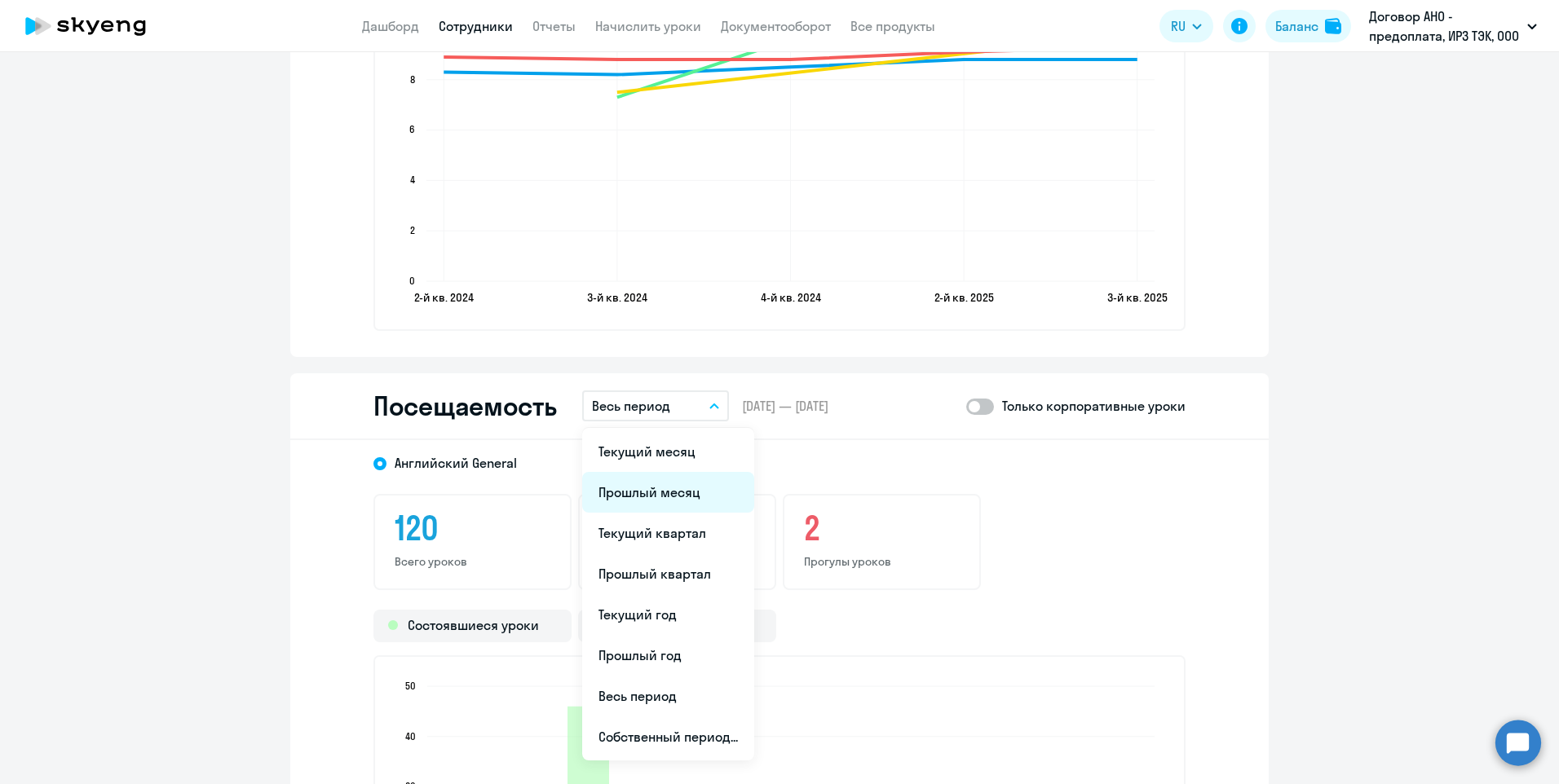
click at [648, 497] on li "Прошлый месяц" at bounding box center [668, 492] width 172 height 41
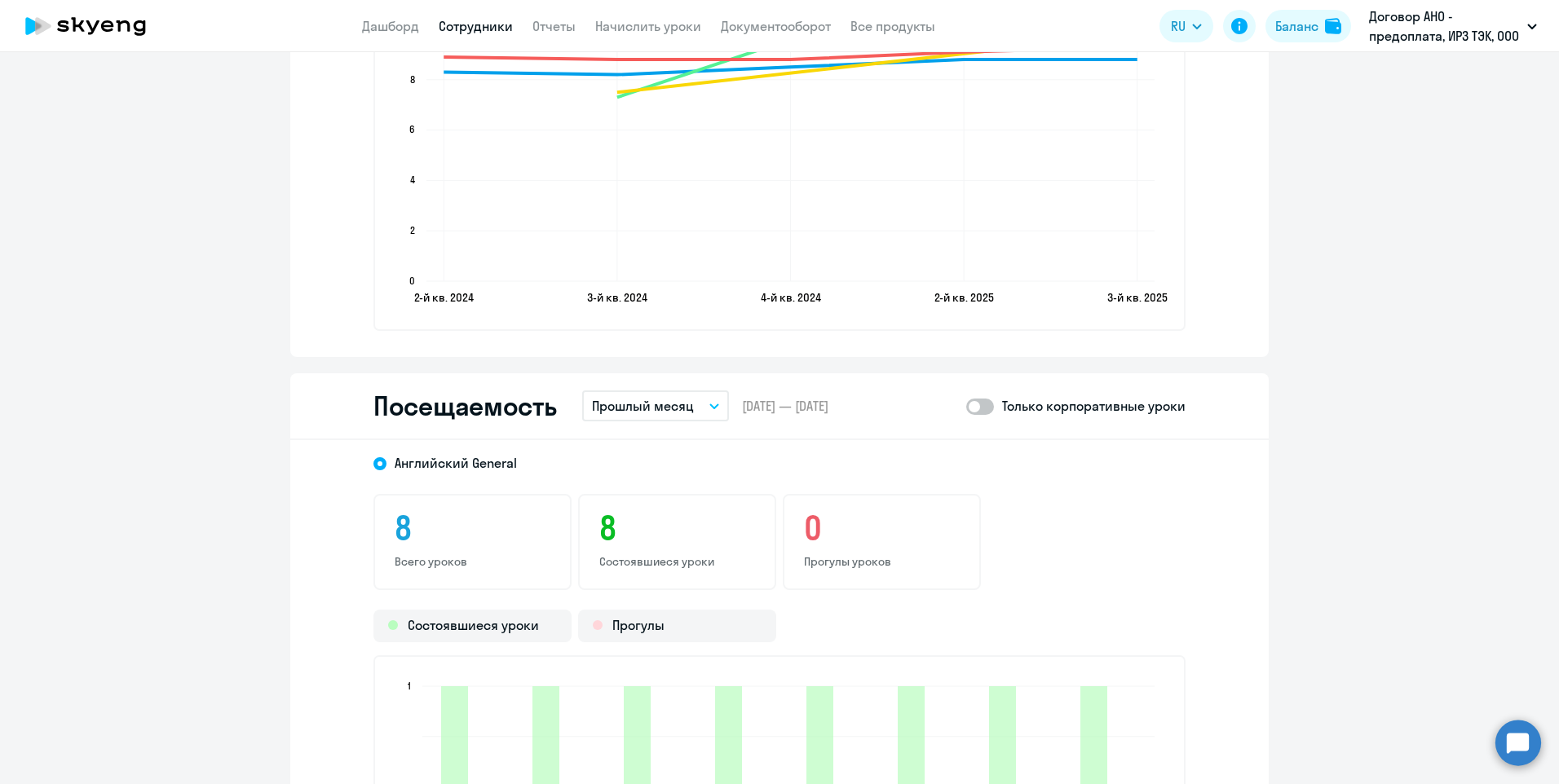
click at [486, 25] on link "Сотрудники" at bounding box center [475, 26] width 74 height 16
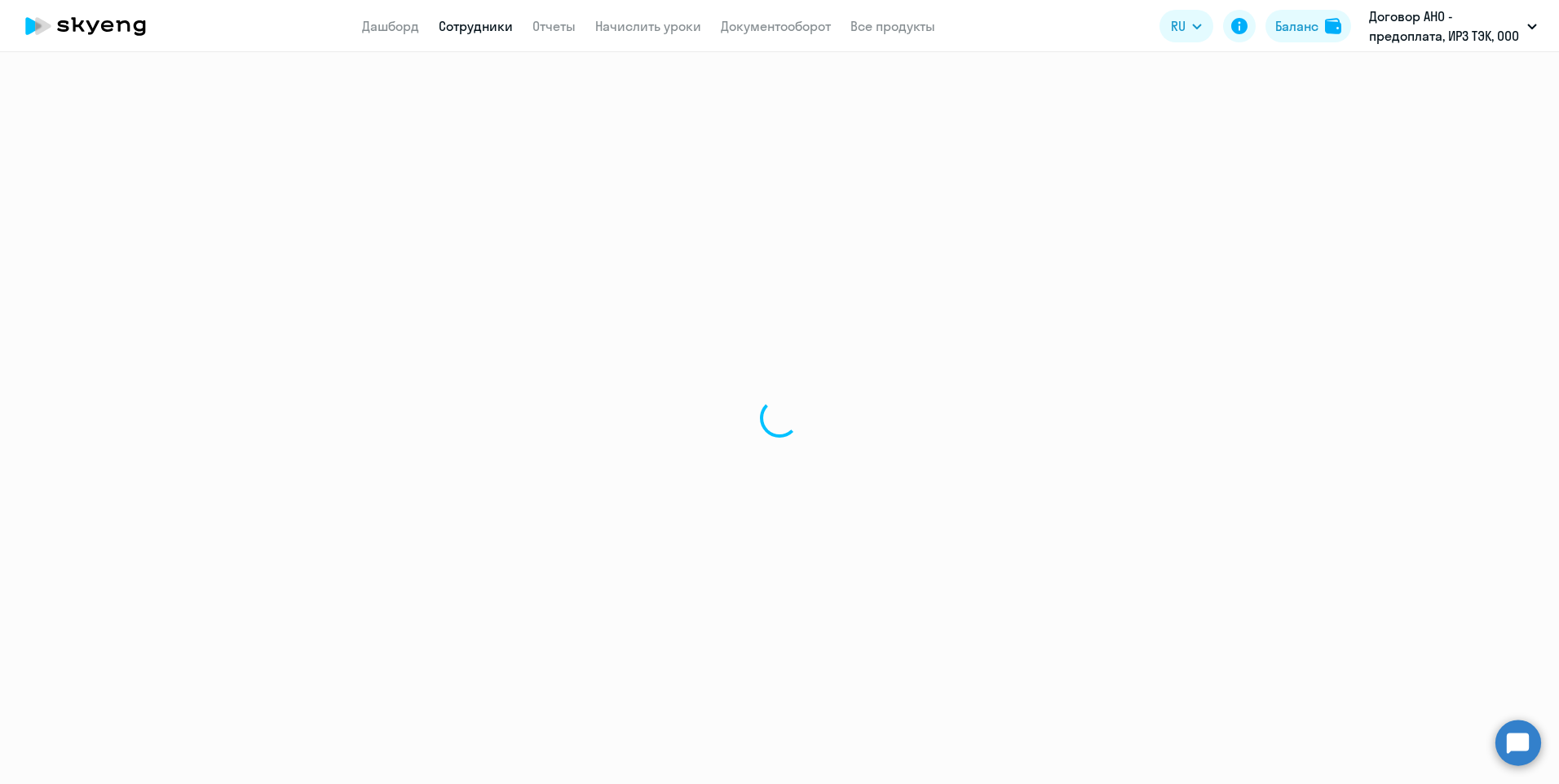
select select "30"
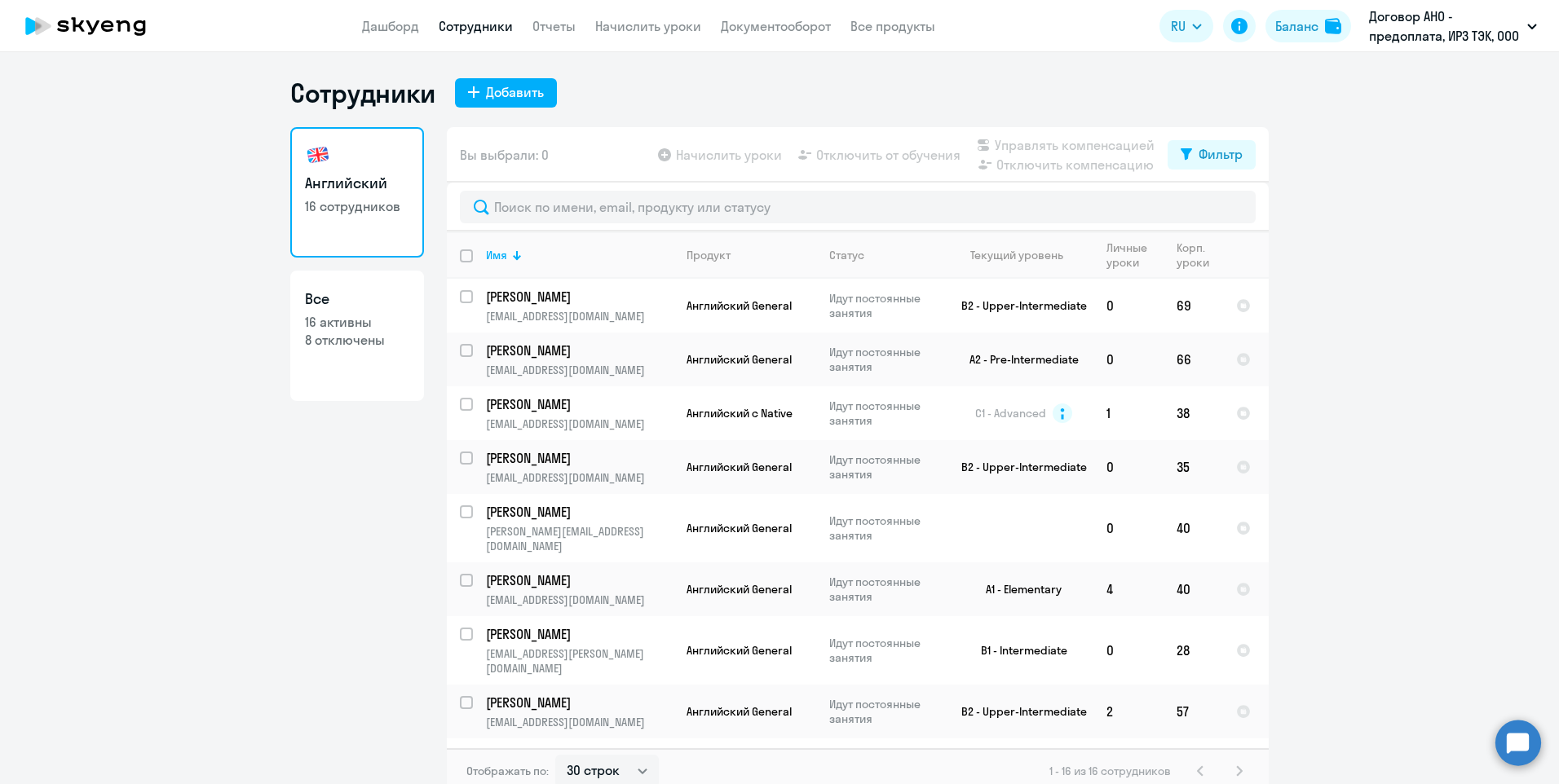
scroll to position [392, 0]
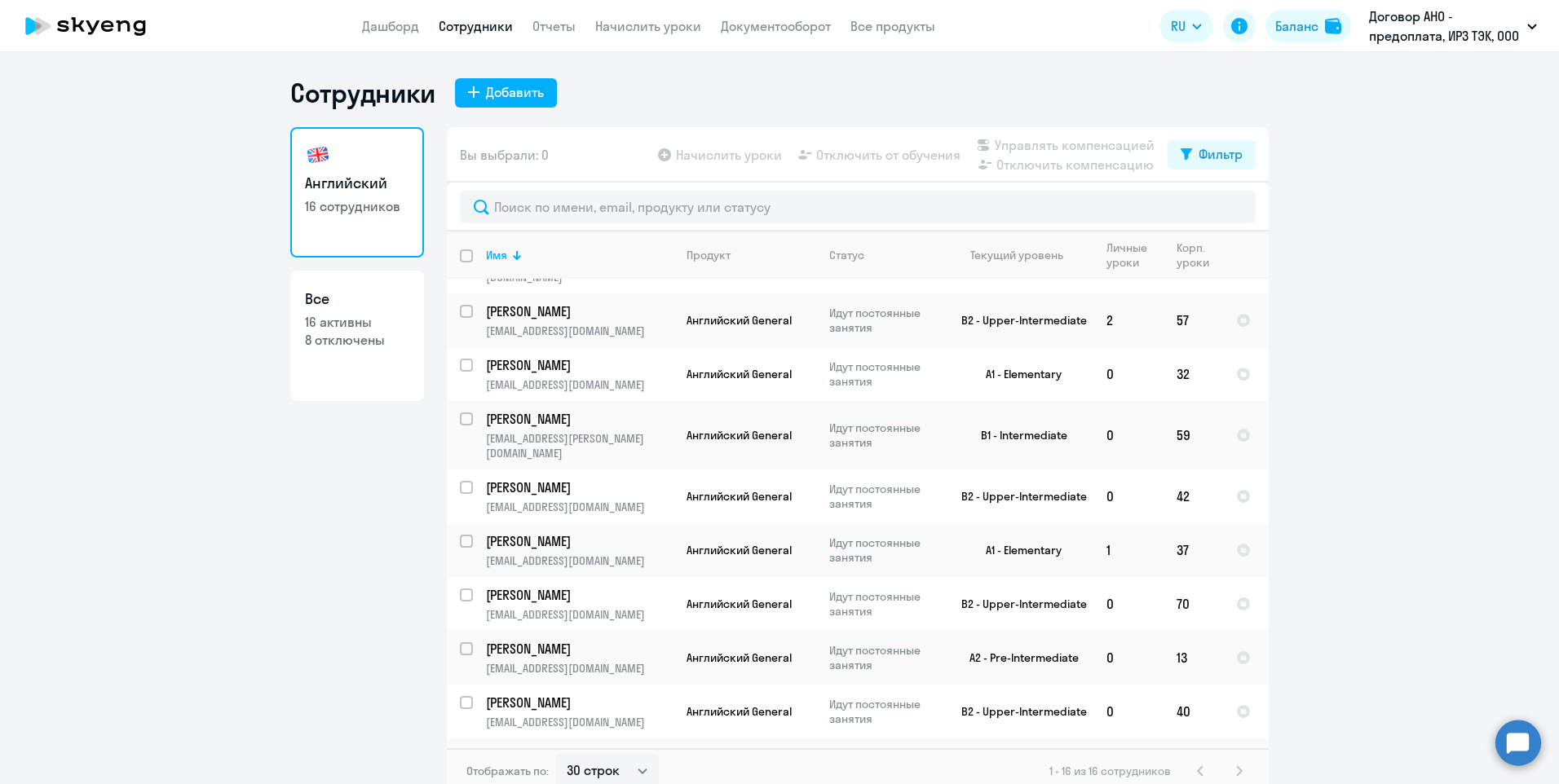
click at [611, 769] on p "[EMAIL_ADDRESS][DOMAIN_NAME]" at bounding box center [579, 775] width 187 height 14
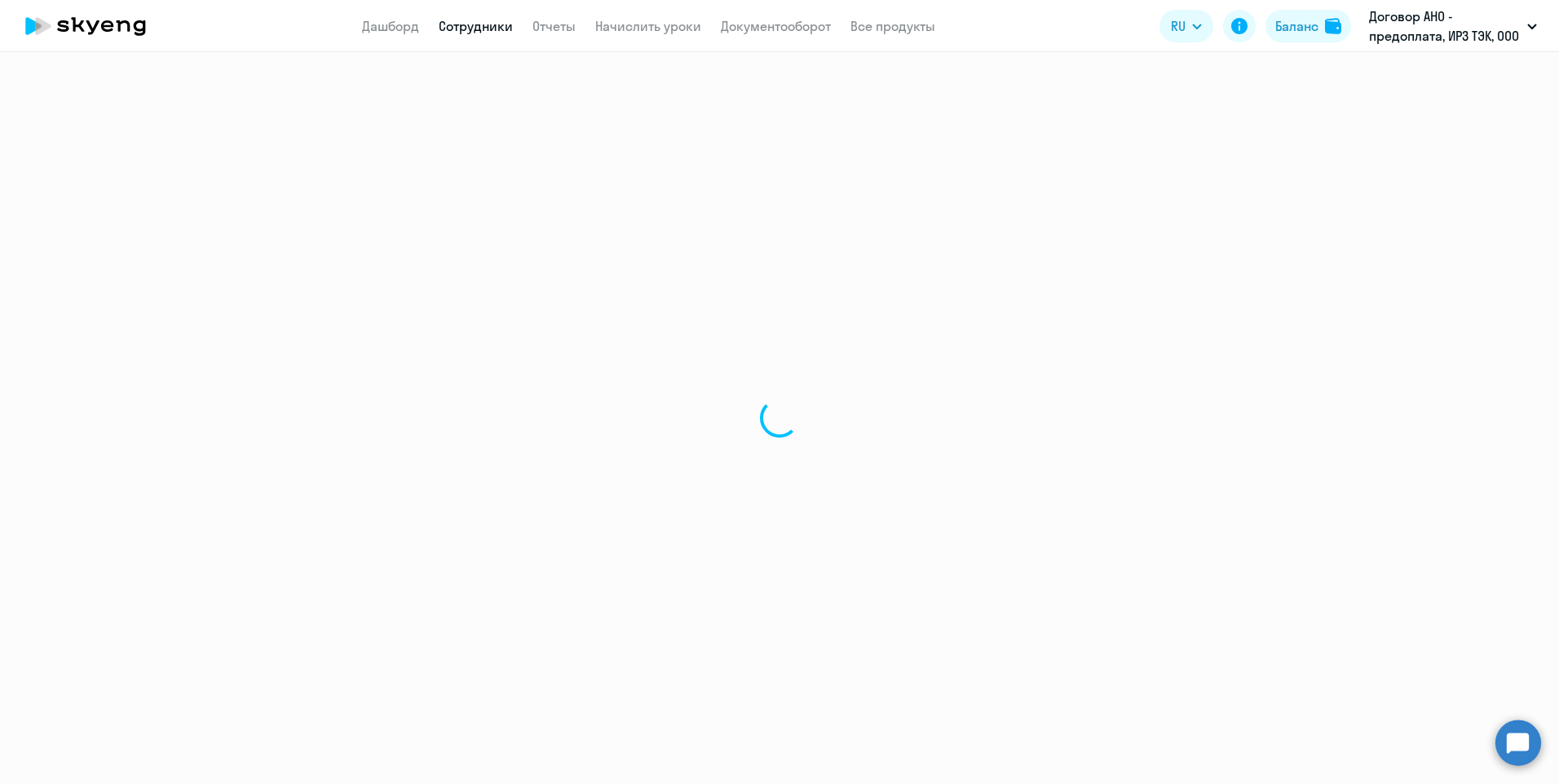
select select "english"
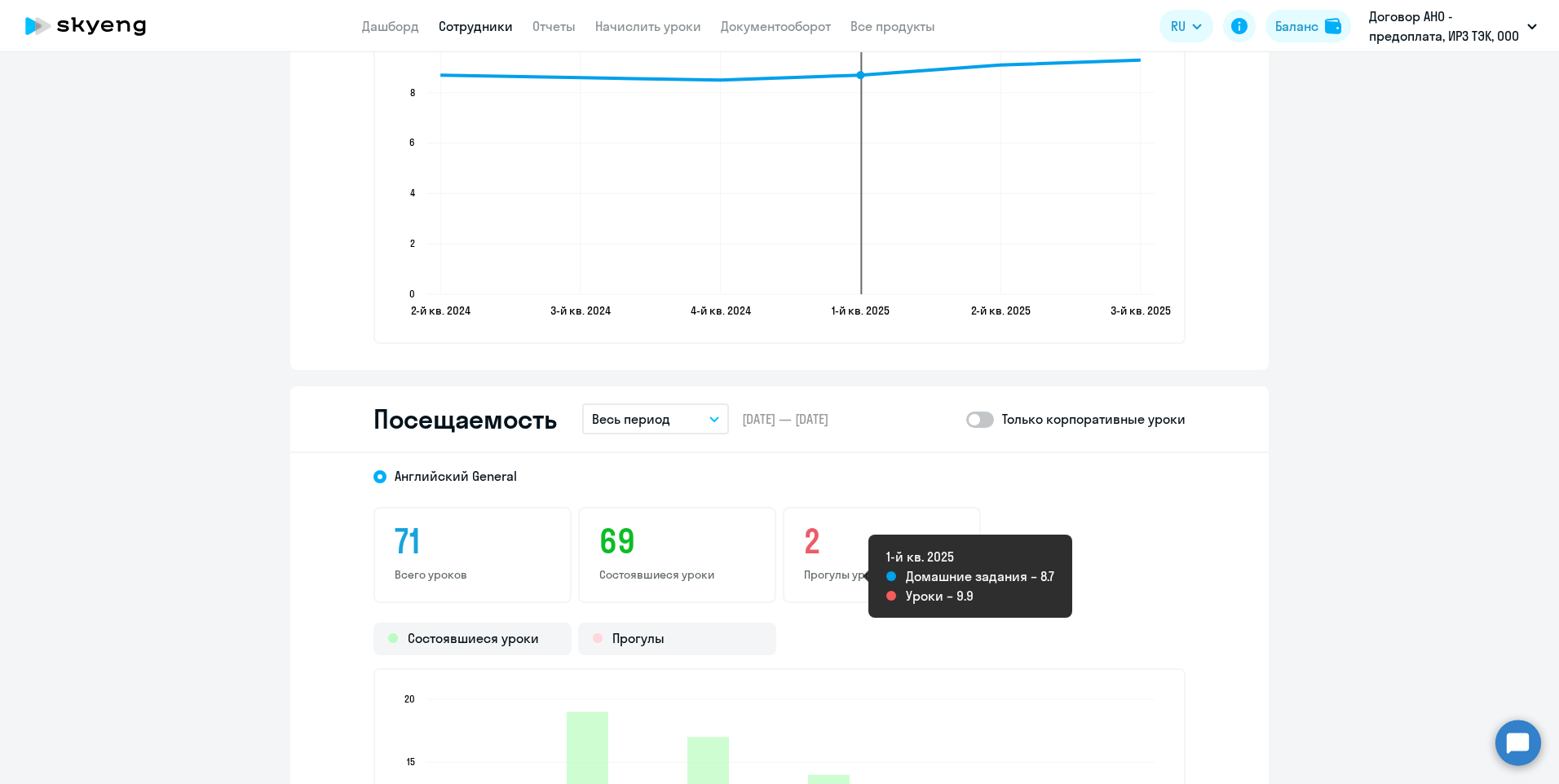
scroll to position [2119, 0]
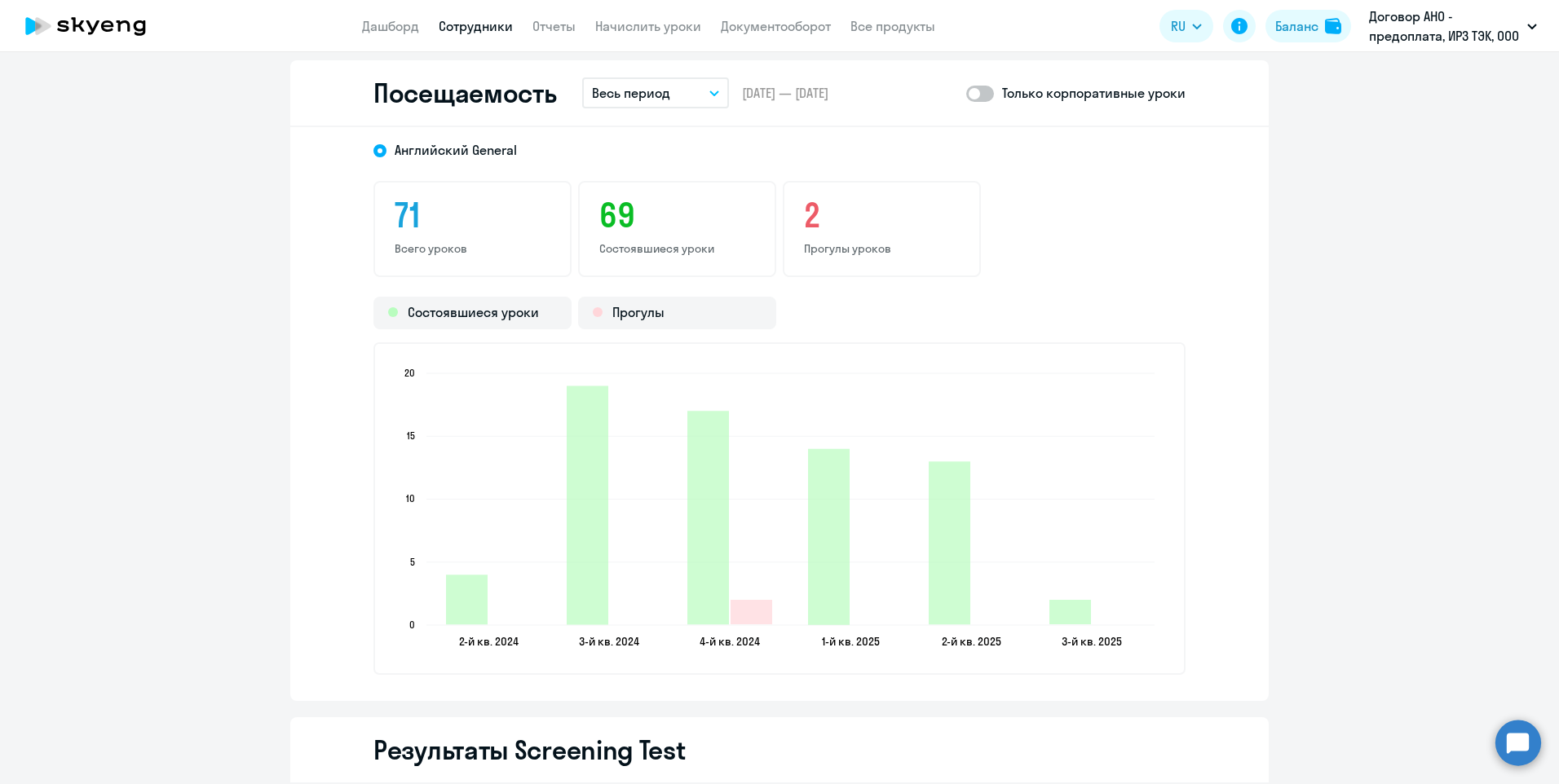
click at [702, 94] on button "Весь период" at bounding box center [655, 93] width 147 height 31
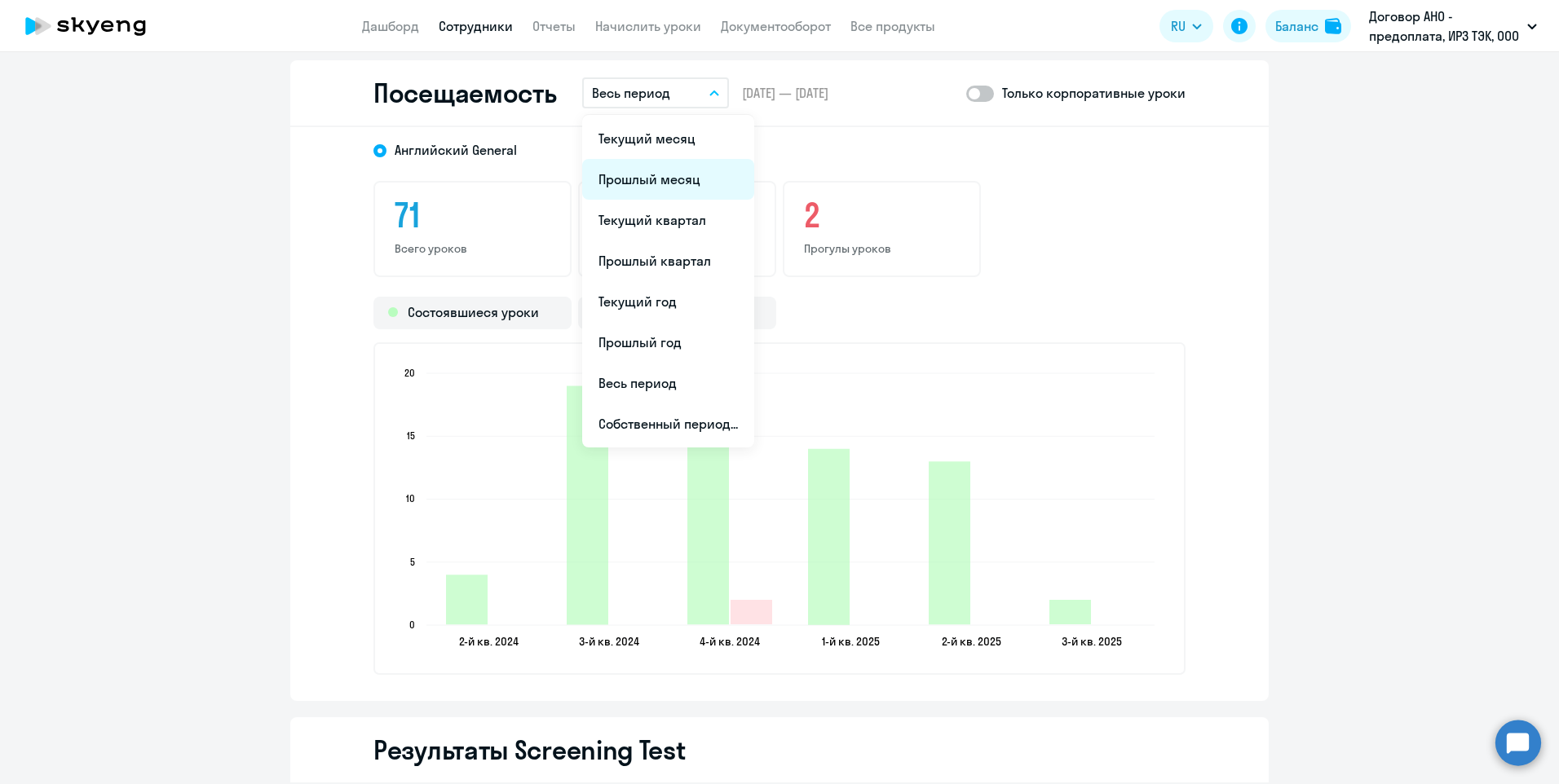
click at [668, 178] on li "Прошлый месяц" at bounding box center [668, 179] width 172 height 41
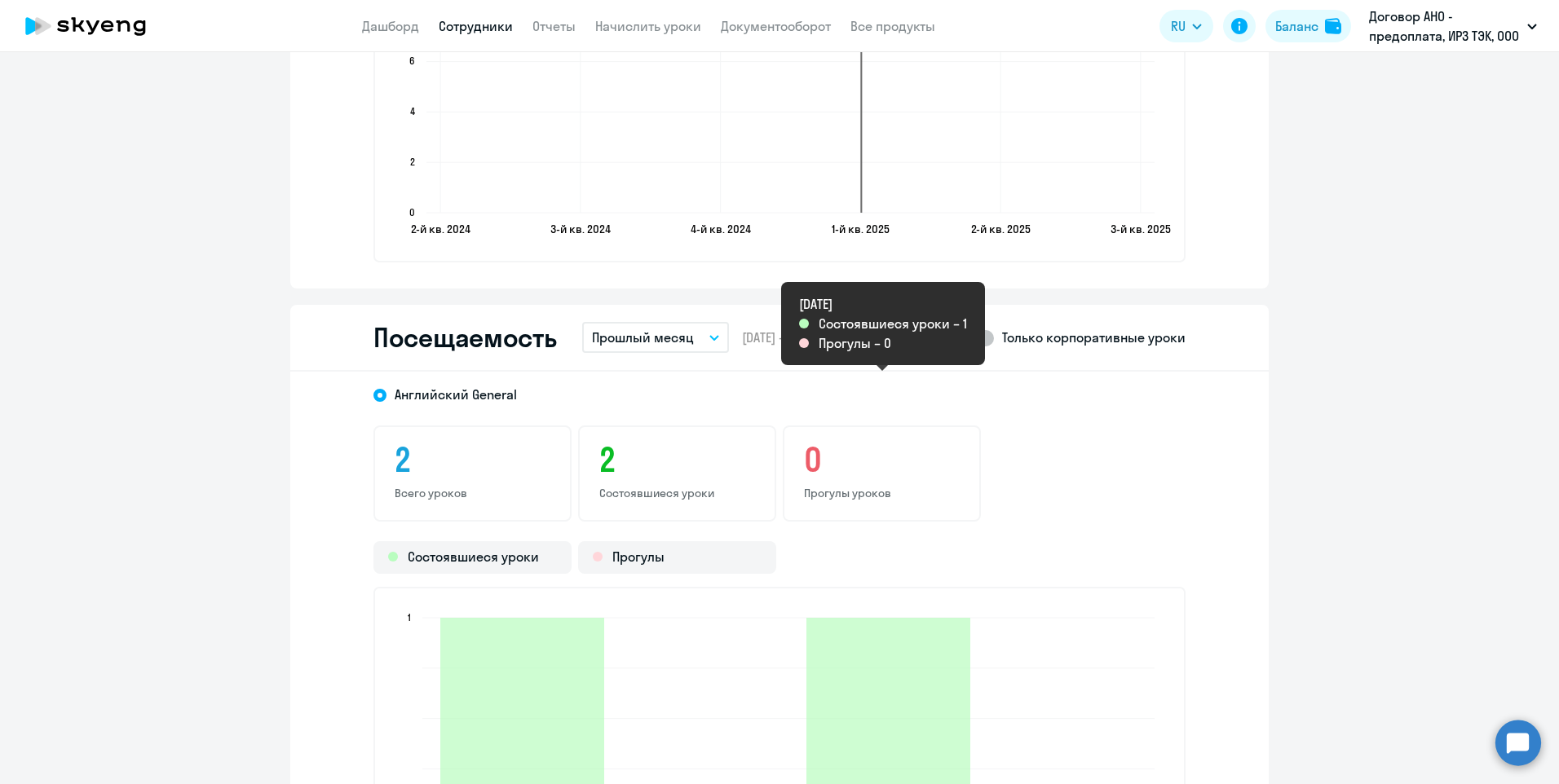
scroll to position [1794, 0]
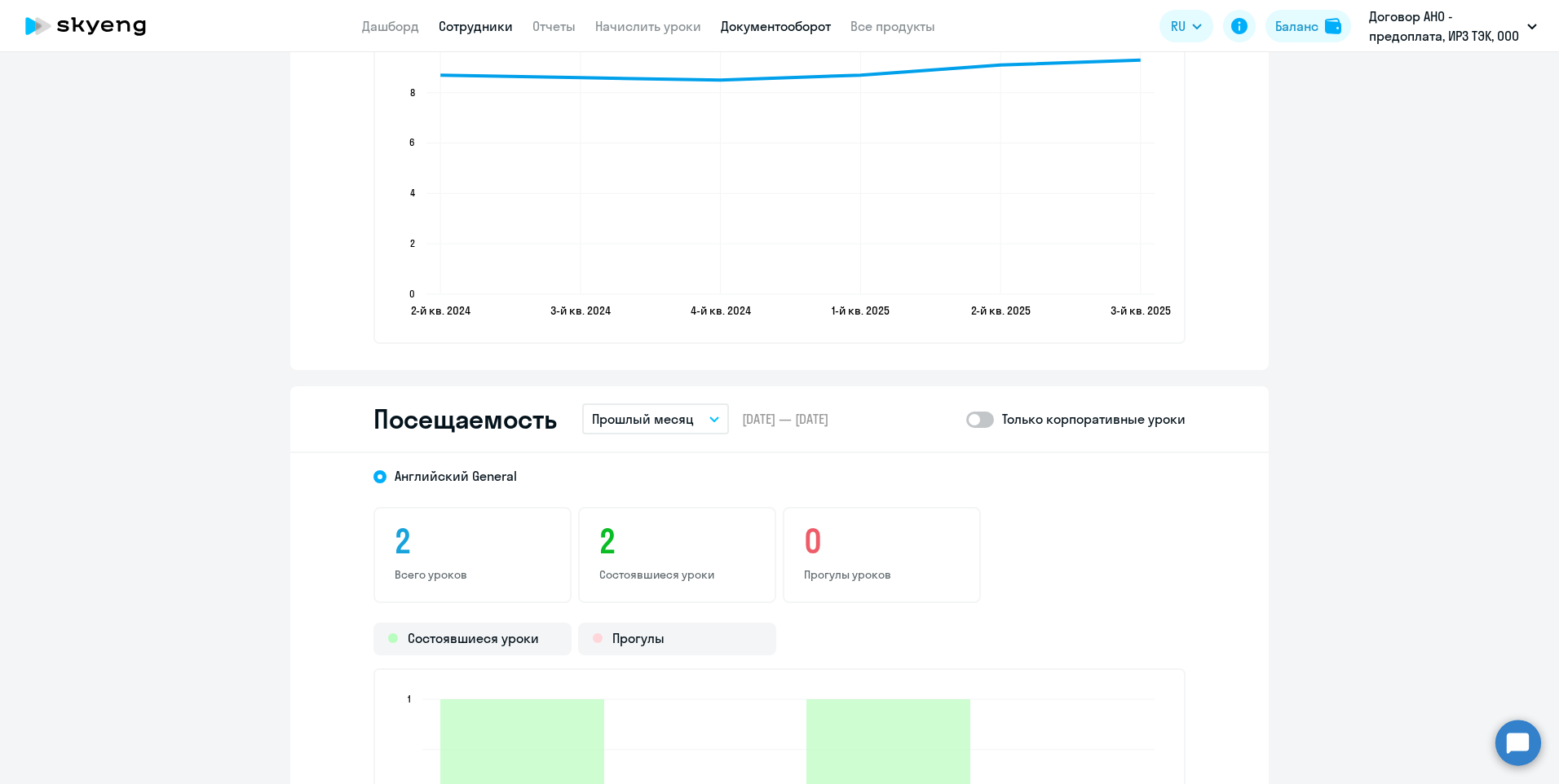
click at [804, 22] on link "Документооборот" at bounding box center [776, 26] width 110 height 16
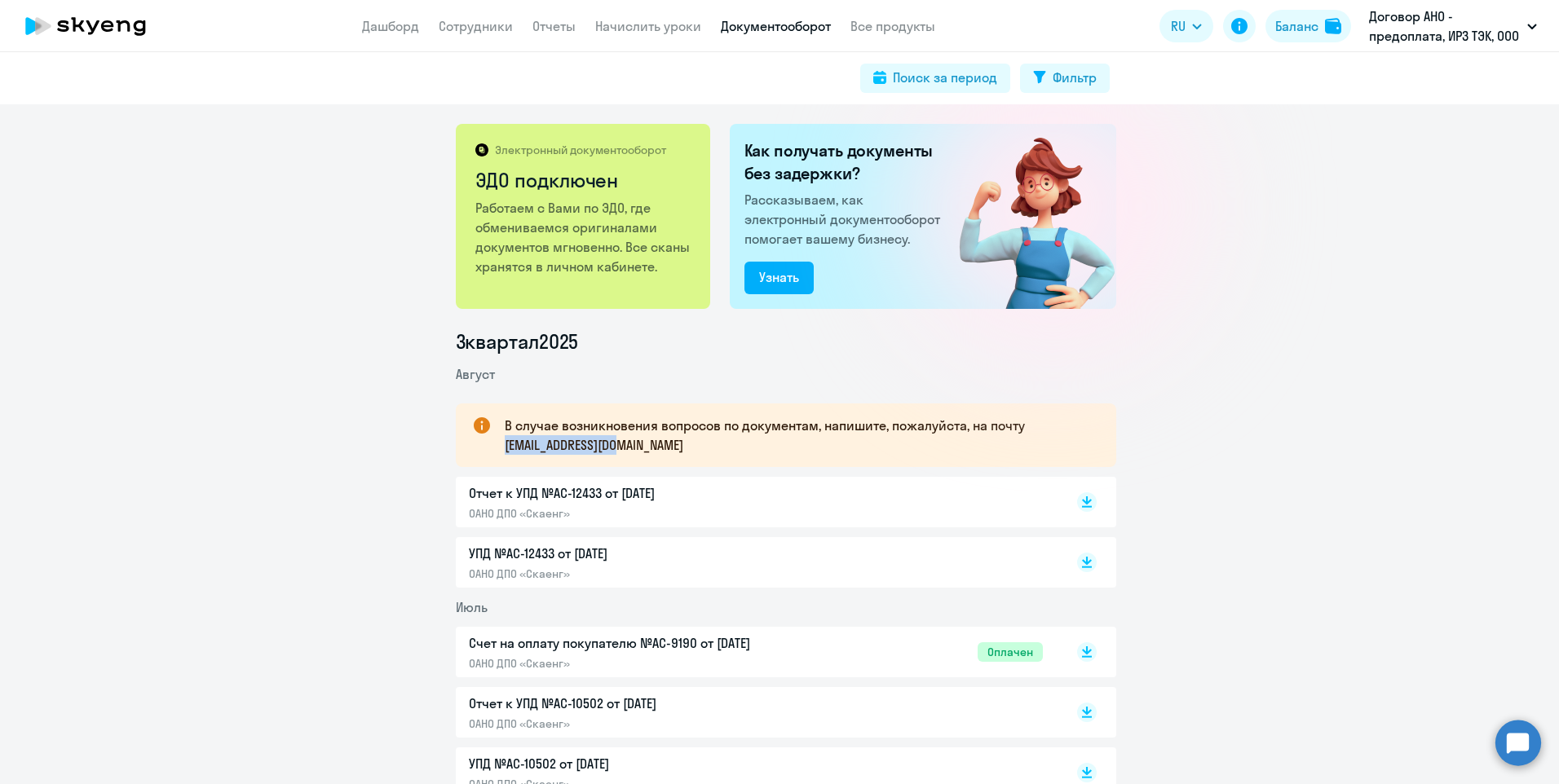
drag, startPoint x: 633, startPoint y: 444, endPoint x: 497, endPoint y: 445, distance: 136.0
click at [497, 445] on div "В случае возникновения вопросов по документам, напишите, пожалуйста, на почту […" at bounding box center [786, 436] width 661 height 63
copy p "[EMAIL_ADDRESS][DOMAIN_NAME]"
